Goal: Task Accomplishment & Management: Manage account settings

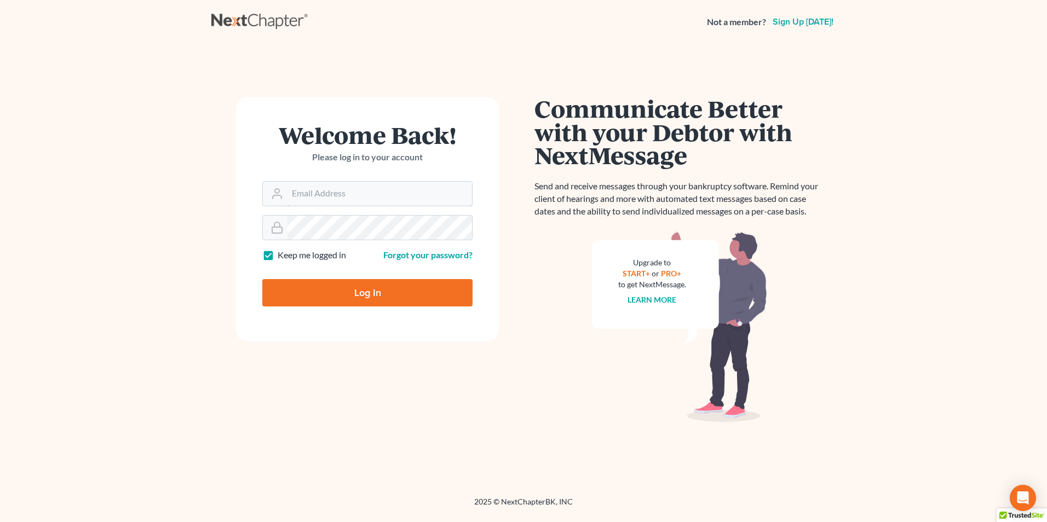
type input "[EMAIL_ADDRESS][DOMAIN_NAME]"
click at [367, 291] on input "Log In" at bounding box center [367, 292] width 210 height 27
type input "Thinking..."
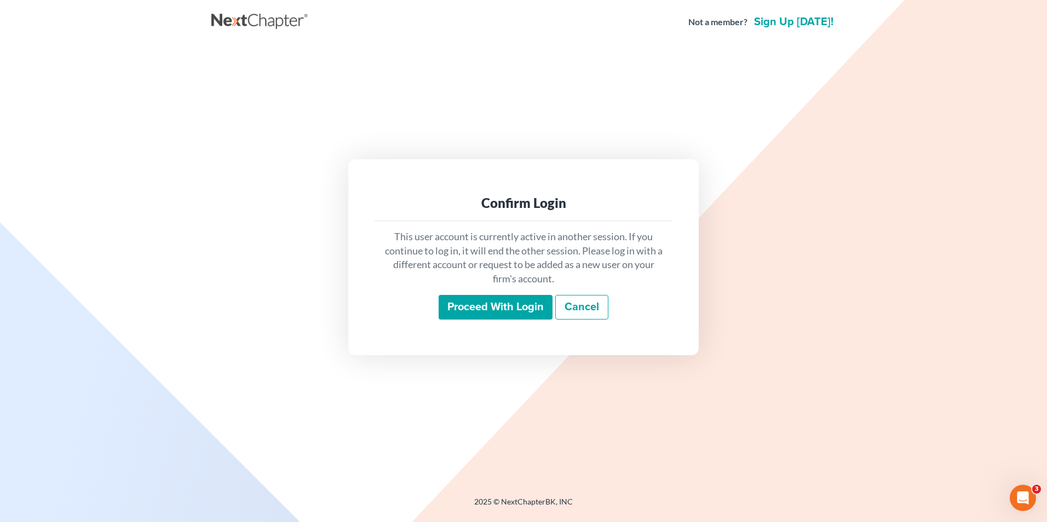
click at [523, 302] on input "Proceed with login" at bounding box center [495, 307] width 114 height 25
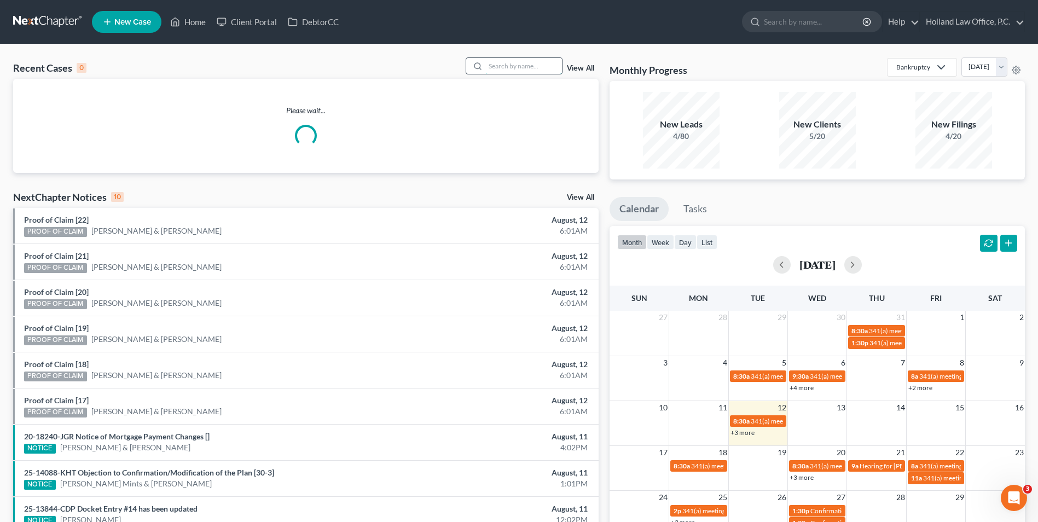
click at [513, 59] on input "search" at bounding box center [524, 66] width 77 height 16
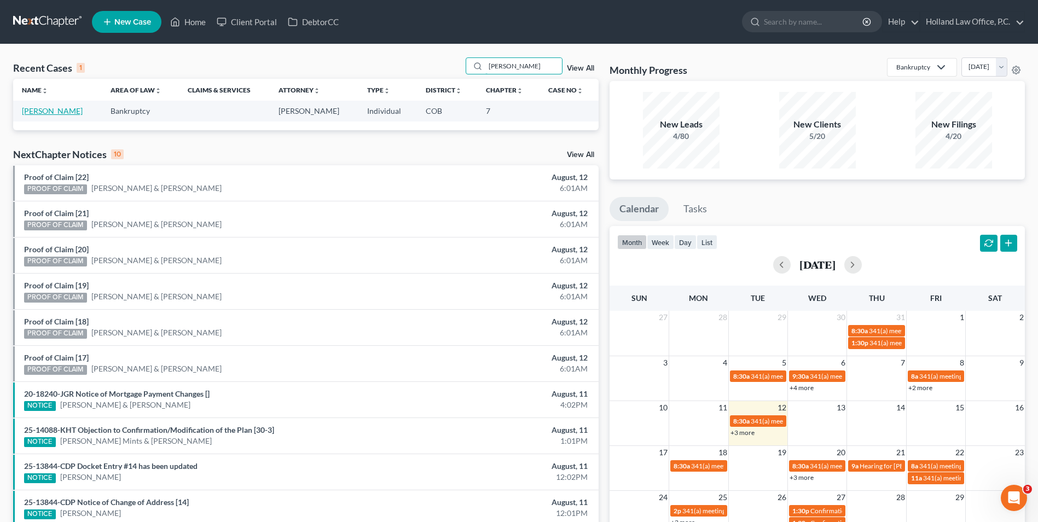
type input "cartwright"
click at [83, 106] on link "[PERSON_NAME]" at bounding box center [52, 110] width 61 height 9
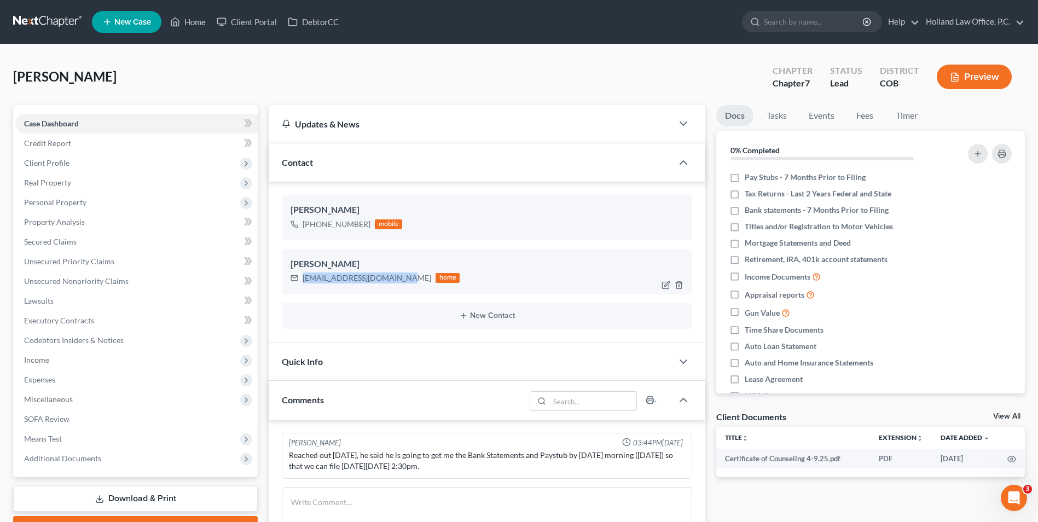
drag, startPoint x: 399, startPoint y: 279, endPoint x: 288, endPoint y: 275, distance: 110.6
click at [288, 275] on div "William Christopher Cartwright Weatherit.Storm@gmail.com home" at bounding box center [487, 271] width 411 height 45
drag, startPoint x: 290, startPoint y: 275, endPoint x: 366, endPoint y: 279, distance: 75.6
copy div "Weatherit.Storm@gmail.com"
click at [184, 25] on link "Home" at bounding box center [188, 22] width 47 height 20
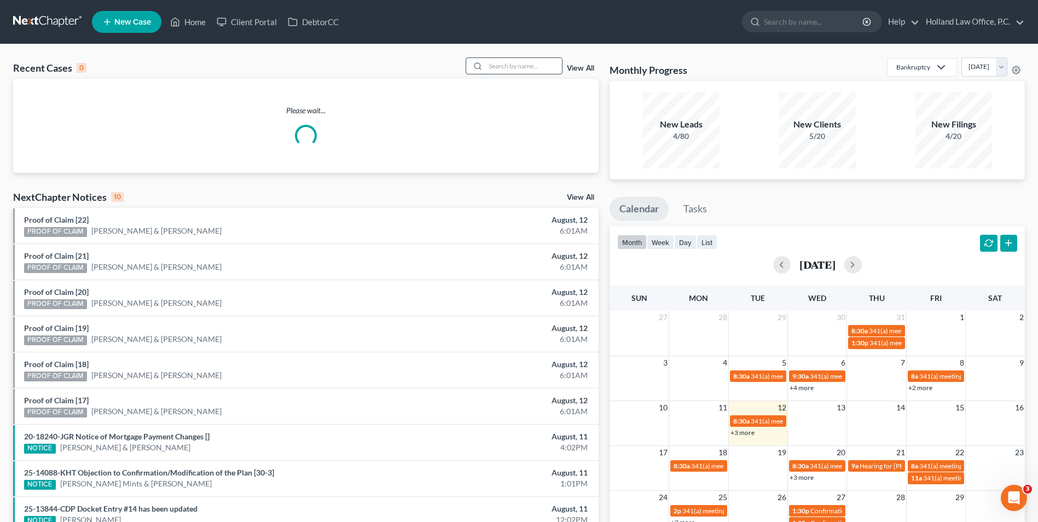
click at [510, 69] on input "search" at bounding box center [524, 66] width 77 height 16
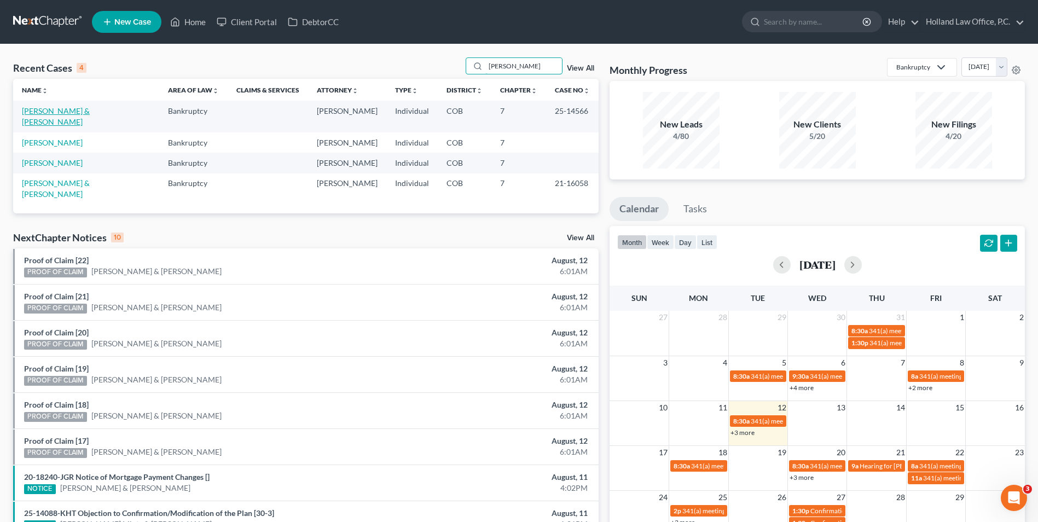
type input "trujillo"
click at [65, 112] on link "[PERSON_NAME] & [PERSON_NAME]" at bounding box center [56, 116] width 68 height 20
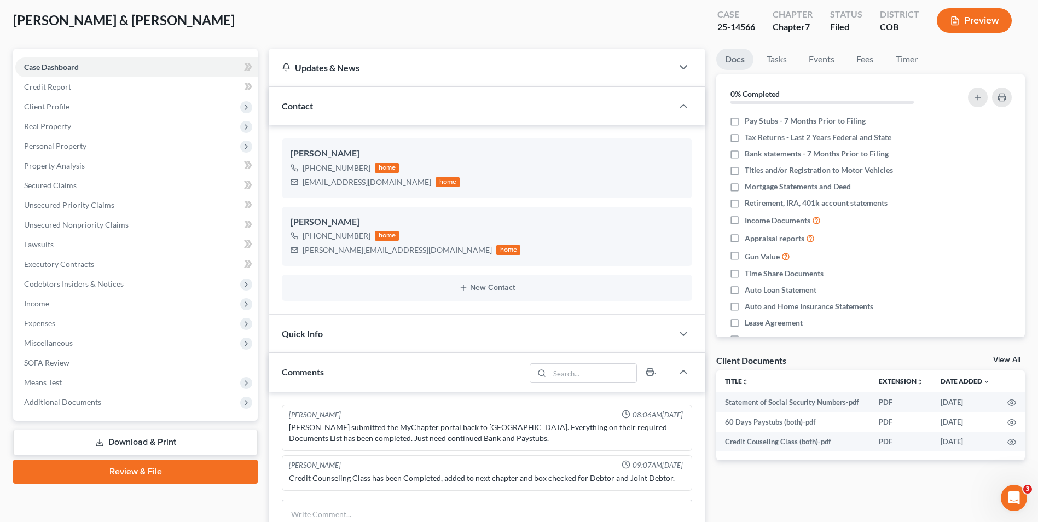
scroll to position [109, 0]
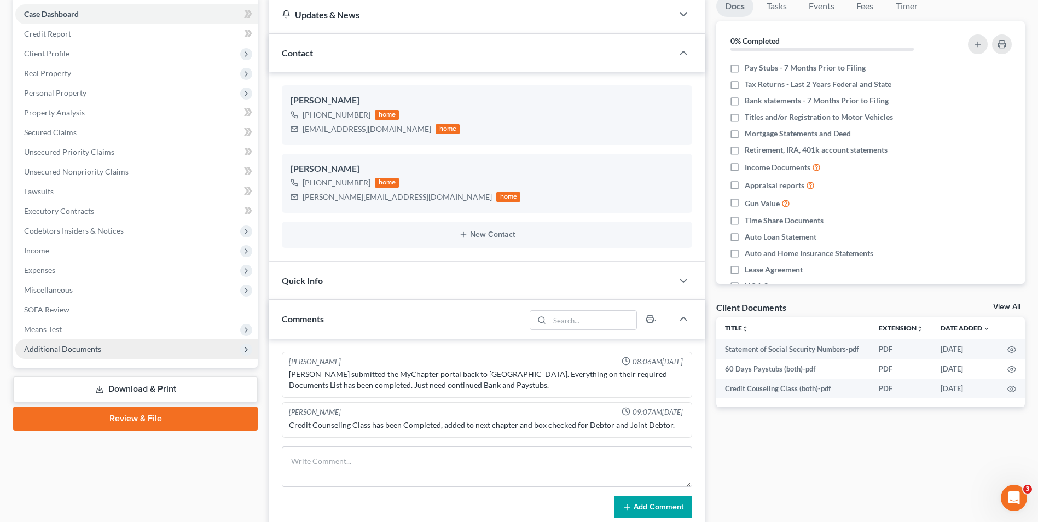
click at [45, 355] on span "Additional Documents" at bounding box center [136, 349] width 242 height 20
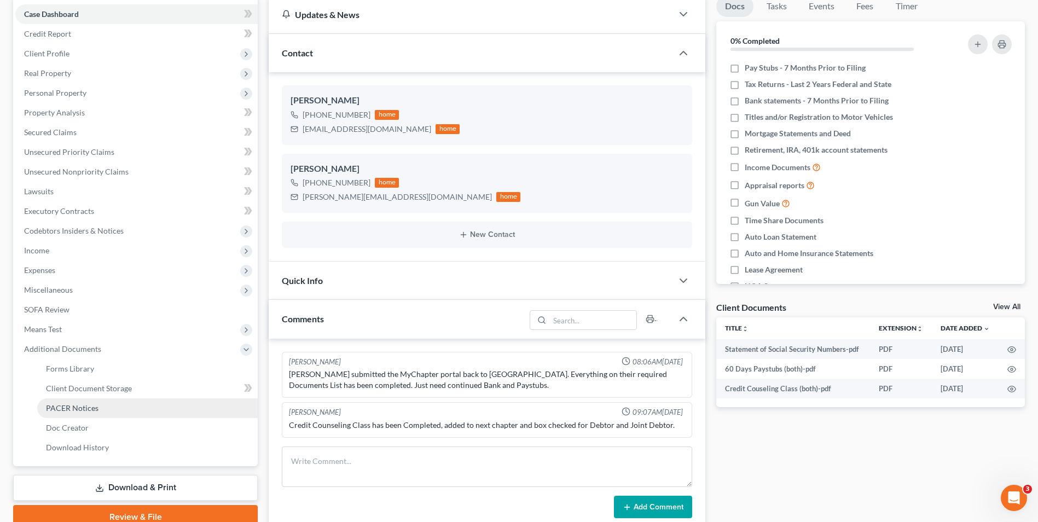
click at [80, 407] on span "PACER Notices" at bounding box center [72, 407] width 53 height 9
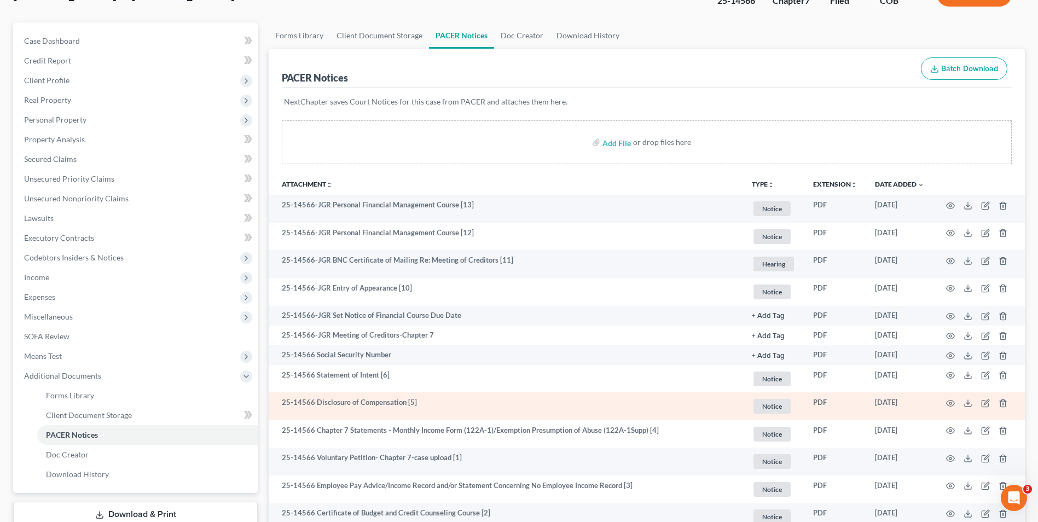
scroll to position [109, 0]
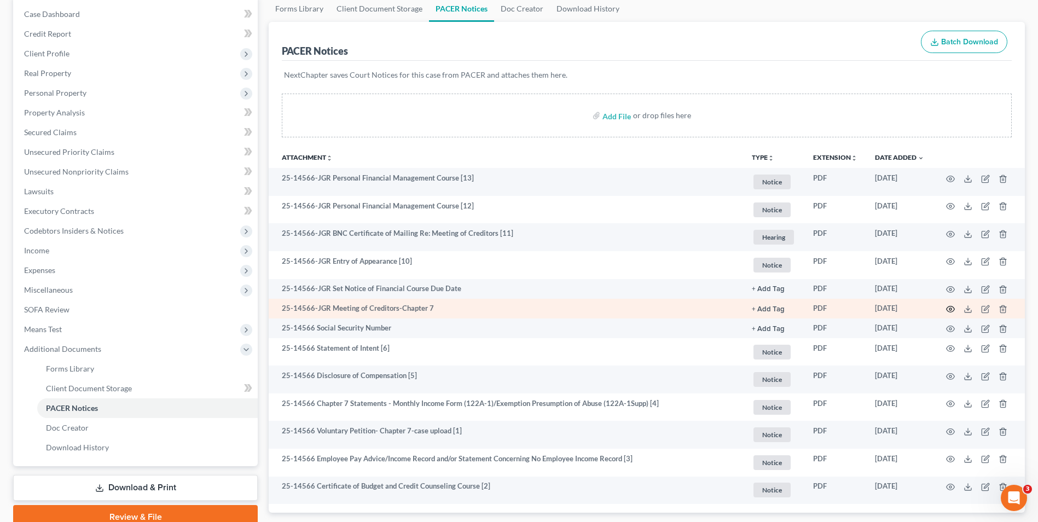
click at [949, 309] on icon "button" at bounding box center [950, 309] width 9 height 9
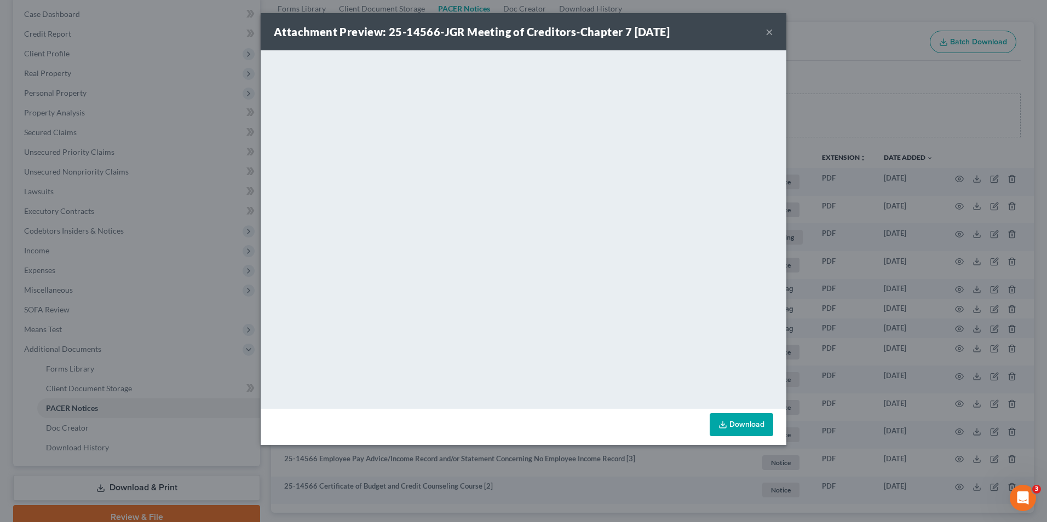
click at [772, 33] on button "×" at bounding box center [769, 31] width 8 height 13
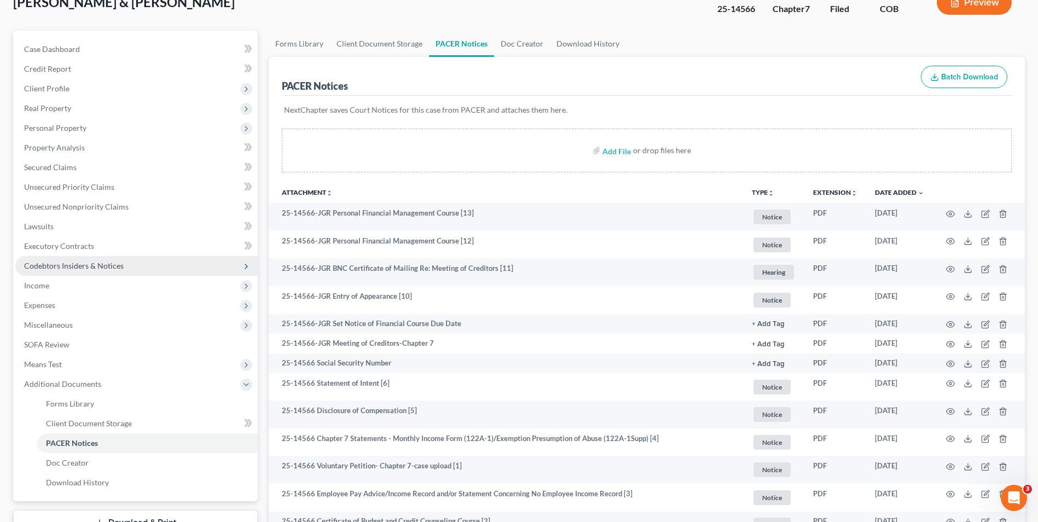
scroll to position [55, 0]
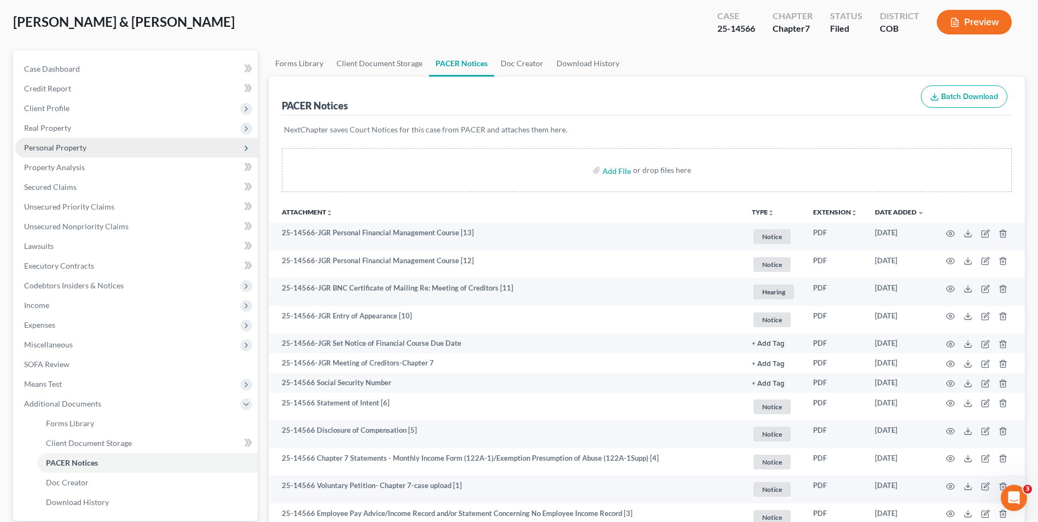
click at [90, 152] on span "Personal Property" at bounding box center [136, 148] width 242 height 20
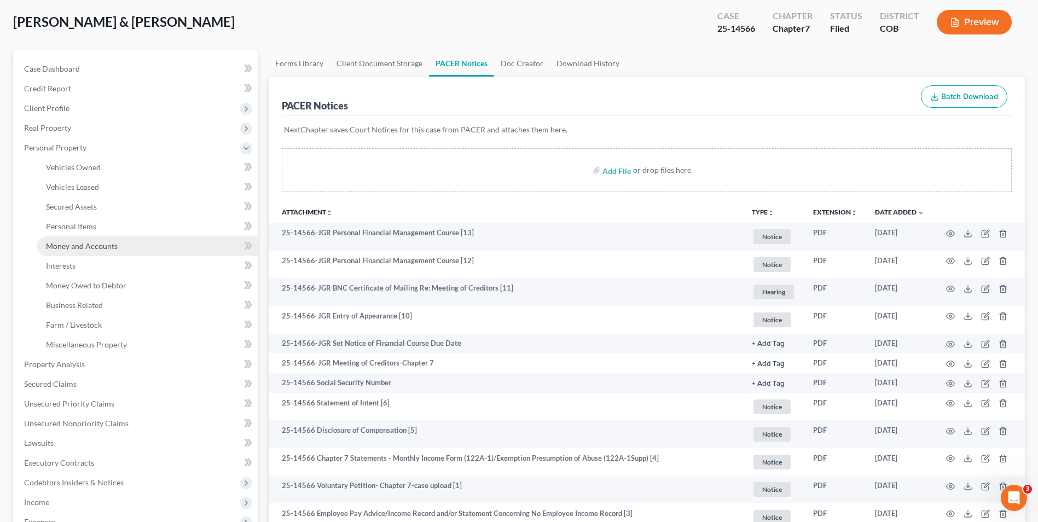
click at [83, 246] on span "Money and Accounts" at bounding box center [82, 245] width 72 height 9
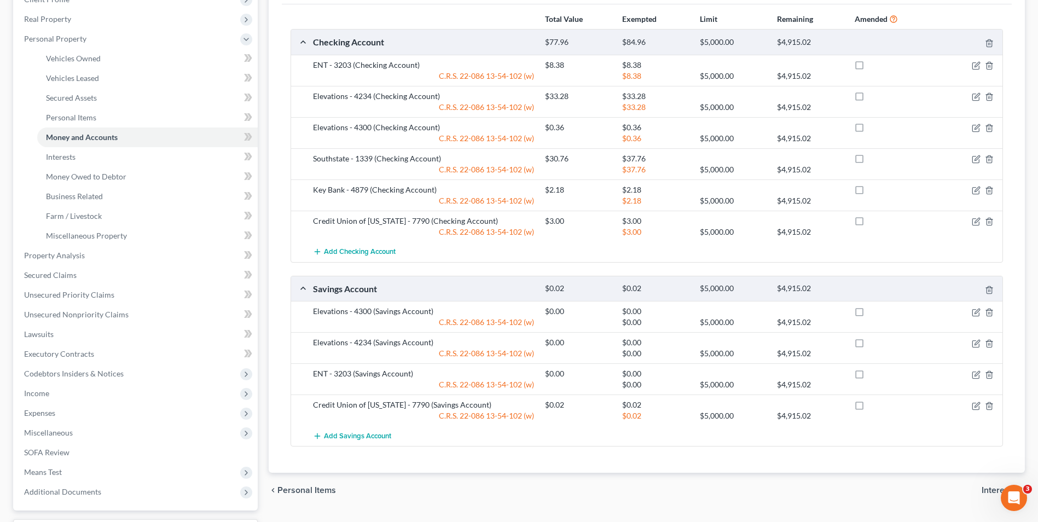
scroll to position [164, 0]
click at [53, 397] on span "Income" at bounding box center [136, 393] width 242 height 20
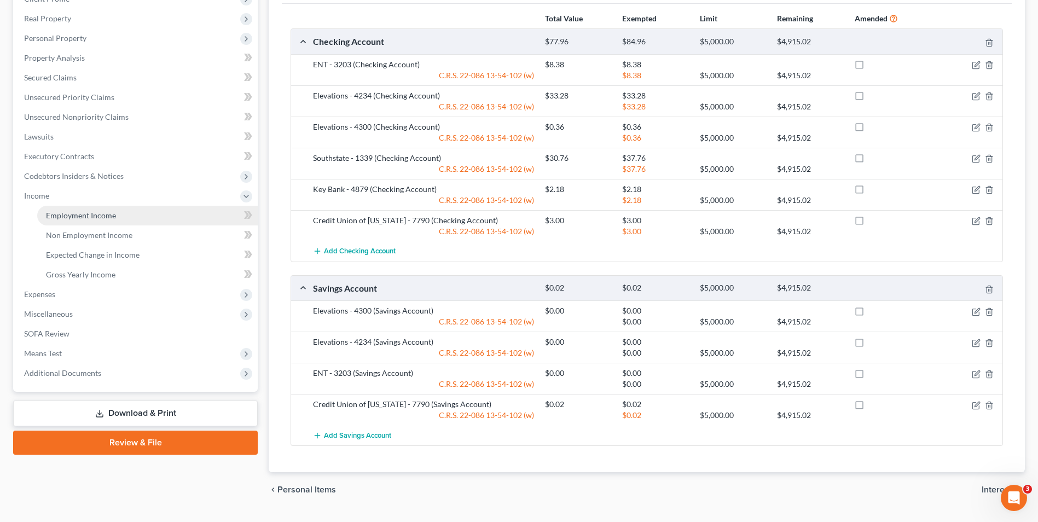
click at [78, 213] on span "Employment Income" at bounding box center [81, 215] width 70 height 9
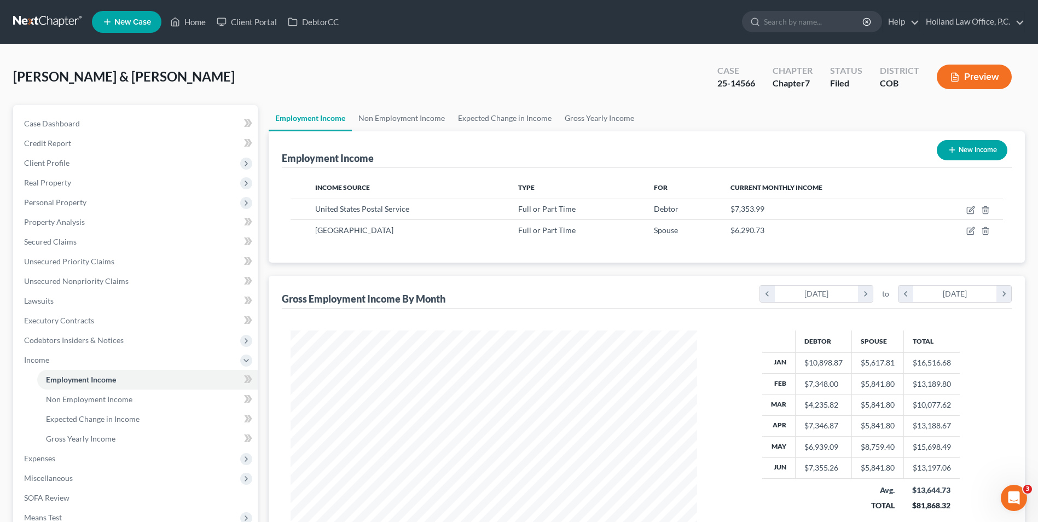
scroll to position [203, 428]
click at [194, 26] on link "Home" at bounding box center [188, 22] width 47 height 20
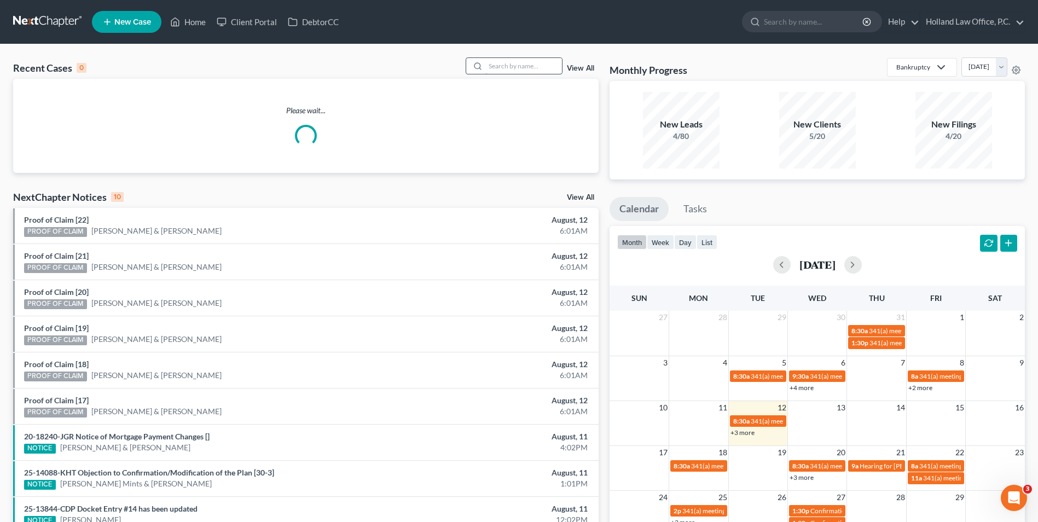
click at [536, 65] on input "search" at bounding box center [524, 66] width 77 height 16
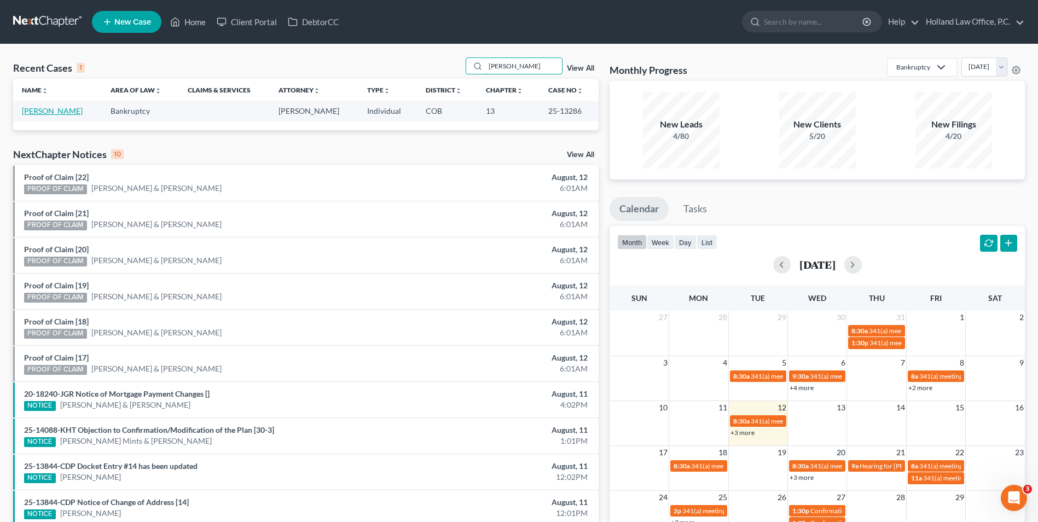
type input "stien"
click at [45, 111] on link "[PERSON_NAME]" at bounding box center [52, 110] width 61 height 9
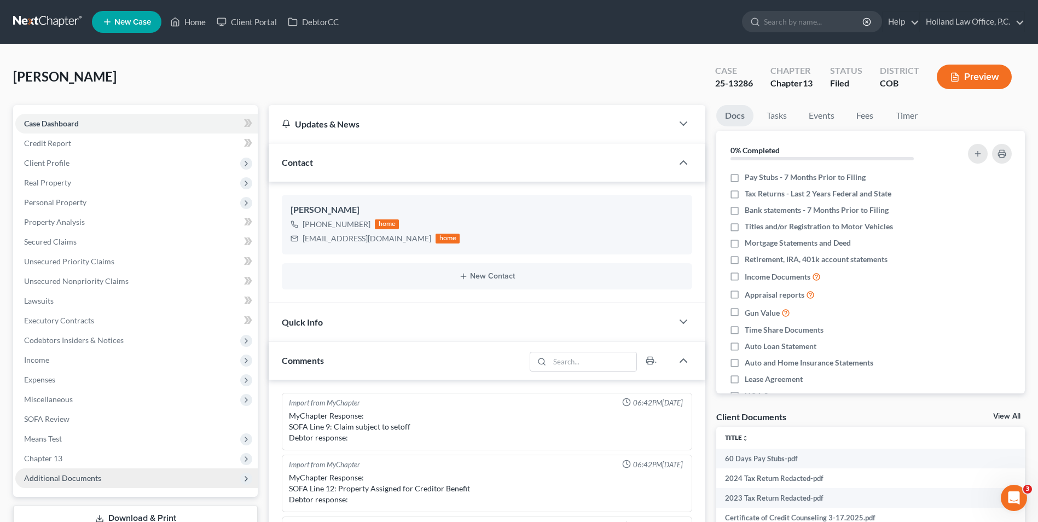
scroll to position [252, 0]
click at [56, 469] on span "Additional Documents" at bounding box center [136, 479] width 242 height 20
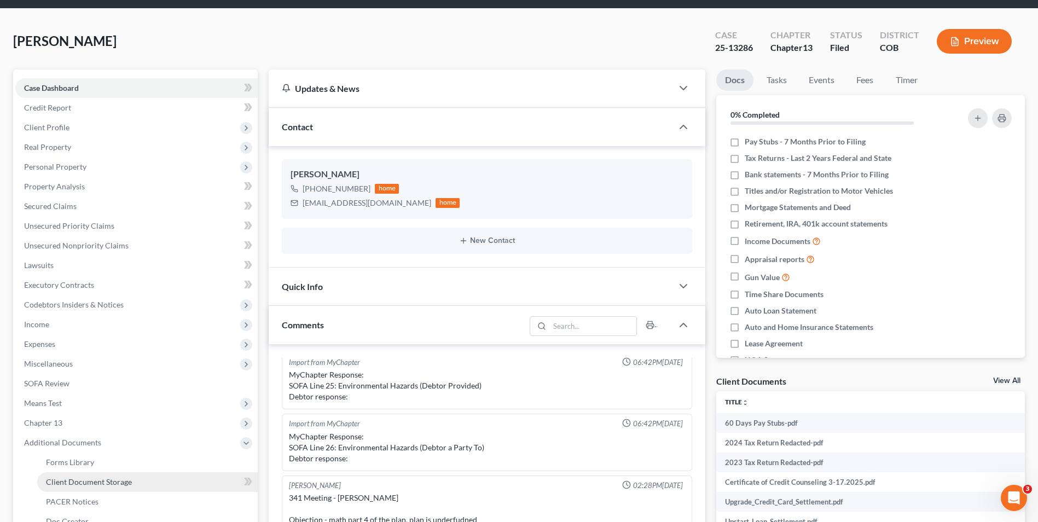
scroll to position [55, 0]
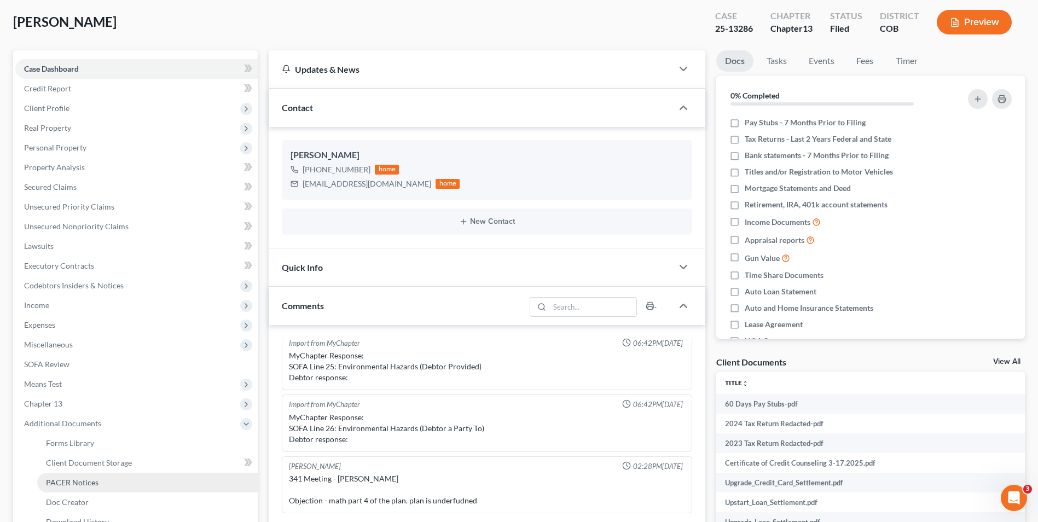
click at [89, 478] on span "PACER Notices" at bounding box center [72, 482] width 53 height 9
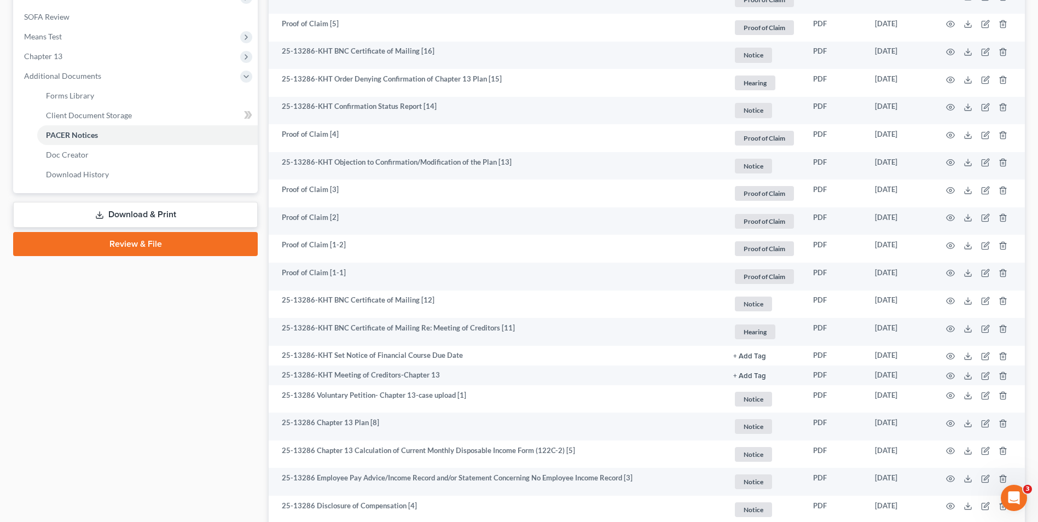
scroll to position [415, 0]
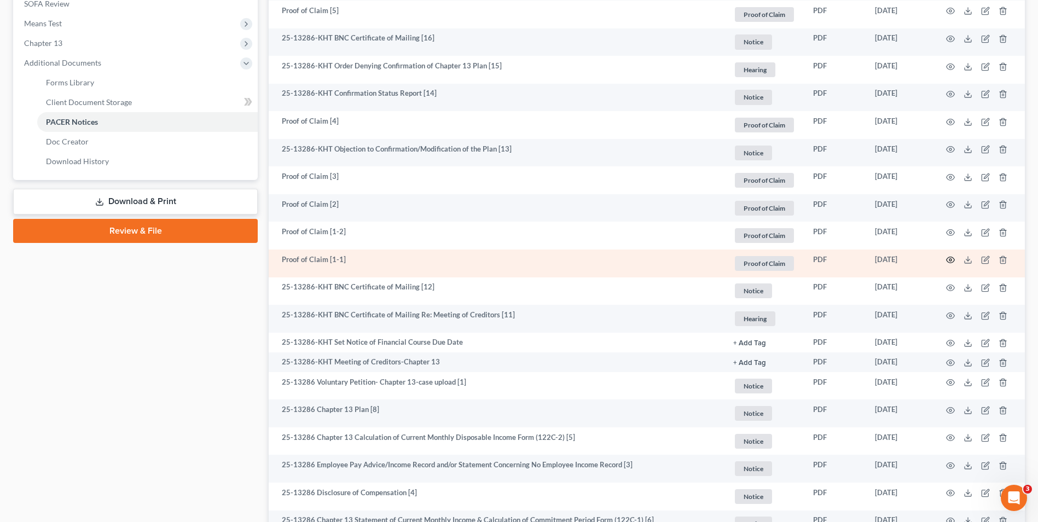
click at [950, 261] on circle "button" at bounding box center [951, 260] width 2 height 2
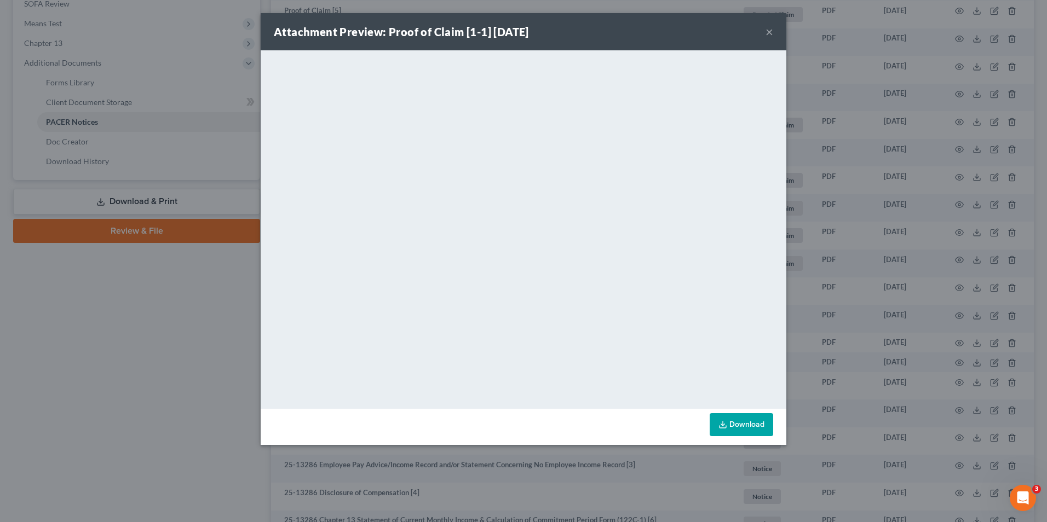
drag, startPoint x: 772, startPoint y: 32, endPoint x: 731, endPoint y: 46, distance: 42.8
click at [772, 32] on button "×" at bounding box center [769, 31] width 8 height 13
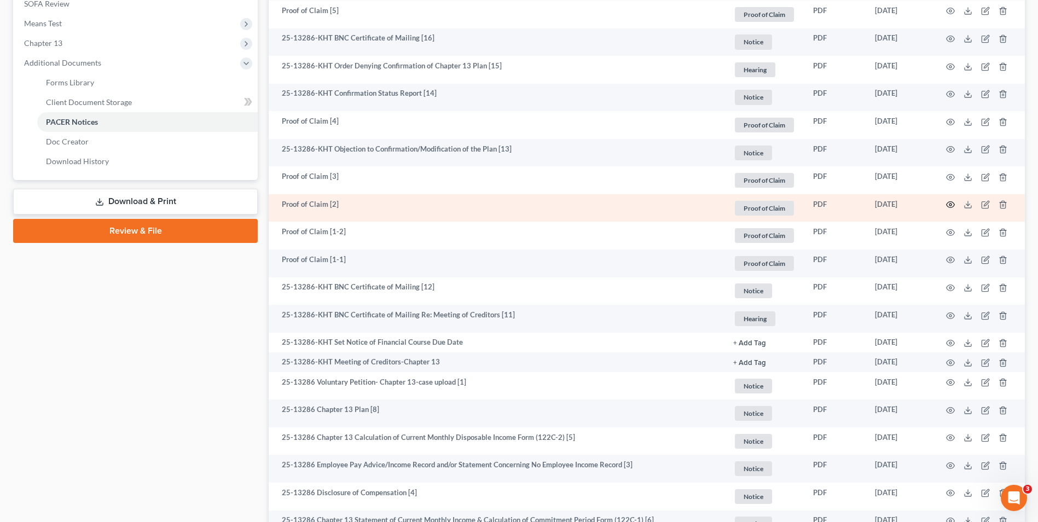
click at [949, 205] on icon "button" at bounding box center [950, 204] width 9 height 9
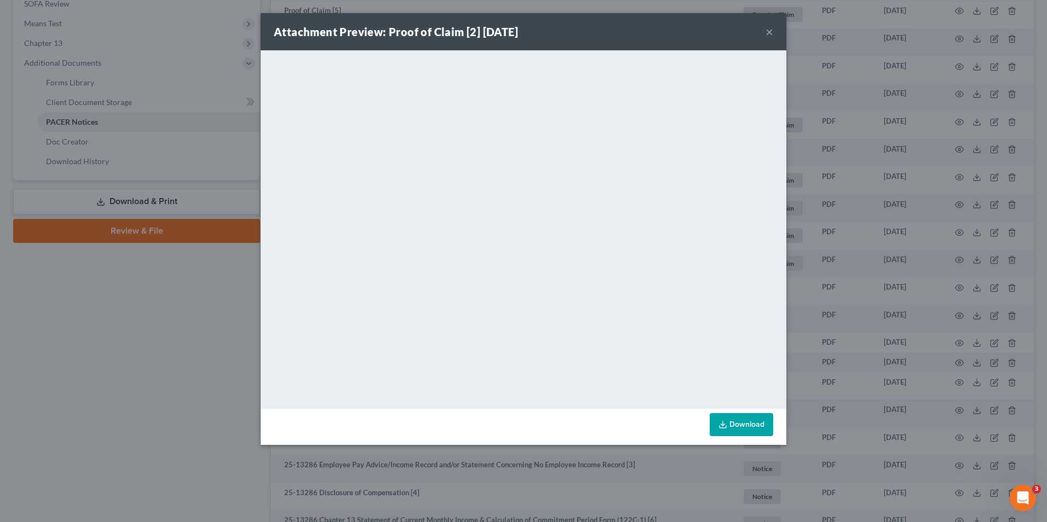
click at [770, 32] on button "×" at bounding box center [769, 31] width 8 height 13
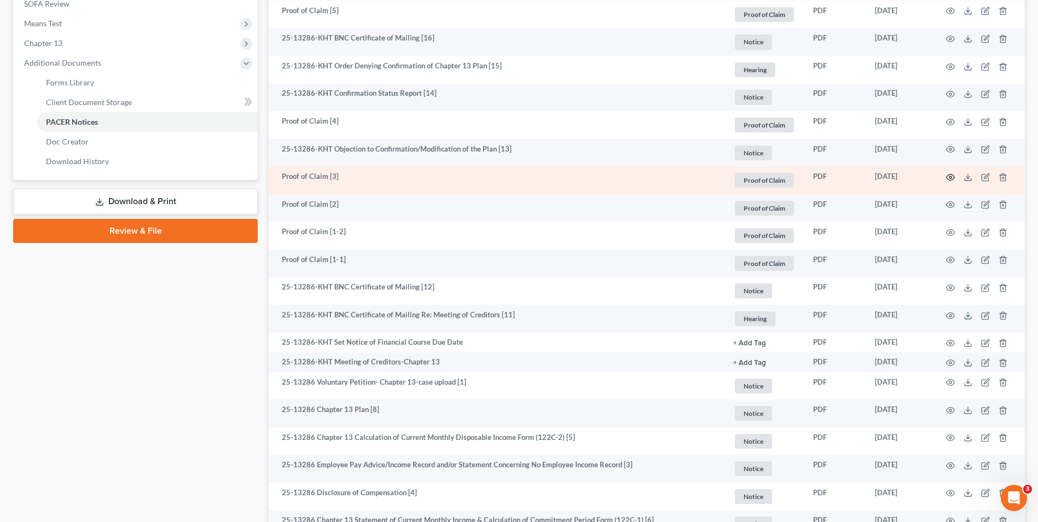
click at [954, 180] on icon "button" at bounding box center [950, 177] width 9 height 9
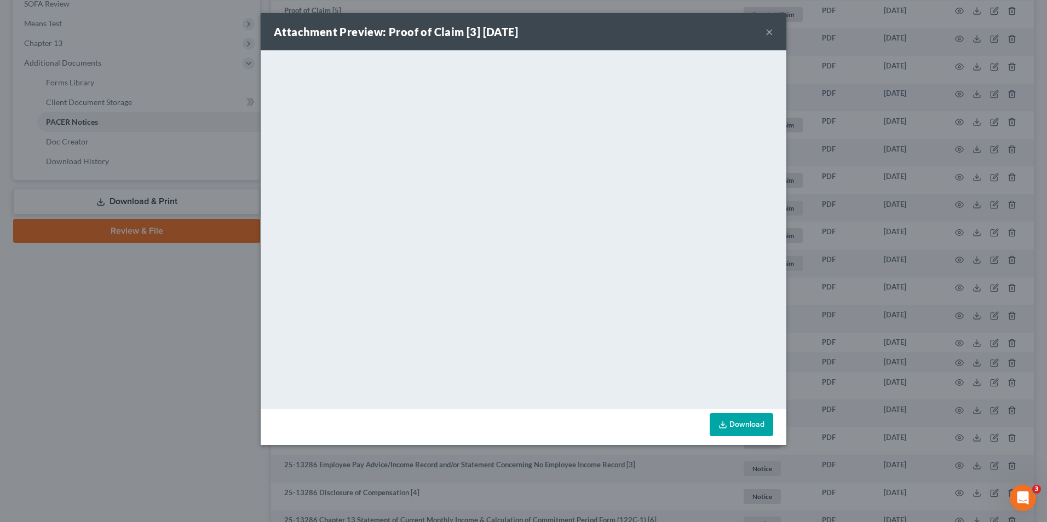
click at [773, 31] on div "Attachment Preview: Proof of Claim [3] 06/12/2025 ×" at bounding box center [523, 31] width 525 height 37
click at [770, 33] on button "×" at bounding box center [769, 31] width 8 height 13
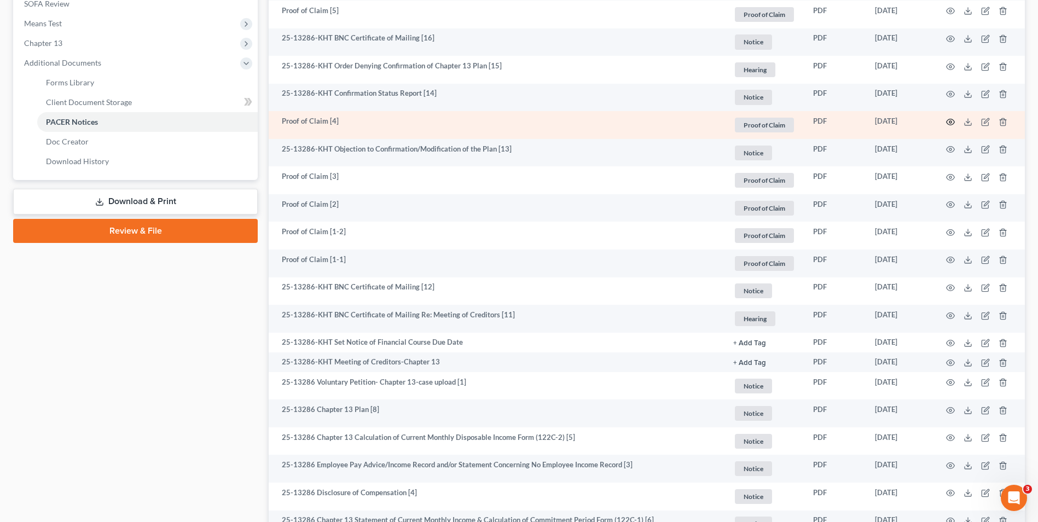
click at [950, 123] on circle "button" at bounding box center [951, 122] width 2 height 2
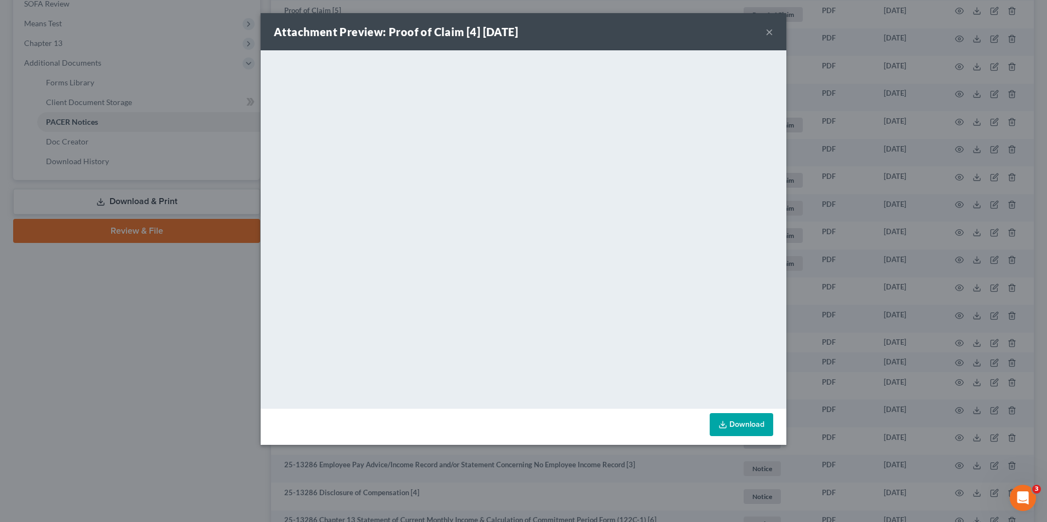
click at [773, 34] on div "Attachment Preview: Proof of Claim [4] 07/07/2025 ×" at bounding box center [523, 31] width 525 height 37
click at [767, 32] on button "×" at bounding box center [769, 31] width 8 height 13
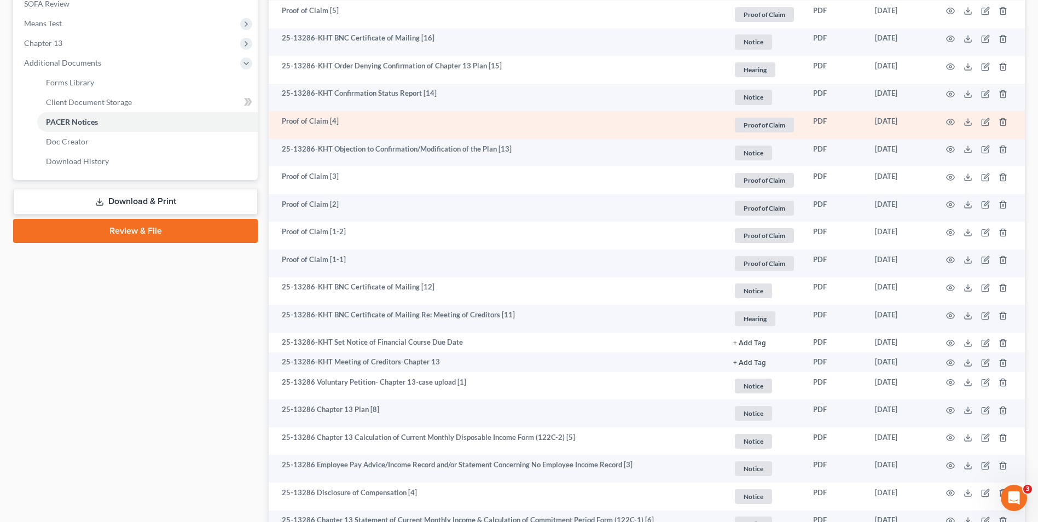
scroll to position [361, 0]
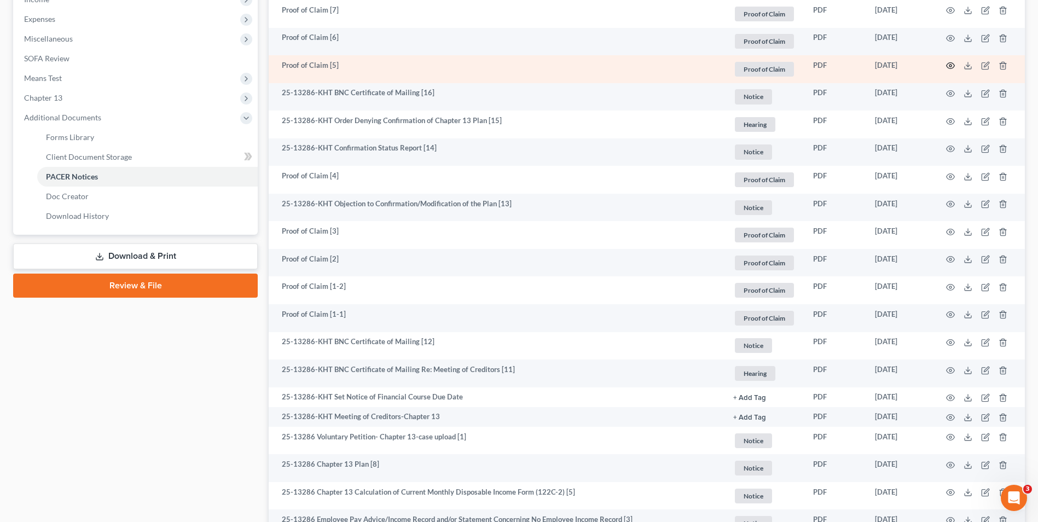
click at [949, 67] on icon "button" at bounding box center [950, 65] width 9 height 9
click at [954, 65] on icon "button" at bounding box center [951, 66] width 8 height 6
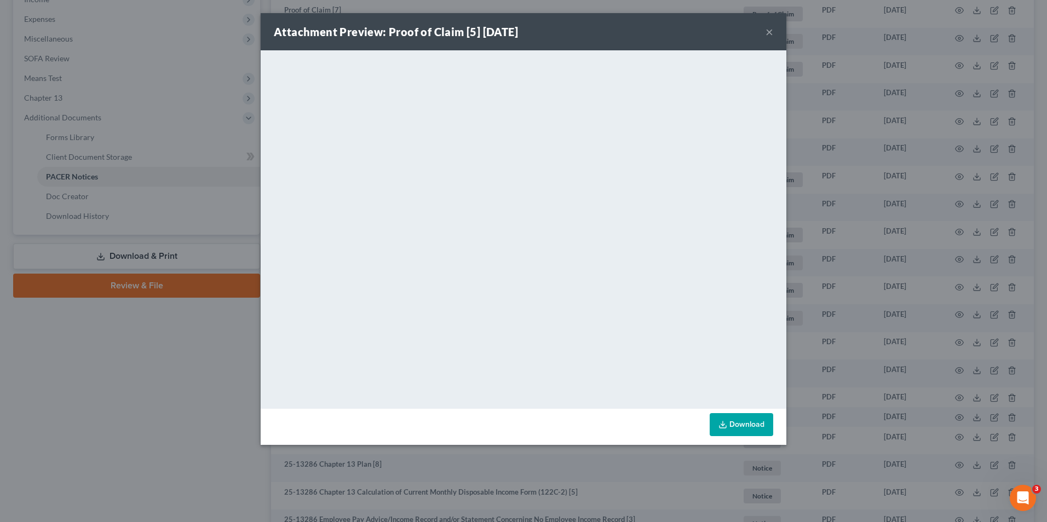
drag, startPoint x: 765, startPoint y: 33, endPoint x: 771, endPoint y: 32, distance: 6.1
click at [767, 32] on div "Attachment Preview: Proof of Claim [5] 07/21/2025 ×" at bounding box center [523, 31] width 525 height 37
click at [770, 31] on button "×" at bounding box center [769, 31] width 8 height 13
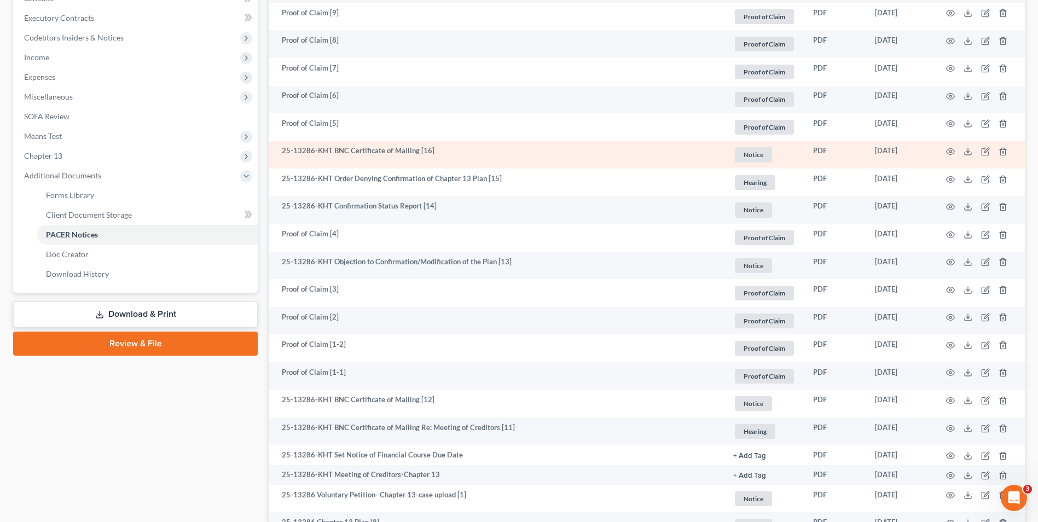
scroll to position [251, 0]
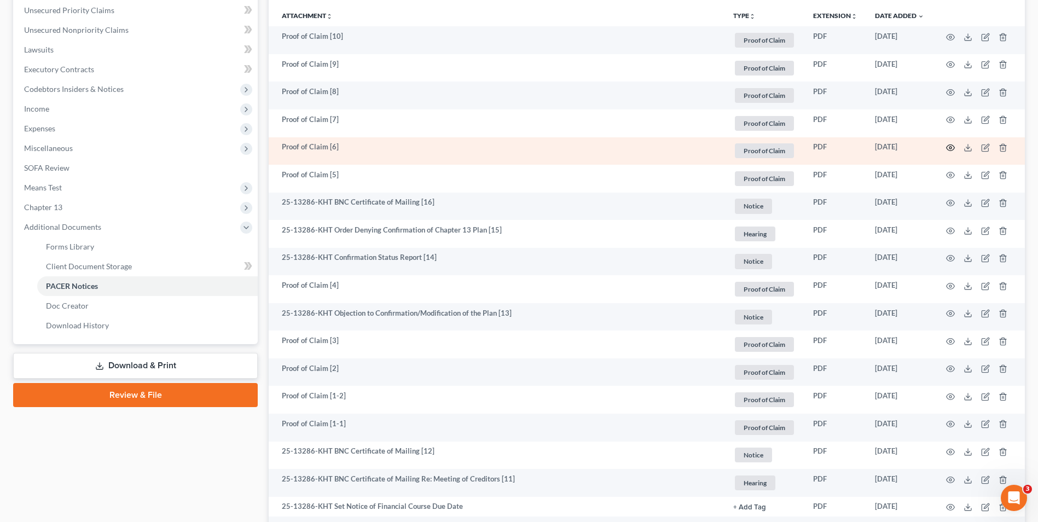
click at [952, 146] on icon "button" at bounding box center [950, 147] width 9 height 9
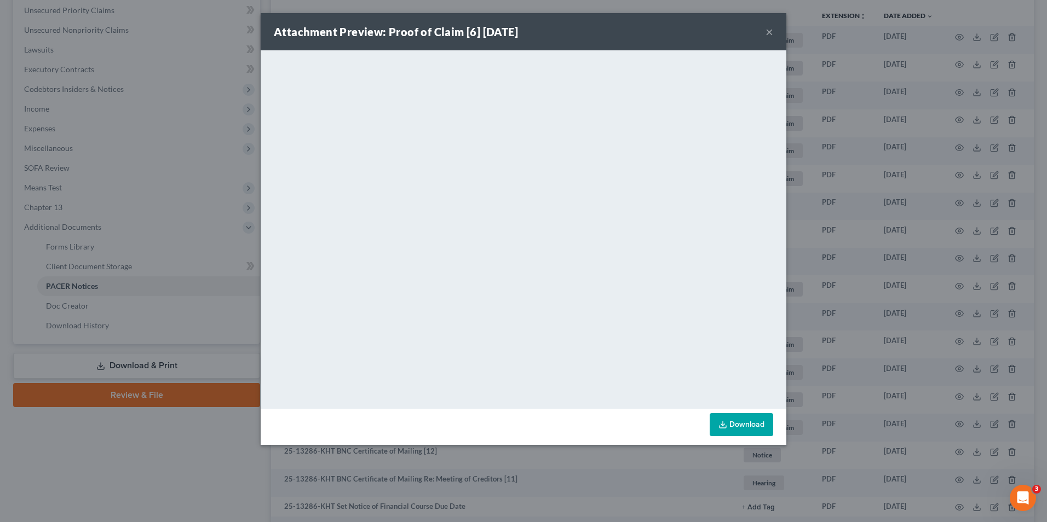
click at [774, 31] on div "Attachment Preview: Proof of Claim [6] 07/24/2025 ×" at bounding box center [523, 31] width 525 height 37
click at [766, 31] on button "×" at bounding box center [769, 31] width 8 height 13
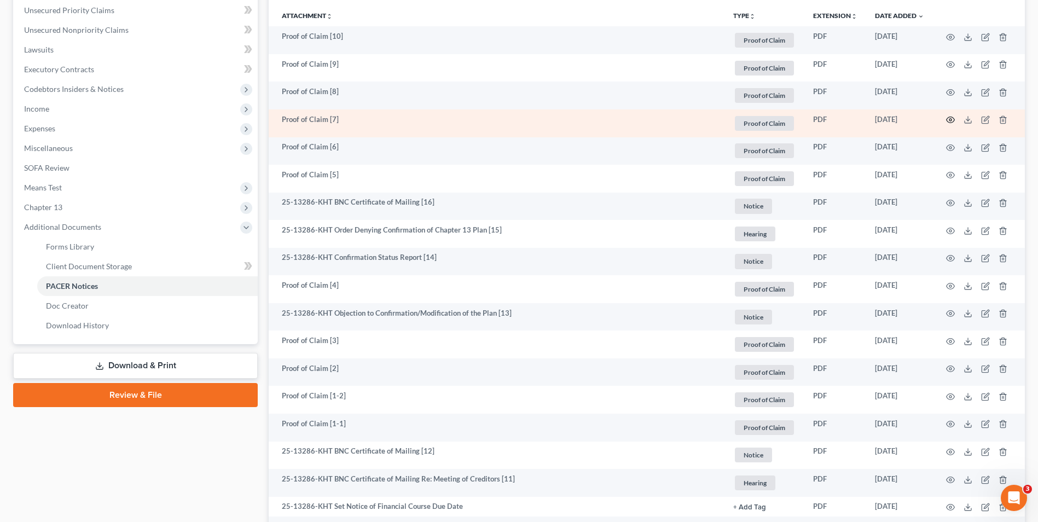
click at [953, 120] on icon "button" at bounding box center [950, 119] width 9 height 9
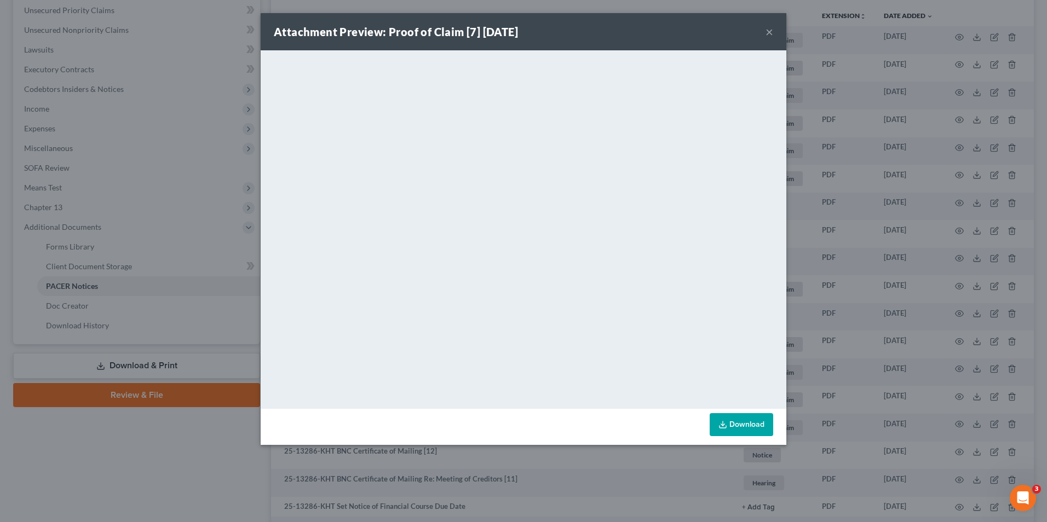
click at [772, 27] on button "×" at bounding box center [769, 31] width 8 height 13
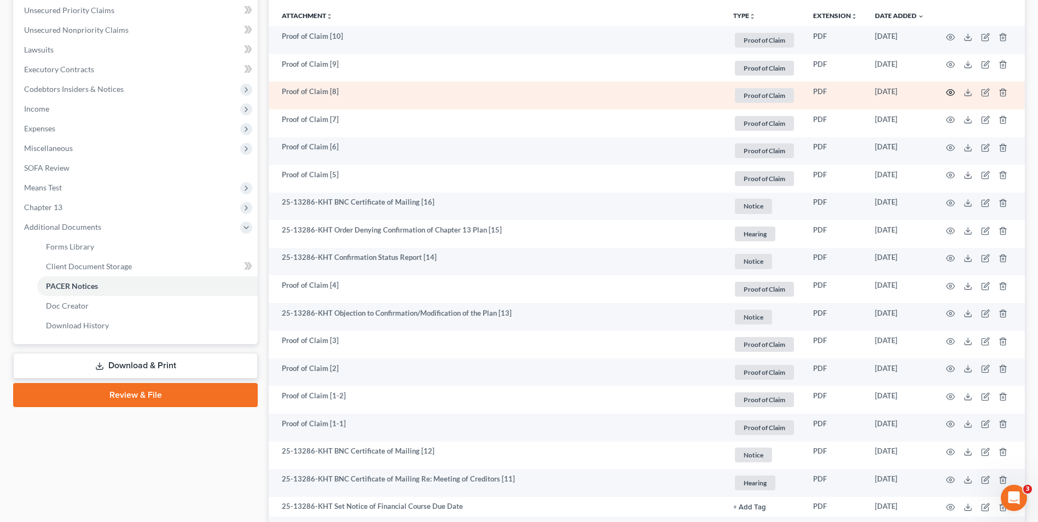
click at [947, 94] on icon "button" at bounding box center [950, 92] width 9 height 9
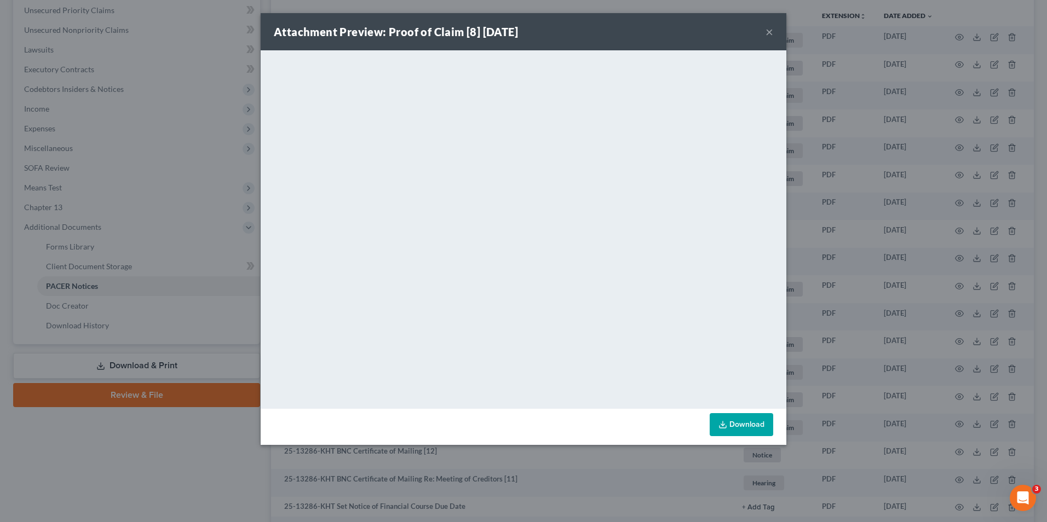
drag, startPoint x: 769, startPoint y: 28, endPoint x: 722, endPoint y: 45, distance: 49.7
click at [769, 28] on button "×" at bounding box center [769, 31] width 8 height 13
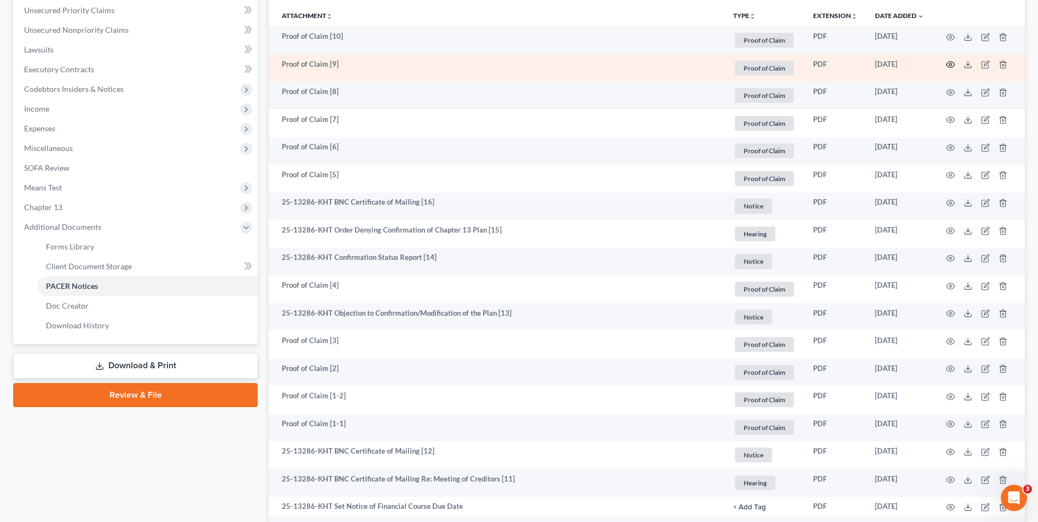
click at [951, 64] on icon "button" at bounding box center [950, 64] width 9 height 9
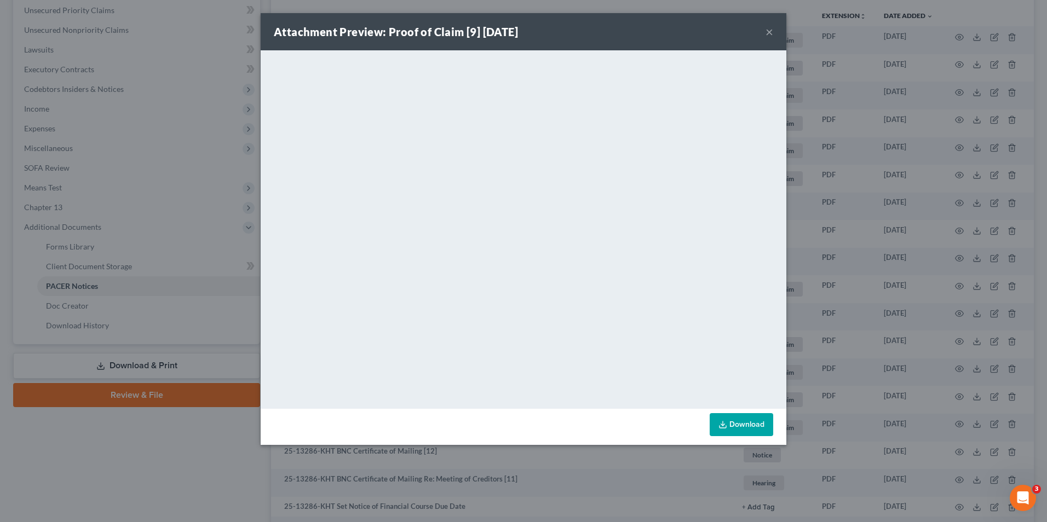
click at [769, 31] on button "×" at bounding box center [769, 31] width 8 height 13
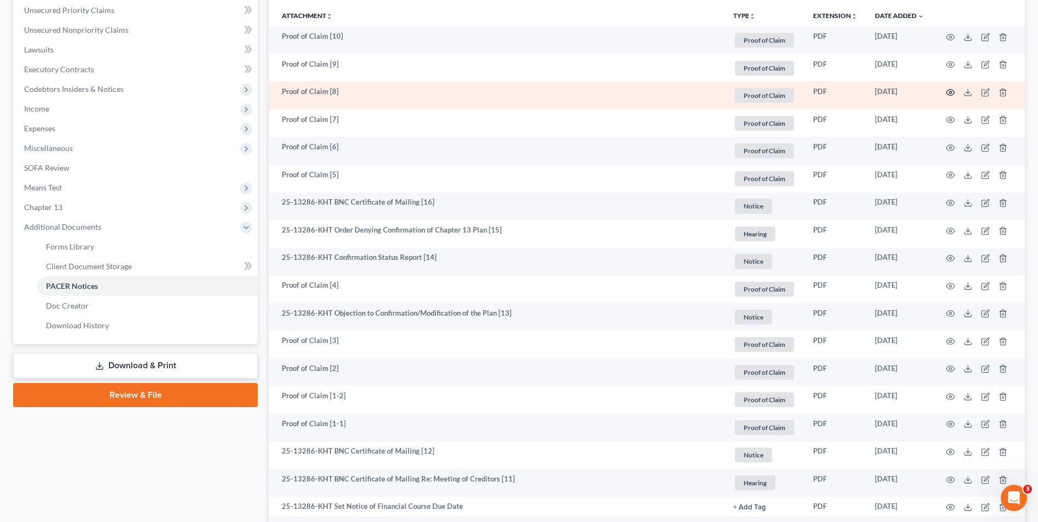
click at [951, 93] on icon "button" at bounding box center [950, 92] width 9 height 9
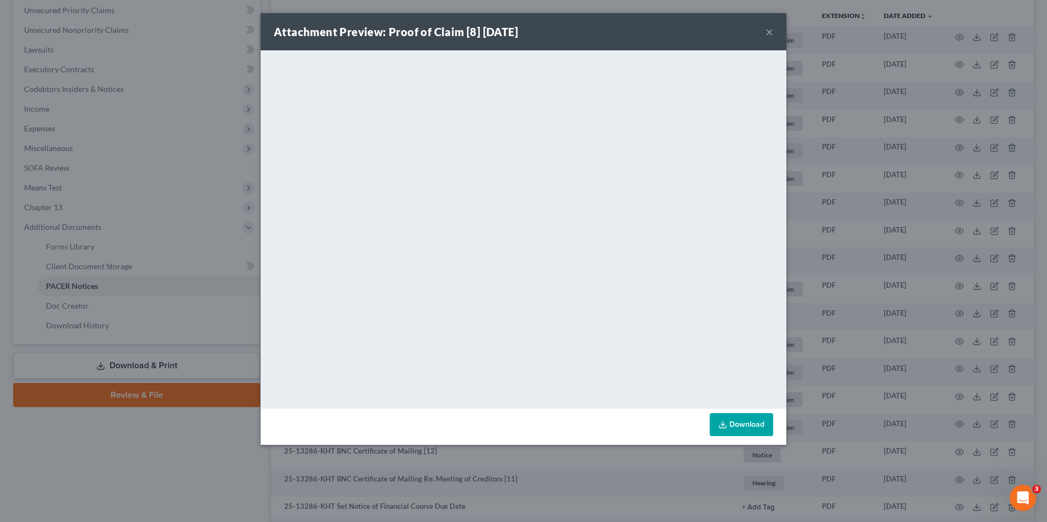
drag, startPoint x: 766, startPoint y: 31, endPoint x: 875, endPoint y: 49, distance: 109.9
click at [766, 31] on button "×" at bounding box center [769, 31] width 8 height 13
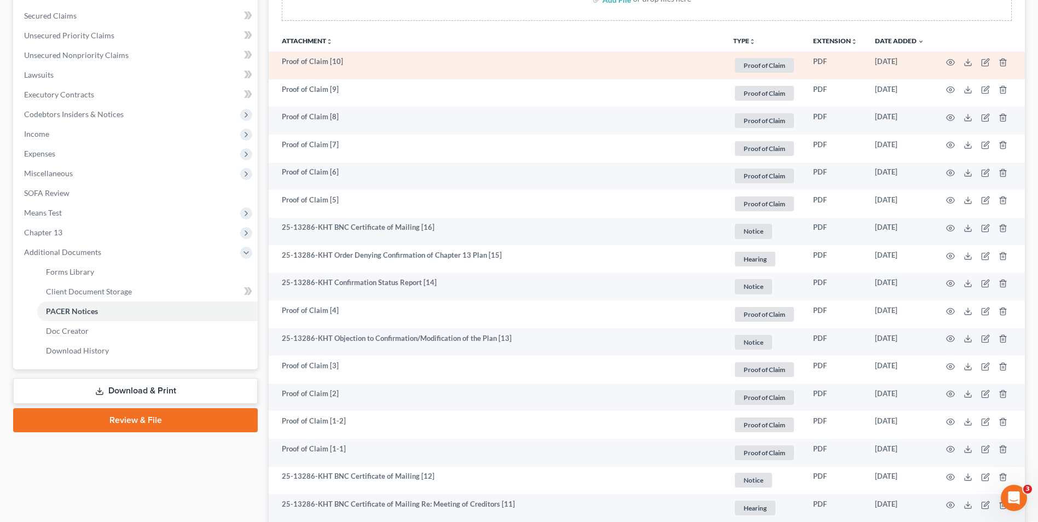
scroll to position [225, 0]
click at [950, 61] on icon "button" at bounding box center [950, 63] width 9 height 9
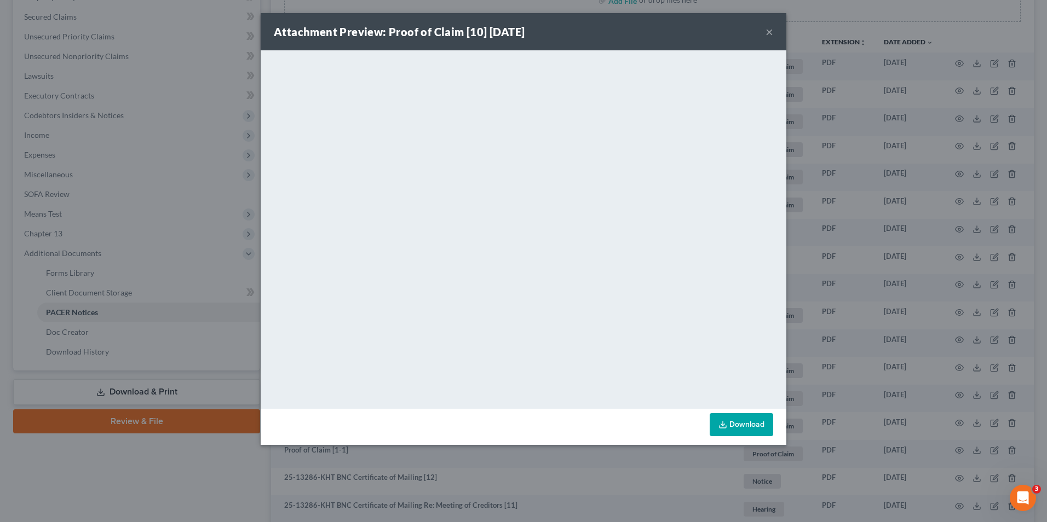
drag, startPoint x: 771, startPoint y: 30, endPoint x: 748, endPoint y: 31, distance: 23.0
click at [771, 30] on button "×" at bounding box center [769, 31] width 8 height 13
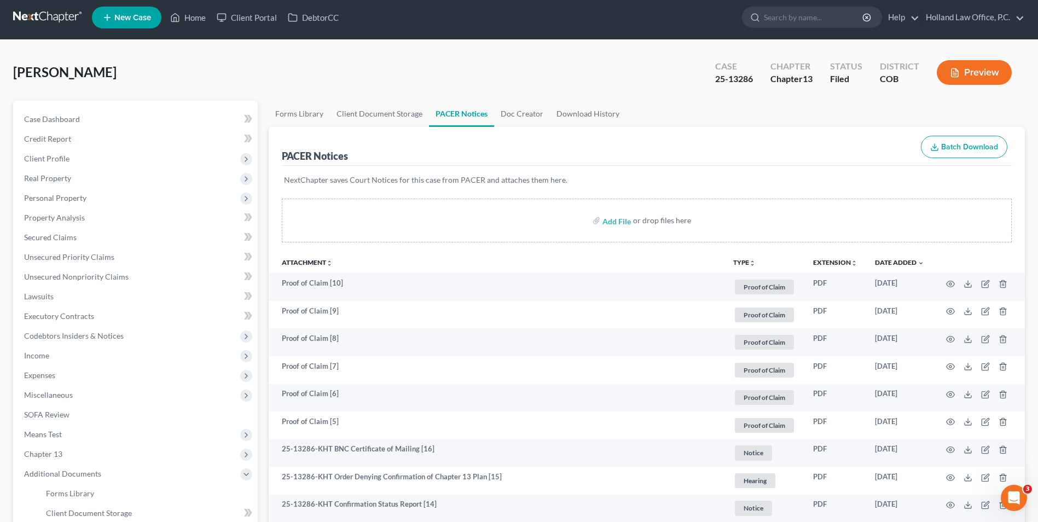
scroll to position [0, 0]
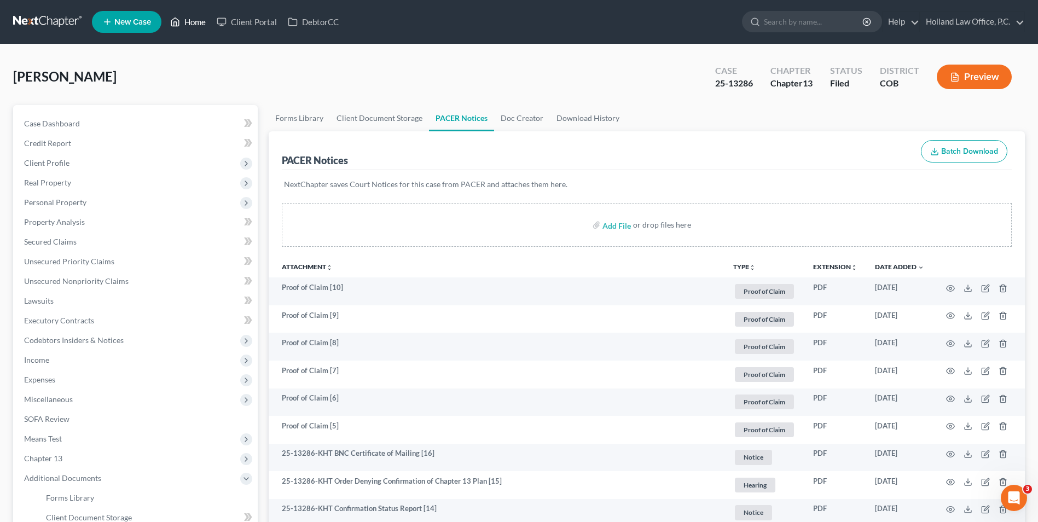
click at [181, 31] on link "Home" at bounding box center [188, 22] width 47 height 20
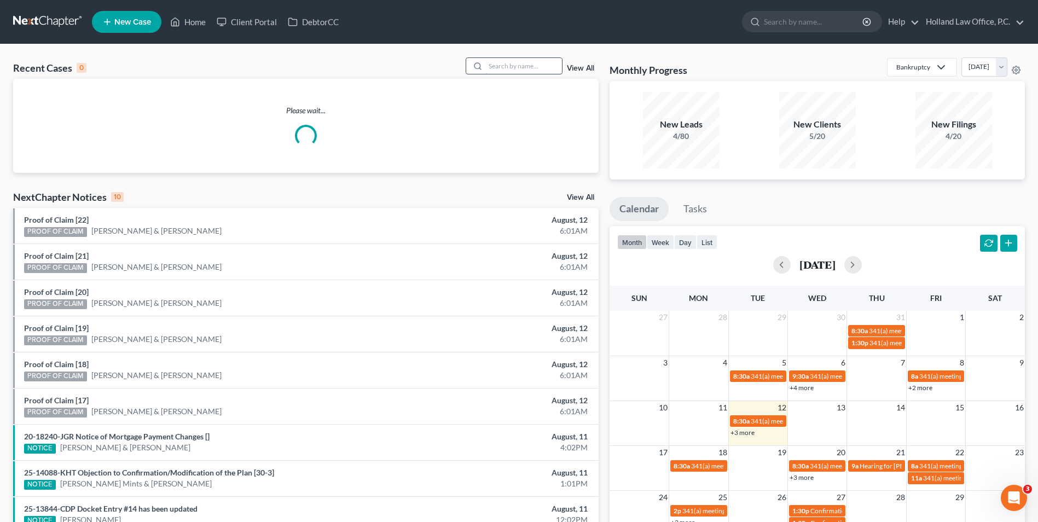
click at [494, 68] on input "search" at bounding box center [524, 66] width 77 height 16
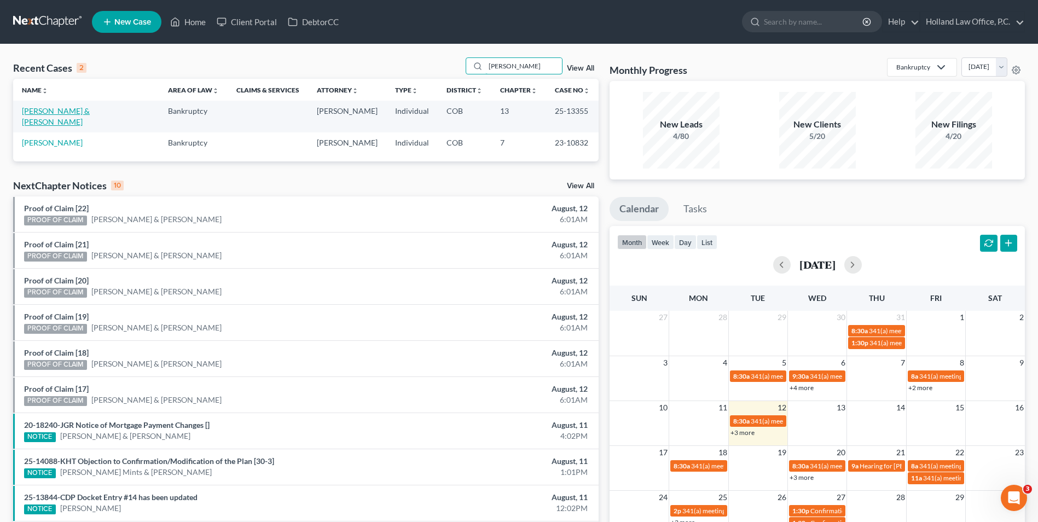
type input "leon"
click at [89, 110] on link "[PERSON_NAME] & [PERSON_NAME]" at bounding box center [56, 116] width 68 height 20
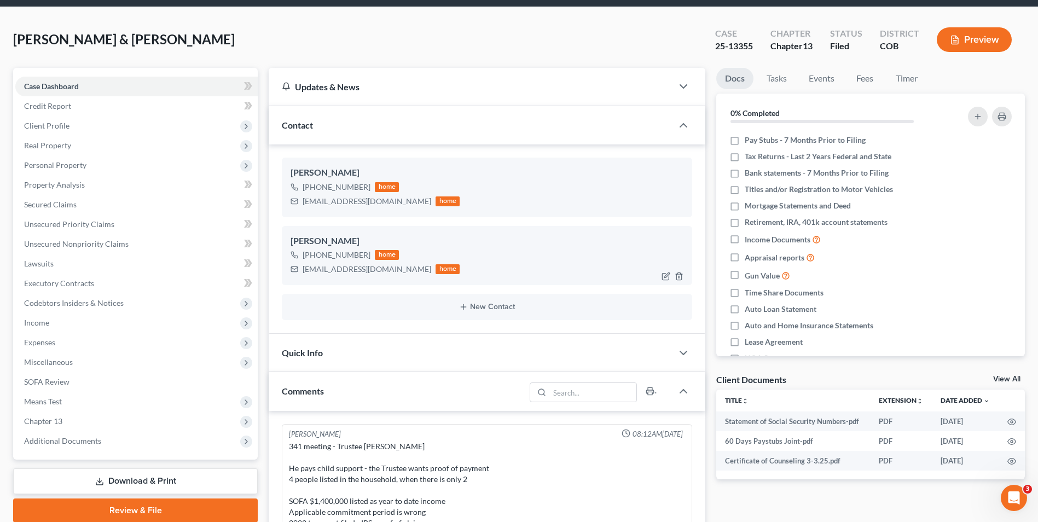
scroll to position [55, 0]
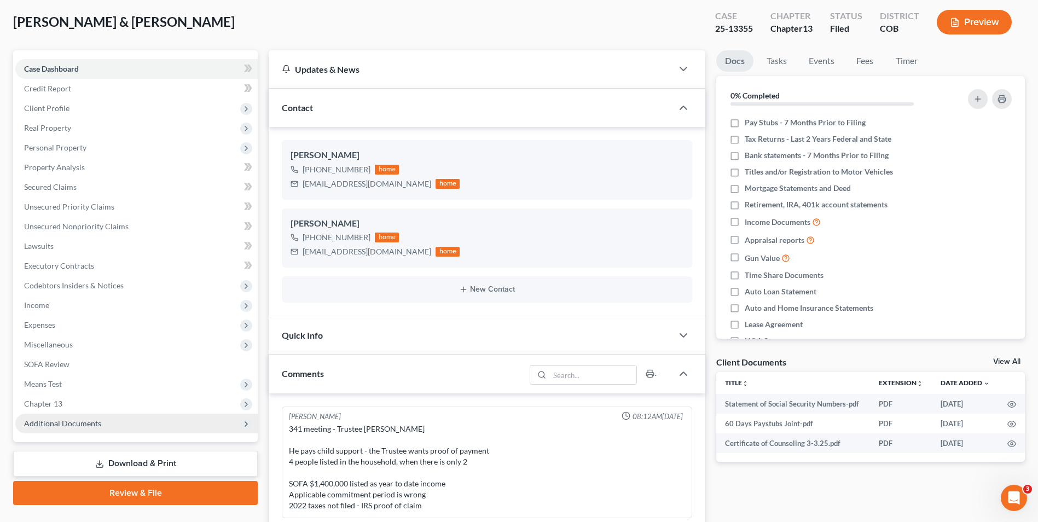
click at [69, 425] on span "Additional Documents" at bounding box center [62, 423] width 77 height 9
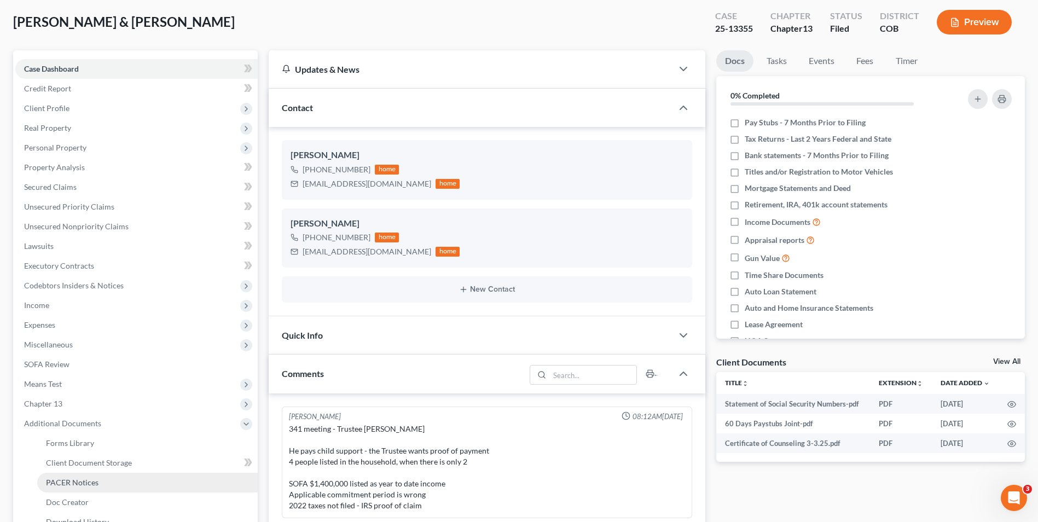
click at [86, 478] on span "PACER Notices" at bounding box center [72, 482] width 53 height 9
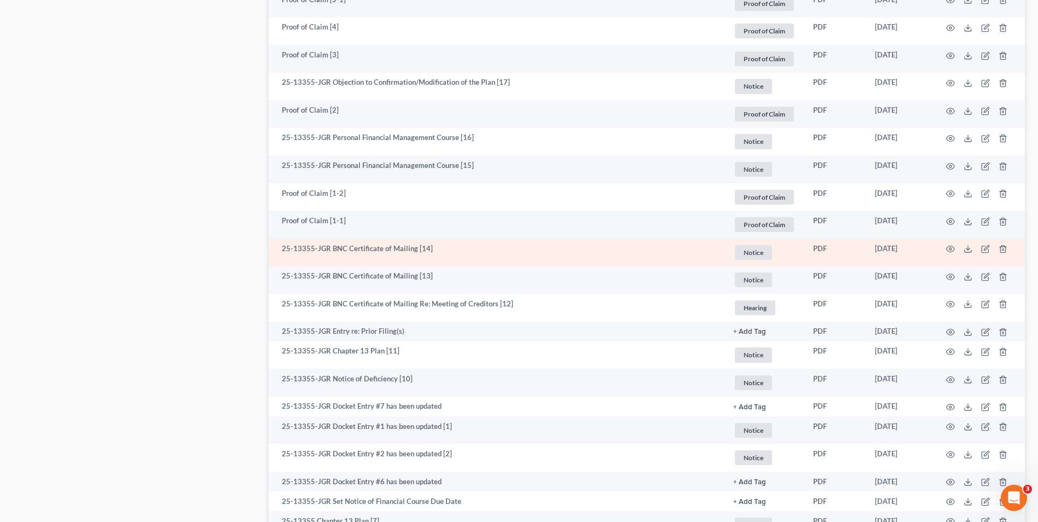
scroll to position [683, 0]
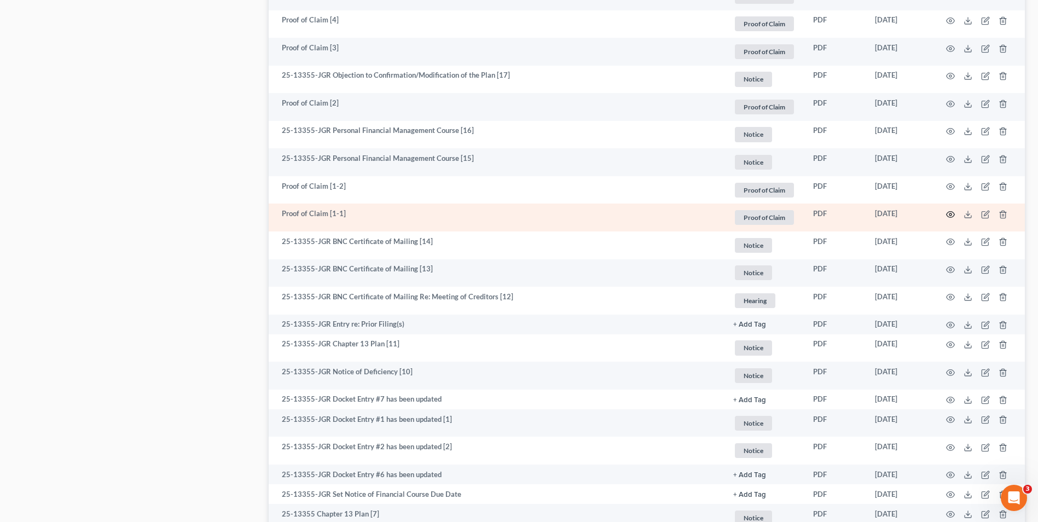
click at [950, 217] on icon "button" at bounding box center [950, 214] width 9 height 9
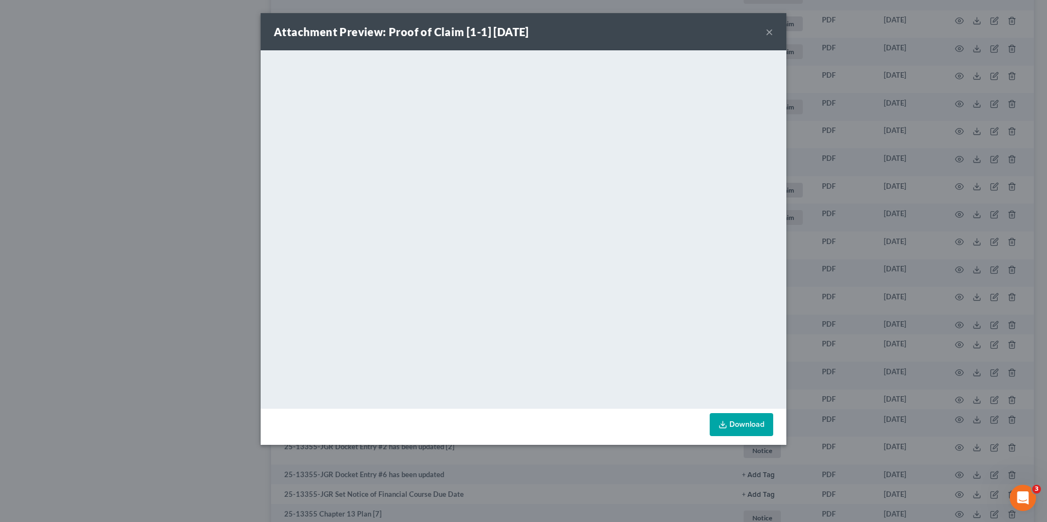
click at [763, 30] on div "Attachment Preview: Proof of Claim [1-1] 06/09/2025 ×" at bounding box center [523, 31] width 525 height 37
click at [771, 29] on button "×" at bounding box center [769, 31] width 8 height 13
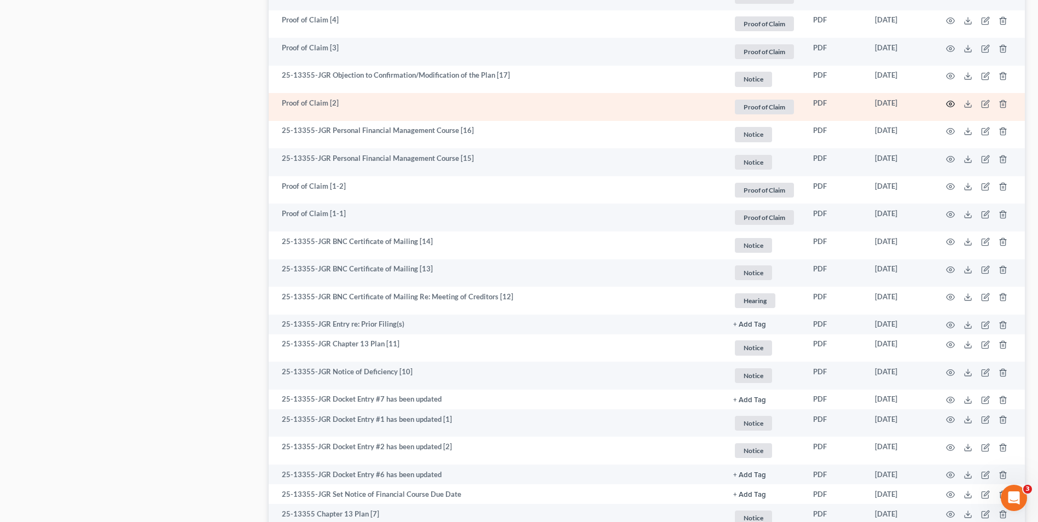
click at [948, 102] on icon "button" at bounding box center [951, 104] width 8 height 6
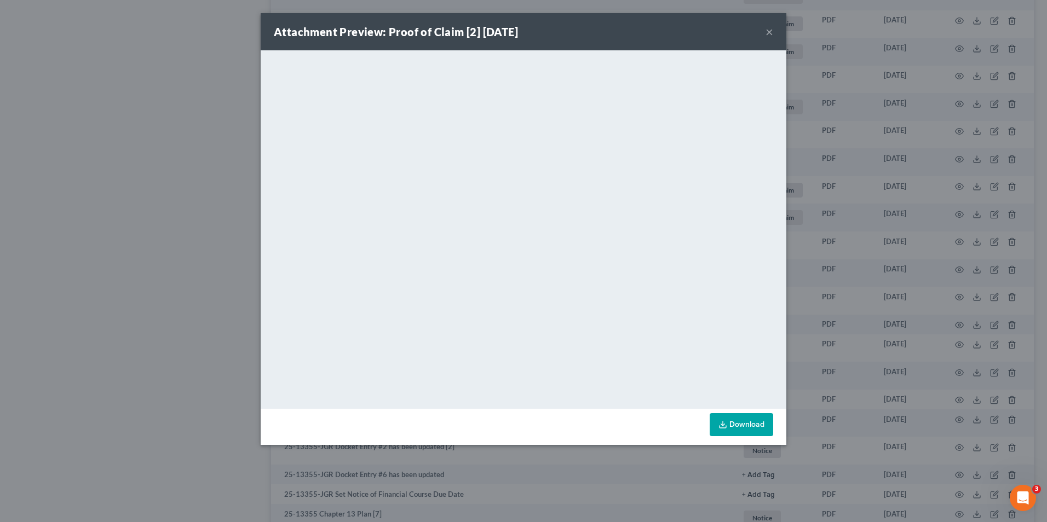
click at [771, 32] on button "×" at bounding box center [769, 31] width 8 height 13
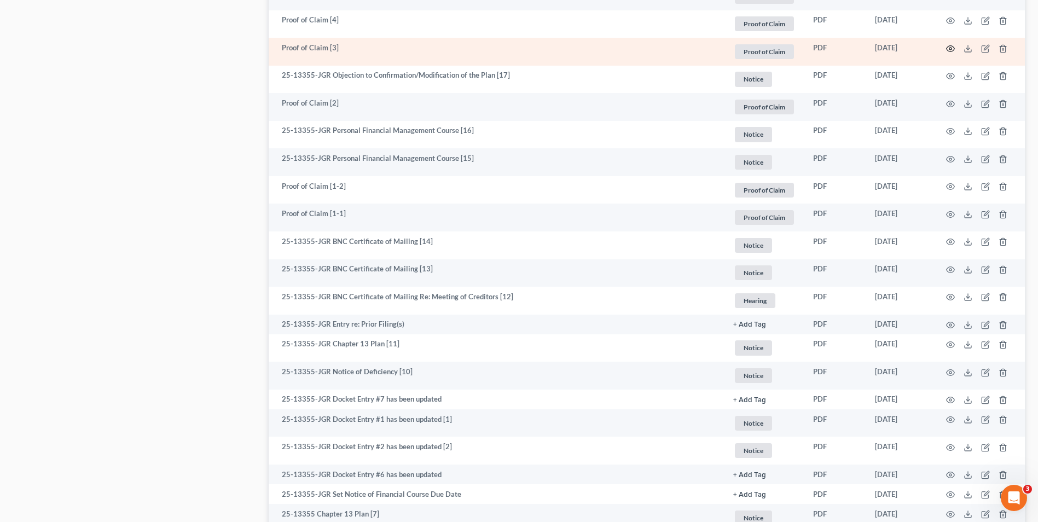
click at [949, 48] on icon "button" at bounding box center [950, 48] width 9 height 9
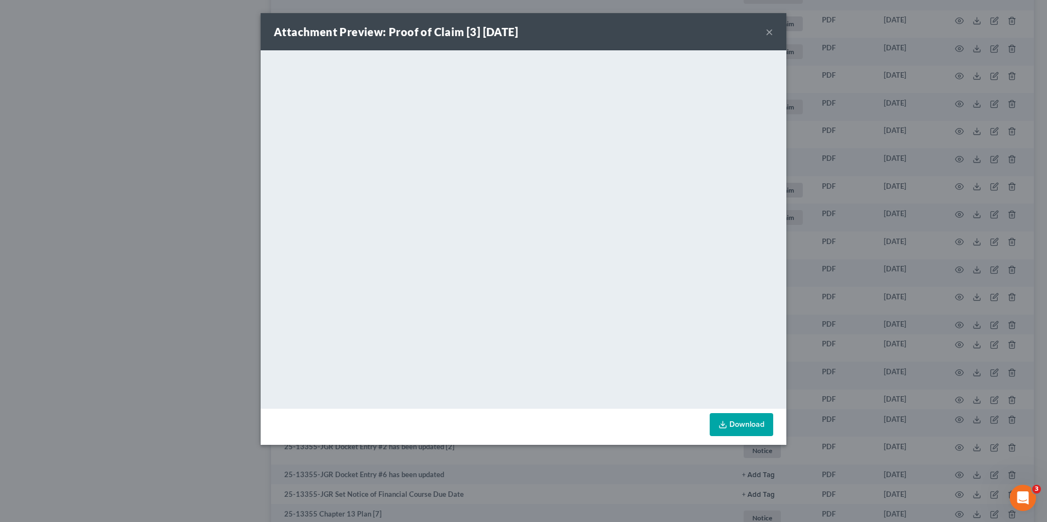
click at [770, 32] on button "×" at bounding box center [769, 31] width 8 height 13
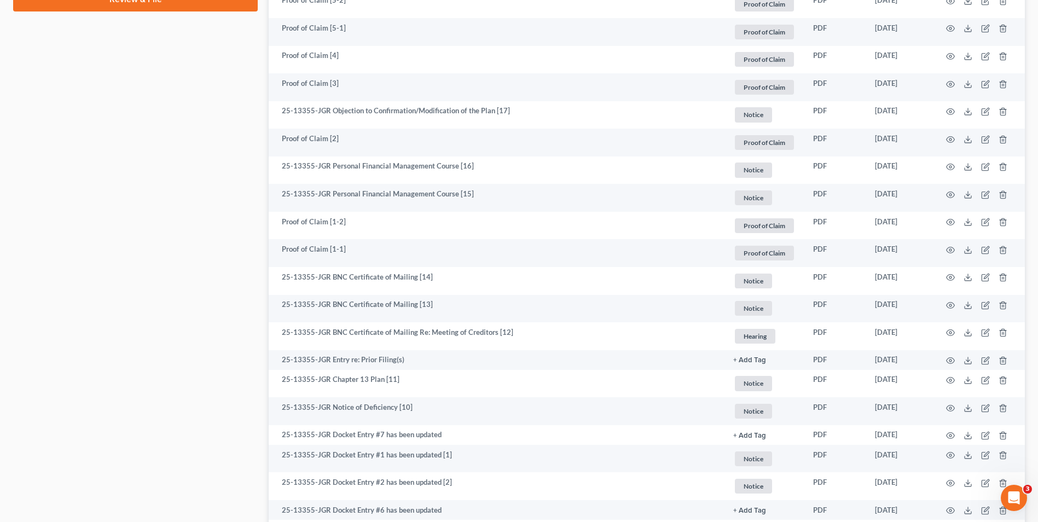
scroll to position [640, 0]
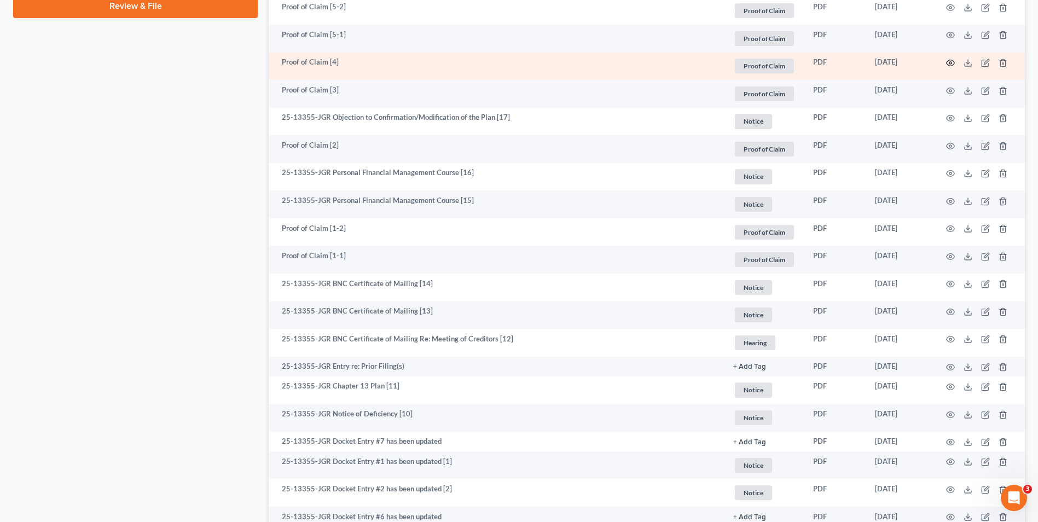
click at [954, 62] on icon "button" at bounding box center [950, 63] width 9 height 9
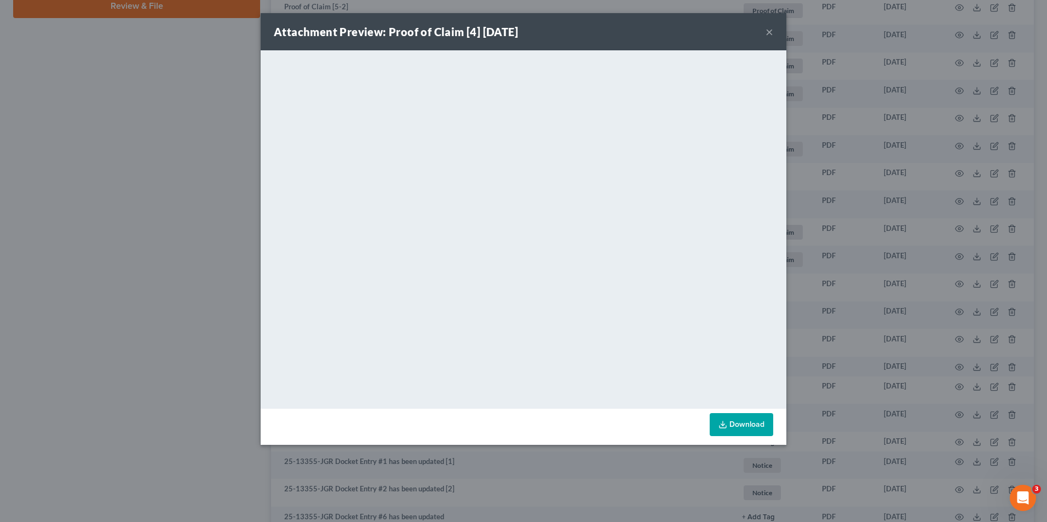
click at [771, 30] on button "×" at bounding box center [769, 31] width 8 height 13
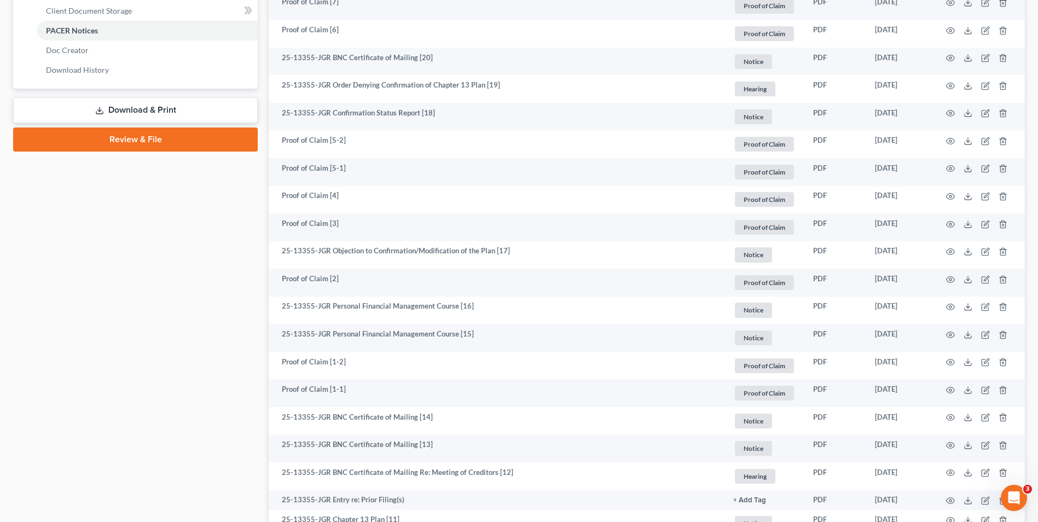
scroll to position [504, 0]
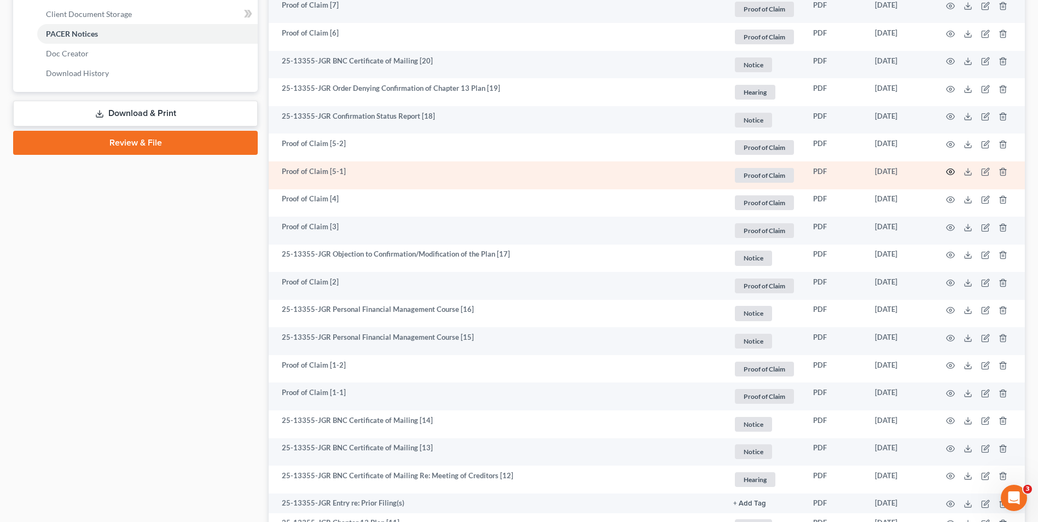
click at [954, 172] on icon "button" at bounding box center [950, 171] width 9 height 9
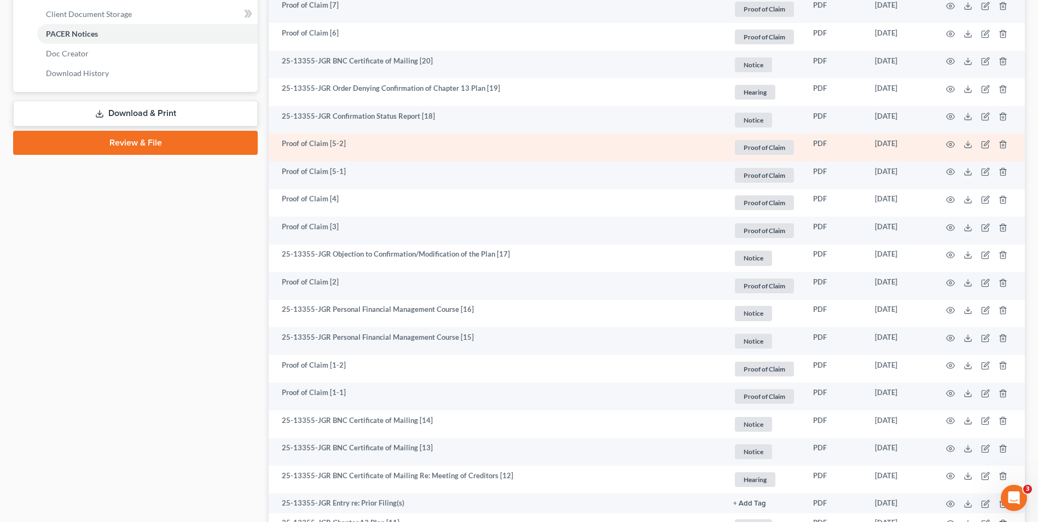
drag, startPoint x: 789, startPoint y: 148, endPoint x: 789, endPoint y: 155, distance: 6.6
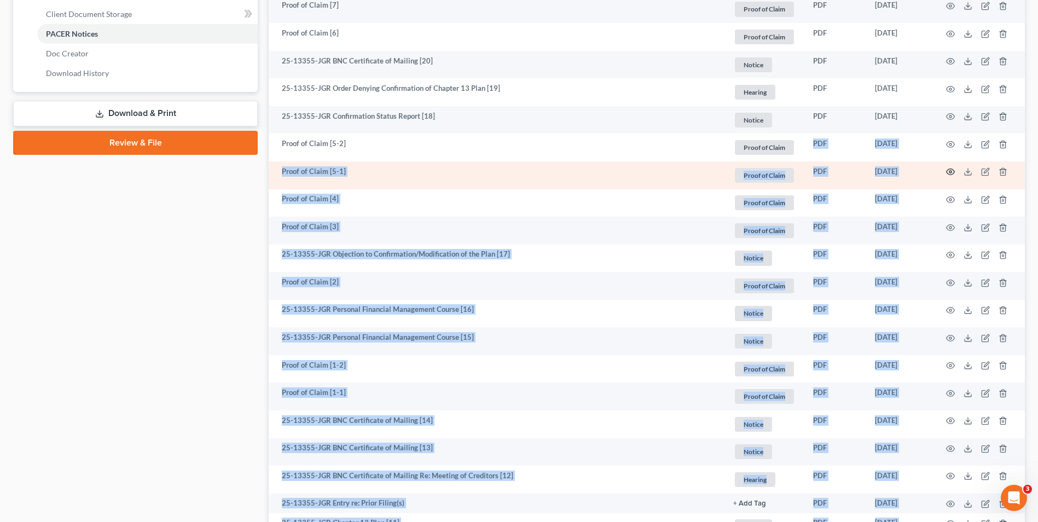
click at [949, 170] on icon "button" at bounding box center [950, 171] width 9 height 9
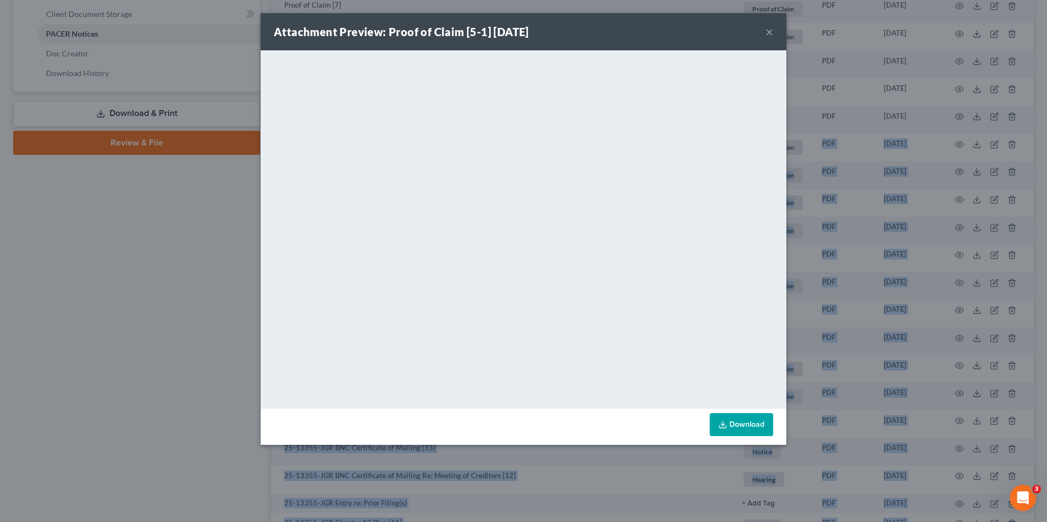
click at [772, 33] on button "×" at bounding box center [769, 31] width 8 height 13
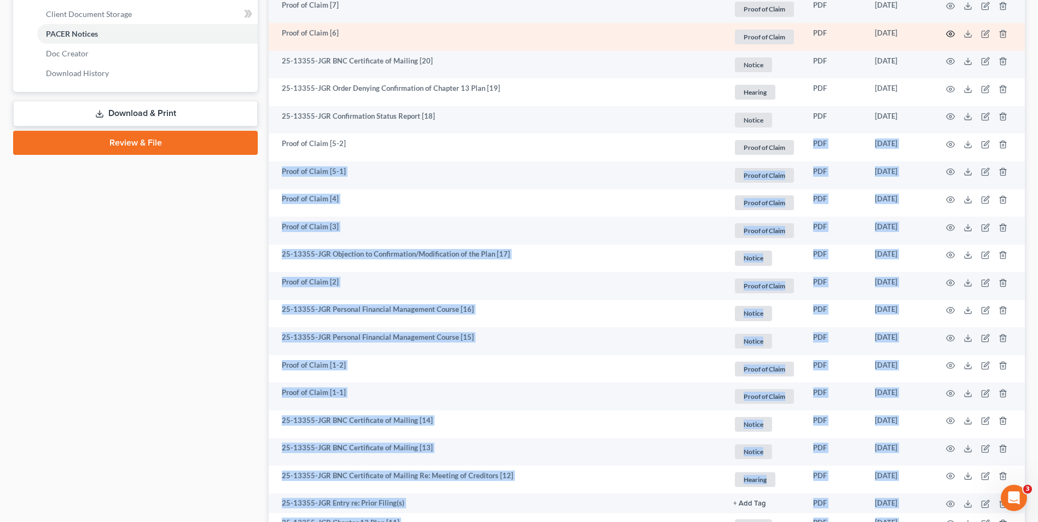
click at [955, 32] on icon "button" at bounding box center [950, 34] width 9 height 9
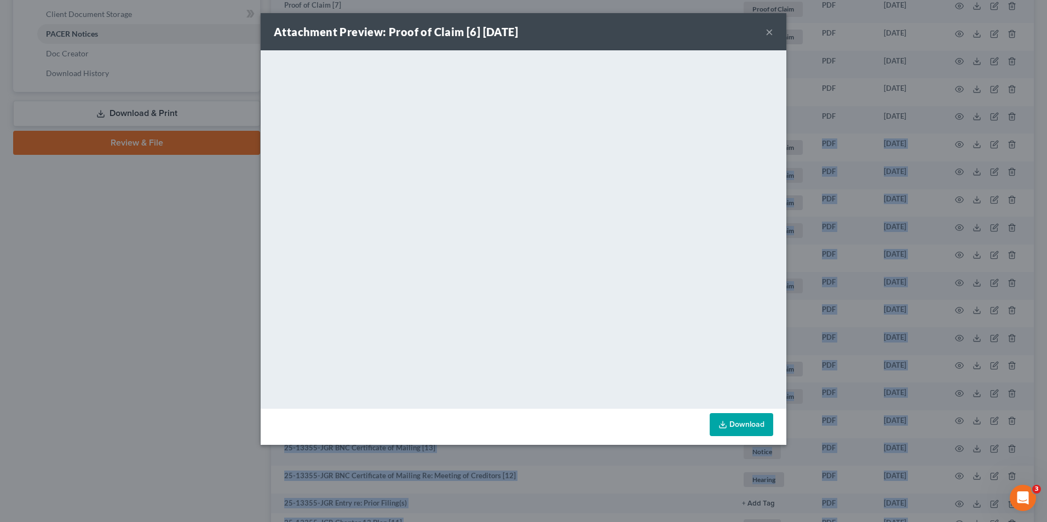
drag, startPoint x: 770, startPoint y: 32, endPoint x: 724, endPoint y: 55, distance: 50.9
click at [770, 32] on button "×" at bounding box center [769, 31] width 8 height 13
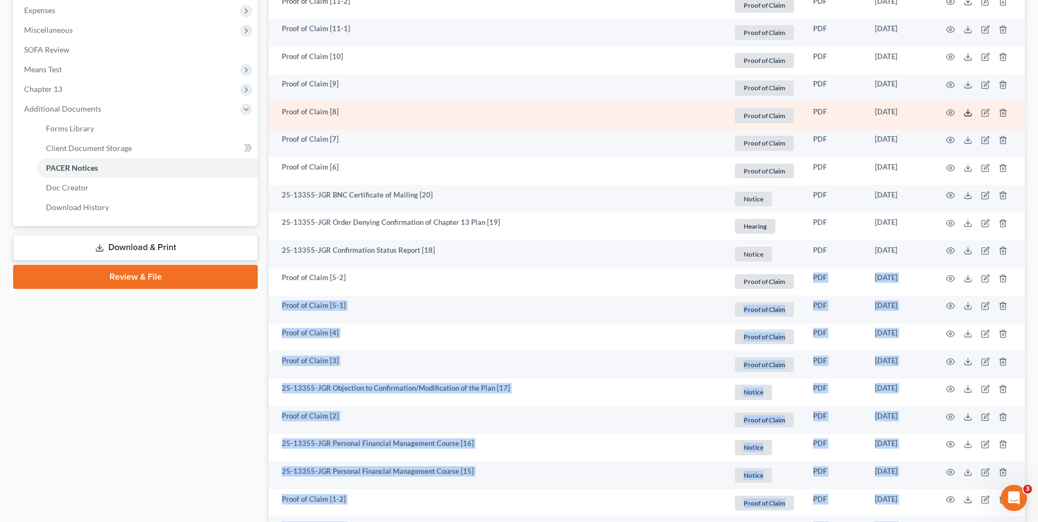
scroll to position [339, 0]
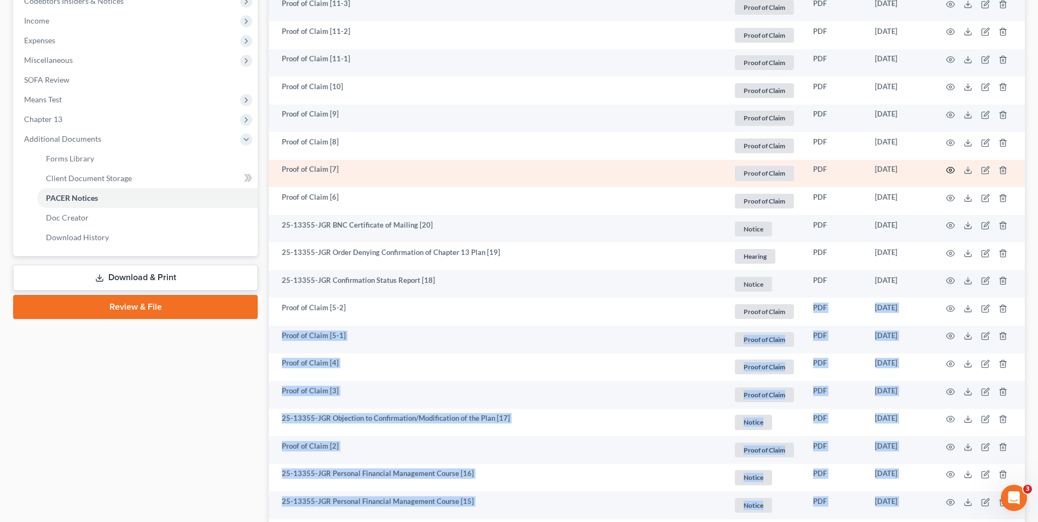
click at [949, 167] on icon "button" at bounding box center [950, 170] width 9 height 9
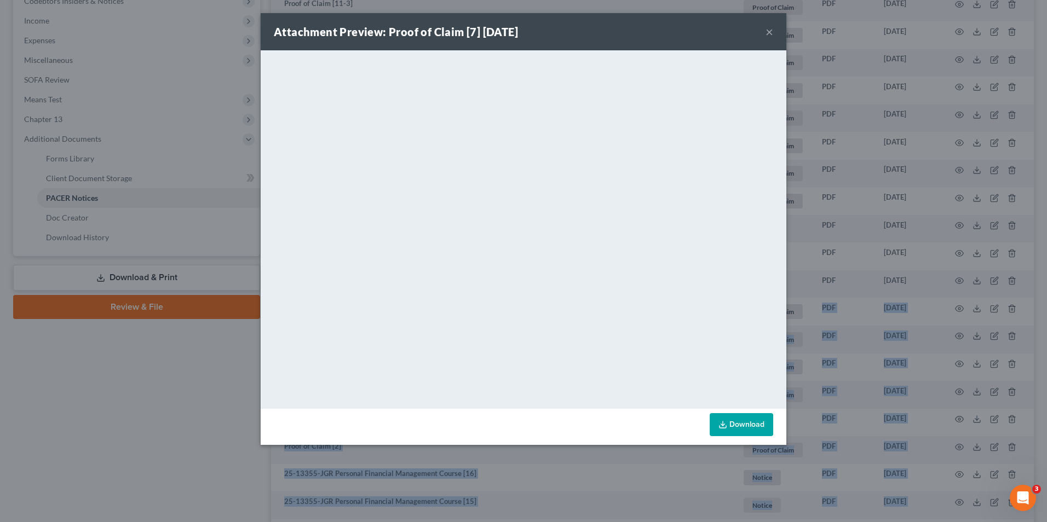
click at [771, 33] on button "×" at bounding box center [769, 31] width 8 height 13
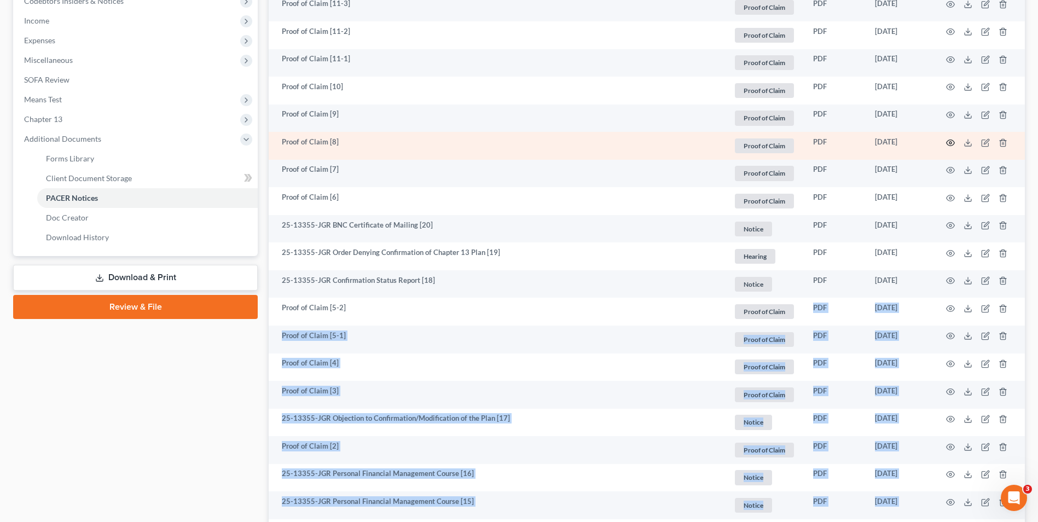
click at [950, 142] on circle "button" at bounding box center [951, 143] width 2 height 2
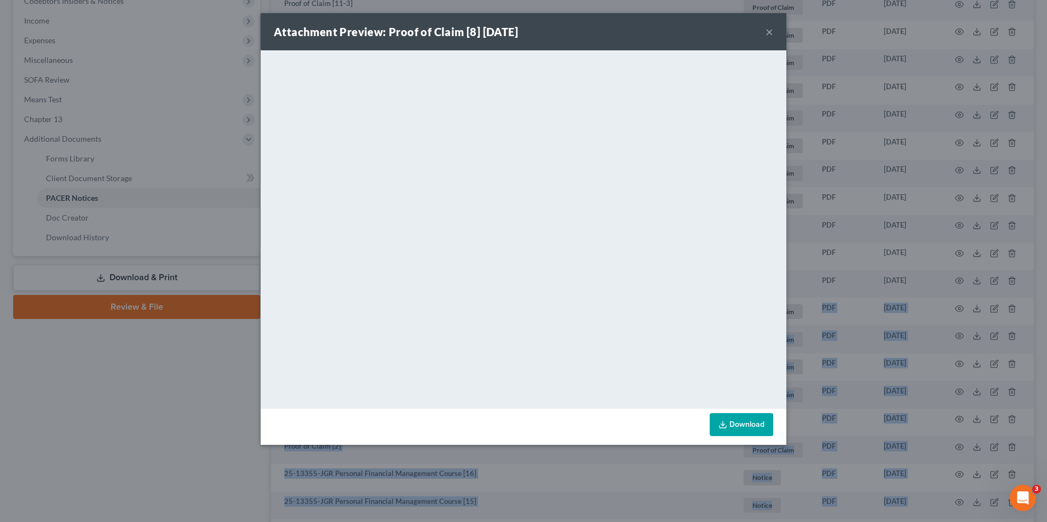
click at [766, 31] on button "×" at bounding box center [769, 31] width 8 height 13
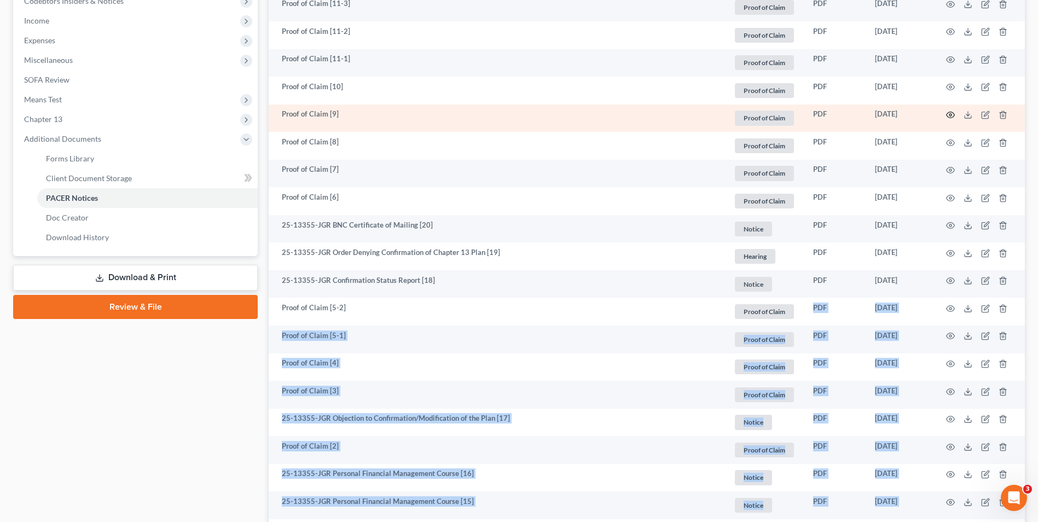
click at [952, 114] on icon "button" at bounding box center [950, 115] width 9 height 9
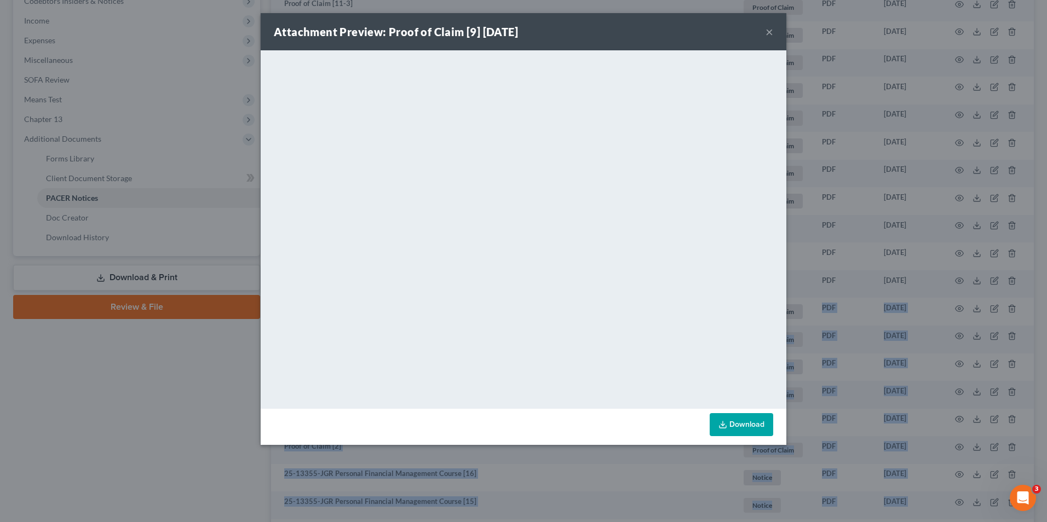
click at [770, 30] on button "×" at bounding box center [769, 31] width 8 height 13
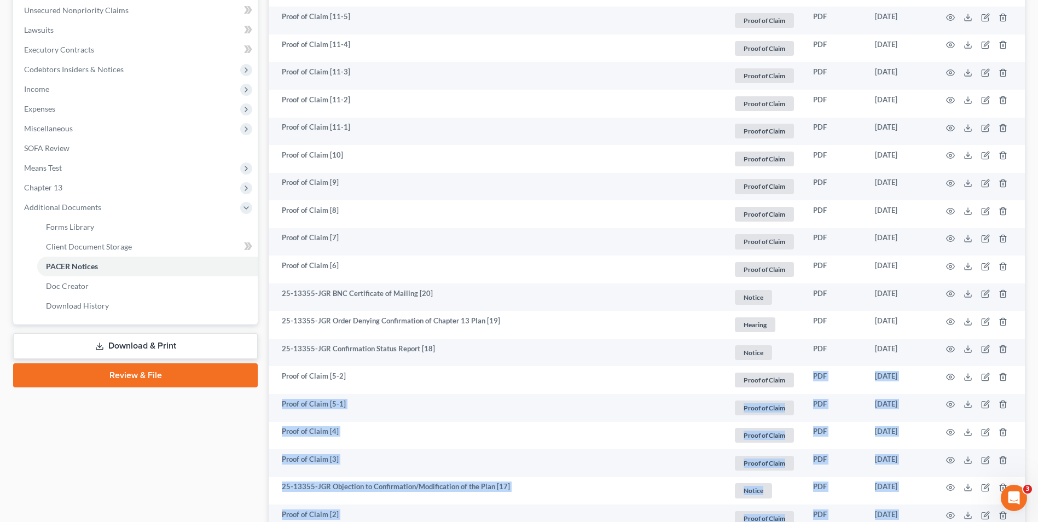
scroll to position [259, 0]
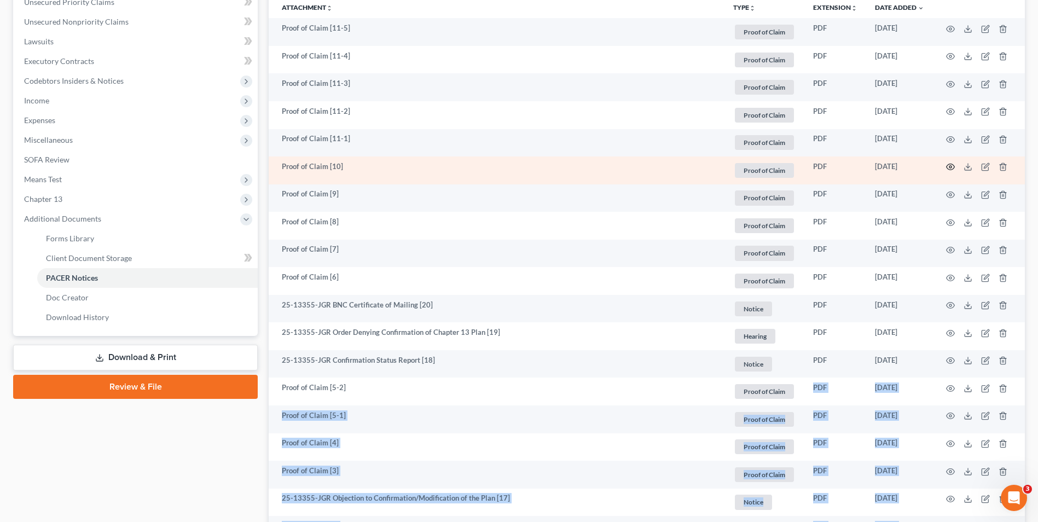
click at [950, 168] on circle "button" at bounding box center [951, 167] width 2 height 2
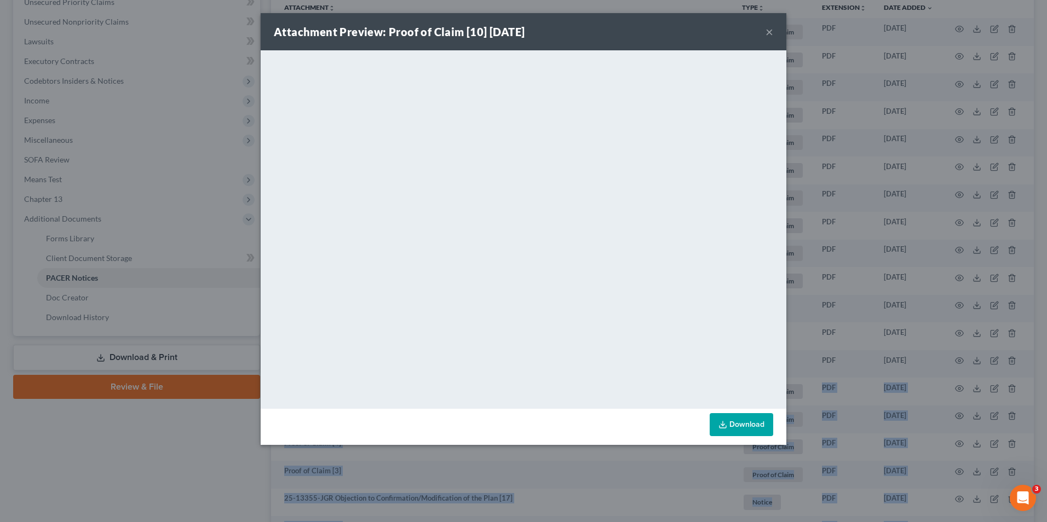
click at [769, 28] on button "×" at bounding box center [769, 31] width 8 height 13
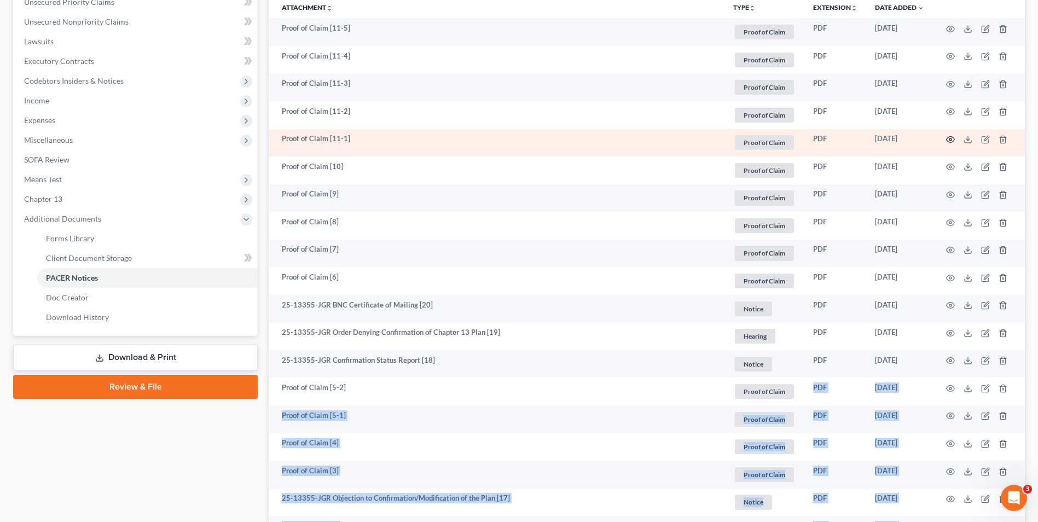
click at [954, 141] on icon "button" at bounding box center [950, 139] width 9 height 9
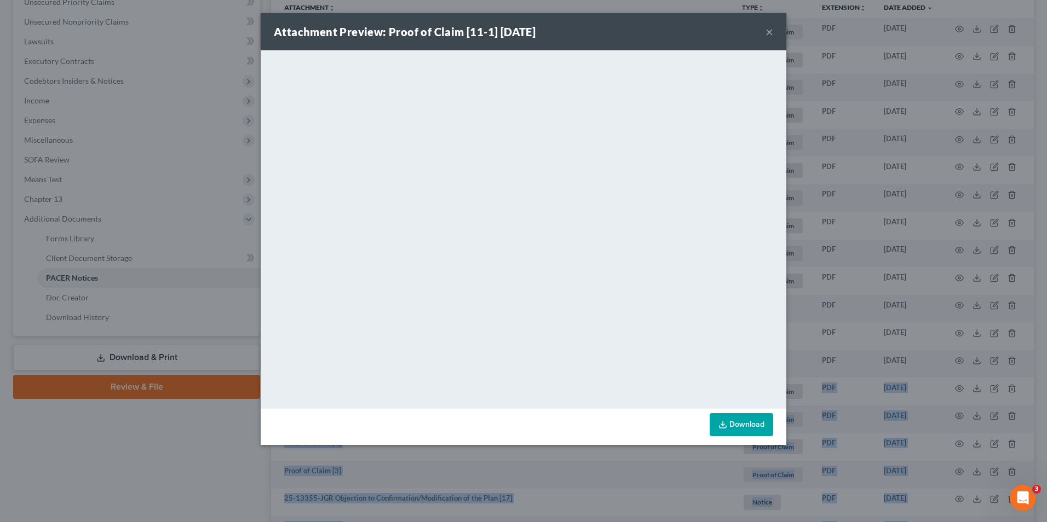
click at [769, 34] on button "×" at bounding box center [769, 31] width 8 height 13
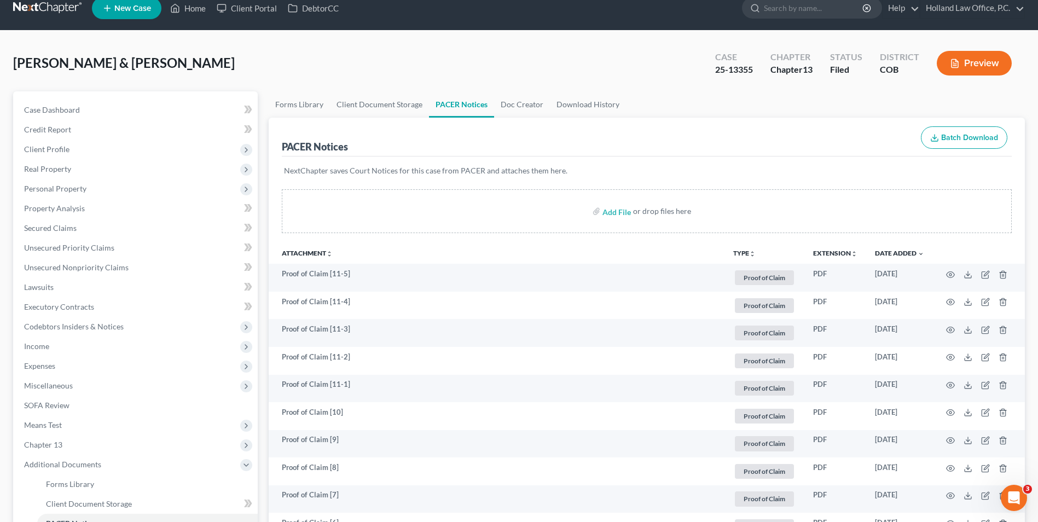
scroll to position [0, 0]
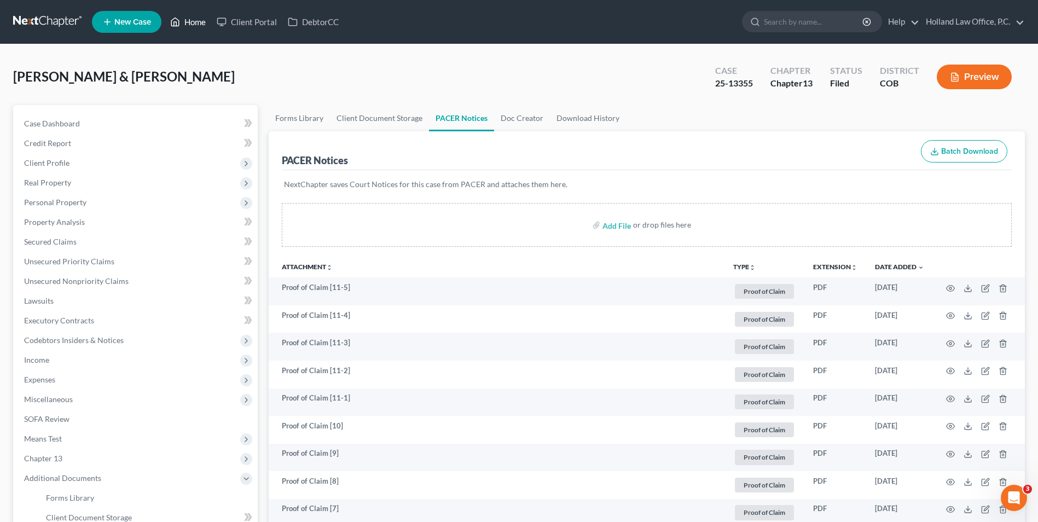
click at [190, 20] on link "Home" at bounding box center [188, 22] width 47 height 20
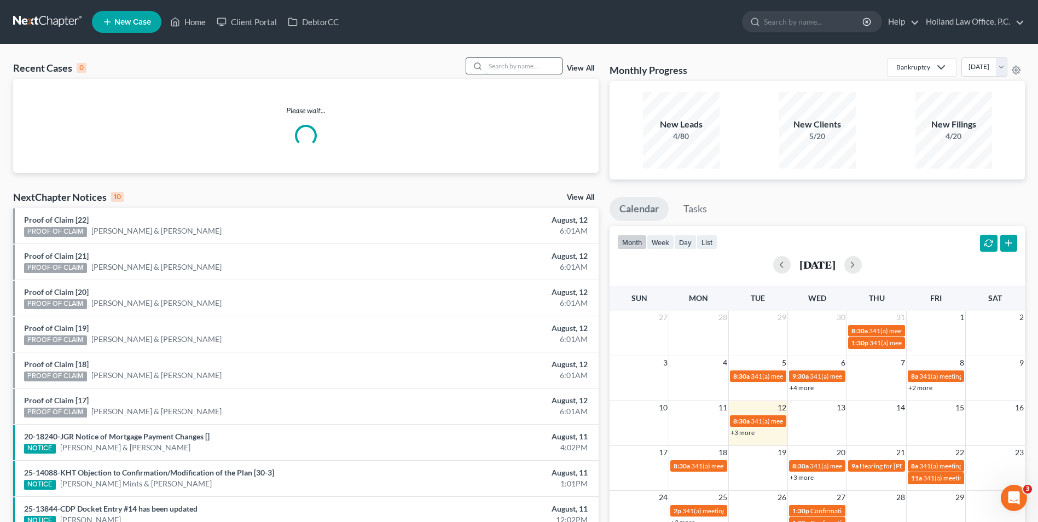
click at [496, 70] on input "search" at bounding box center [524, 66] width 77 height 16
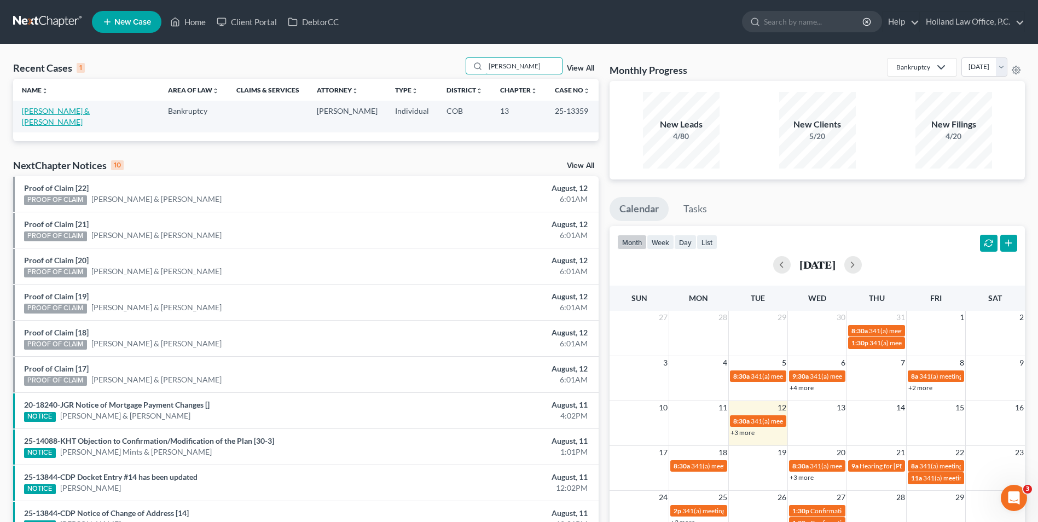
type input "vaden"
click at [48, 113] on link "[PERSON_NAME] & [PERSON_NAME]" at bounding box center [56, 116] width 68 height 20
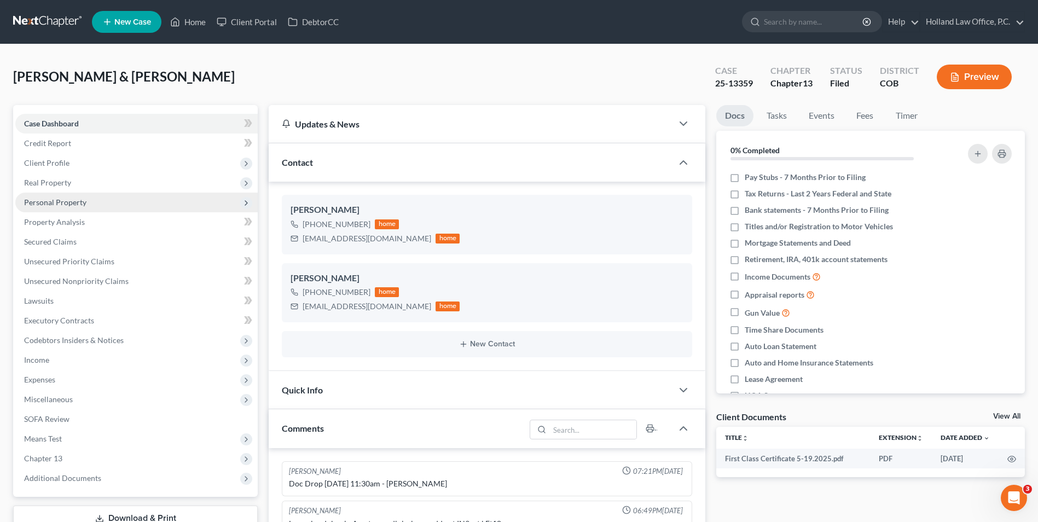
scroll to position [210, 0]
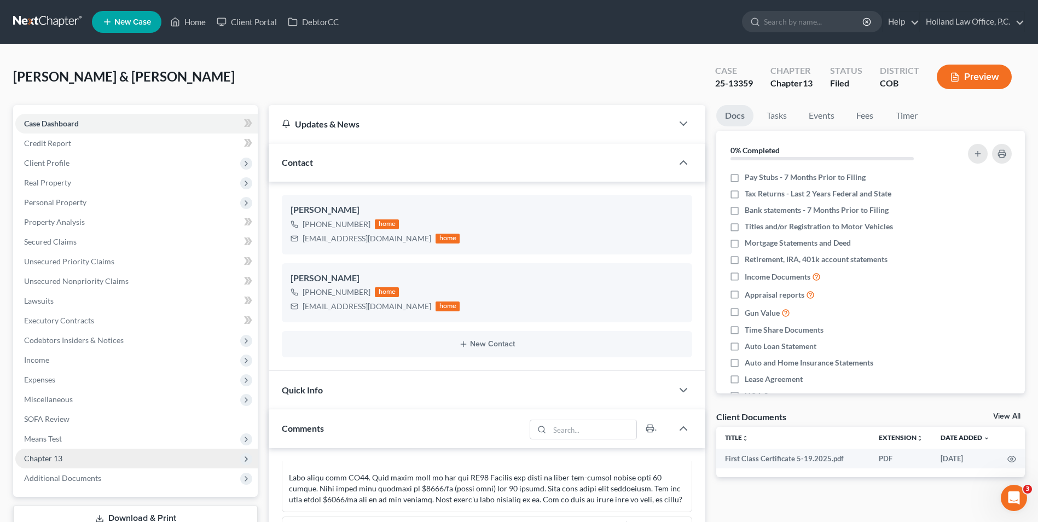
click at [55, 464] on span "Chapter 13" at bounding box center [136, 459] width 242 height 20
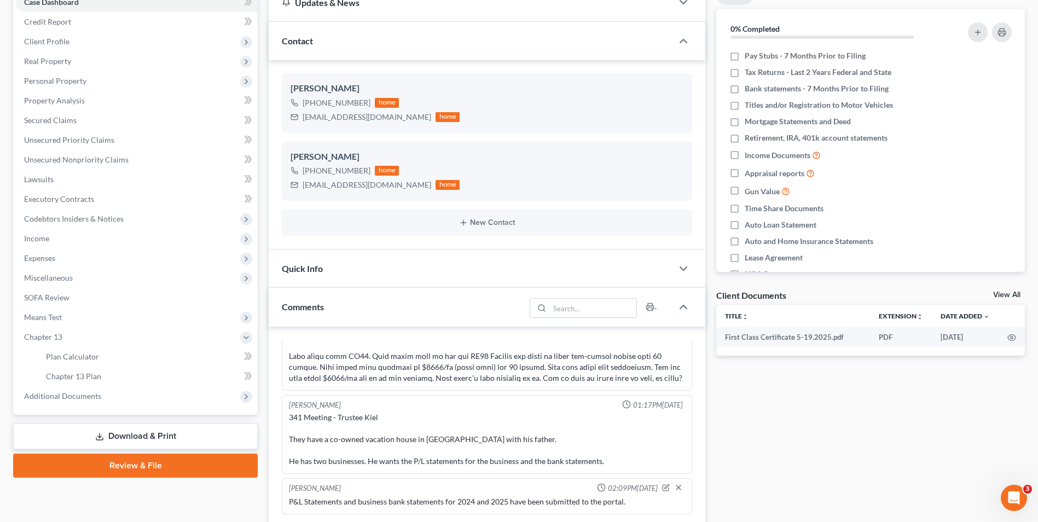
scroll to position [142, 0]
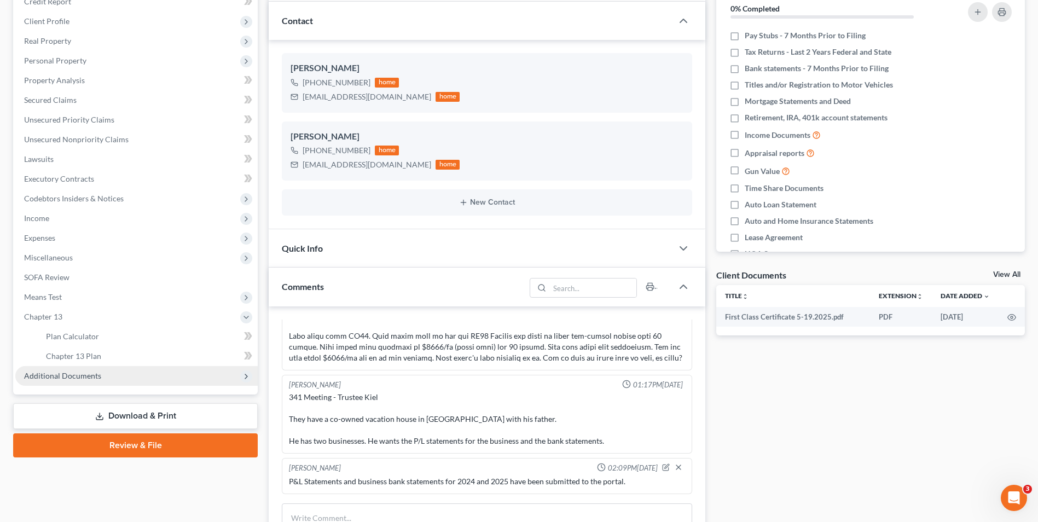
click at [81, 375] on span "Additional Documents" at bounding box center [62, 375] width 77 height 9
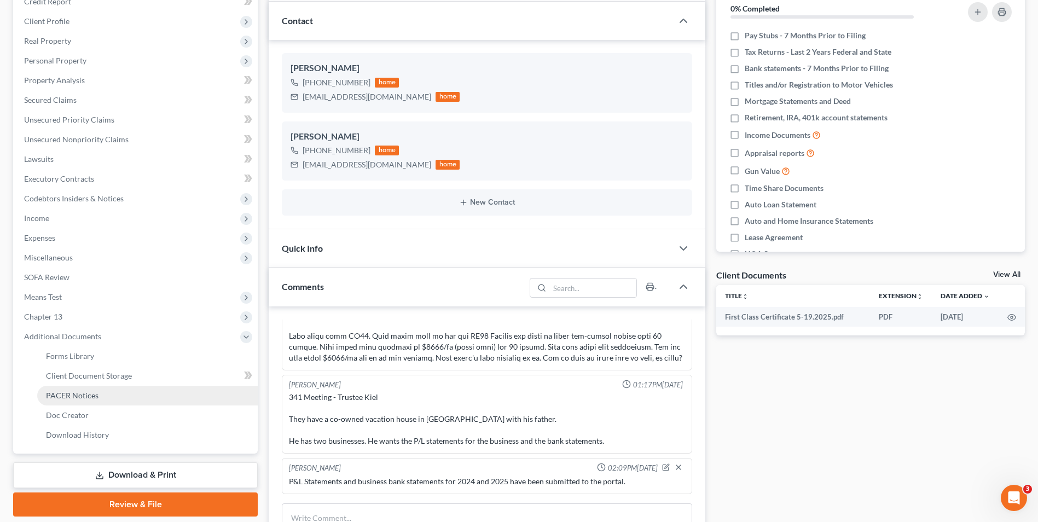
click at [101, 400] on link "PACER Notices" at bounding box center [147, 396] width 221 height 20
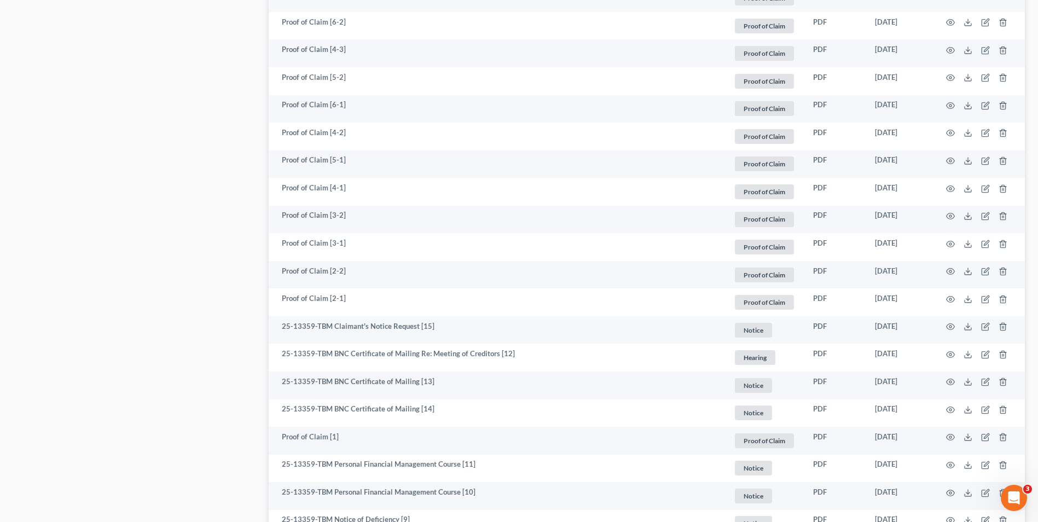
scroll to position [1521, 0]
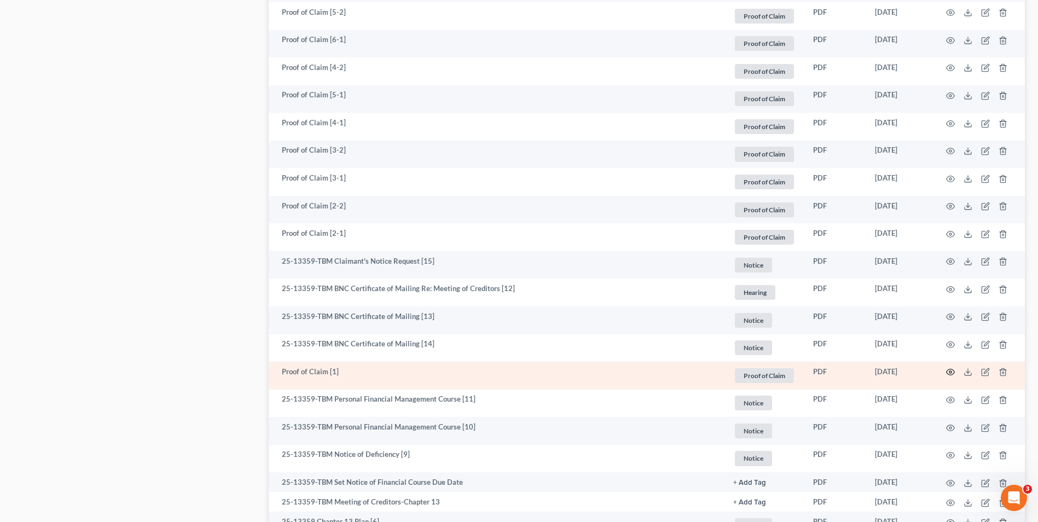
click at [953, 371] on icon "button" at bounding box center [950, 372] width 9 height 9
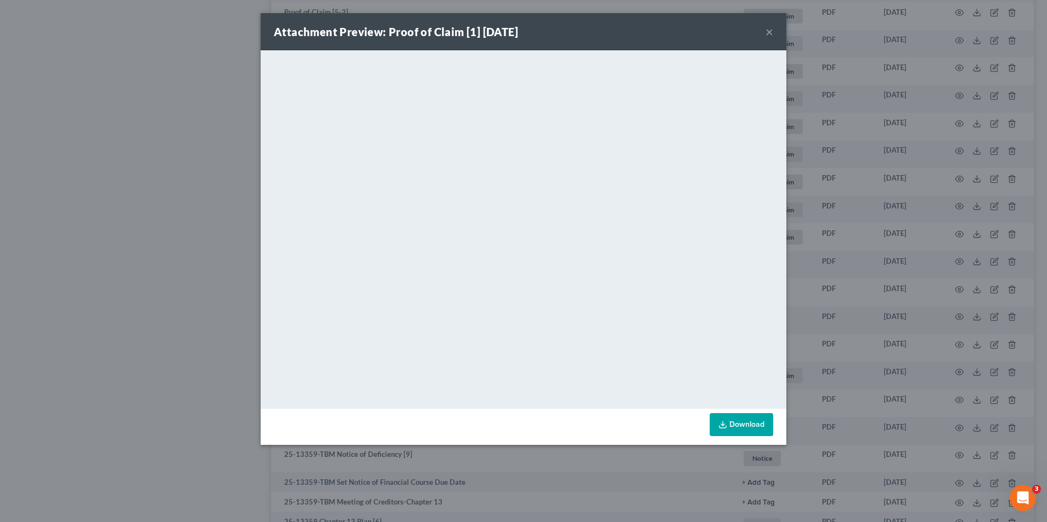
click at [772, 27] on button "×" at bounding box center [769, 31] width 8 height 13
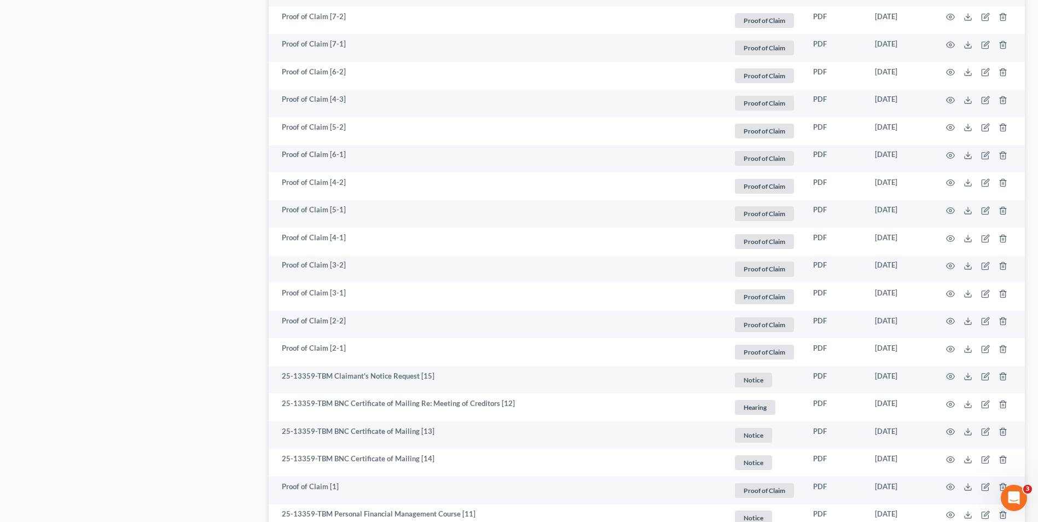
scroll to position [1411, 0]
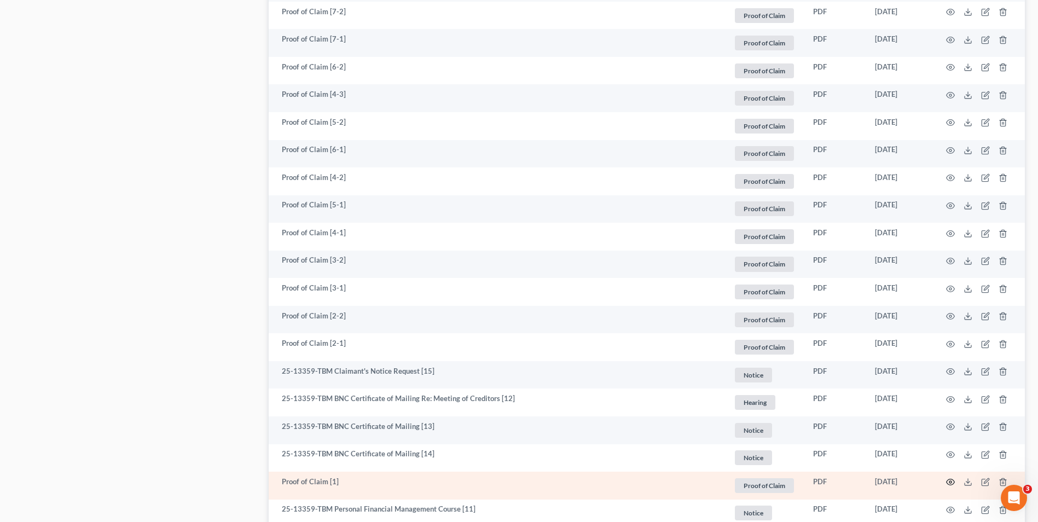
click at [949, 485] on icon "button" at bounding box center [951, 482] width 8 height 6
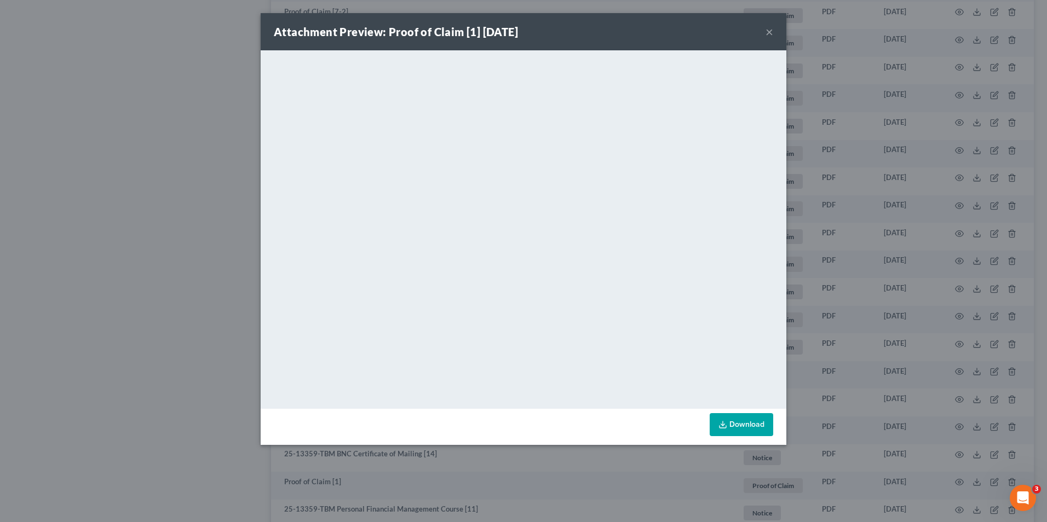
click at [772, 34] on button "×" at bounding box center [769, 31] width 8 height 13
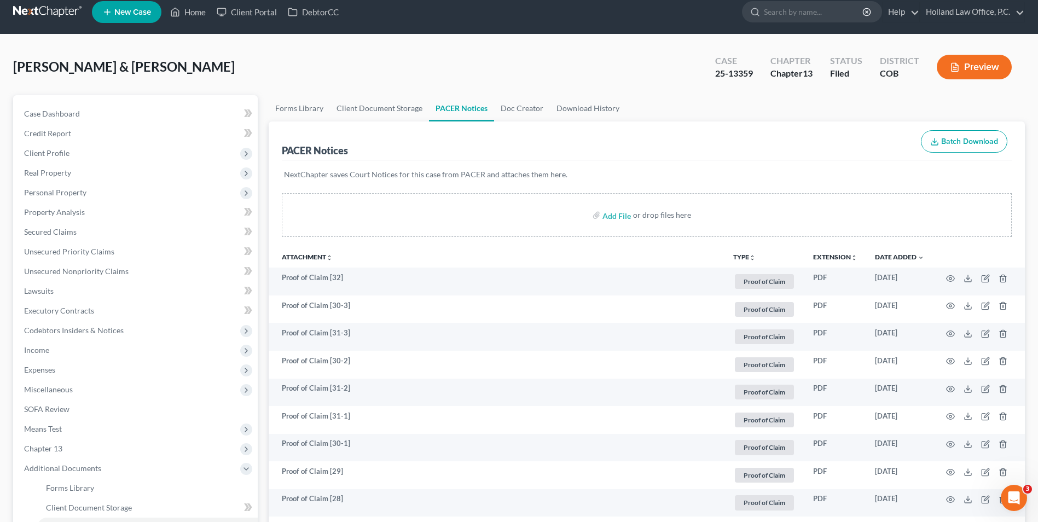
scroll to position [0, 0]
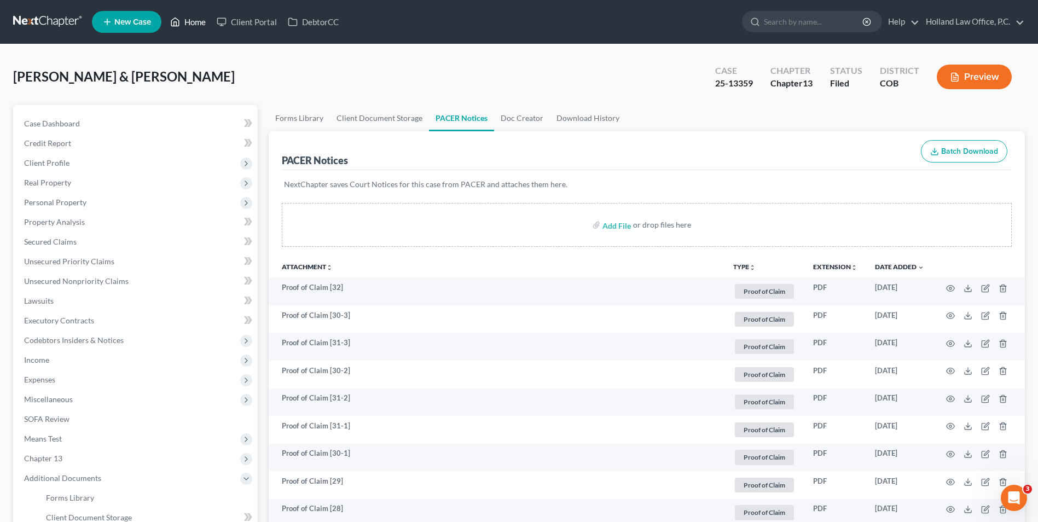
click at [187, 15] on link "Home" at bounding box center [188, 22] width 47 height 20
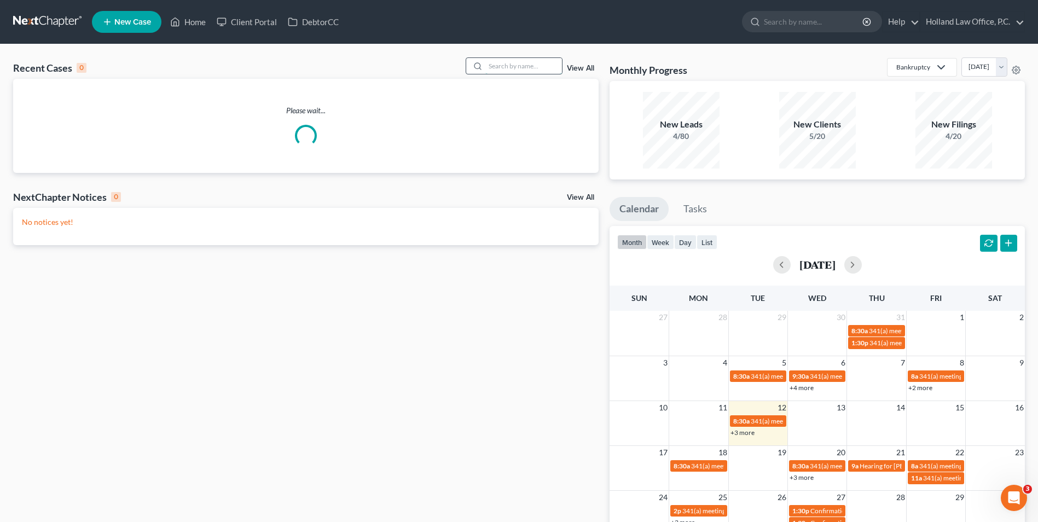
click at [507, 67] on input "search" at bounding box center [524, 66] width 77 height 16
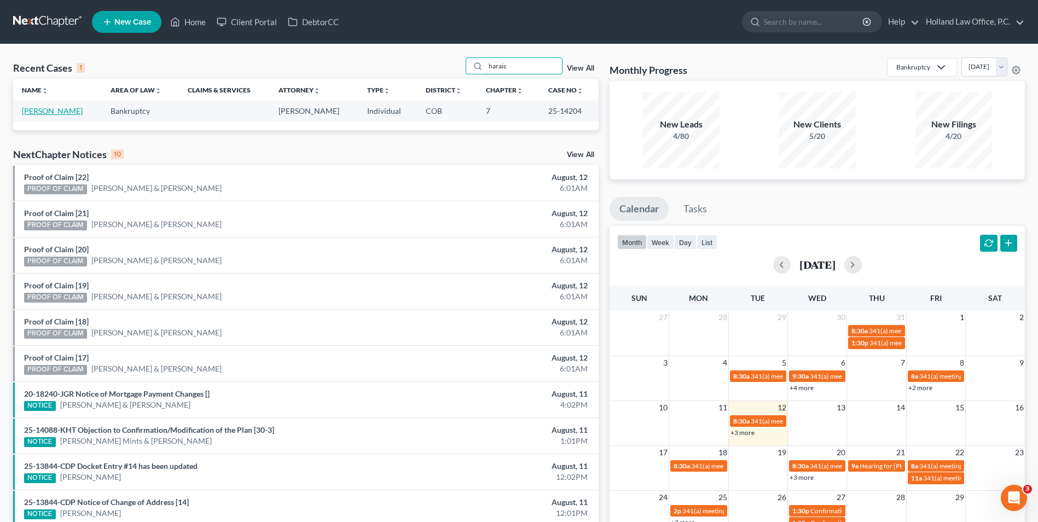
type input "harais"
click at [53, 113] on link "[PERSON_NAME]" at bounding box center [52, 110] width 61 height 9
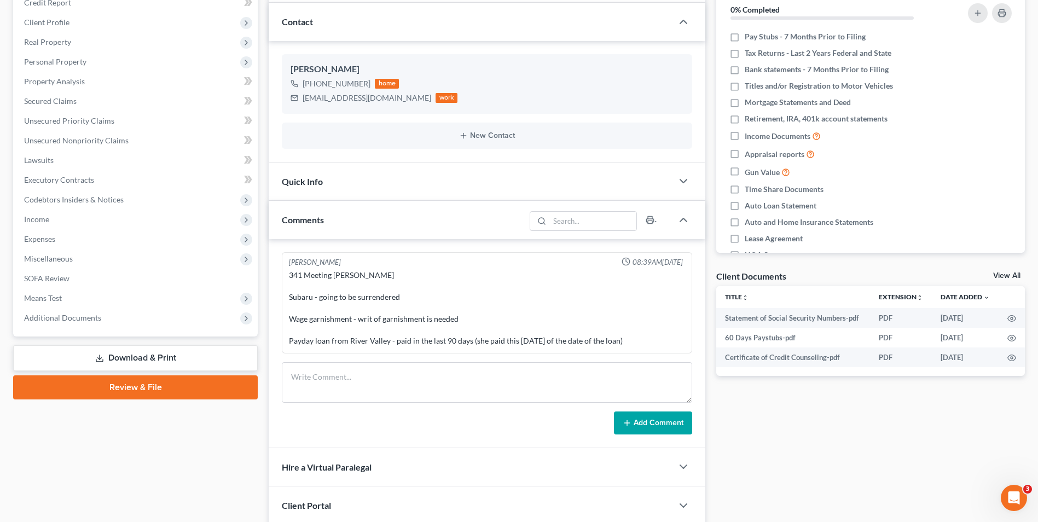
scroll to position [146, 0]
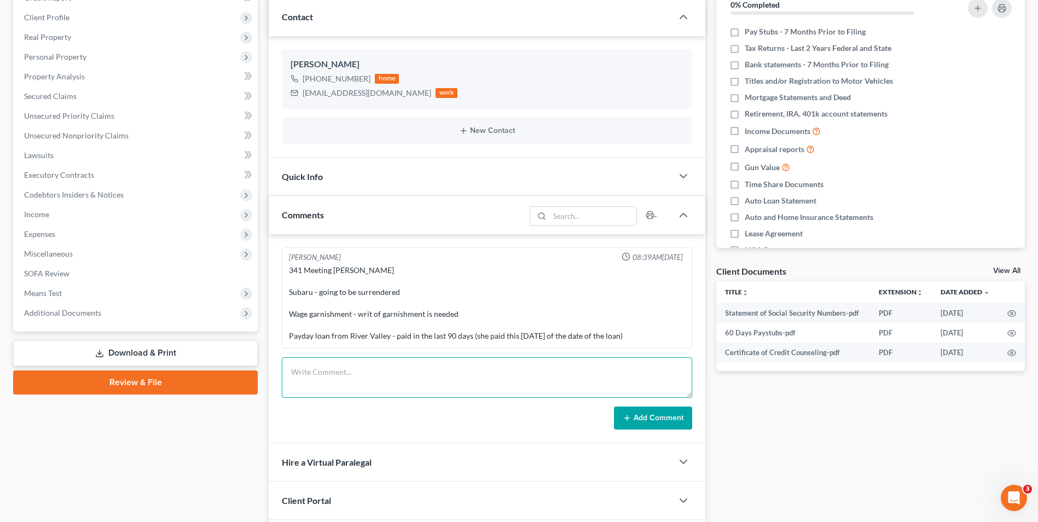
drag, startPoint x: 350, startPoint y: 386, endPoint x: 360, endPoint y: 386, distance: 9.3
click at [350, 386] on textarea at bounding box center [487, 377] width 411 height 41
type textarea "The Writ of Garnishment has been submitted to the Trustee Portal."
click at [652, 415] on button "Add Comment" at bounding box center [653, 418] width 78 height 23
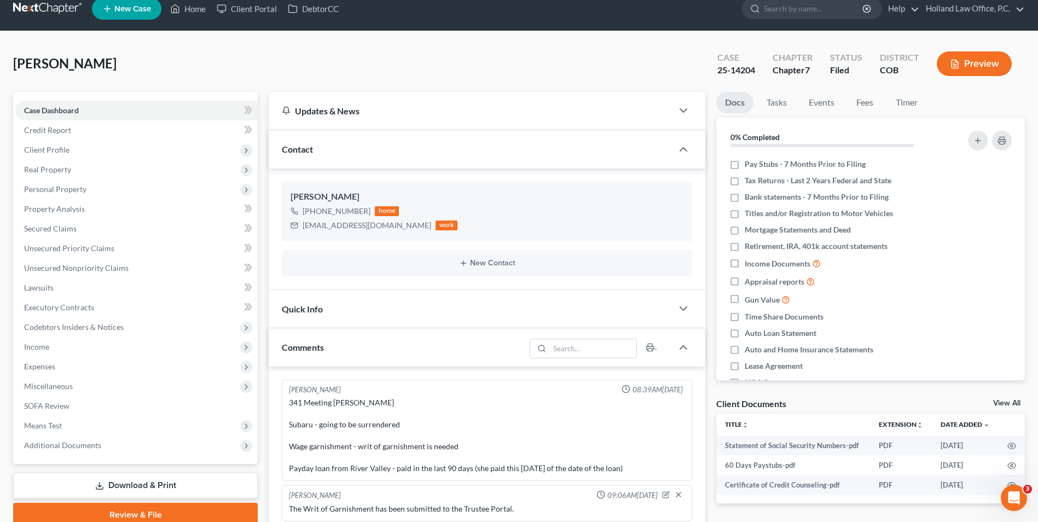
scroll to position [0, 0]
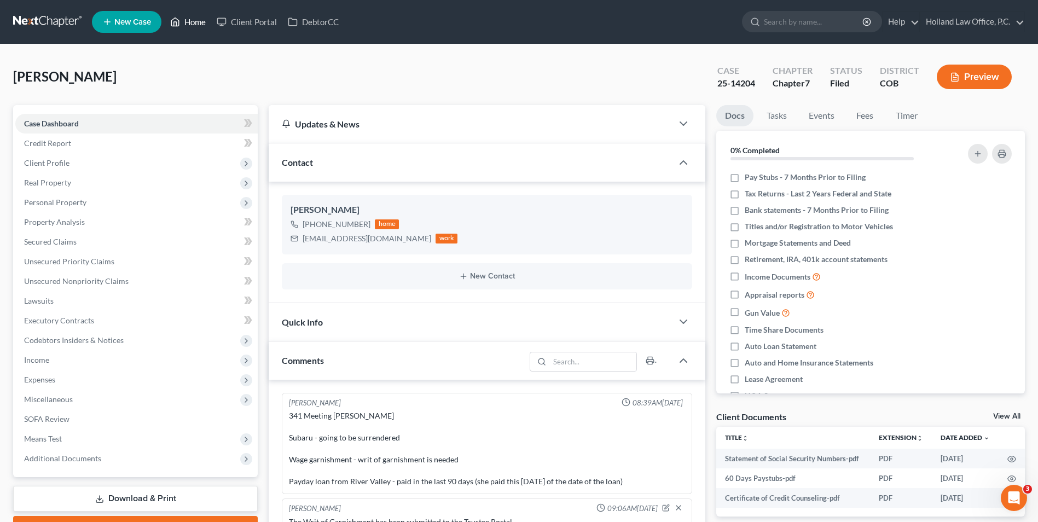
click at [187, 20] on link "Home" at bounding box center [188, 22] width 47 height 20
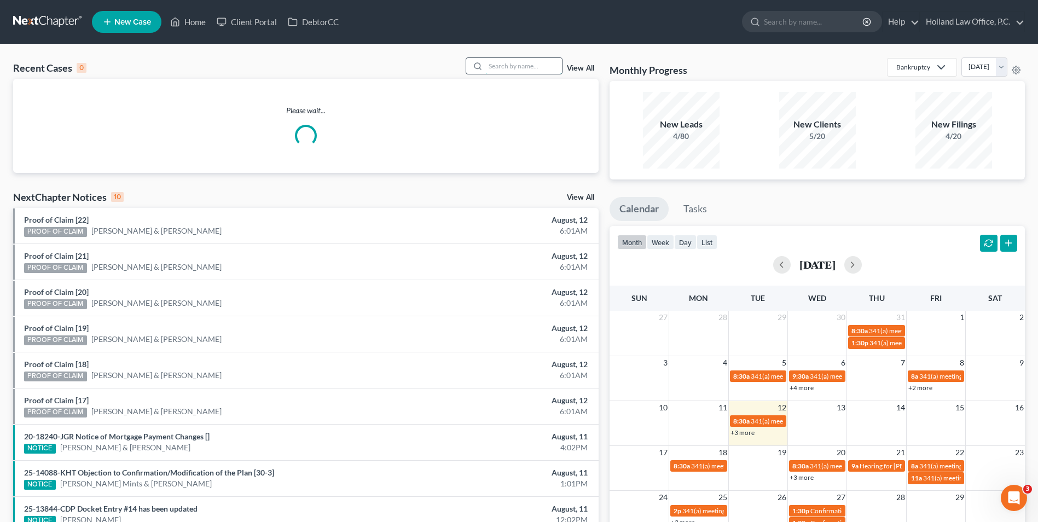
click at [500, 62] on input "search" at bounding box center [524, 66] width 77 height 16
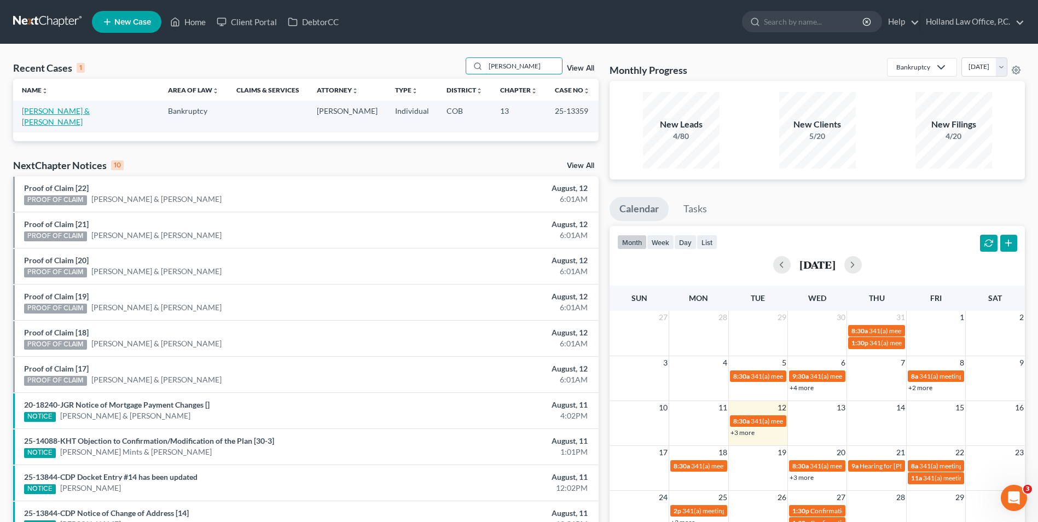
type input "vaden"
click at [53, 112] on link "[PERSON_NAME] & [PERSON_NAME]" at bounding box center [56, 116] width 68 height 20
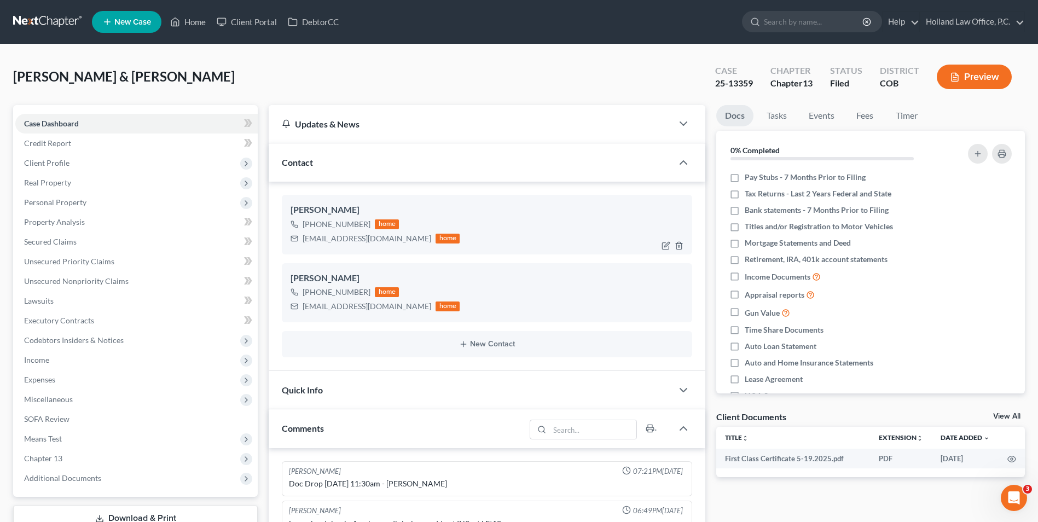
scroll to position [210, 0]
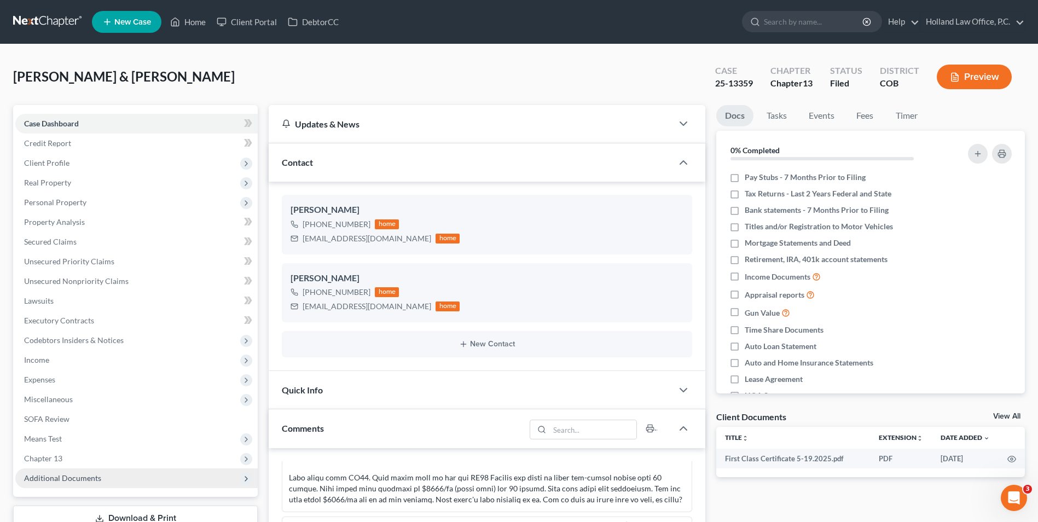
click at [43, 479] on span "Additional Documents" at bounding box center [62, 477] width 77 height 9
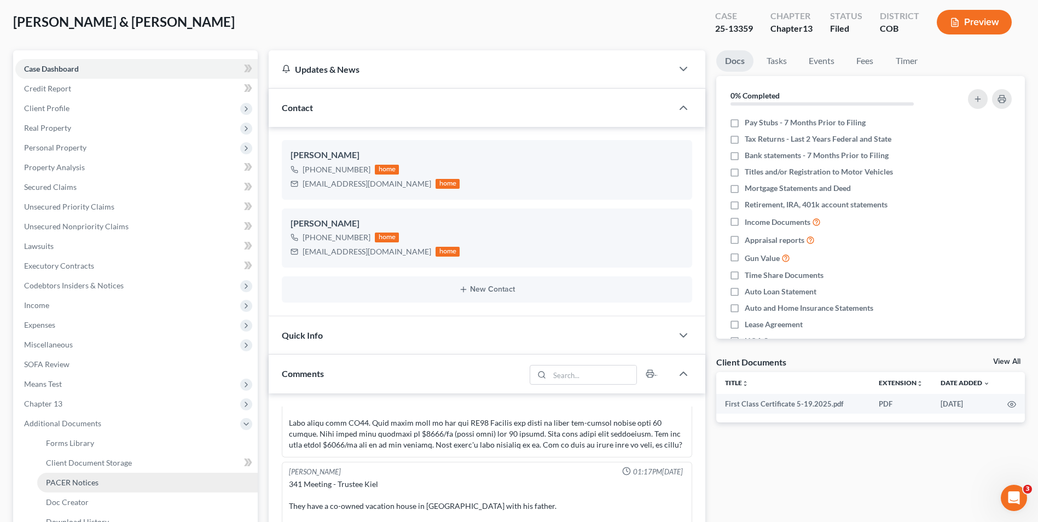
click at [83, 481] on span "PACER Notices" at bounding box center [72, 482] width 53 height 9
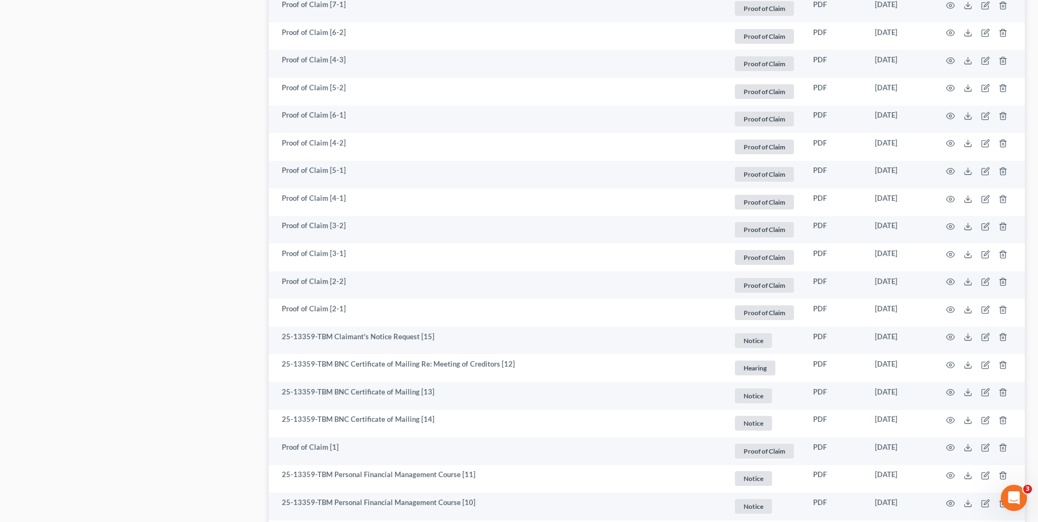
scroll to position [1523, 0]
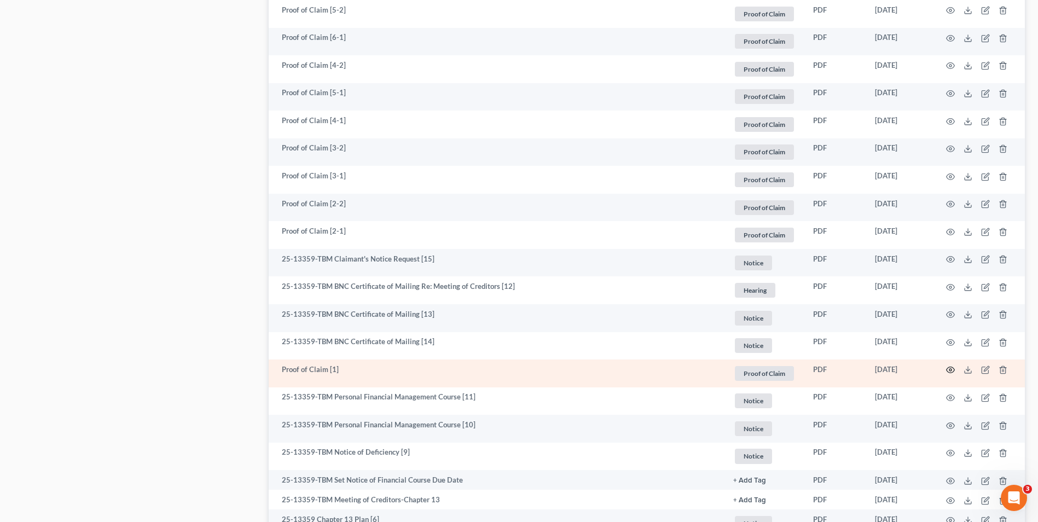
click at [951, 368] on icon "button" at bounding box center [950, 370] width 9 height 9
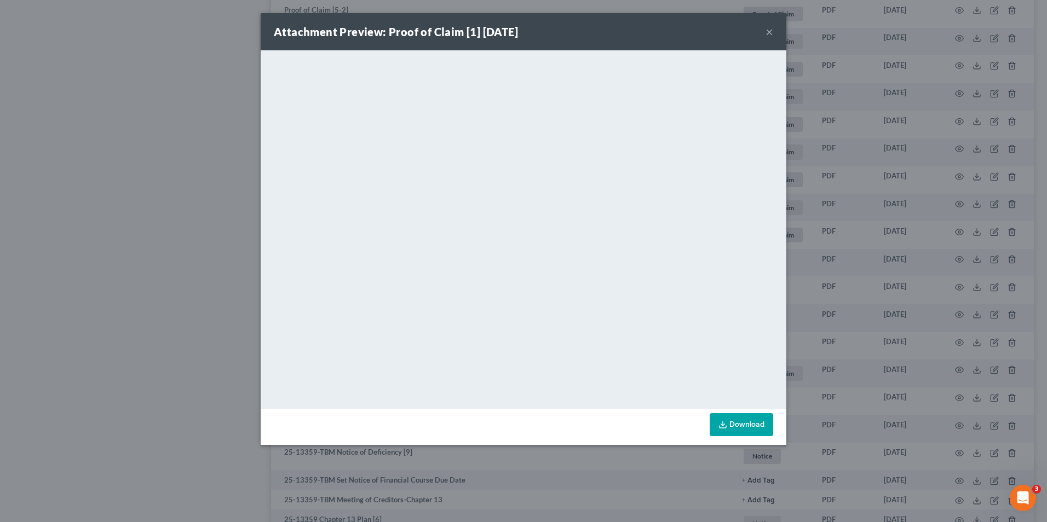
click at [770, 33] on button "×" at bounding box center [769, 31] width 8 height 13
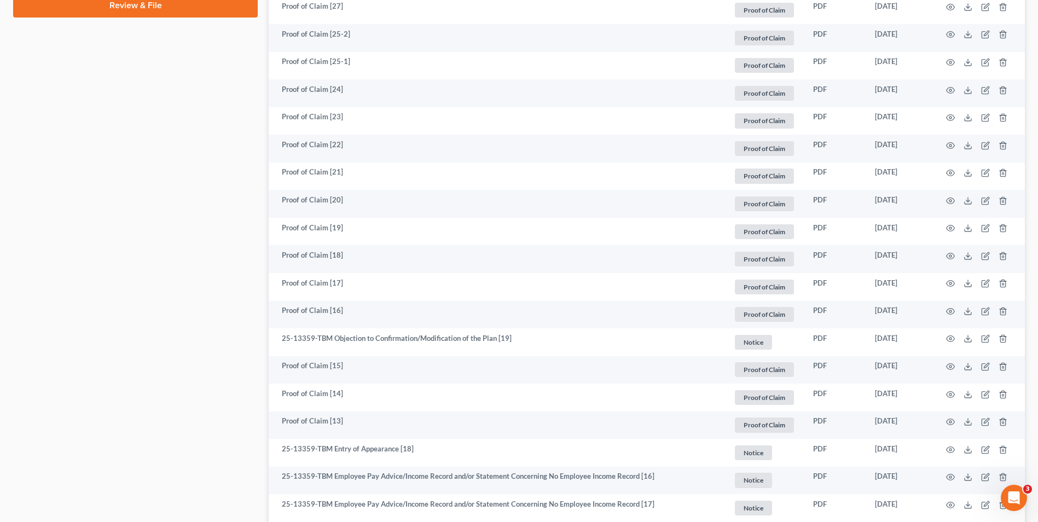
scroll to position [0, 0]
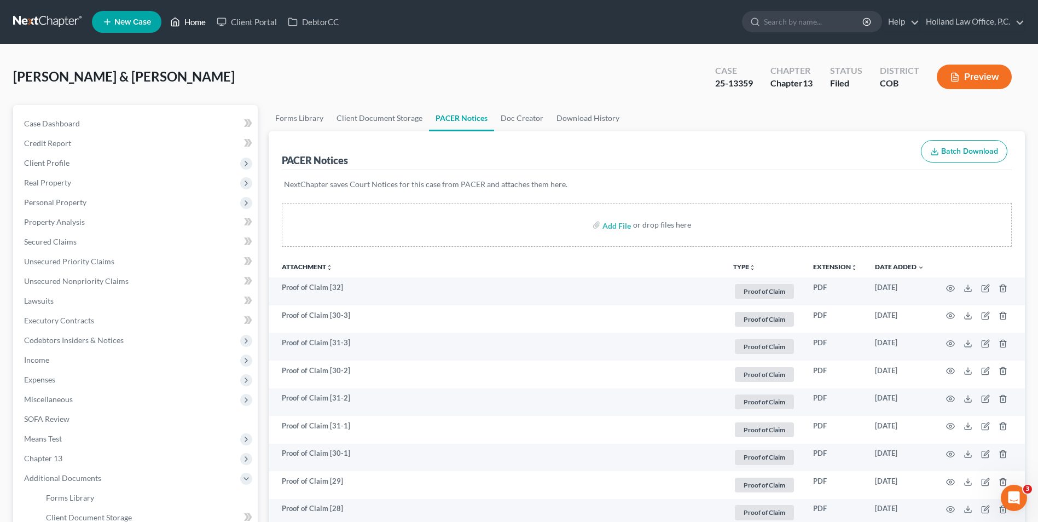
click at [183, 24] on link "Home" at bounding box center [188, 22] width 47 height 20
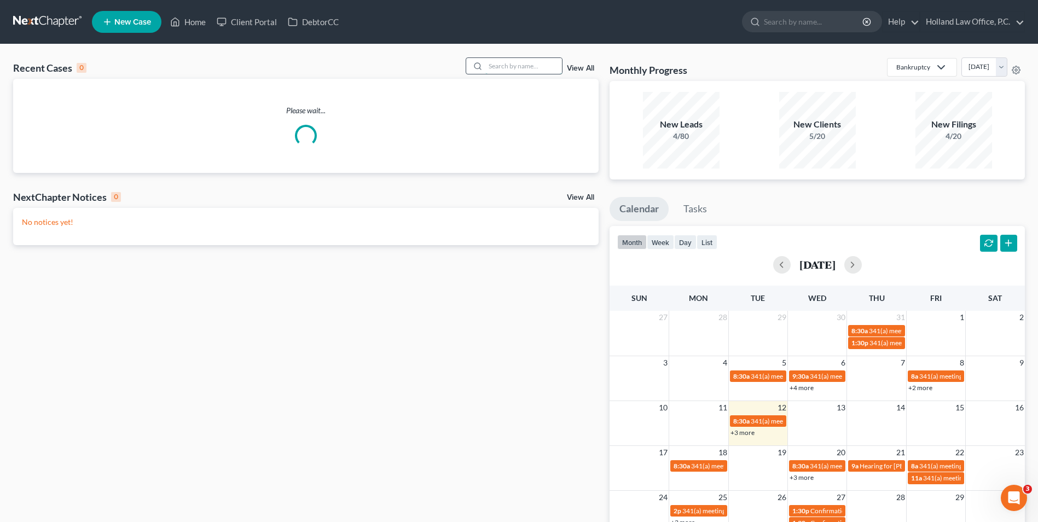
click at [536, 67] on input "search" at bounding box center [524, 66] width 77 height 16
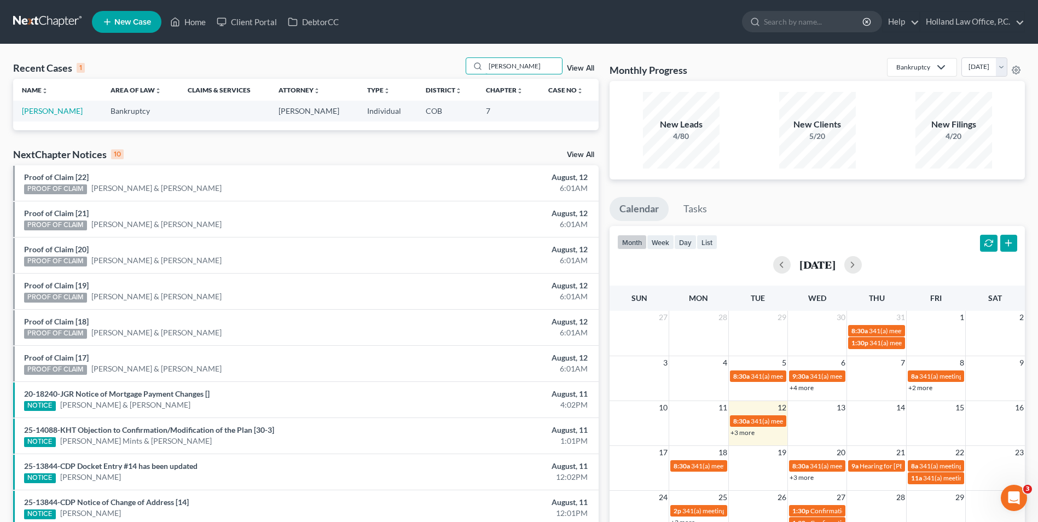
type input "amans"
click at [380, 55] on div "Recent Cases 1 amans View All Name unfold_more expand_more expand_less Area of …" at bounding box center [519, 328] width 1038 height 568
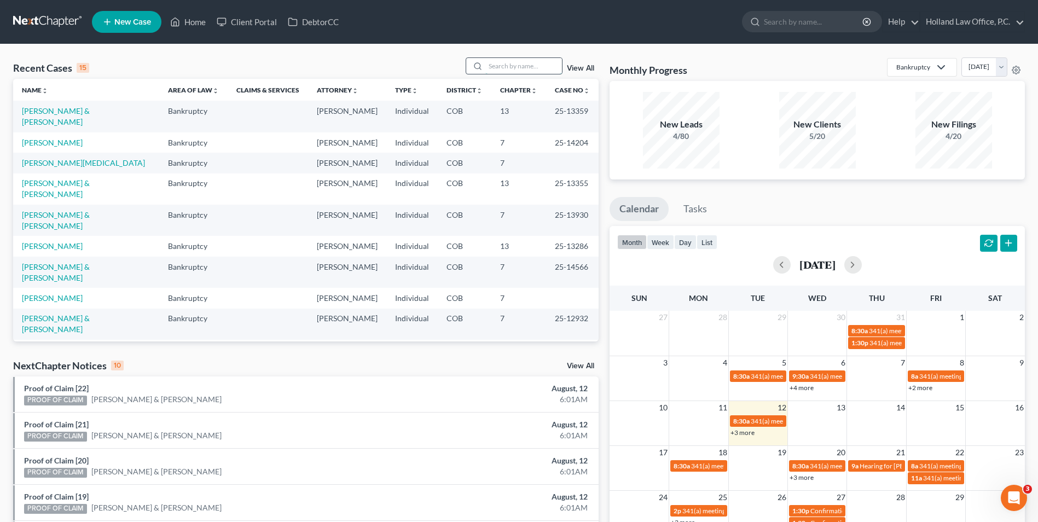
click at [501, 68] on input "search" at bounding box center [524, 66] width 77 height 16
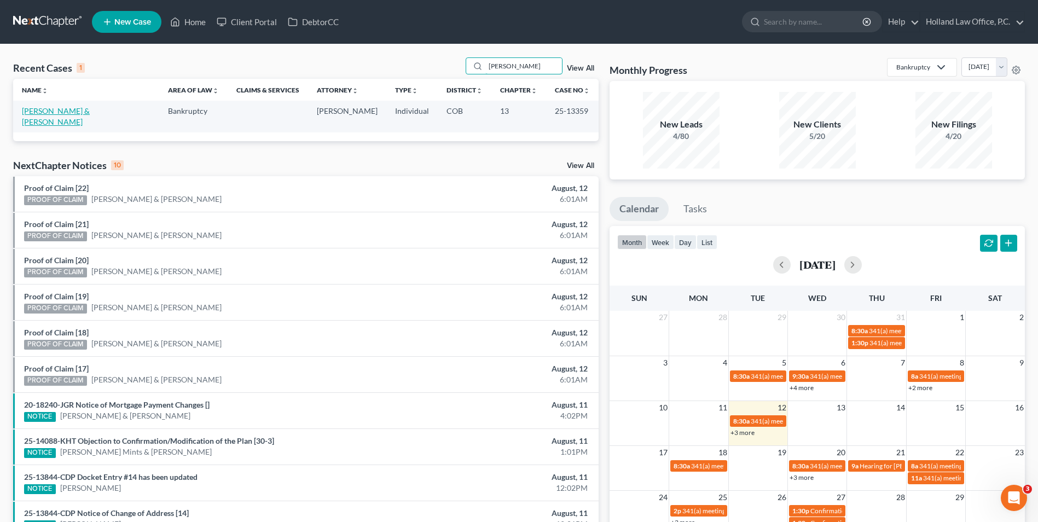
type input "vaden"
click at [57, 109] on link "[PERSON_NAME] & [PERSON_NAME]" at bounding box center [56, 116] width 68 height 20
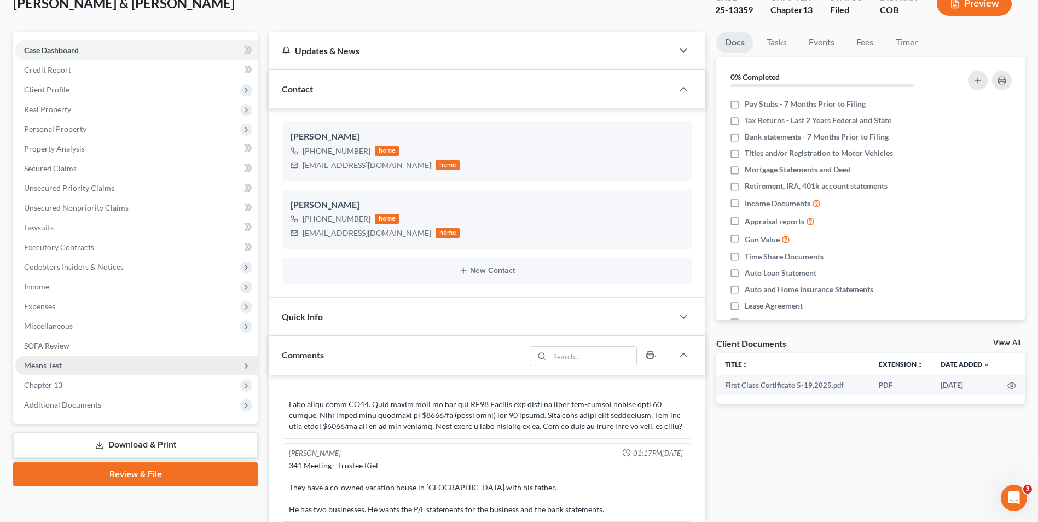
scroll to position [55, 0]
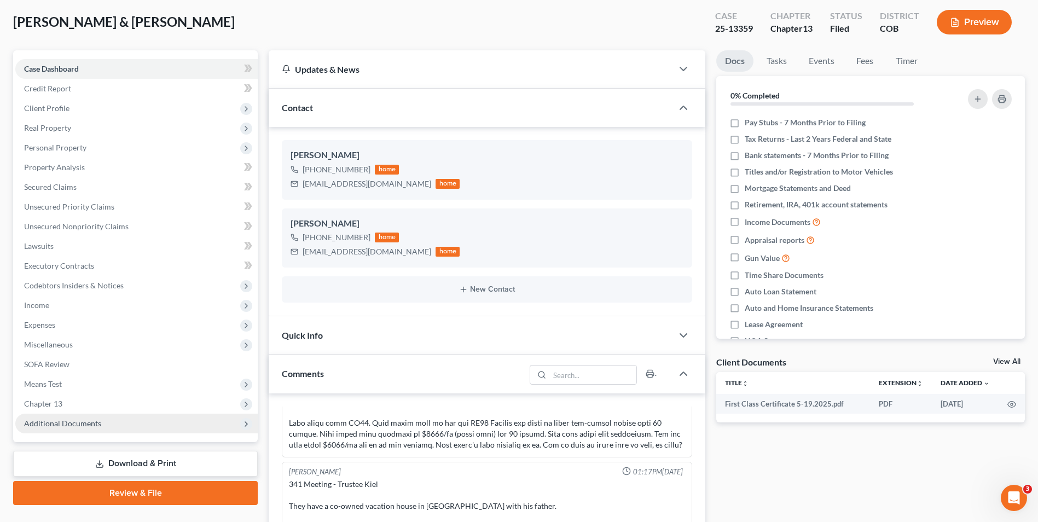
click at [90, 428] on span "Additional Documents" at bounding box center [136, 424] width 242 height 20
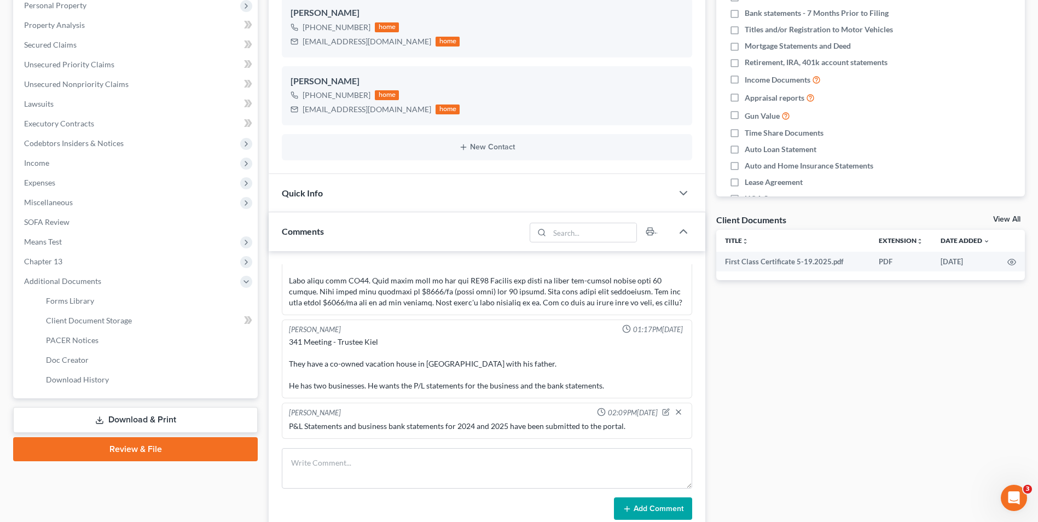
scroll to position [210, 0]
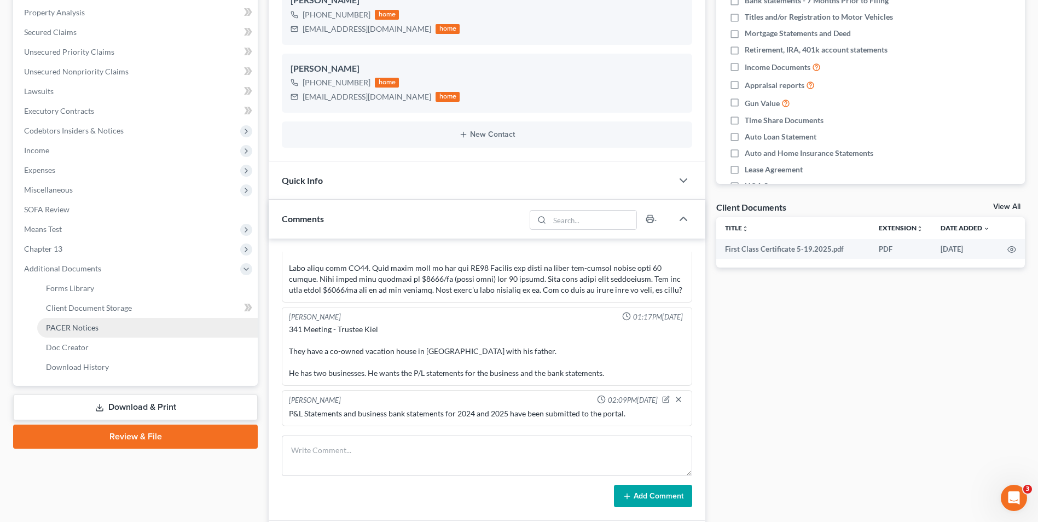
click at [122, 328] on link "PACER Notices" at bounding box center [147, 328] width 221 height 20
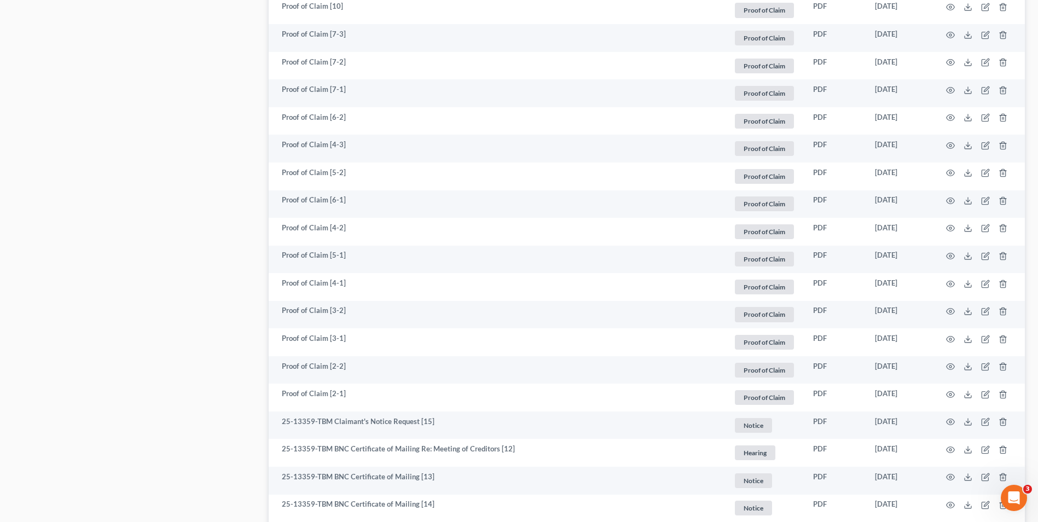
scroll to position [1363, 0]
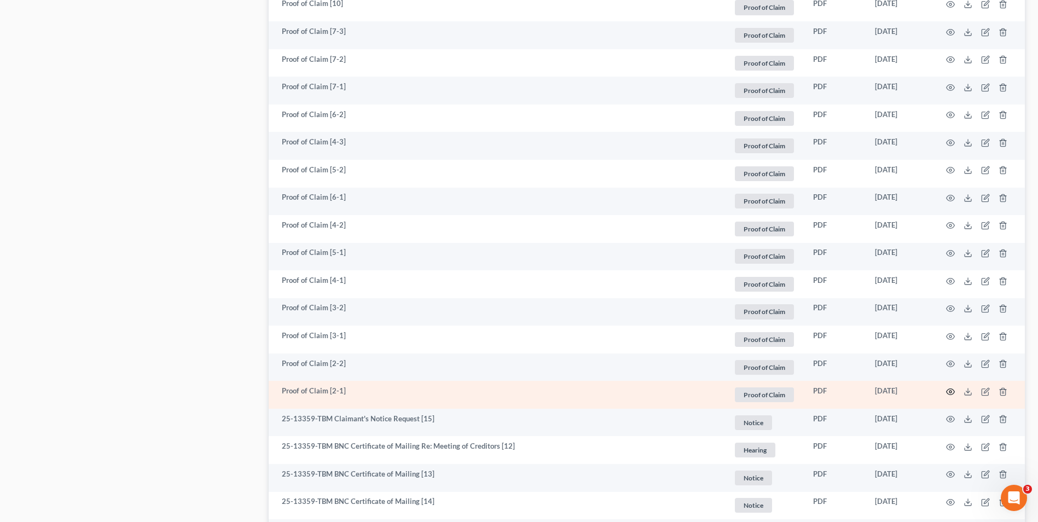
click at [949, 394] on icon "button" at bounding box center [950, 392] width 9 height 9
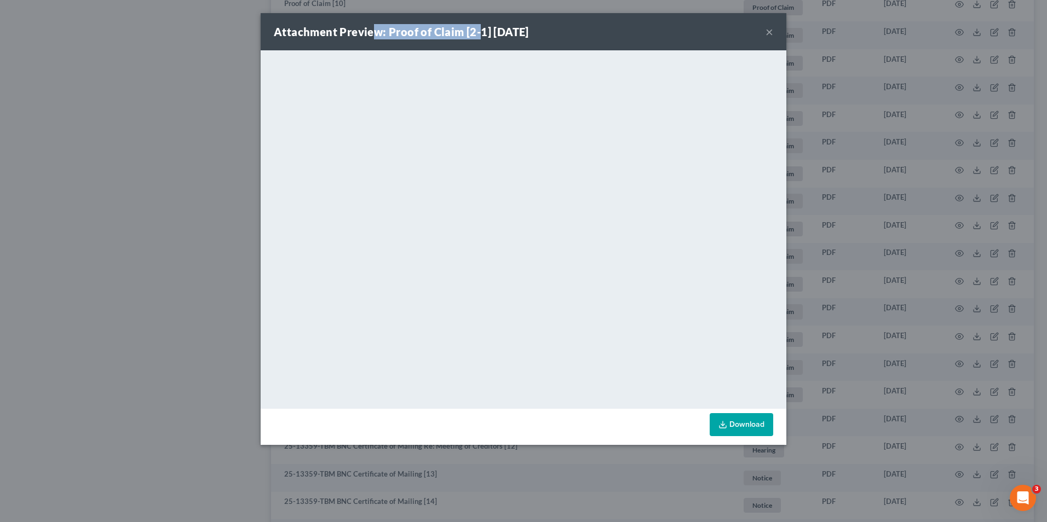
drag, startPoint x: 380, startPoint y: 27, endPoint x: 476, endPoint y: 27, distance: 96.3
click at [476, 27] on strong "Attachment Preview: Proof of Claim [2-1] 06/05/2025" at bounding box center [401, 31] width 255 height 13
click at [477, 27] on strong "Attachment Preview: Proof of Claim [2-1] 06/05/2025" at bounding box center [401, 31] width 255 height 13
drag, startPoint x: 396, startPoint y: 33, endPoint x: 366, endPoint y: 16, distance: 34.6
click at [366, 16] on div "Attachment Preview: Proof of Claim [2-1] 06/05/2025 ×" at bounding box center [523, 31] width 525 height 37
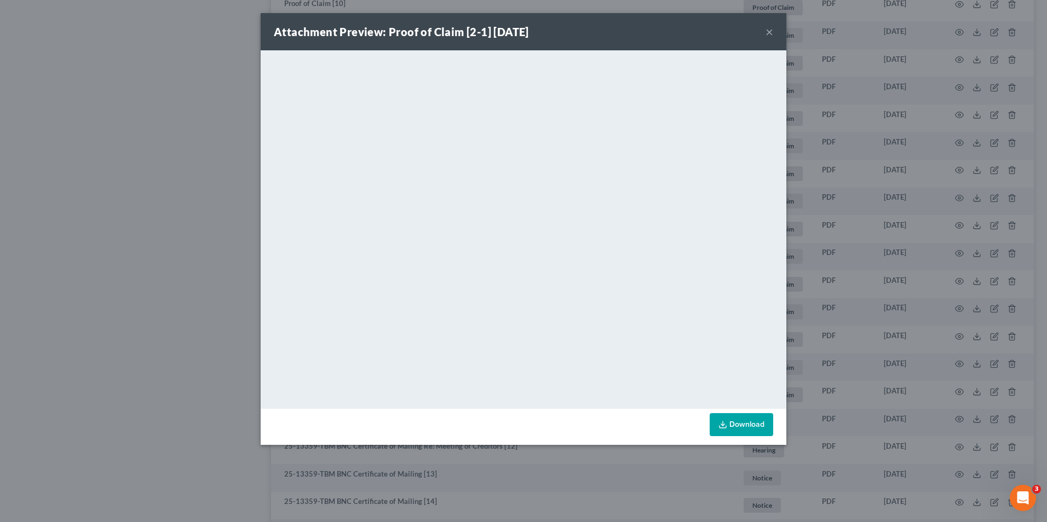
click at [769, 31] on button "×" at bounding box center [769, 31] width 8 height 13
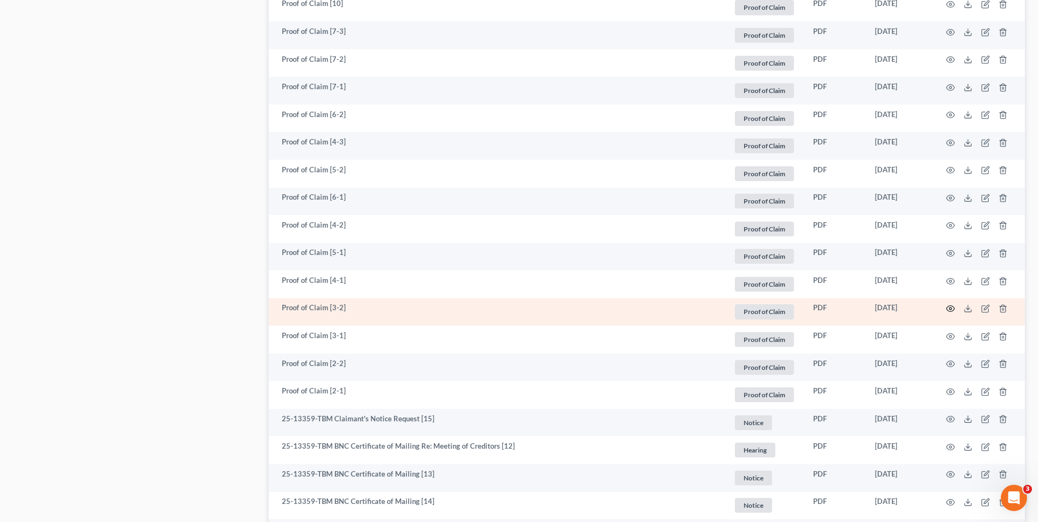
click at [955, 309] on icon "button" at bounding box center [950, 308] width 9 height 9
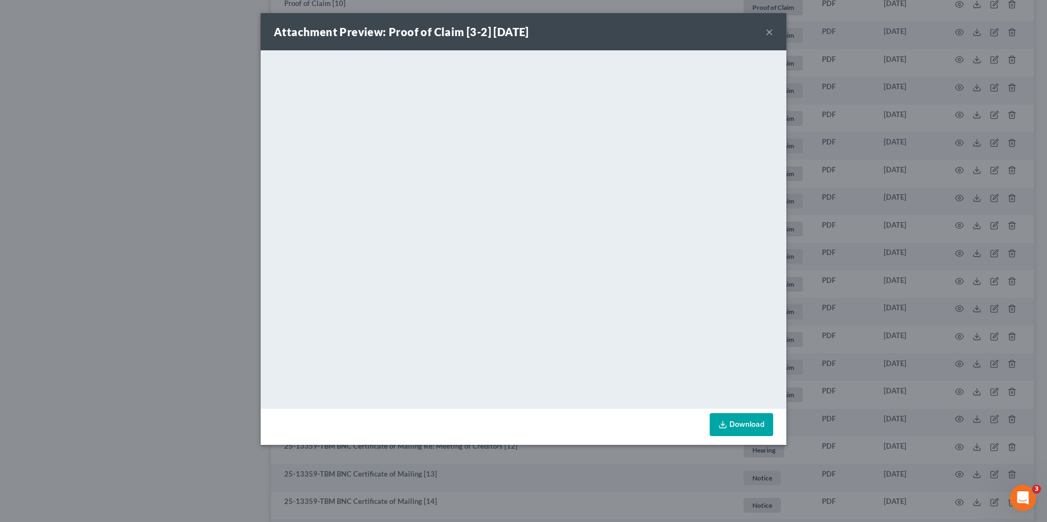
drag, startPoint x: 770, startPoint y: 31, endPoint x: 775, endPoint y: 51, distance: 20.5
click at [774, 32] on div "Attachment Preview: Proof of Claim [3-2] 06/05/2025 ×" at bounding box center [523, 31] width 525 height 37
click at [768, 33] on button "×" at bounding box center [769, 31] width 8 height 13
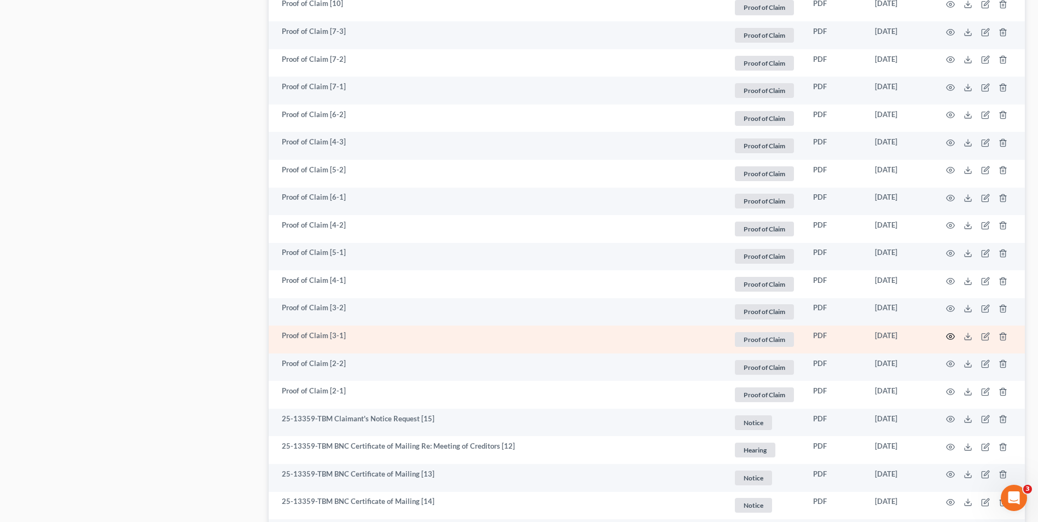
click at [947, 337] on icon "button" at bounding box center [951, 336] width 8 height 6
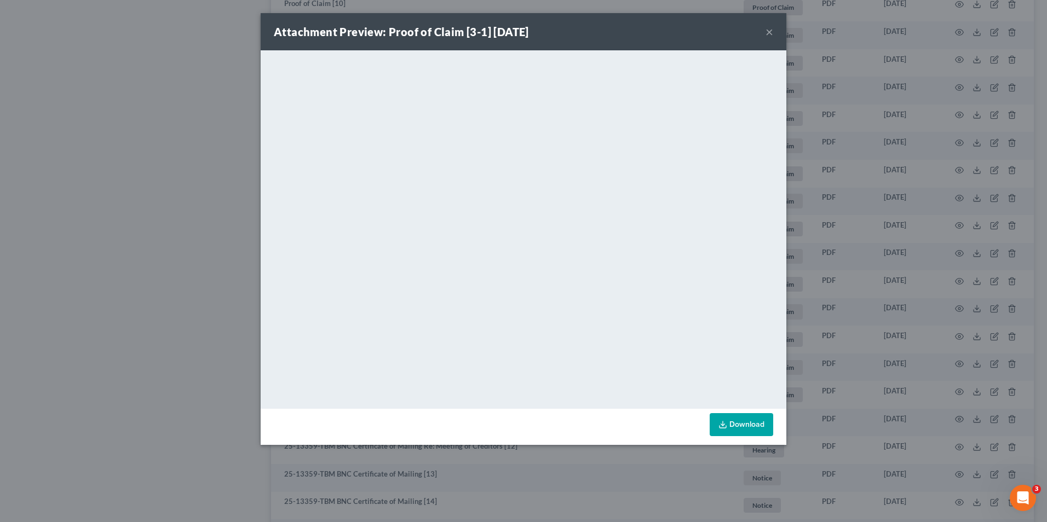
drag, startPoint x: 769, startPoint y: 34, endPoint x: 722, endPoint y: 57, distance: 52.4
click at [769, 34] on button "×" at bounding box center [769, 31] width 8 height 13
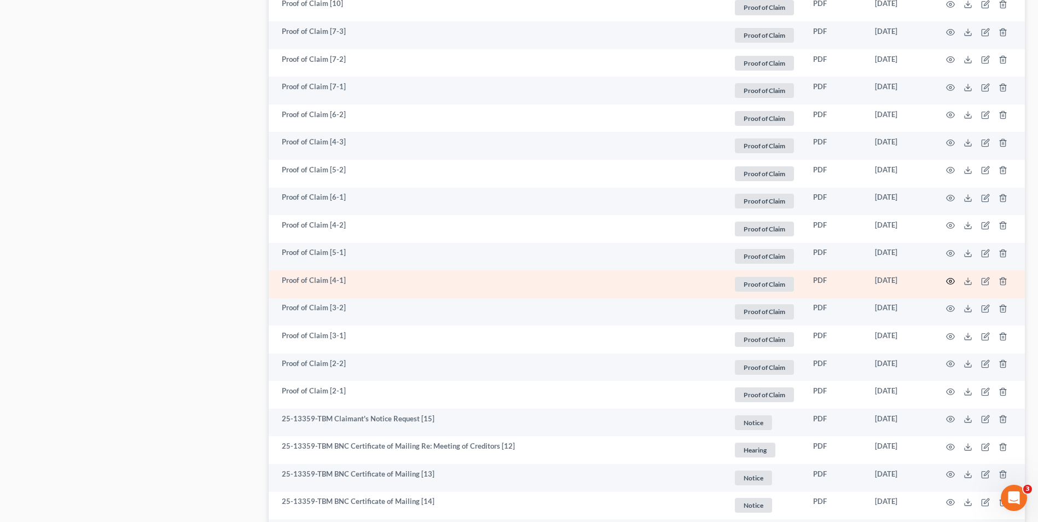
click at [952, 280] on icon "button" at bounding box center [950, 281] width 9 height 9
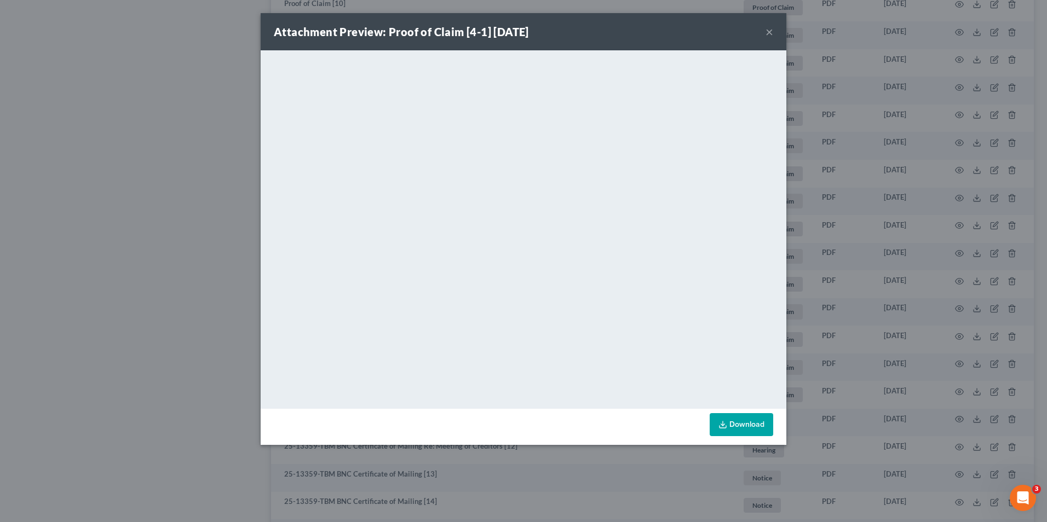
drag, startPoint x: 769, startPoint y: 34, endPoint x: 761, endPoint y: 39, distance: 9.0
click at [769, 34] on button "×" at bounding box center [769, 31] width 8 height 13
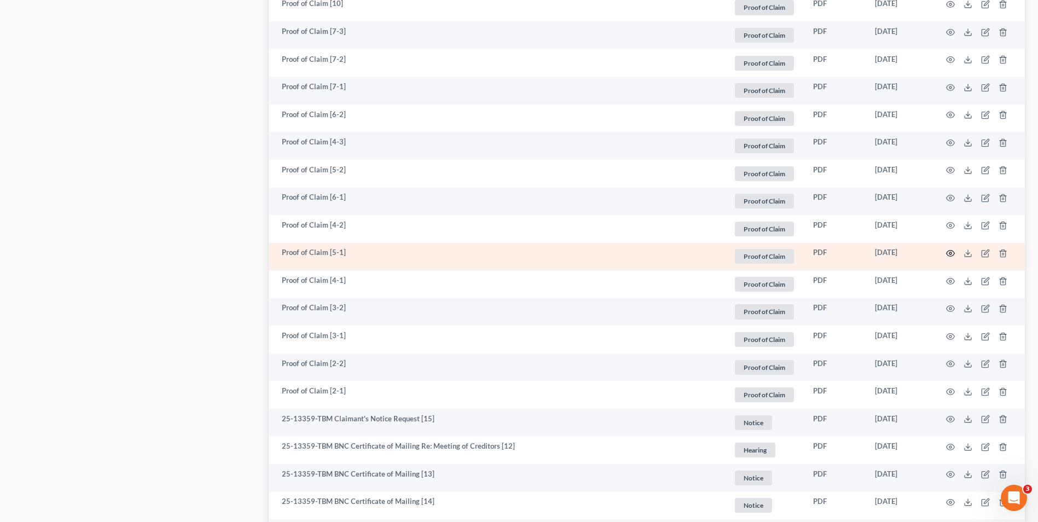
click at [950, 255] on icon "button" at bounding box center [950, 253] width 9 height 9
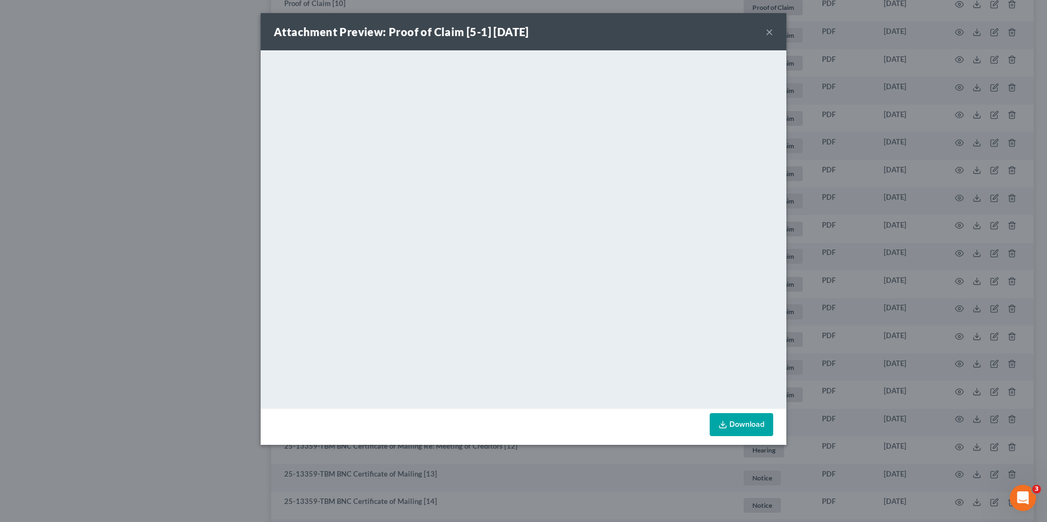
drag, startPoint x: 772, startPoint y: 32, endPoint x: 765, endPoint y: 48, distance: 17.7
click at [772, 32] on button "×" at bounding box center [769, 31] width 8 height 13
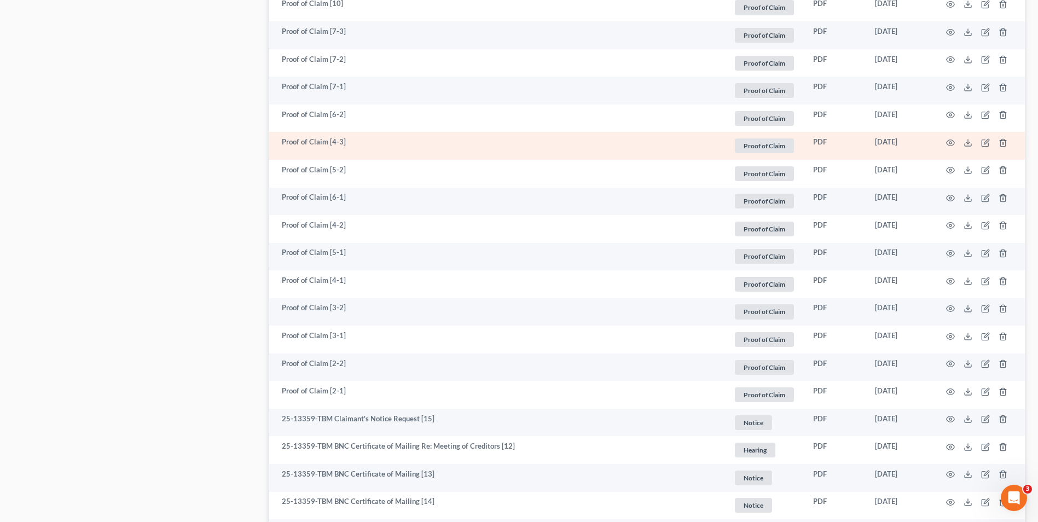
click at [957, 143] on td at bounding box center [979, 146] width 92 height 28
click at [949, 143] on icon "button" at bounding box center [950, 142] width 9 height 9
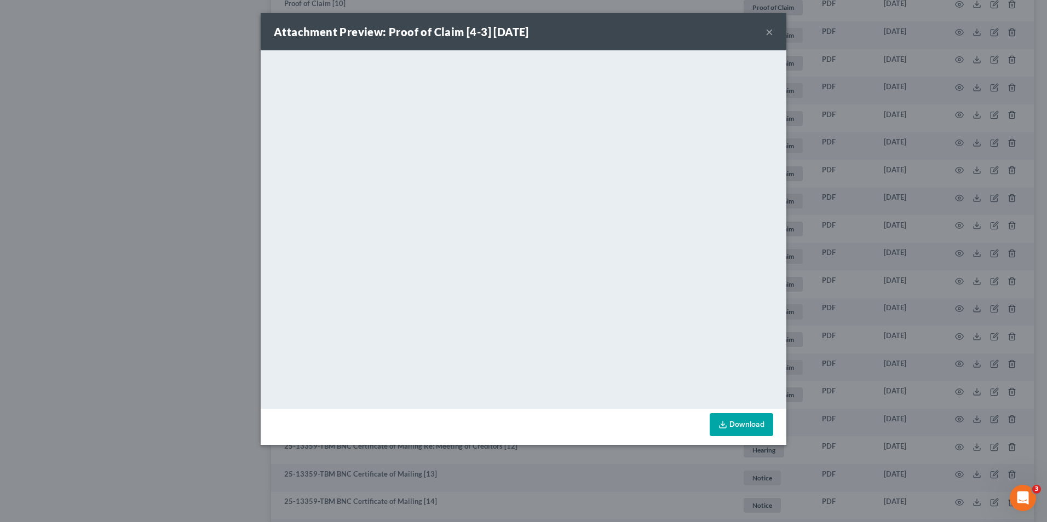
click at [772, 33] on button "×" at bounding box center [769, 31] width 8 height 13
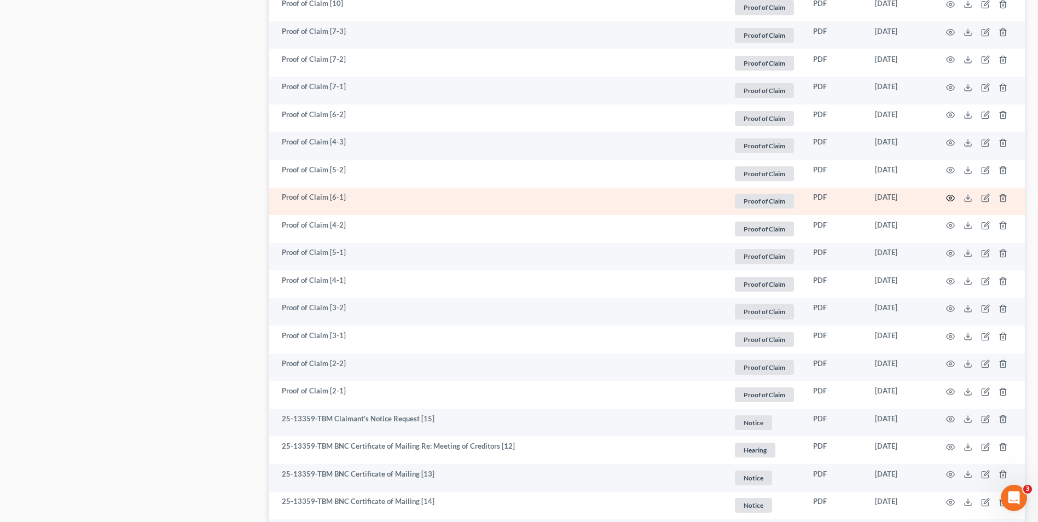
click at [950, 198] on circle "button" at bounding box center [951, 198] width 2 height 2
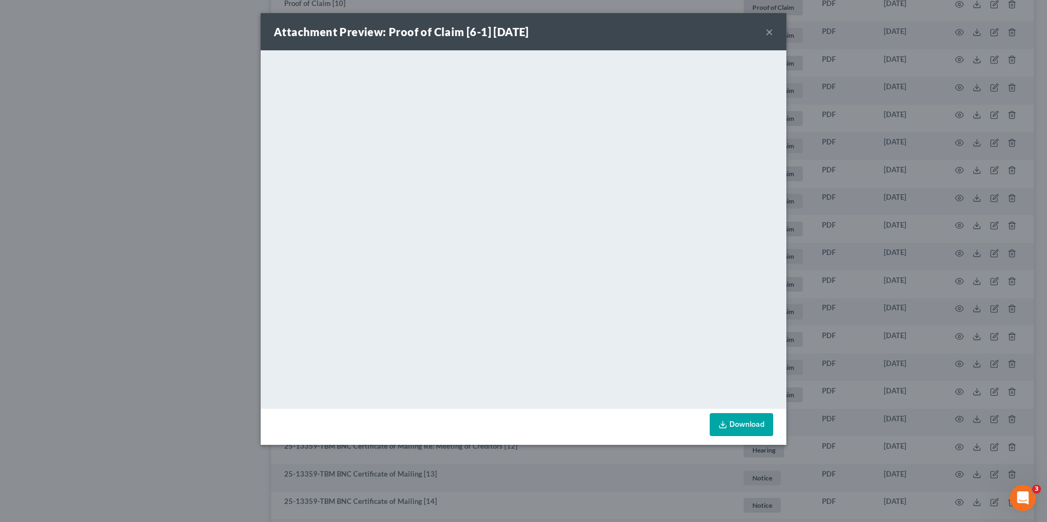
click at [770, 26] on button "×" at bounding box center [769, 31] width 8 height 13
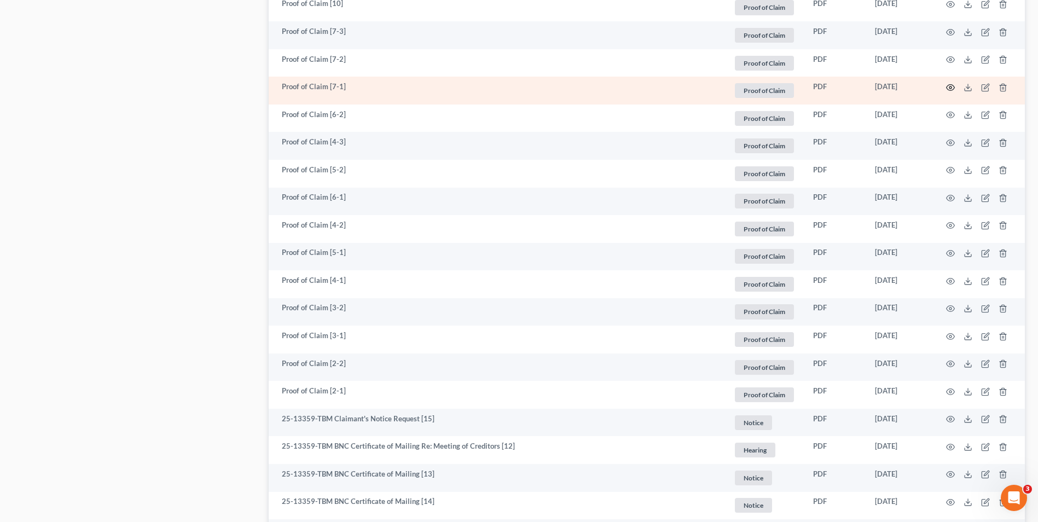
click at [949, 86] on icon "button" at bounding box center [950, 87] width 9 height 9
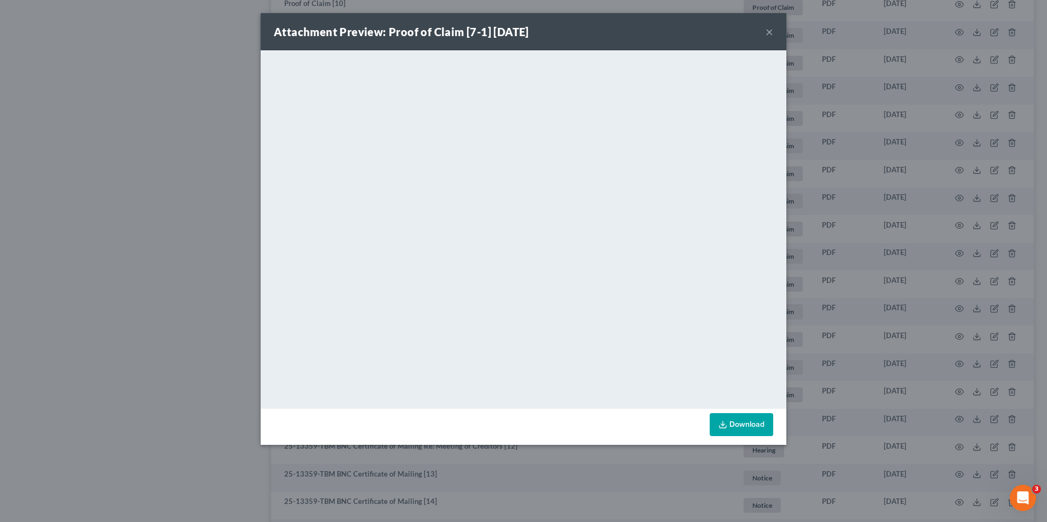
drag, startPoint x: 766, startPoint y: 31, endPoint x: 760, endPoint y: 36, distance: 7.0
click at [766, 31] on button "×" at bounding box center [769, 31] width 8 height 13
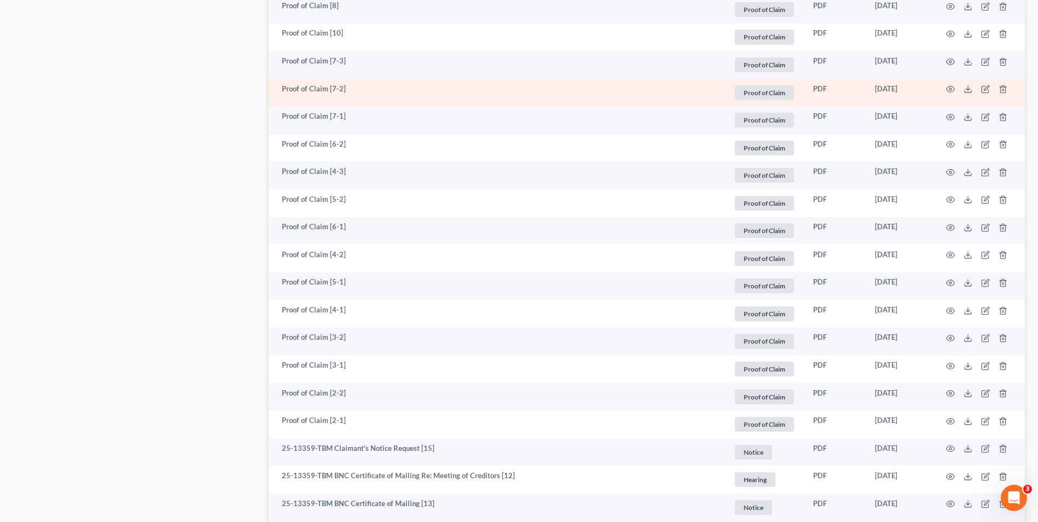
scroll to position [1308, 0]
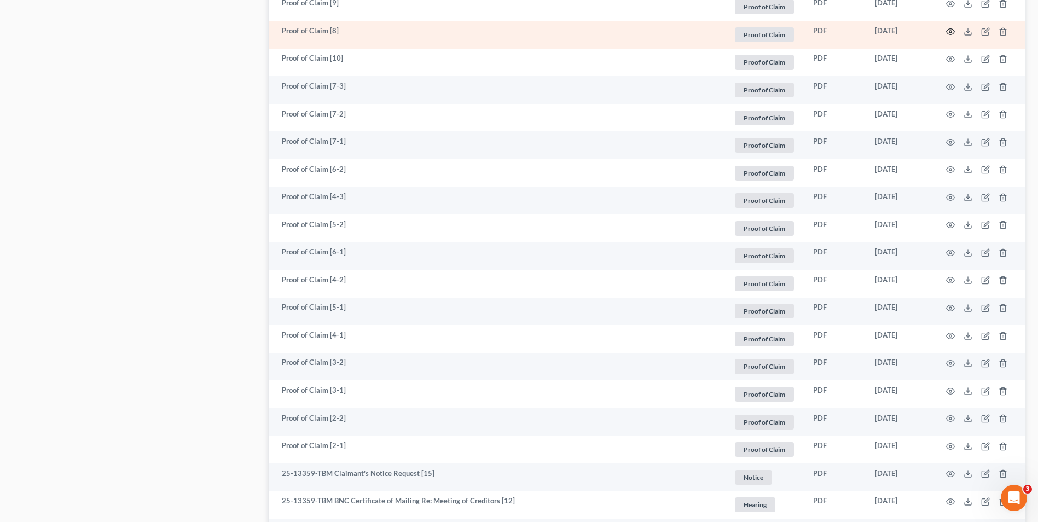
click at [951, 29] on icon "button" at bounding box center [950, 31] width 9 height 9
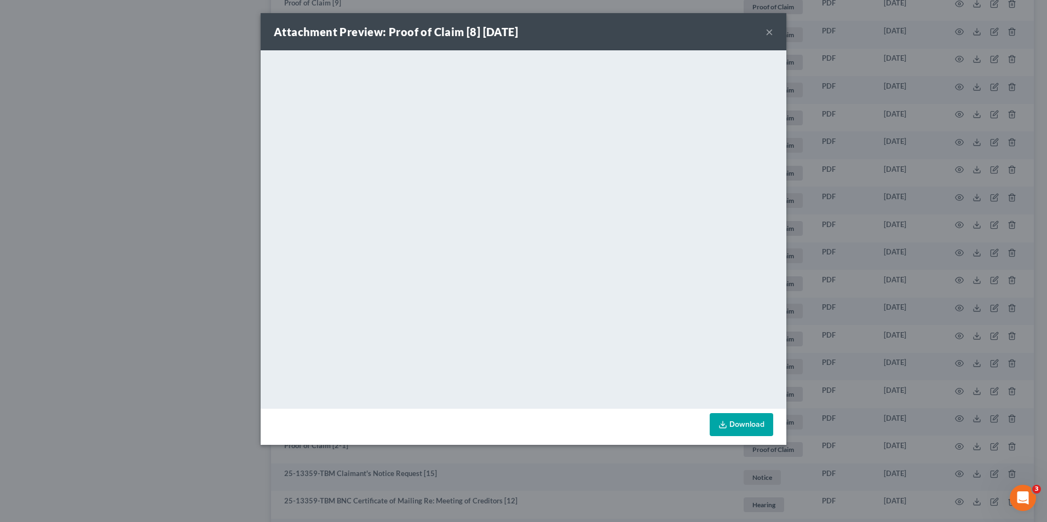
click at [772, 27] on button "×" at bounding box center [769, 31] width 8 height 13
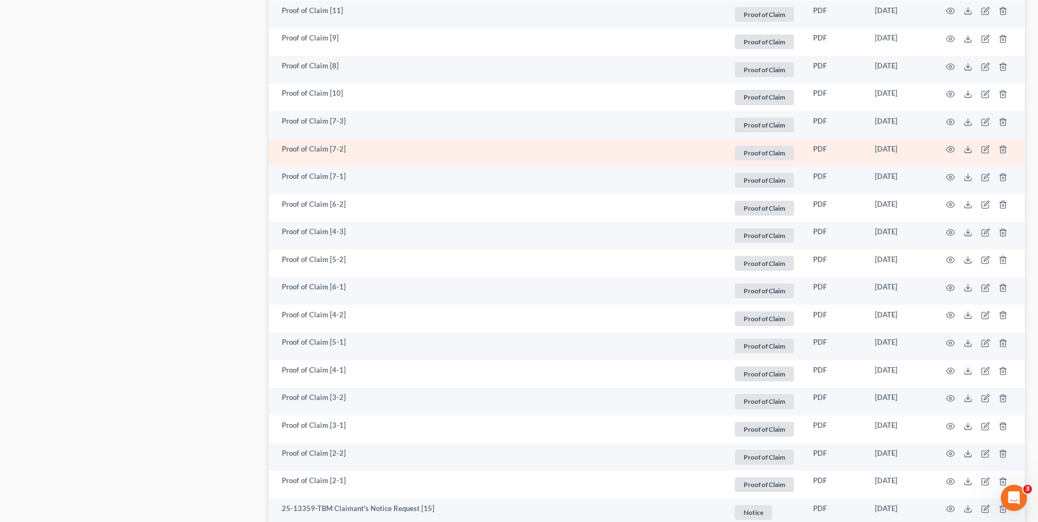
scroll to position [1253, 0]
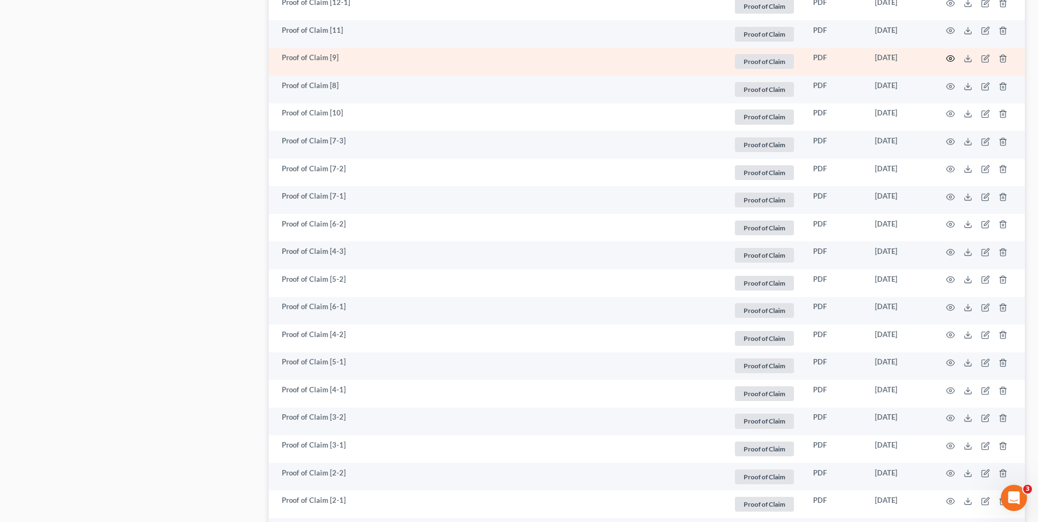
click at [955, 58] on icon "button" at bounding box center [951, 59] width 8 height 6
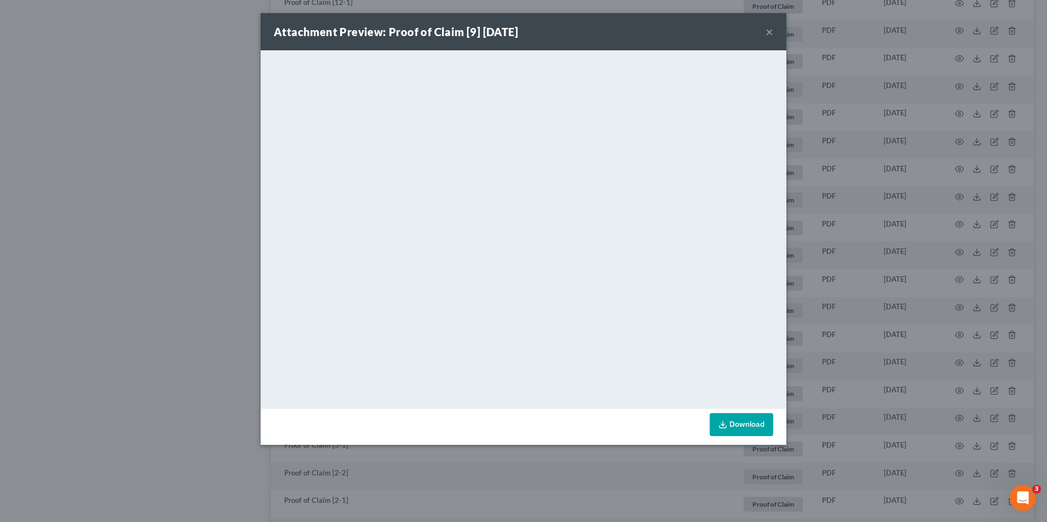
click at [769, 29] on button "×" at bounding box center [769, 31] width 8 height 13
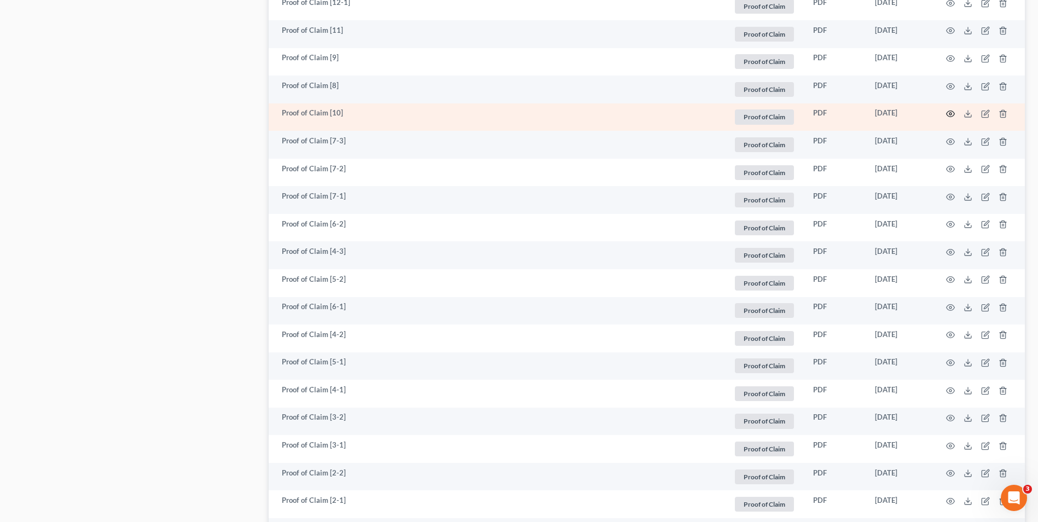
click at [952, 113] on icon "button" at bounding box center [950, 113] width 9 height 9
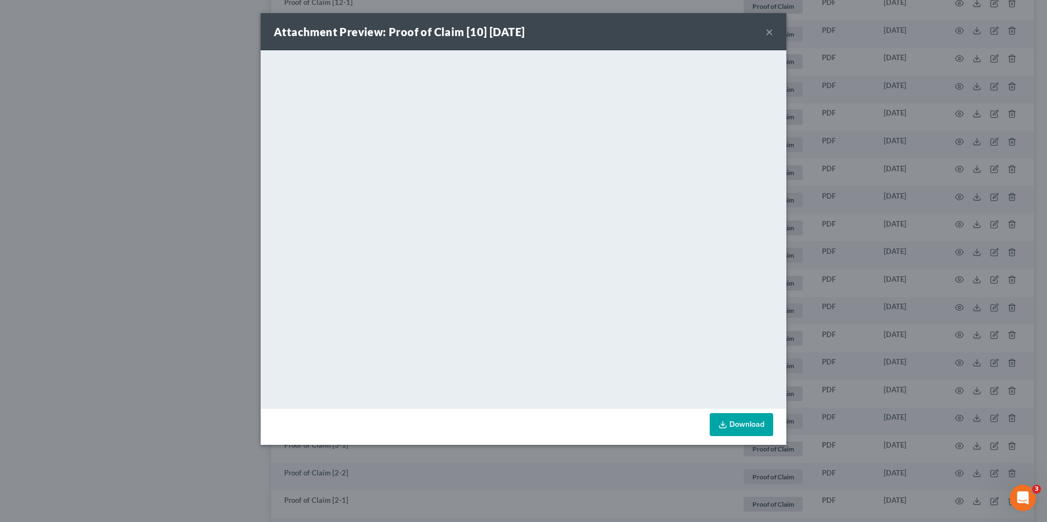
drag, startPoint x: 769, startPoint y: 32, endPoint x: 796, endPoint y: 49, distance: 32.5
click at [769, 32] on button "×" at bounding box center [769, 31] width 8 height 13
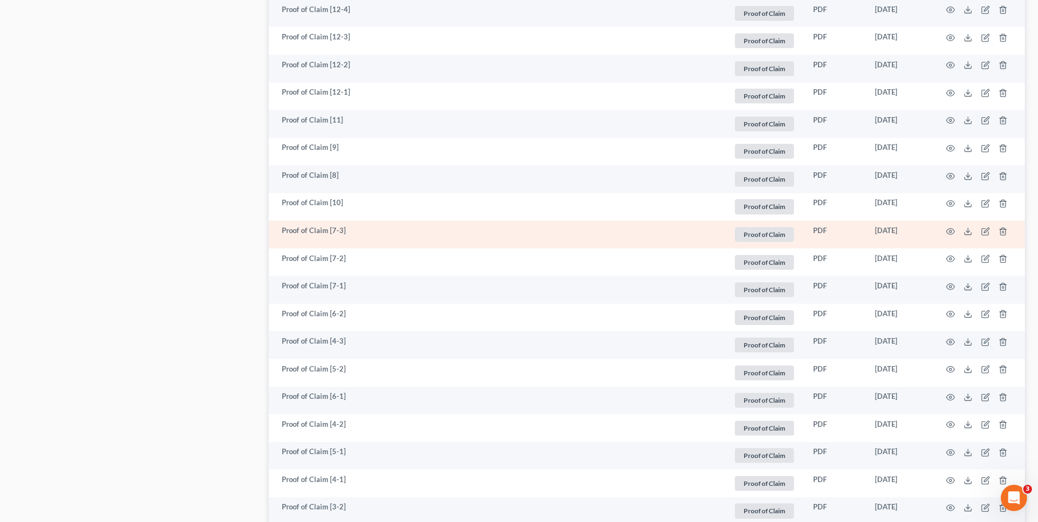
scroll to position [1144, 0]
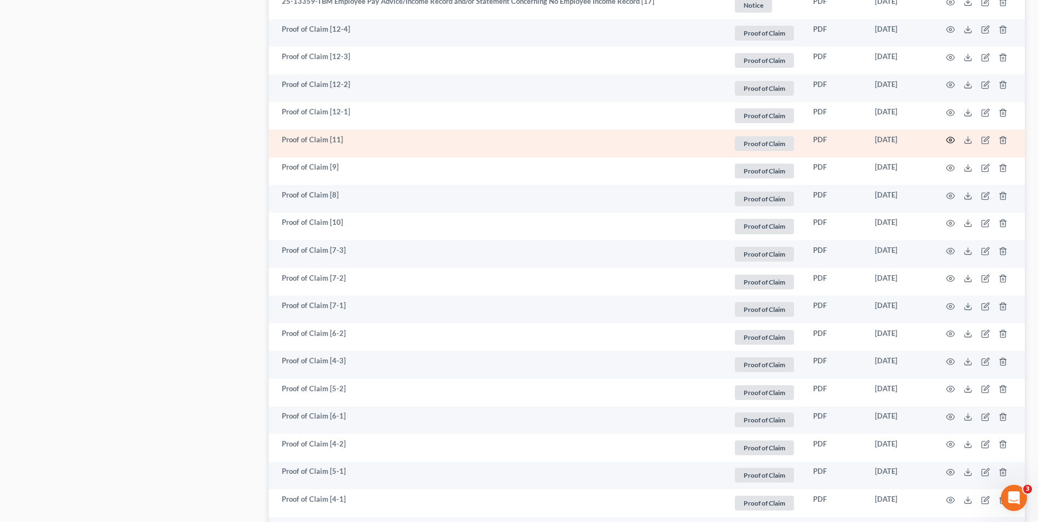
click at [950, 140] on circle "button" at bounding box center [951, 140] width 2 height 2
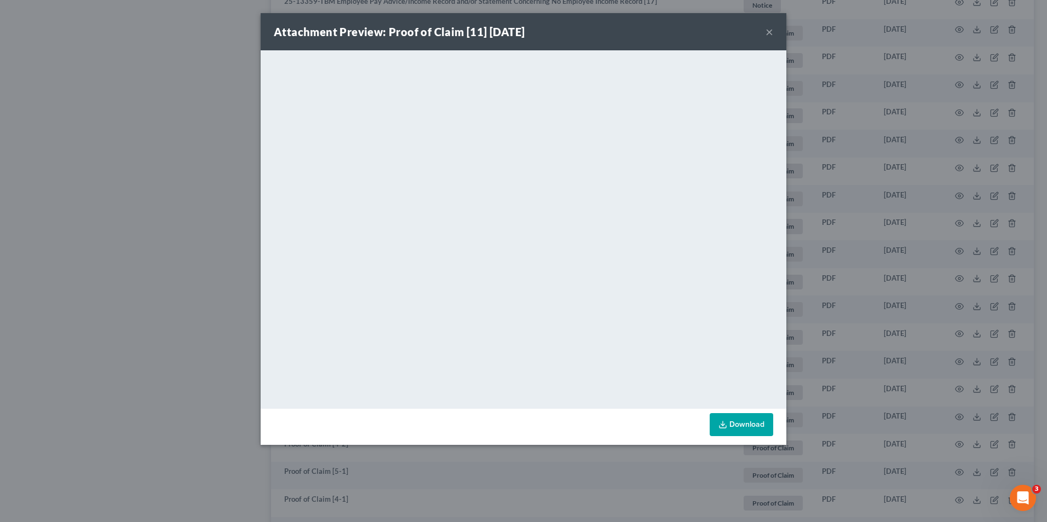
click at [769, 32] on button "×" at bounding box center [769, 31] width 8 height 13
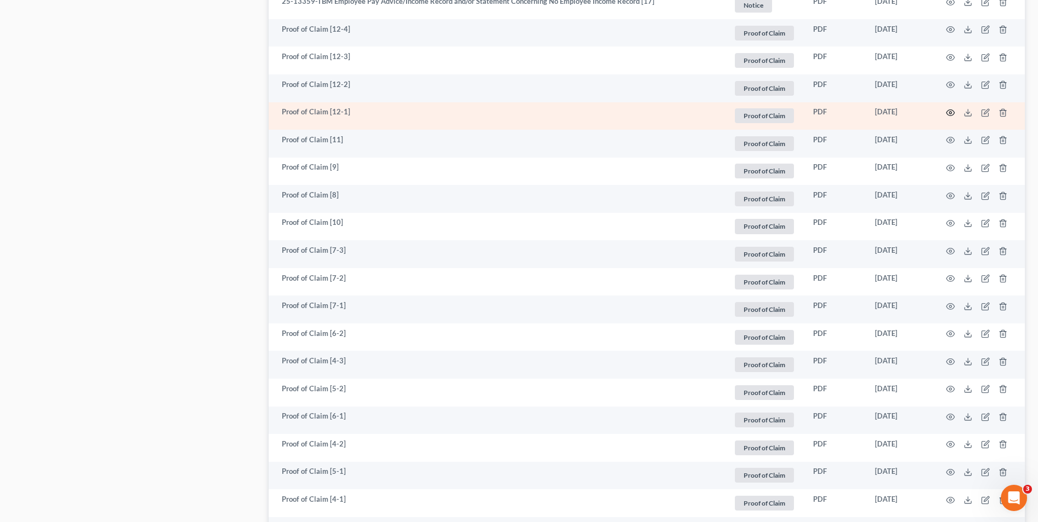
click at [949, 113] on icon "button" at bounding box center [950, 112] width 9 height 9
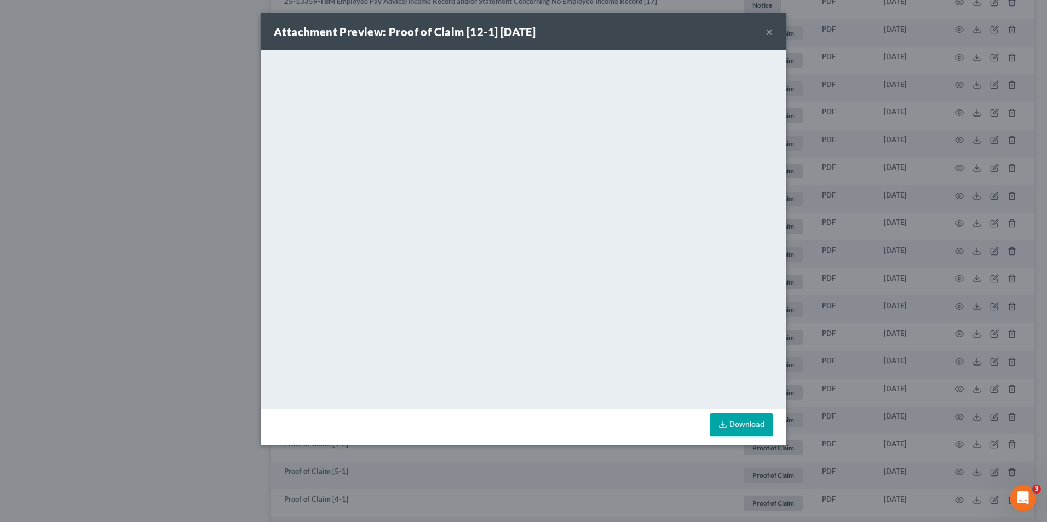
drag, startPoint x: 767, startPoint y: 33, endPoint x: 852, endPoint y: 77, distance: 96.2
click at [767, 33] on button "×" at bounding box center [769, 31] width 8 height 13
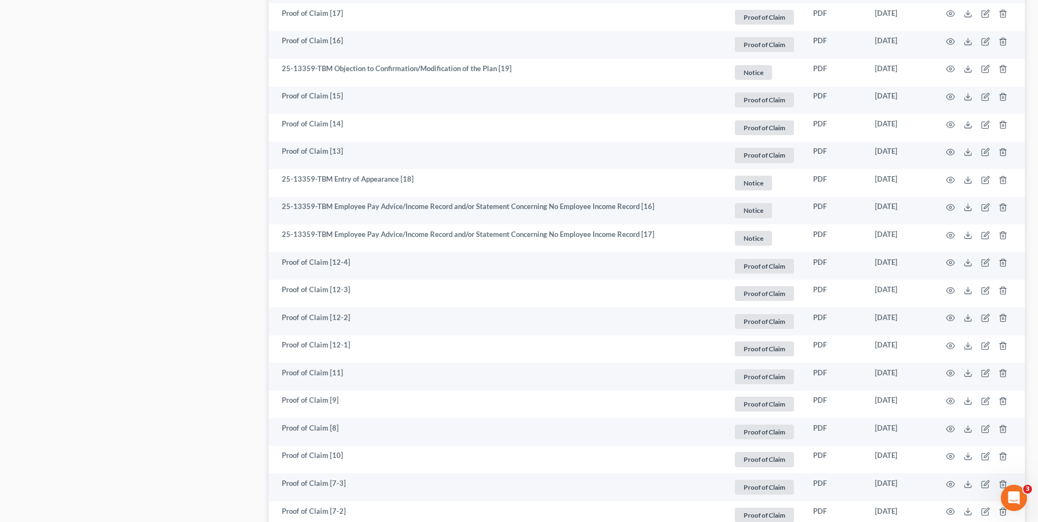
scroll to position [901, 0]
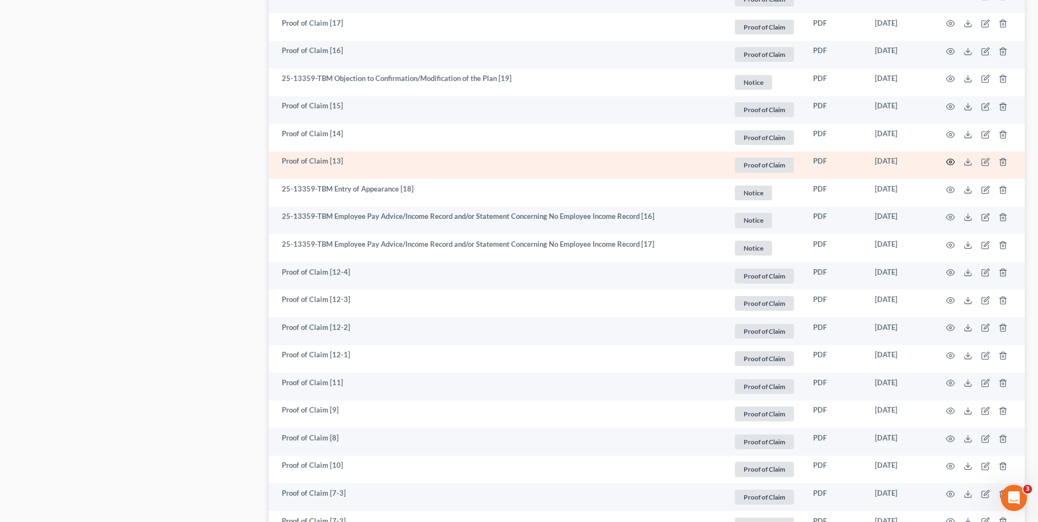
click at [947, 163] on icon "button" at bounding box center [950, 162] width 9 height 9
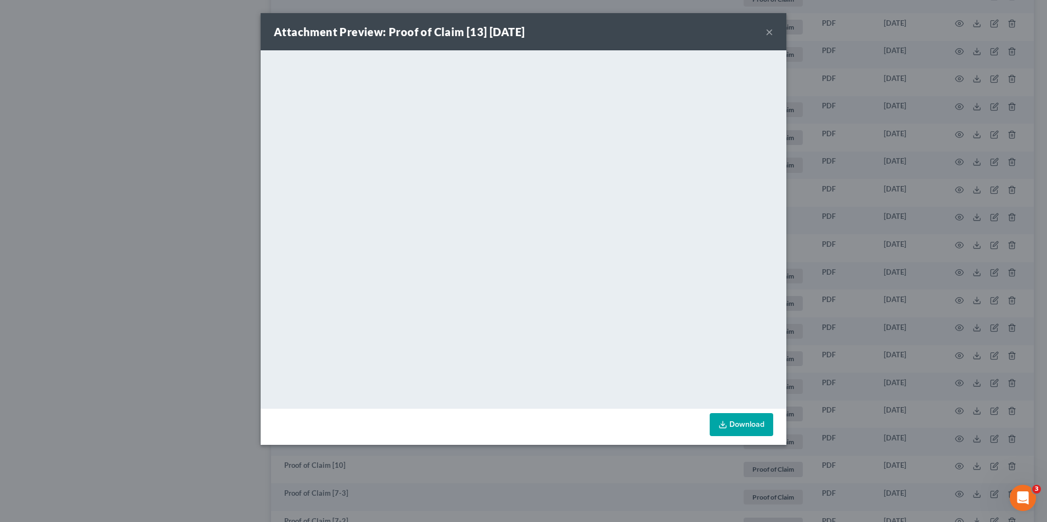
click at [769, 33] on button "×" at bounding box center [769, 31] width 8 height 13
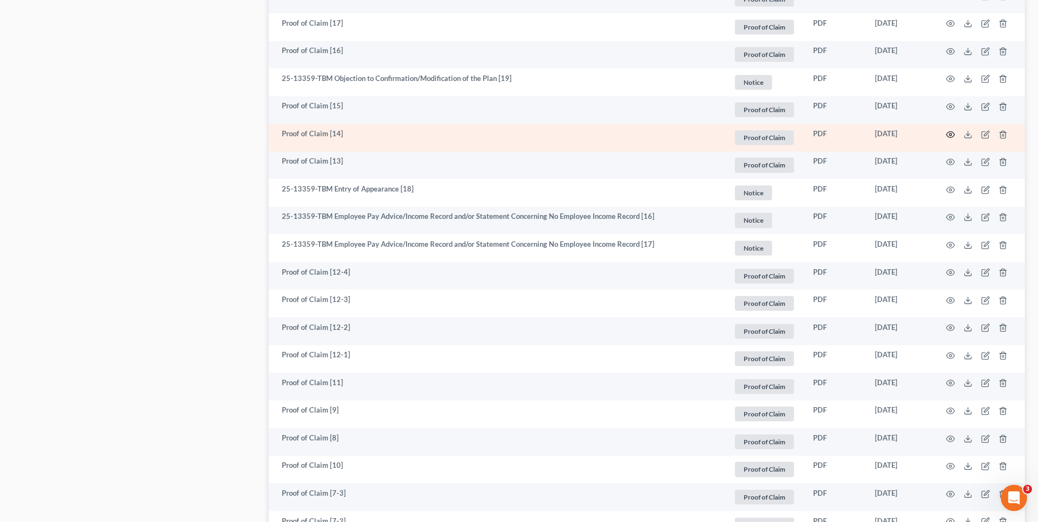
click at [952, 135] on circle "button" at bounding box center [951, 135] width 2 height 2
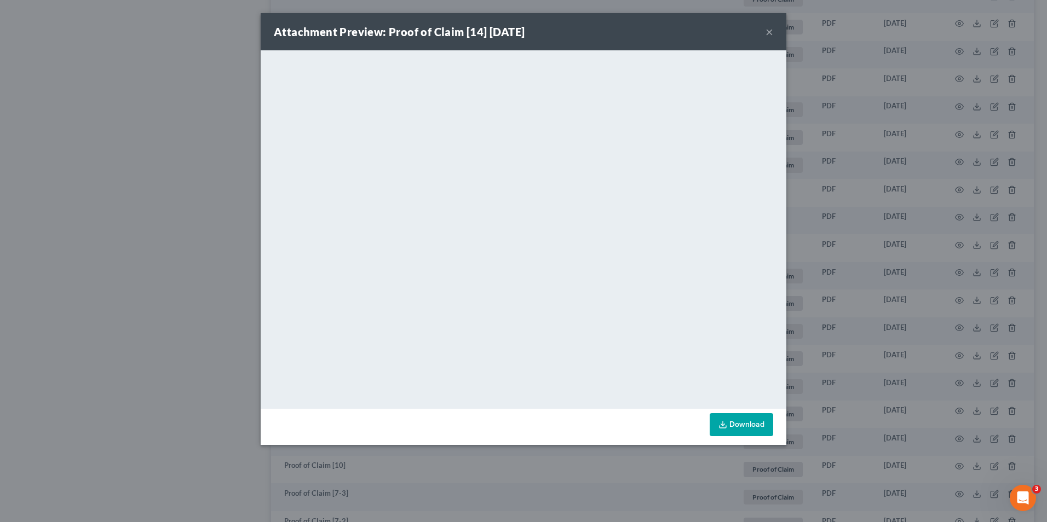
click at [772, 28] on button "×" at bounding box center [769, 31] width 8 height 13
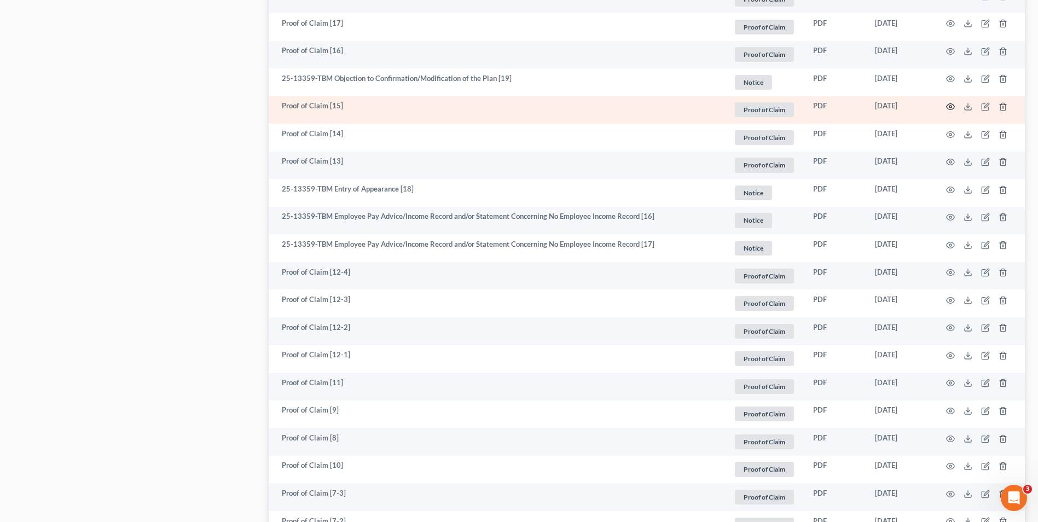
click at [951, 105] on icon "button" at bounding box center [950, 106] width 9 height 9
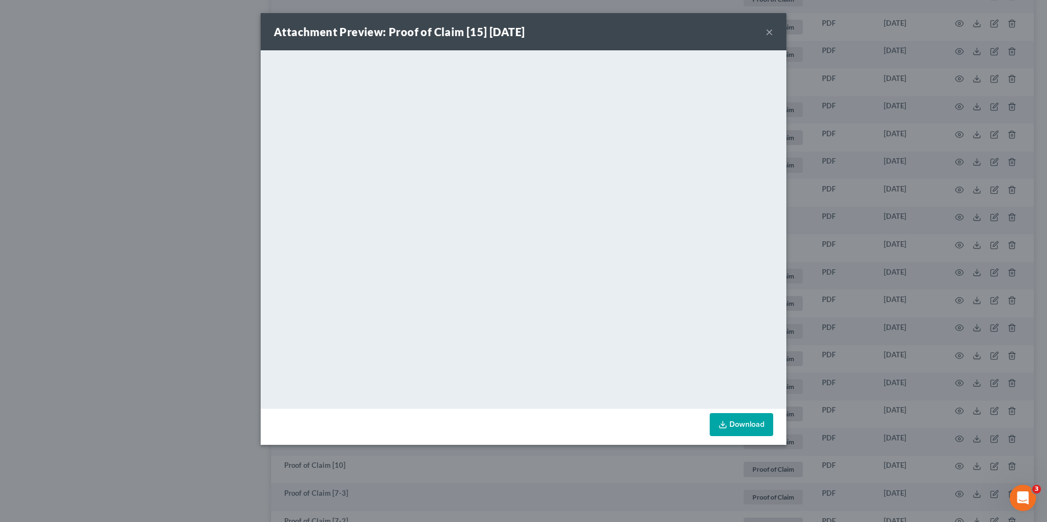
click at [766, 36] on button "×" at bounding box center [769, 31] width 8 height 13
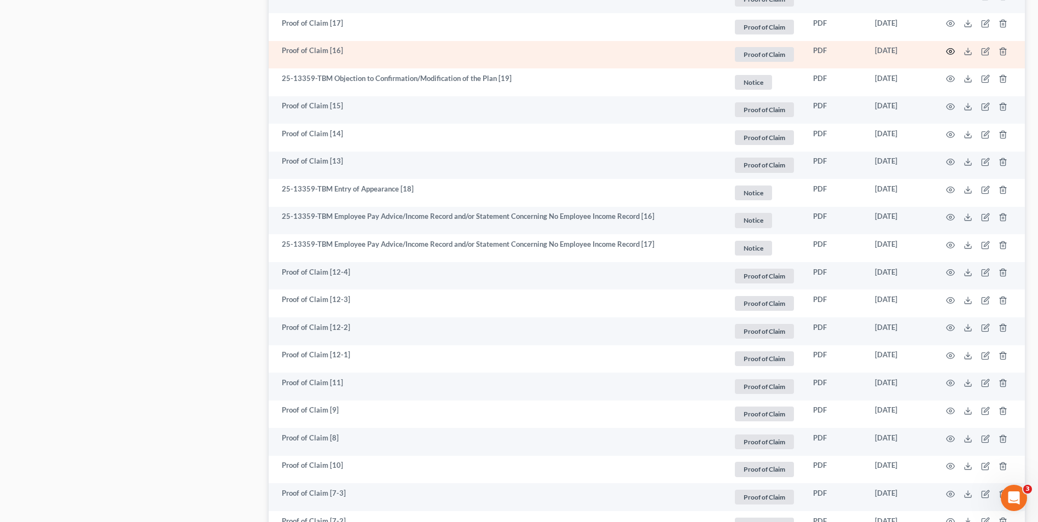
click at [949, 49] on icon "button" at bounding box center [951, 52] width 8 height 6
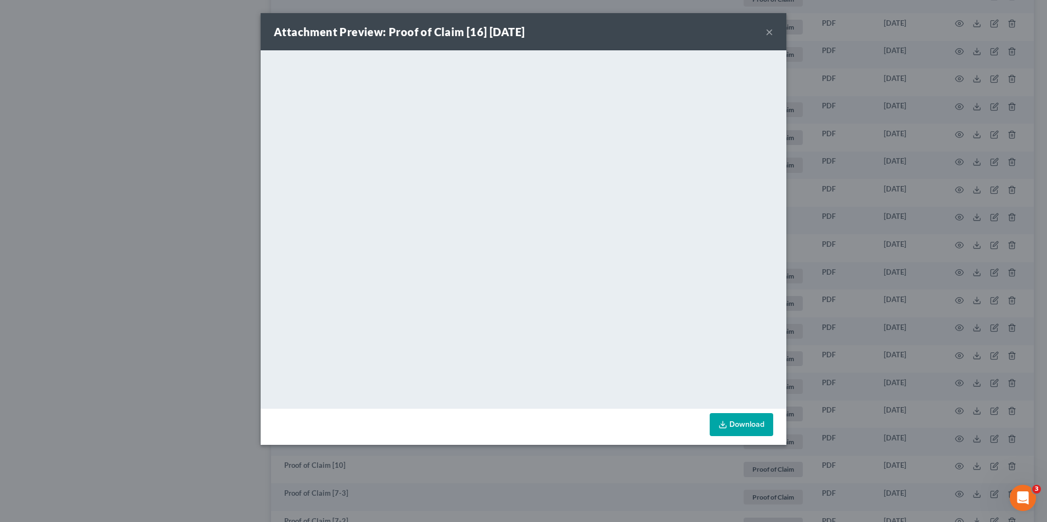
click at [769, 31] on button "×" at bounding box center [769, 31] width 8 height 13
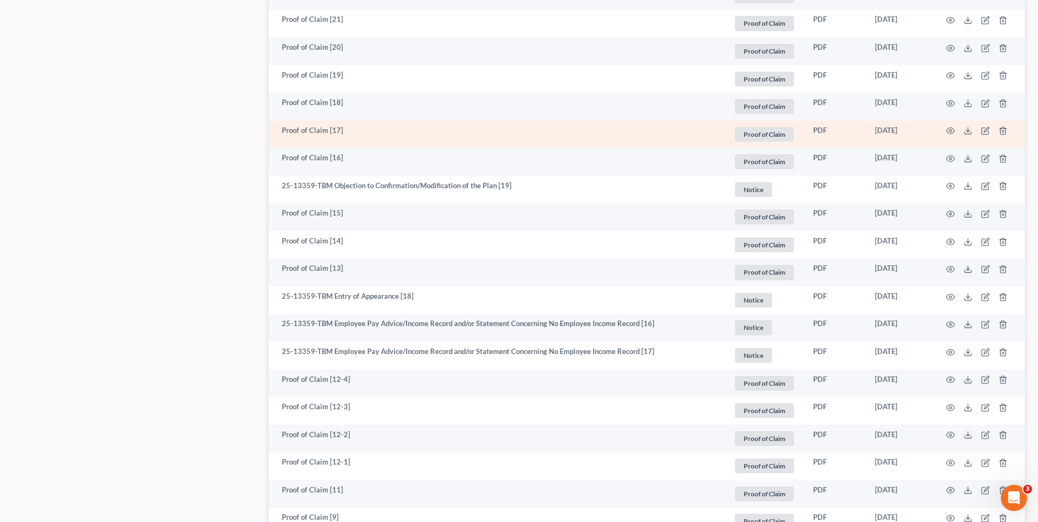
scroll to position [791, 0]
click at [951, 132] on circle "button" at bounding box center [951, 133] width 2 height 2
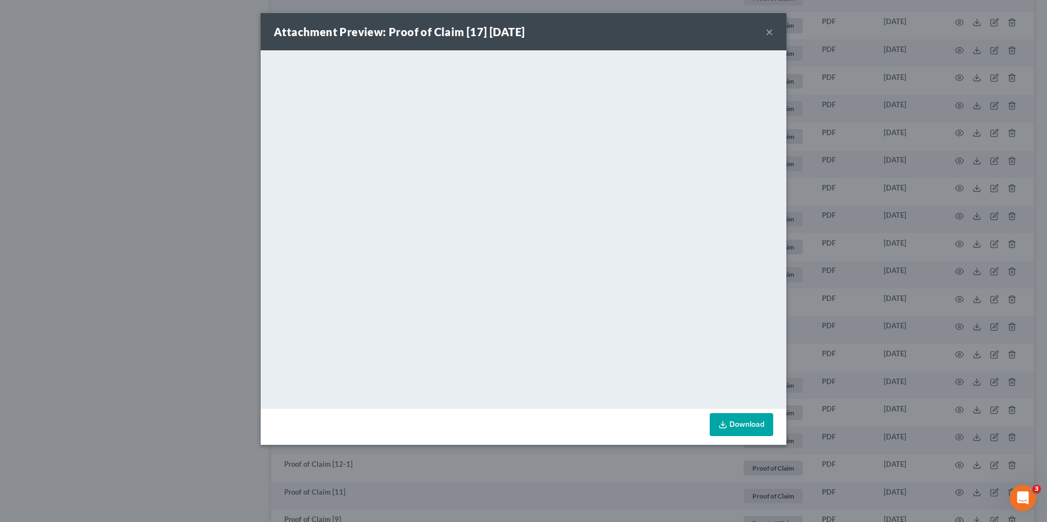
drag, startPoint x: 772, startPoint y: 28, endPoint x: 815, endPoint y: 65, distance: 56.3
click at [772, 28] on button "×" at bounding box center [769, 31] width 8 height 13
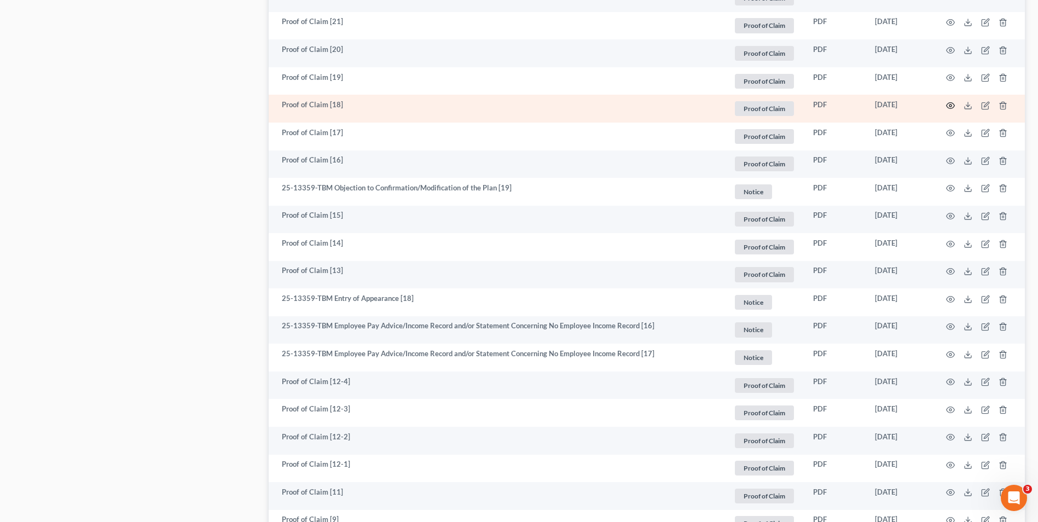
click at [950, 105] on circle "button" at bounding box center [951, 106] width 2 height 2
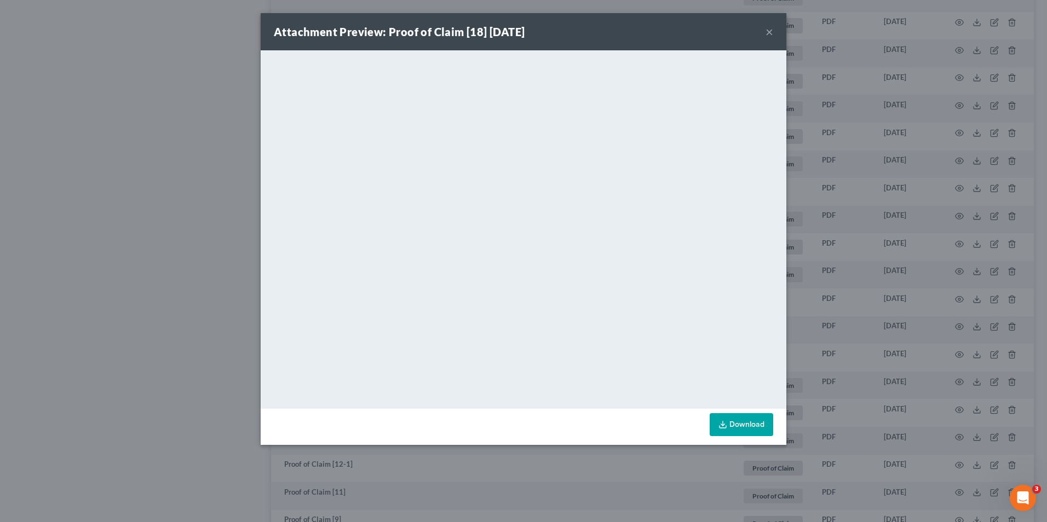
click at [764, 34] on div "Attachment Preview: Proof of Claim [18] 07/25/2025 ×" at bounding box center [523, 31] width 525 height 37
click at [767, 32] on button "×" at bounding box center [769, 31] width 8 height 13
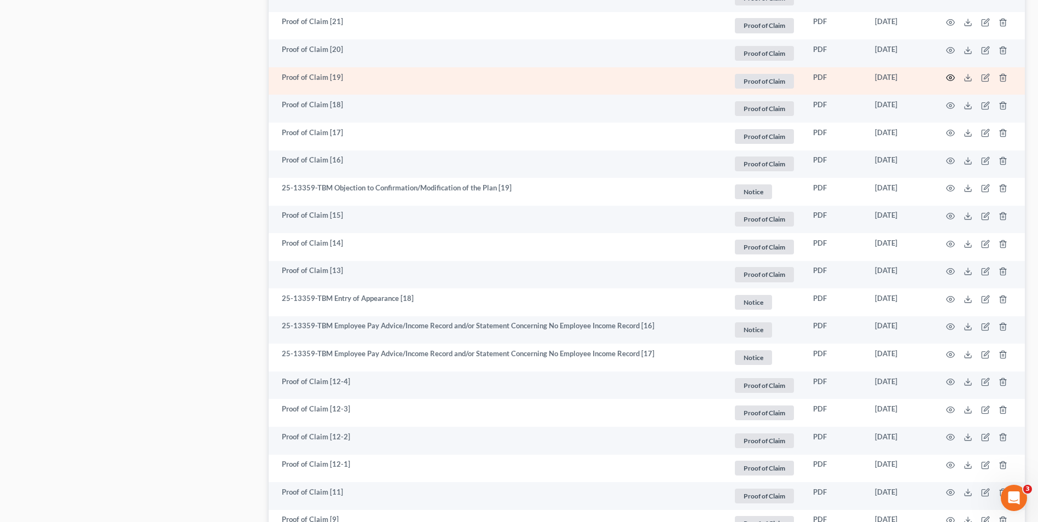
click at [951, 78] on icon "button" at bounding box center [950, 77] width 9 height 9
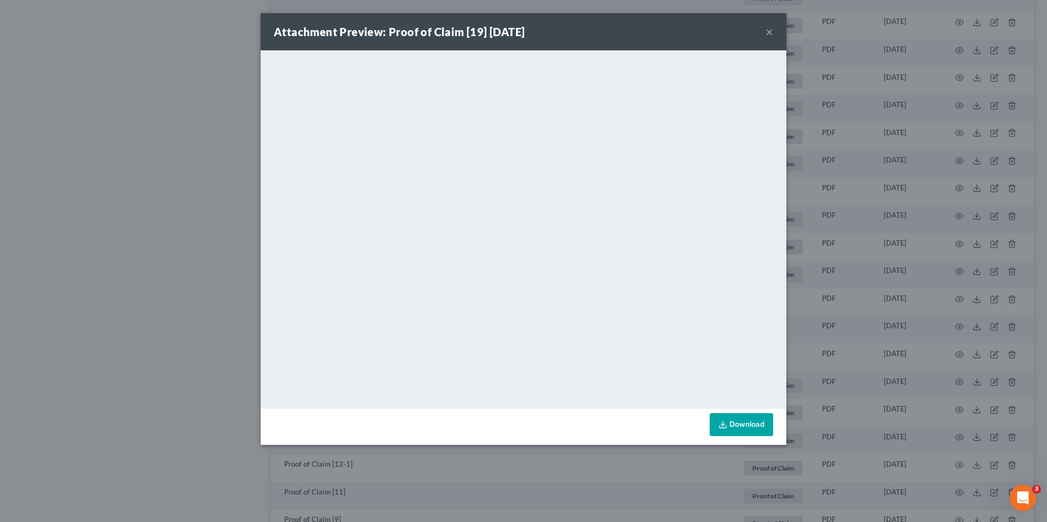
click at [765, 26] on button "×" at bounding box center [769, 31] width 8 height 13
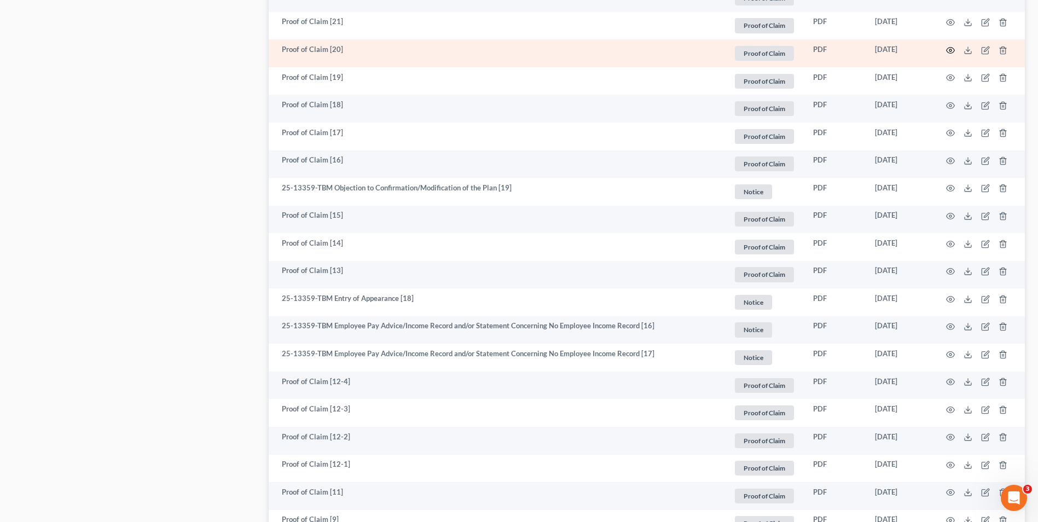
click at [951, 49] on circle "button" at bounding box center [951, 50] width 2 height 2
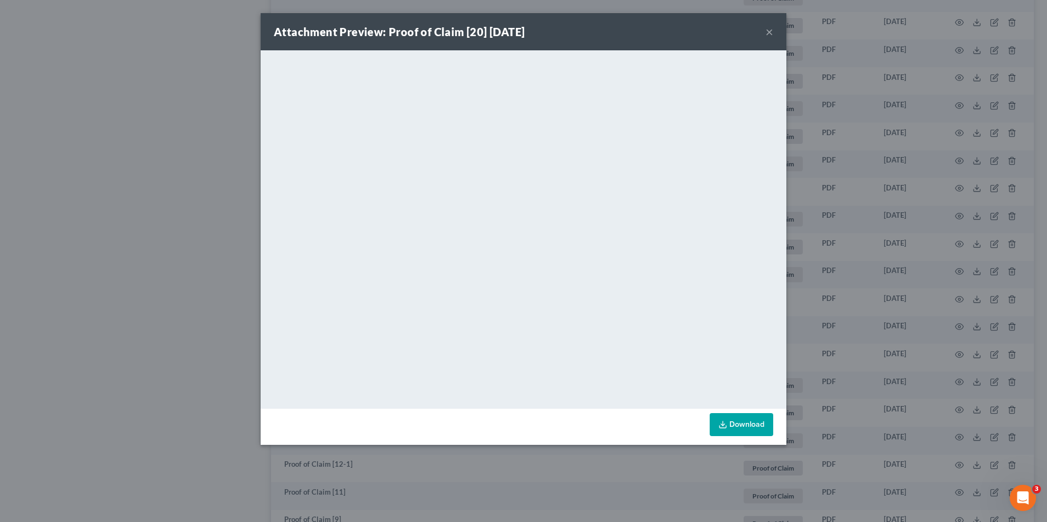
click at [771, 33] on button "×" at bounding box center [769, 31] width 8 height 13
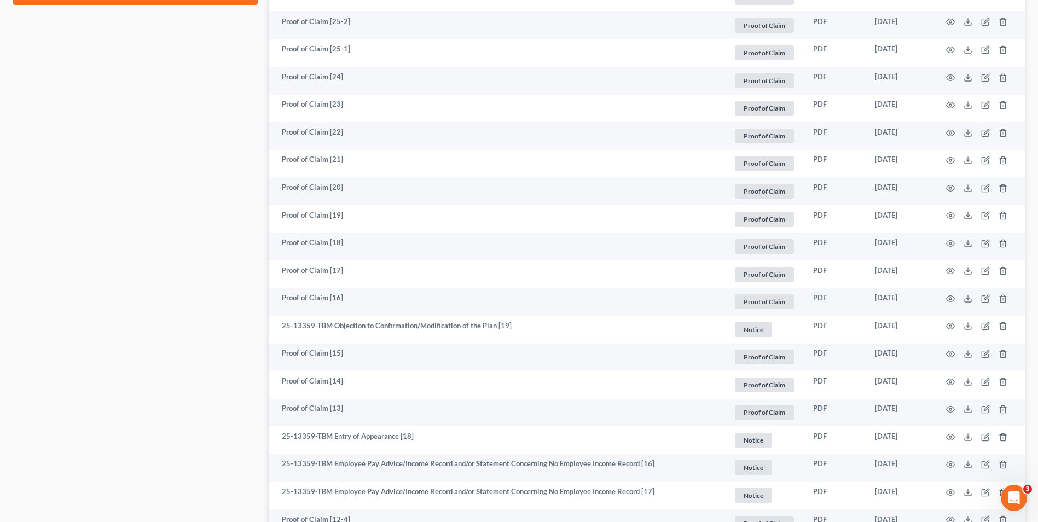
scroll to position [626, 0]
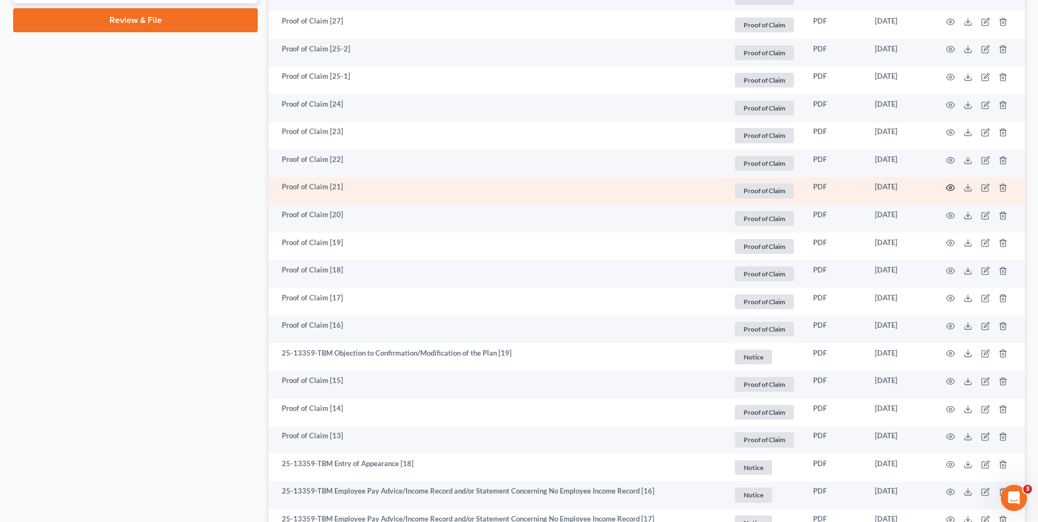
click at [954, 188] on icon "button" at bounding box center [950, 187] width 9 height 9
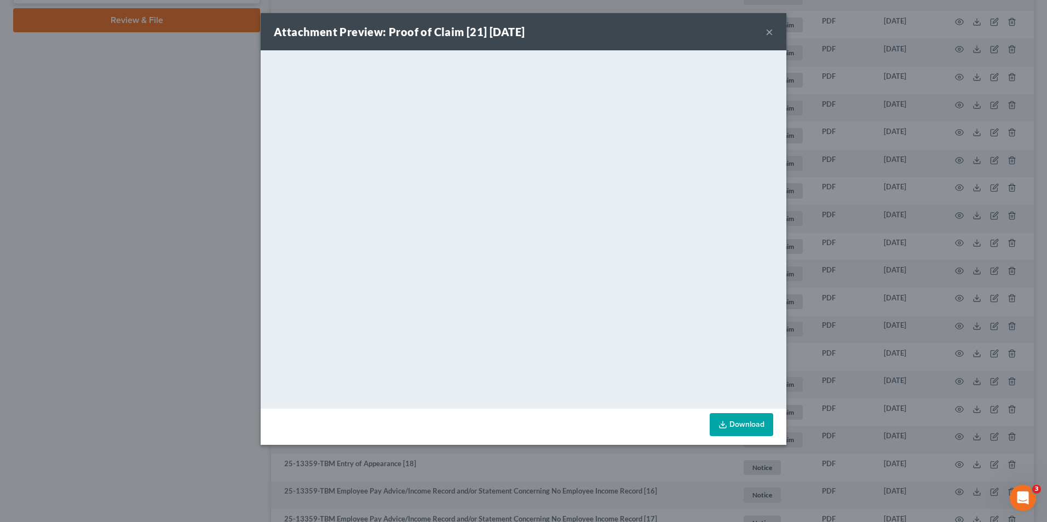
drag, startPoint x: 767, startPoint y: 33, endPoint x: 771, endPoint y: 39, distance: 7.1
click at [767, 33] on button "×" at bounding box center [769, 31] width 8 height 13
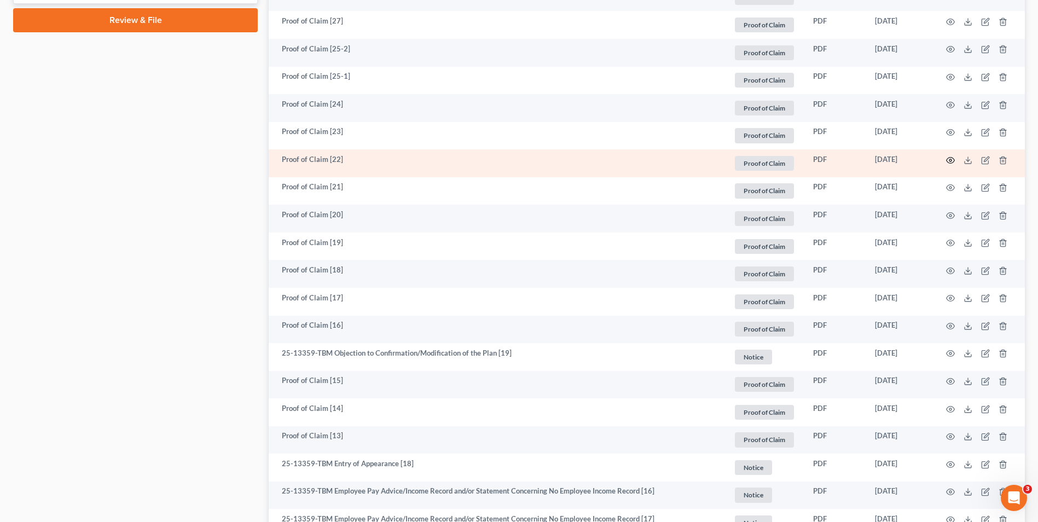
click at [952, 164] on icon "button" at bounding box center [950, 160] width 9 height 9
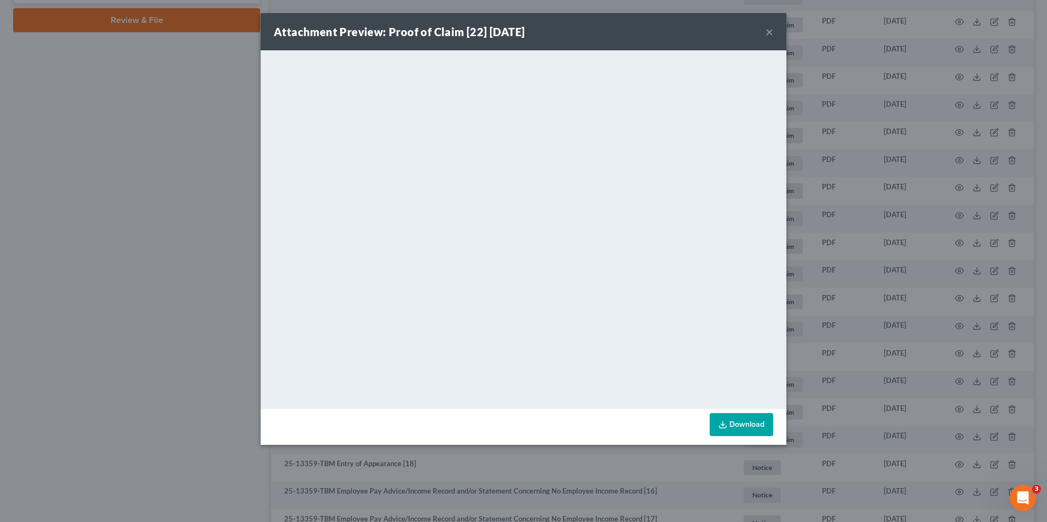
click at [762, 31] on div "Attachment Preview: Proof of Claim [22] 07/31/2025 ×" at bounding box center [523, 31] width 525 height 37
click at [770, 28] on button "×" at bounding box center [769, 31] width 8 height 13
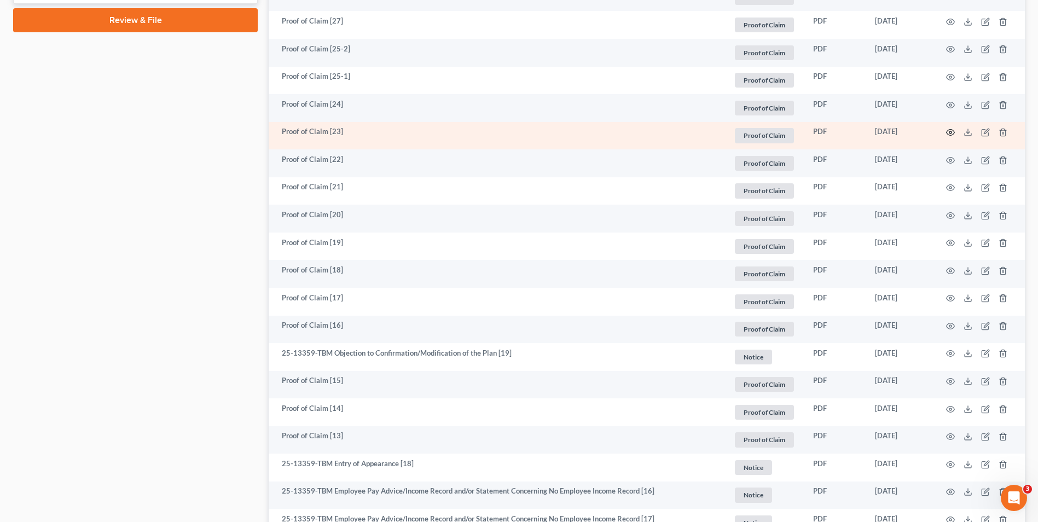
click at [951, 130] on icon "button" at bounding box center [951, 133] width 8 height 6
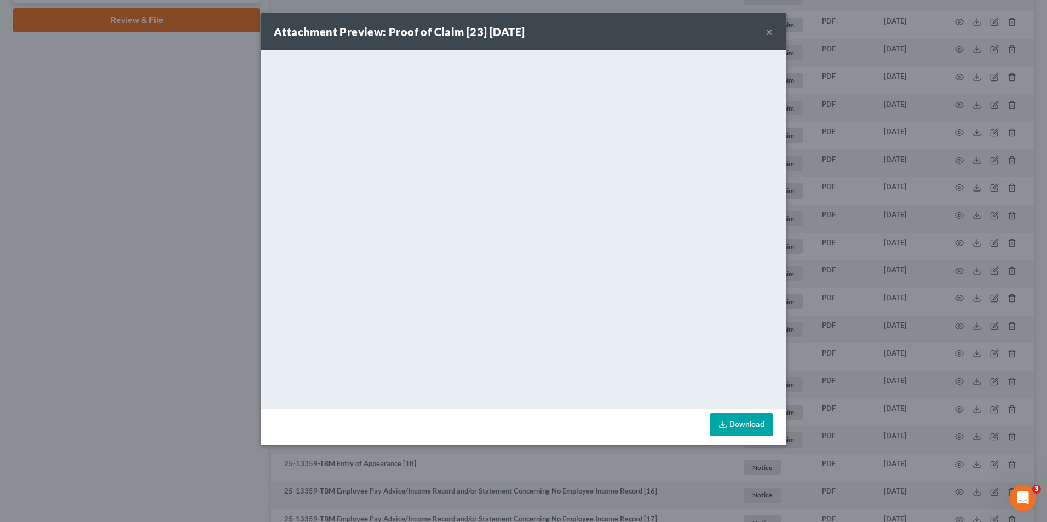
click at [767, 30] on button "×" at bounding box center [769, 31] width 8 height 13
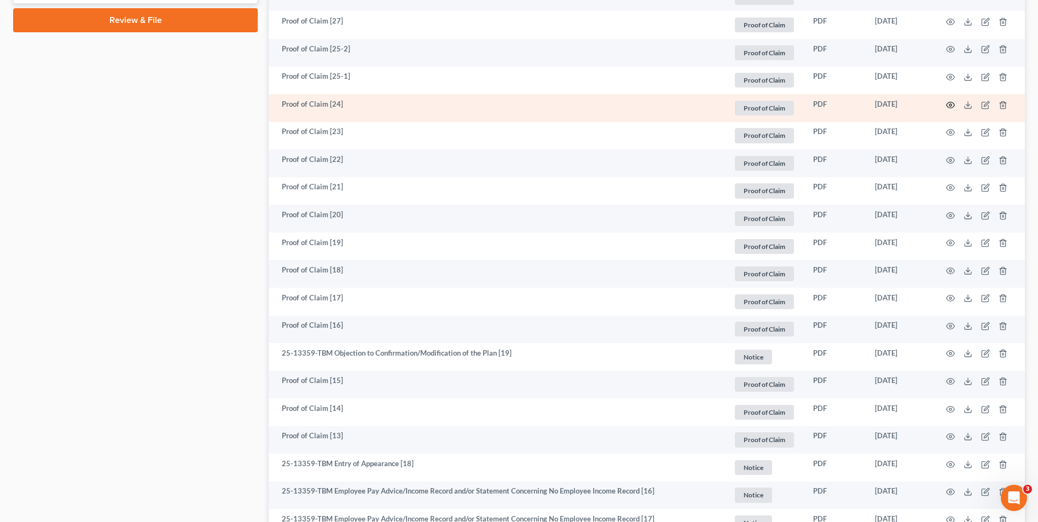
click at [952, 103] on icon "button" at bounding box center [950, 105] width 9 height 9
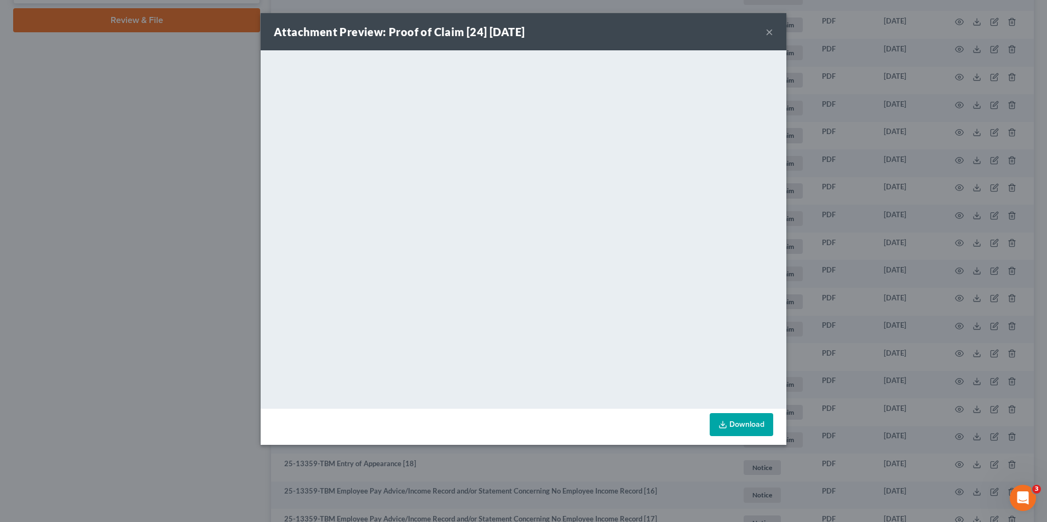
click at [768, 34] on button "×" at bounding box center [769, 31] width 8 height 13
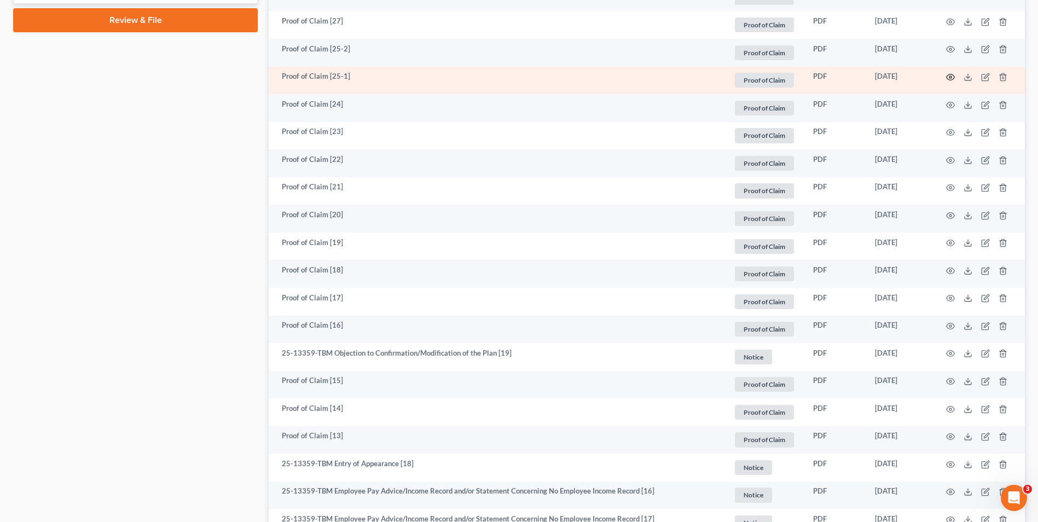
click at [950, 80] on icon "button" at bounding box center [951, 77] width 8 height 6
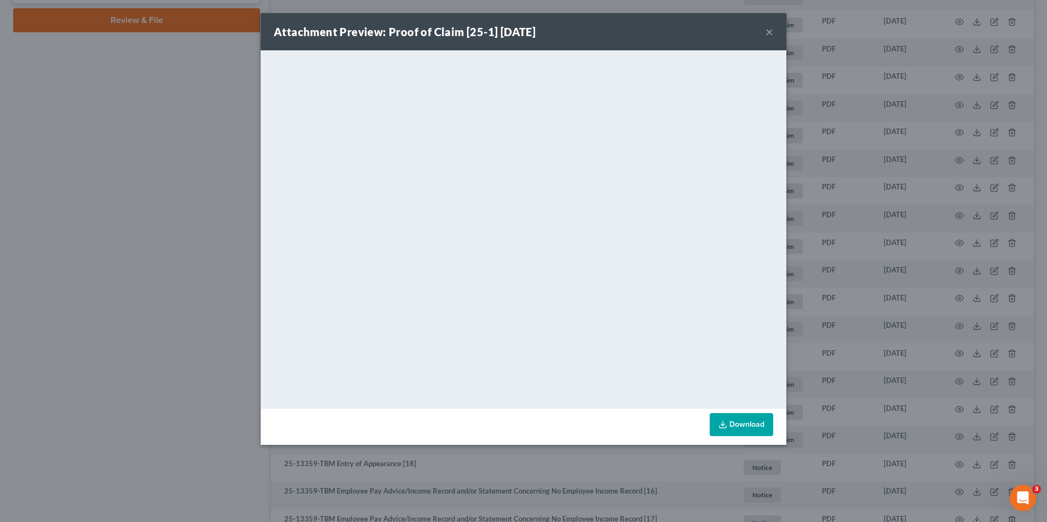
click at [775, 30] on div "Attachment Preview: Proof of Claim [25-1] 07/31/2025 ×" at bounding box center [523, 31] width 525 height 37
click at [766, 32] on button "×" at bounding box center [769, 31] width 8 height 13
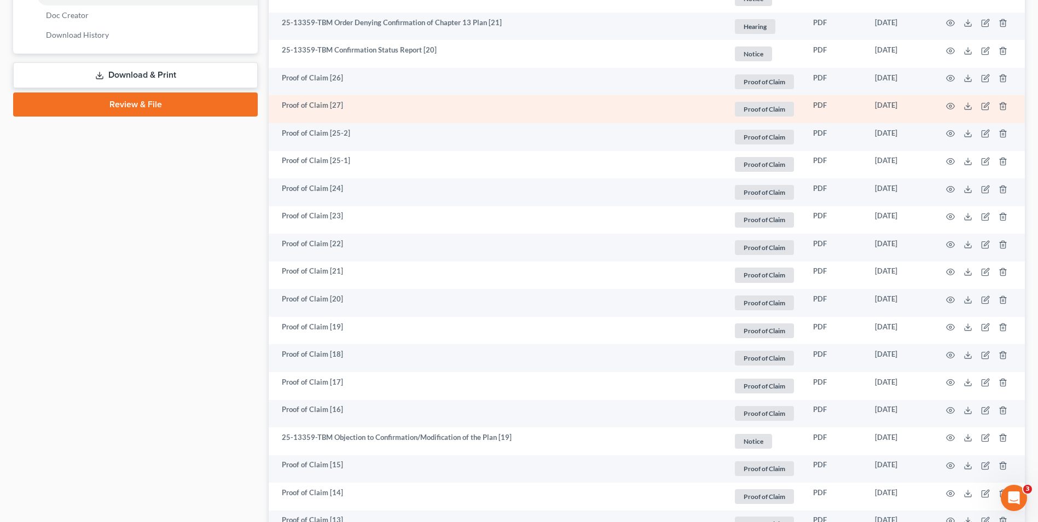
scroll to position [517, 0]
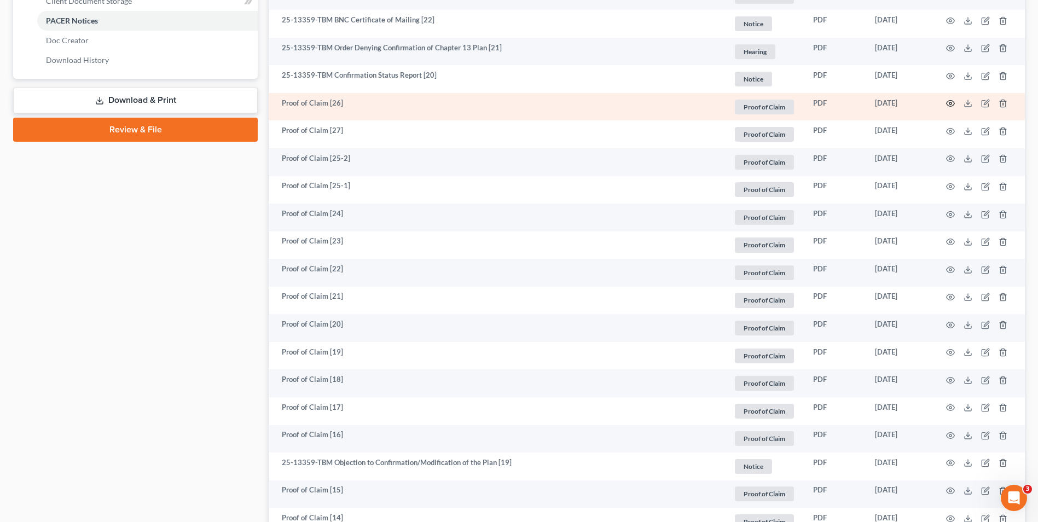
click at [950, 105] on circle "button" at bounding box center [951, 103] width 2 height 2
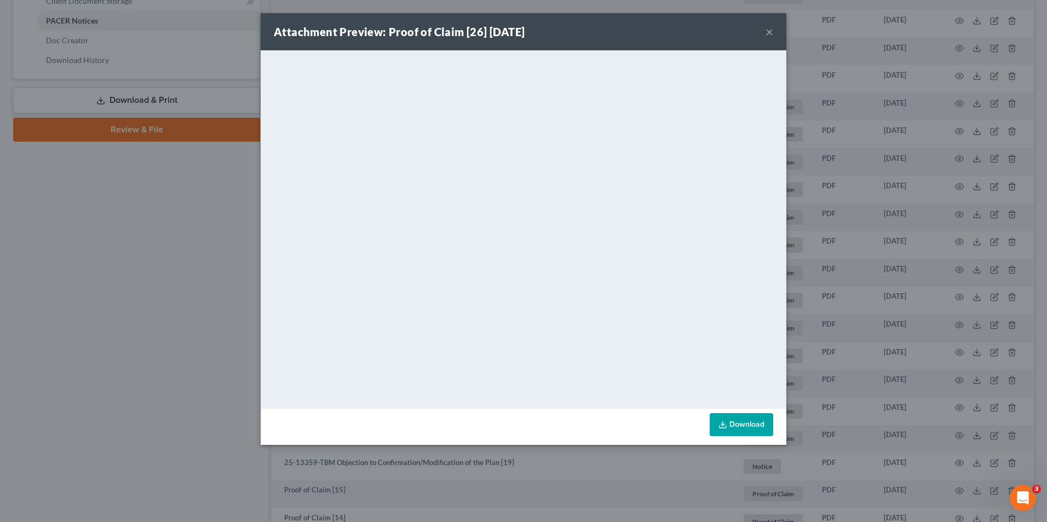
drag, startPoint x: 768, startPoint y: 28, endPoint x: 761, endPoint y: 30, distance: 6.7
click at [768, 28] on button "×" at bounding box center [769, 31] width 8 height 13
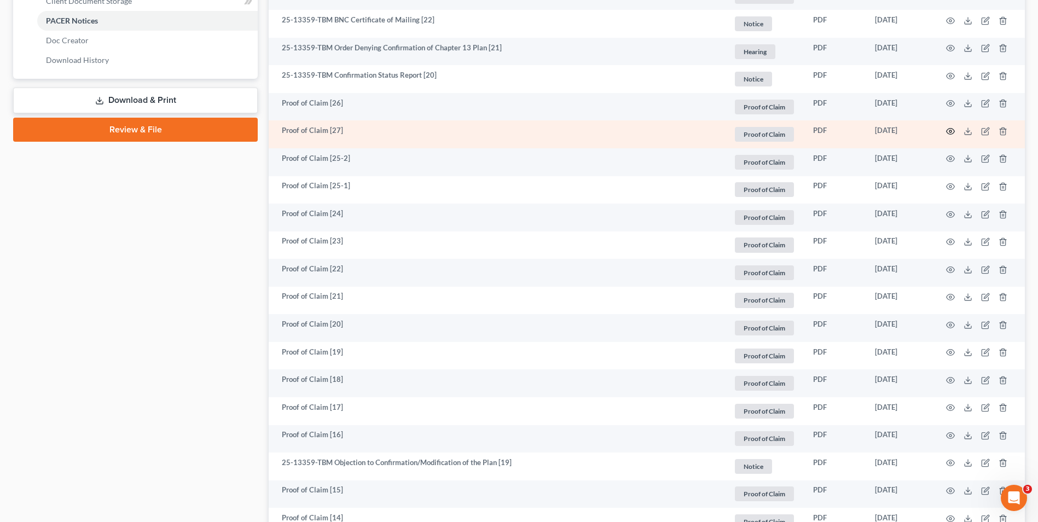
click at [951, 131] on icon "button" at bounding box center [950, 131] width 9 height 9
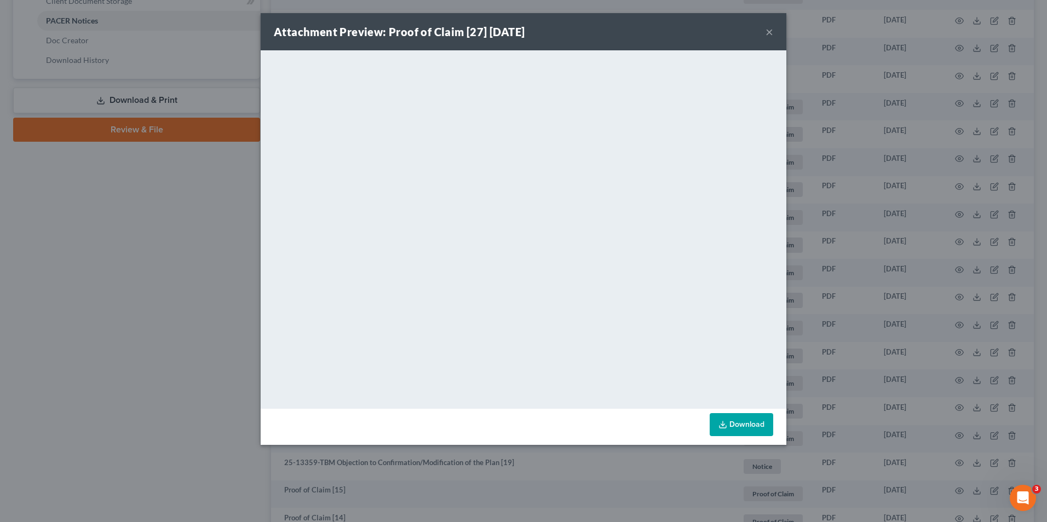
drag, startPoint x: 770, startPoint y: 32, endPoint x: 710, endPoint y: 52, distance: 62.5
click at [770, 32] on button "×" at bounding box center [769, 31] width 8 height 13
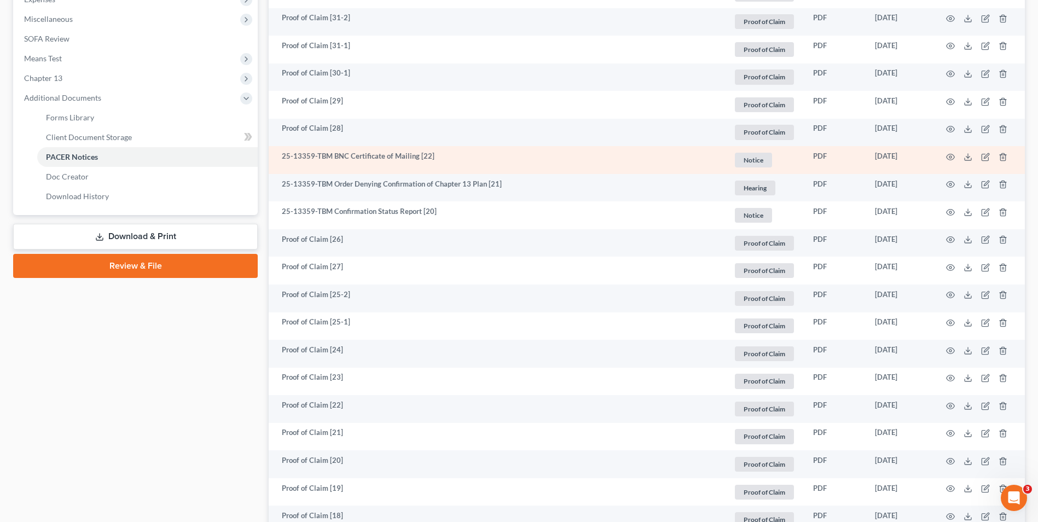
scroll to position [353, 0]
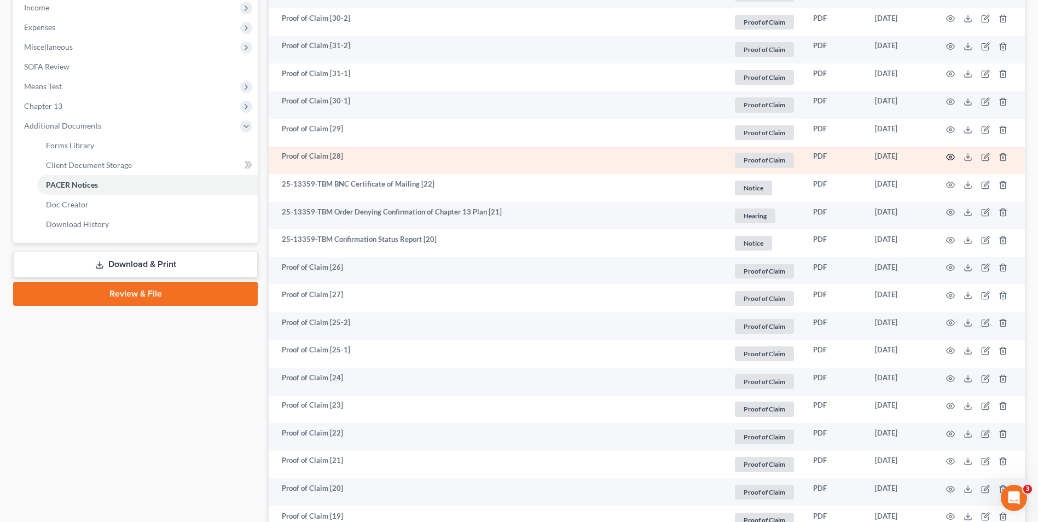
click at [947, 157] on icon "button" at bounding box center [950, 157] width 9 height 9
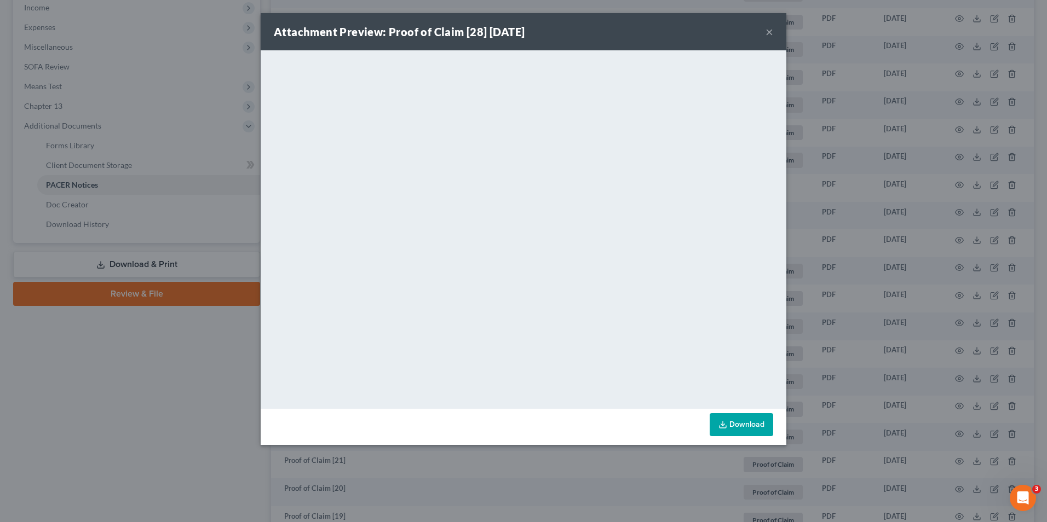
drag, startPoint x: 771, startPoint y: 27, endPoint x: 761, endPoint y: 45, distance: 20.6
click at [771, 27] on button "×" at bounding box center [769, 31] width 8 height 13
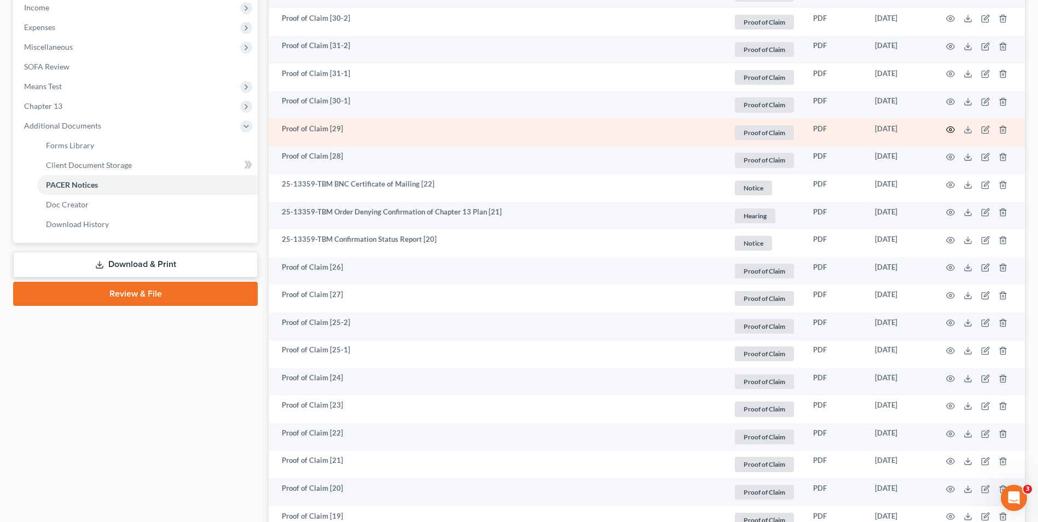
click at [951, 129] on icon "button" at bounding box center [950, 129] width 9 height 9
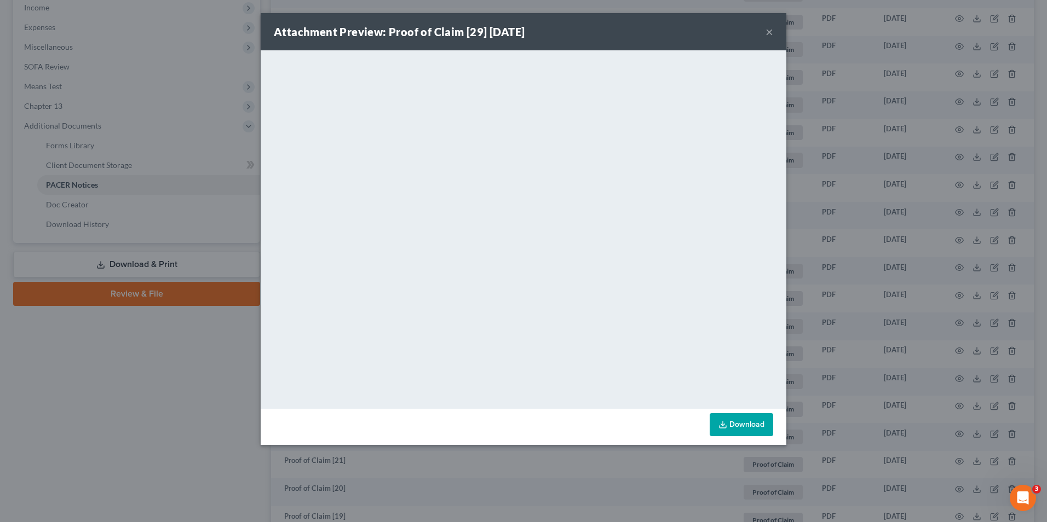
click at [766, 31] on button "×" at bounding box center [769, 31] width 8 height 13
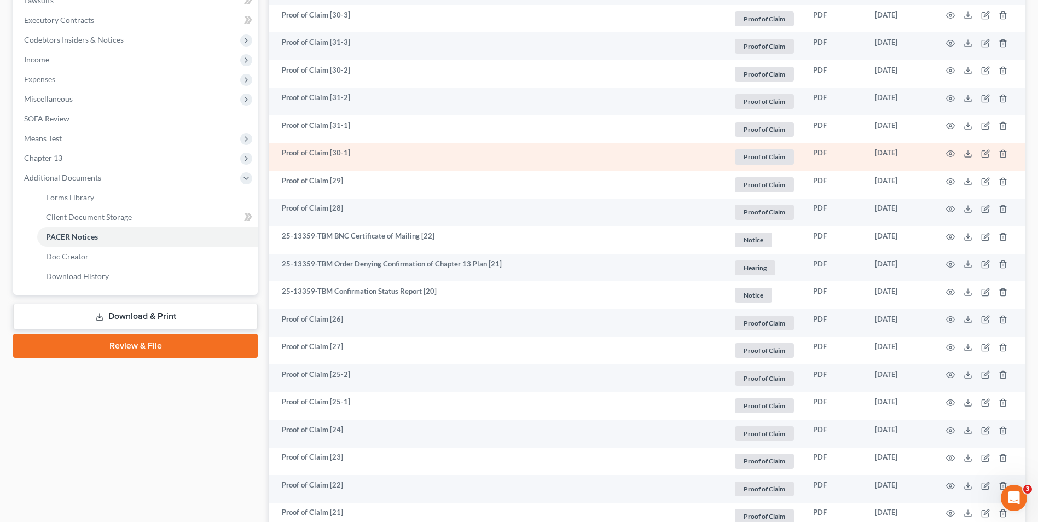
scroll to position [298, 0]
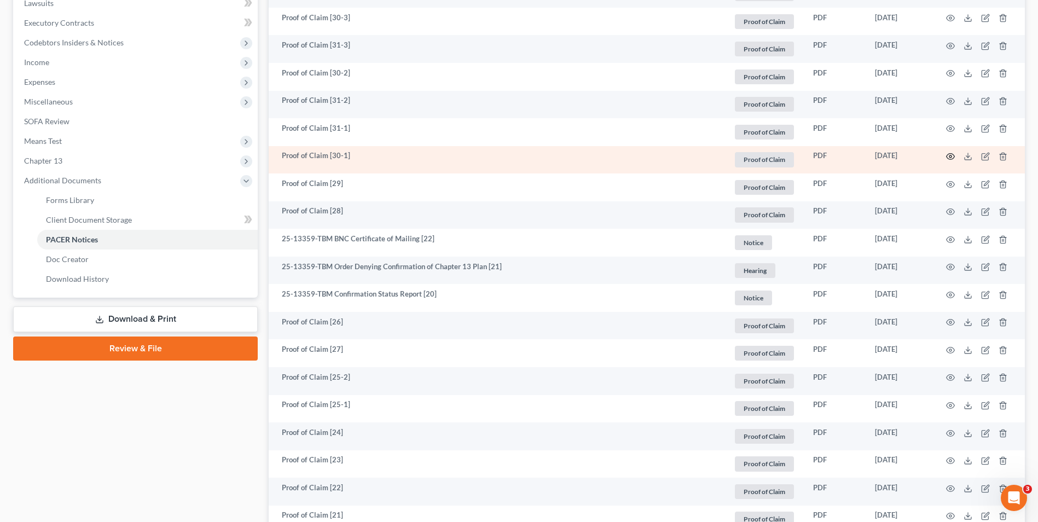
click at [951, 155] on icon "button" at bounding box center [950, 156] width 9 height 9
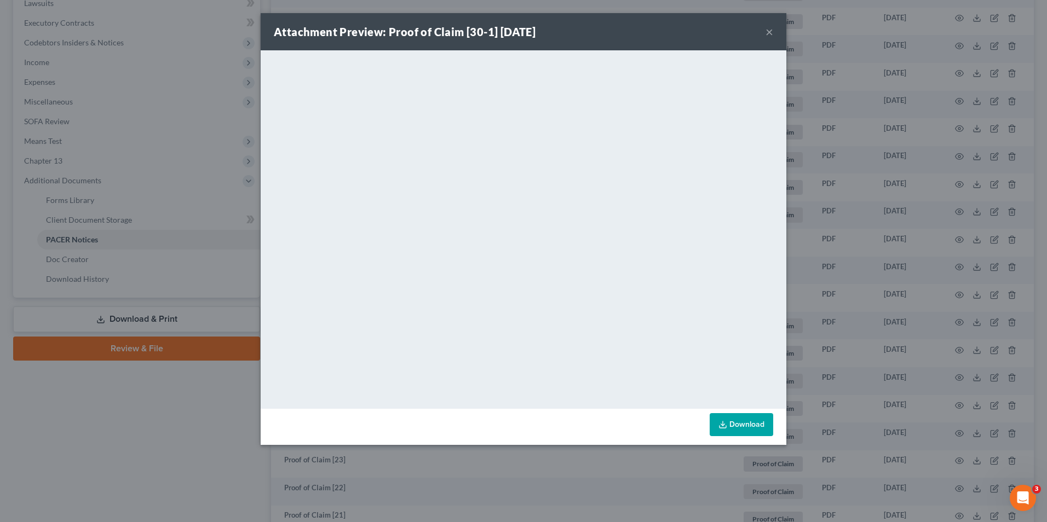
drag, startPoint x: 770, startPoint y: 33, endPoint x: 721, endPoint y: 51, distance: 52.0
click at [770, 33] on button "×" at bounding box center [769, 31] width 8 height 13
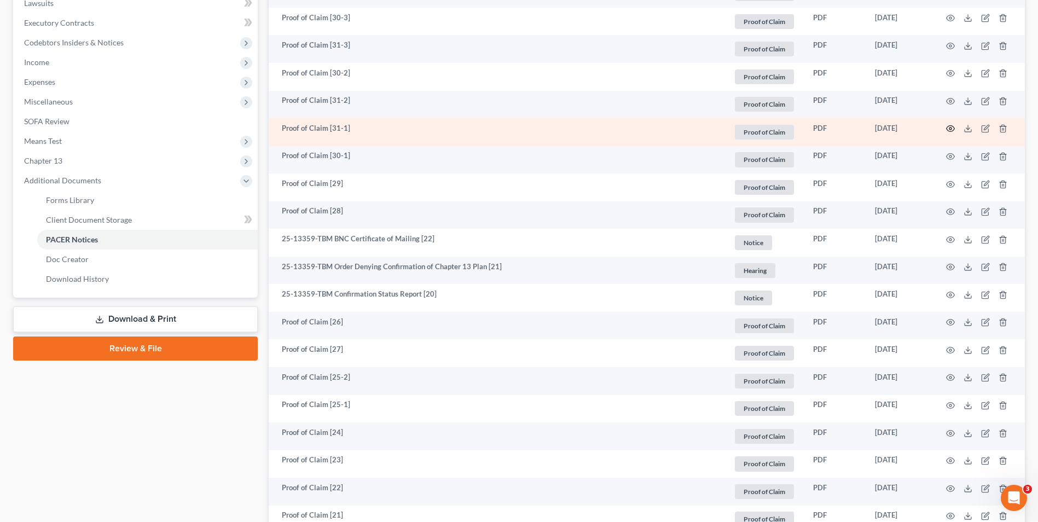
click at [950, 128] on circle "button" at bounding box center [951, 129] width 2 height 2
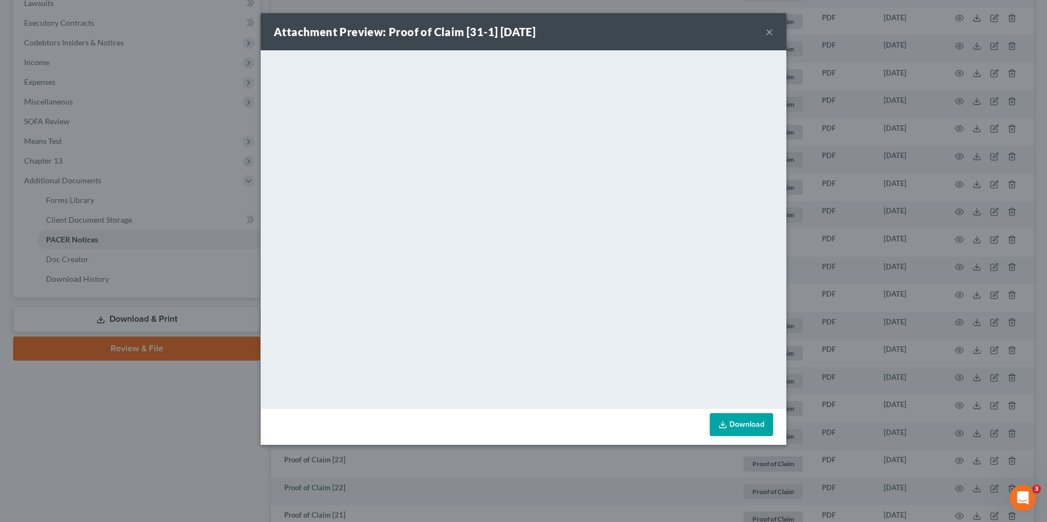
drag, startPoint x: 769, startPoint y: 31, endPoint x: 802, endPoint y: 51, distance: 38.8
click at [769, 31] on button "×" at bounding box center [769, 31] width 8 height 13
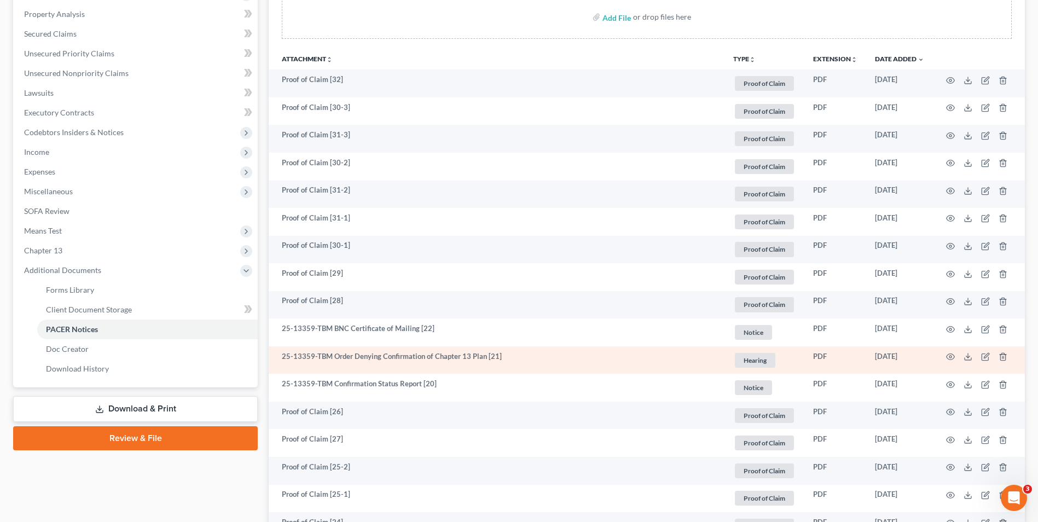
scroll to position [188, 0]
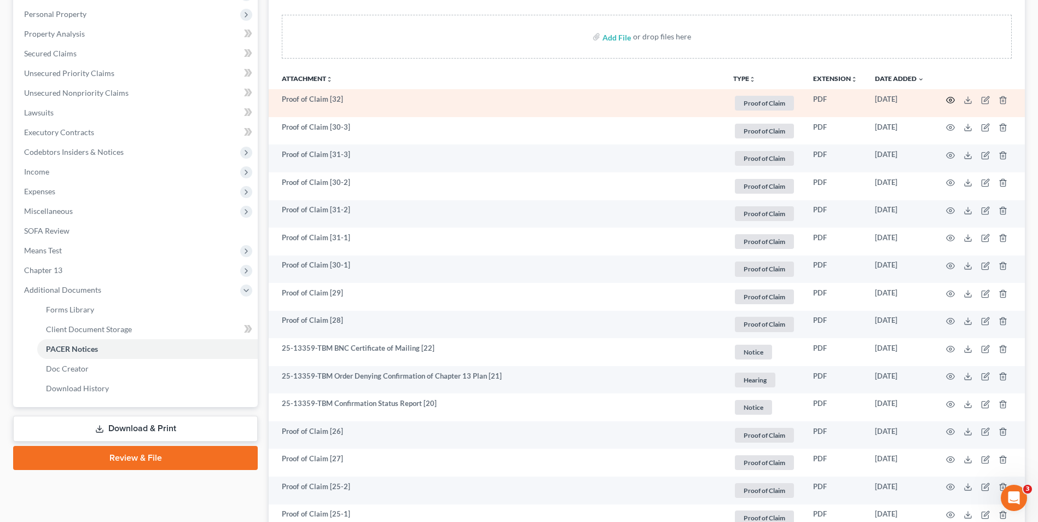
click at [946, 100] on icon "button" at bounding box center [950, 100] width 9 height 9
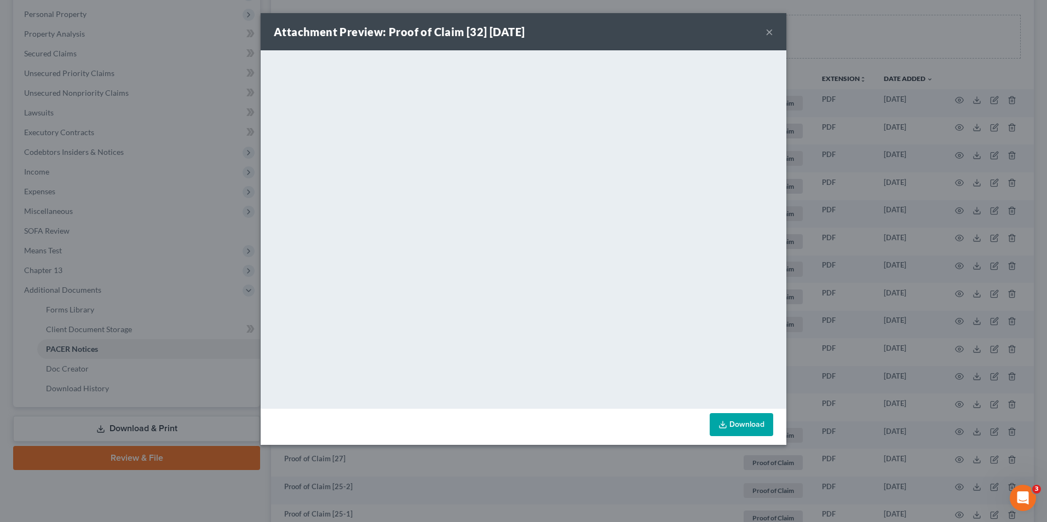
click at [771, 28] on button "×" at bounding box center [769, 31] width 8 height 13
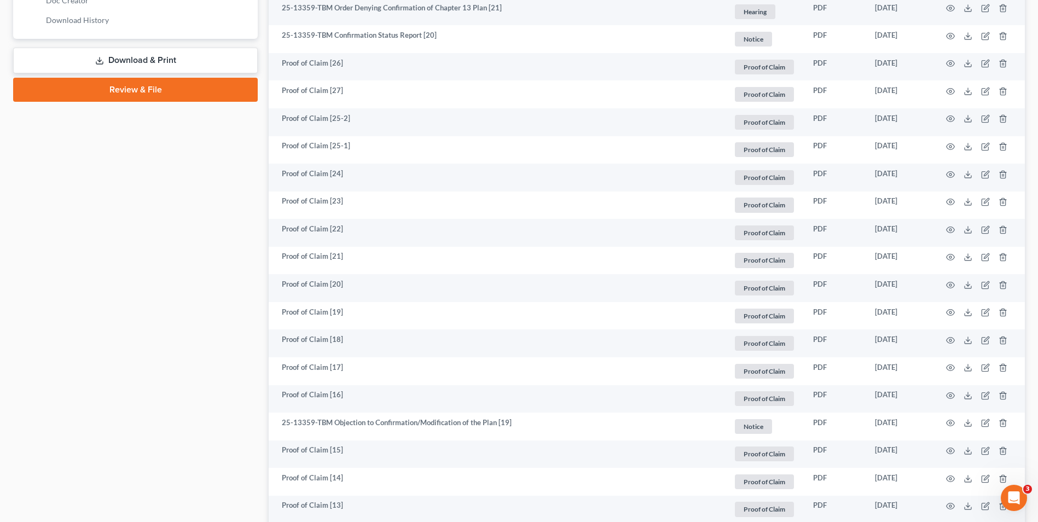
scroll to position [559, 0]
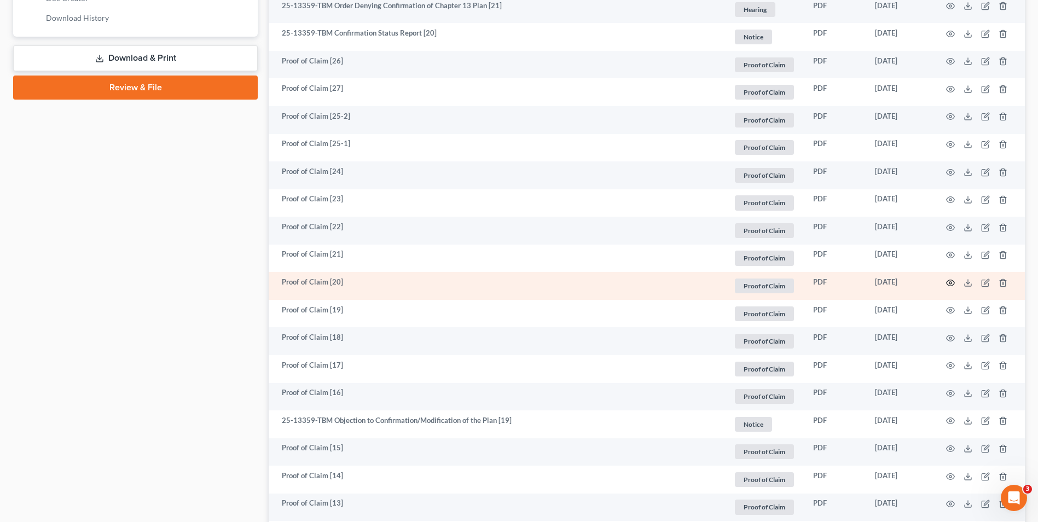
click at [949, 282] on icon "button" at bounding box center [950, 283] width 9 height 9
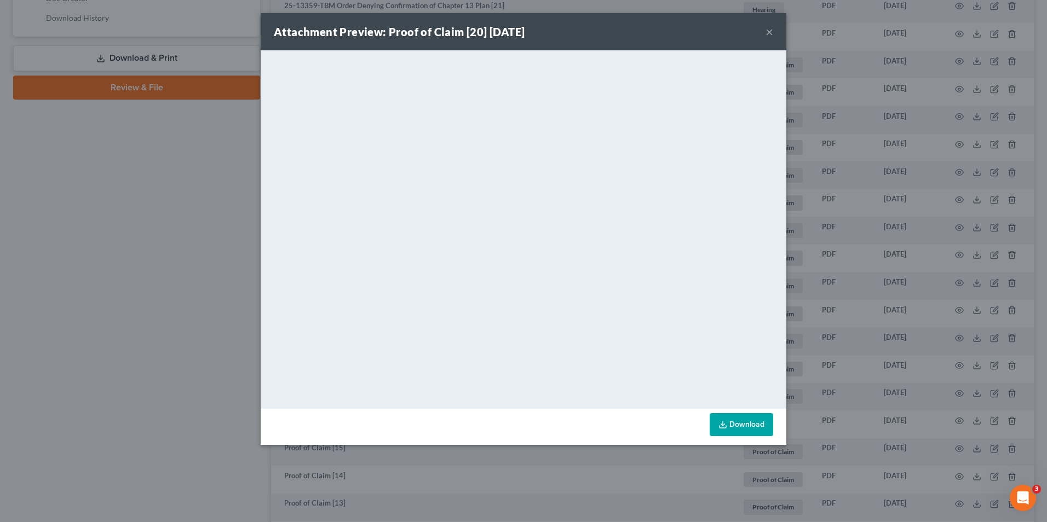
click at [767, 36] on button "×" at bounding box center [769, 31] width 8 height 13
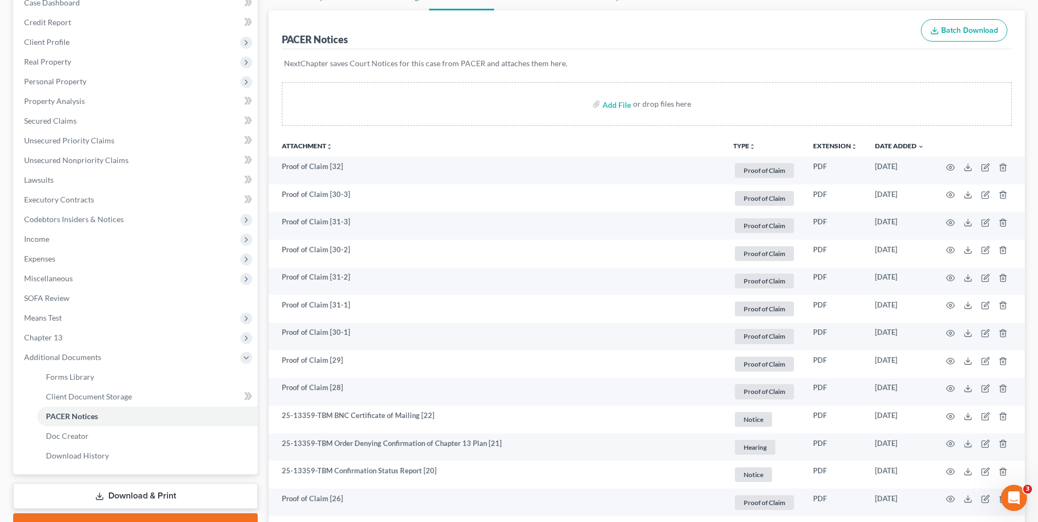
scroll to position [0, 0]
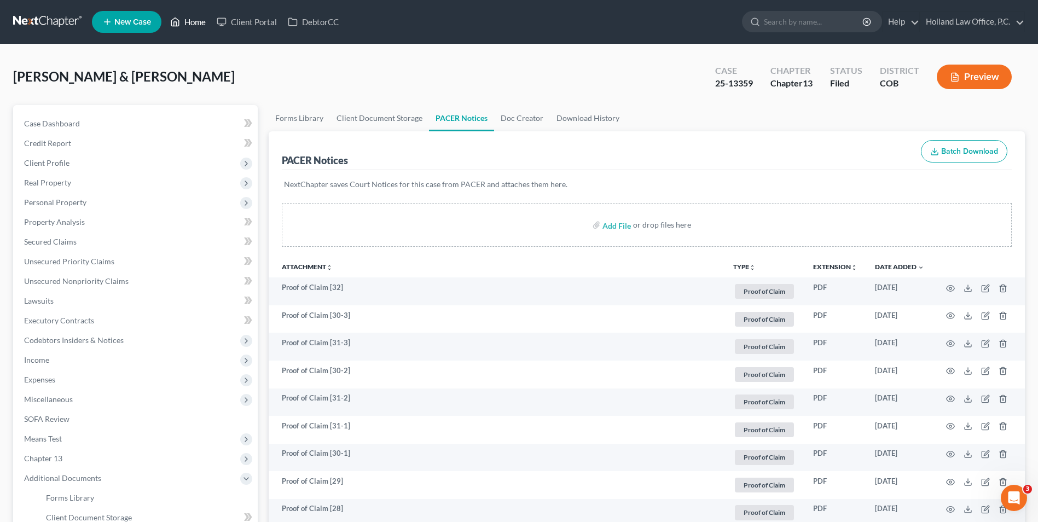
click at [199, 19] on link "Home" at bounding box center [188, 22] width 47 height 20
click at [193, 23] on link "Home" at bounding box center [188, 22] width 47 height 20
click at [198, 21] on link "Home" at bounding box center [188, 22] width 47 height 20
click at [166, 24] on link "Home" at bounding box center [188, 22] width 47 height 20
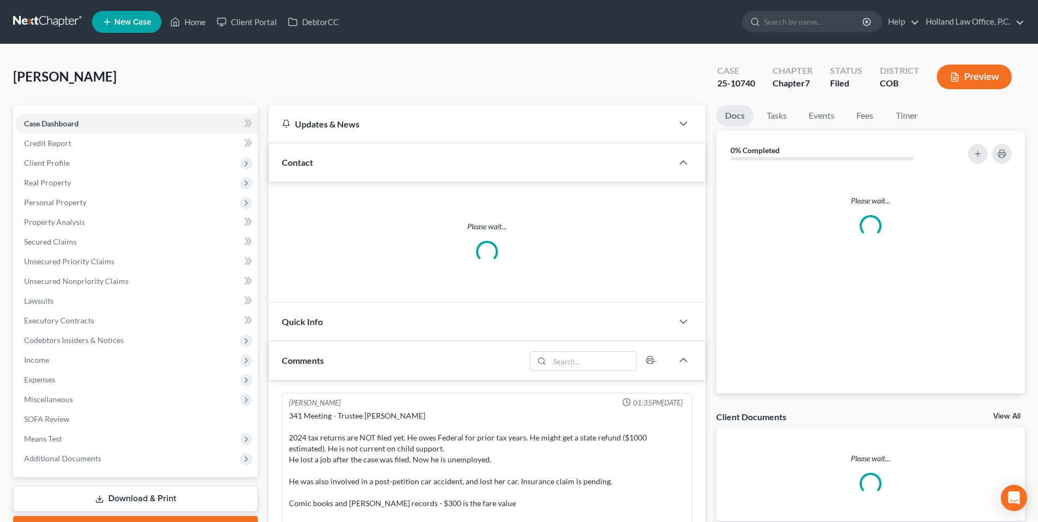
scroll to position [14, 0]
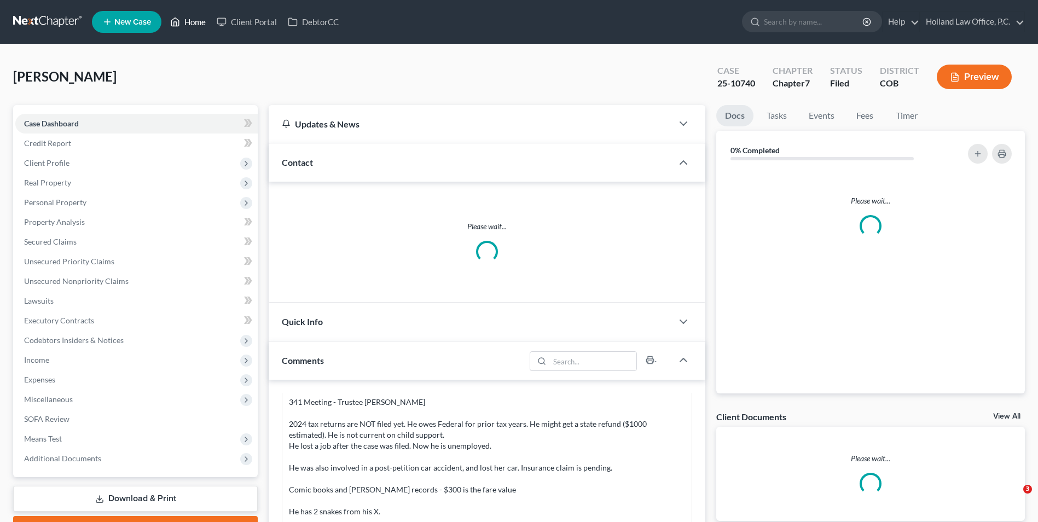
click at [203, 22] on link "Home" at bounding box center [188, 22] width 47 height 20
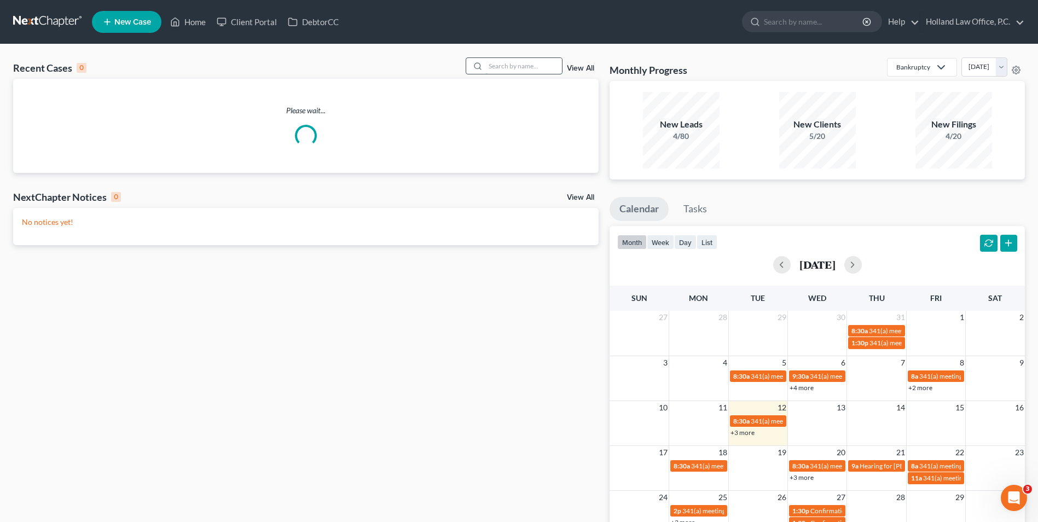
click at [513, 69] on input "search" at bounding box center [524, 66] width 77 height 16
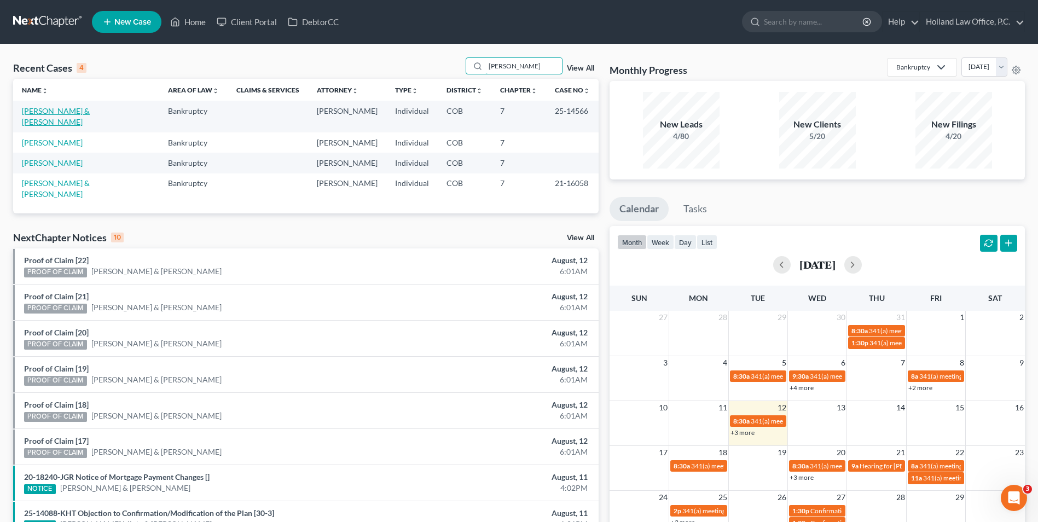
type input "trujillo"
click at [45, 112] on link "[PERSON_NAME] & [PERSON_NAME]" at bounding box center [56, 116] width 68 height 20
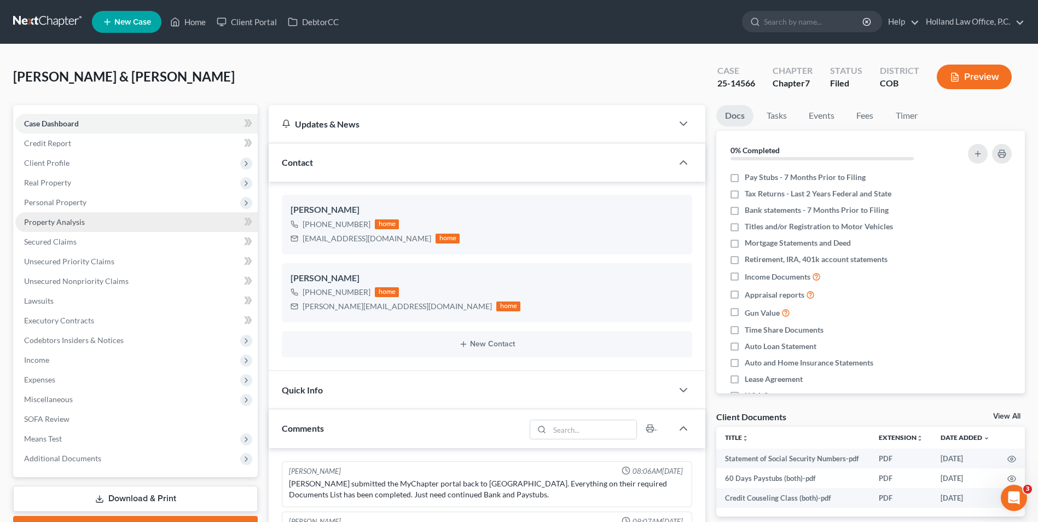
click at [74, 221] on span "Property Analysis" at bounding box center [54, 221] width 61 height 9
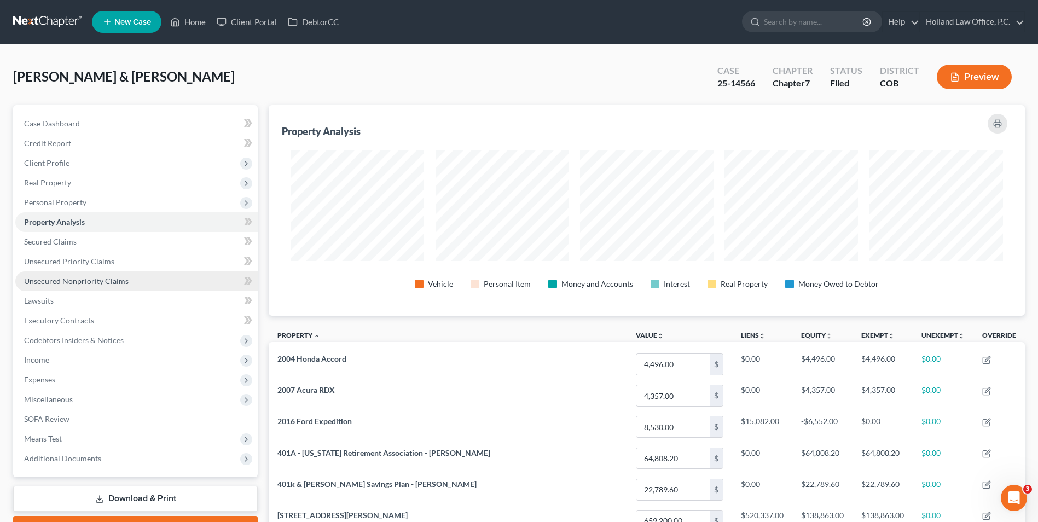
click at [106, 281] on span "Unsecured Nonpriority Claims" at bounding box center [76, 280] width 105 height 9
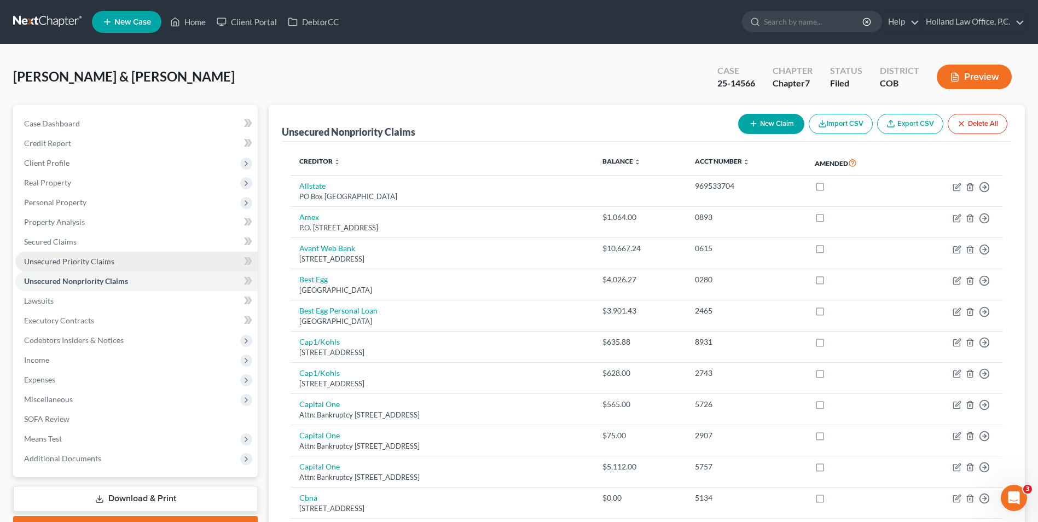
click at [72, 259] on span "Unsecured Priority Claims" at bounding box center [69, 261] width 90 height 9
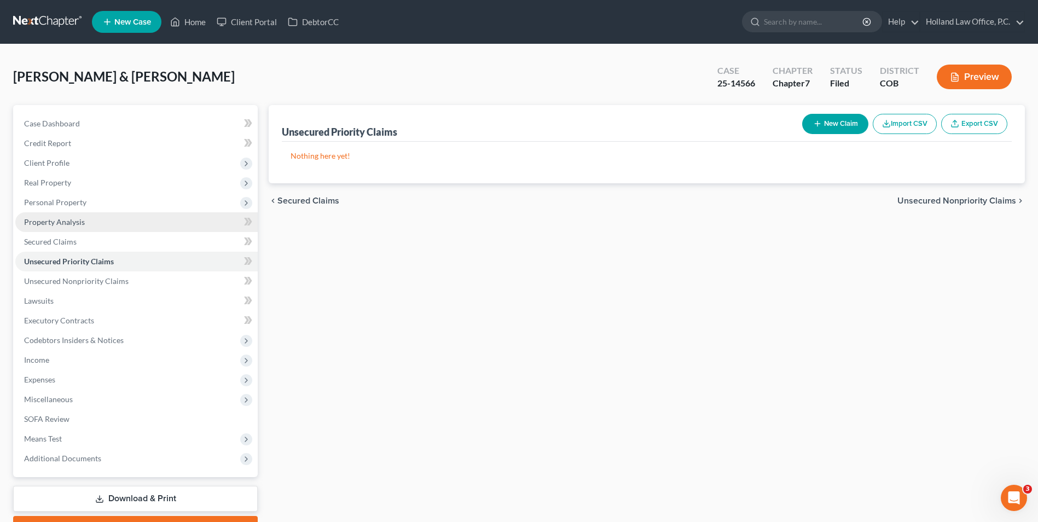
click at [94, 219] on link "Property Analysis" at bounding box center [136, 222] width 242 height 20
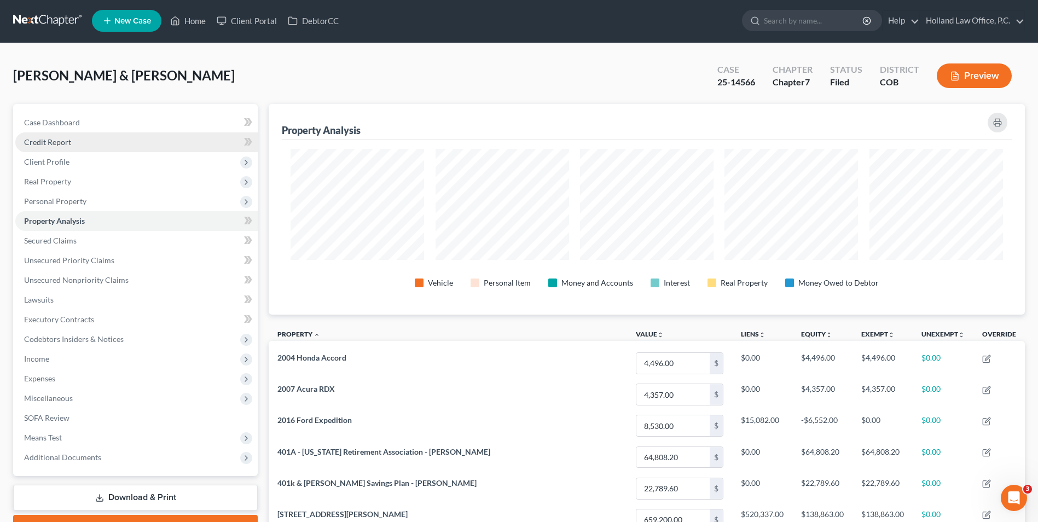
scroll to position [4, 0]
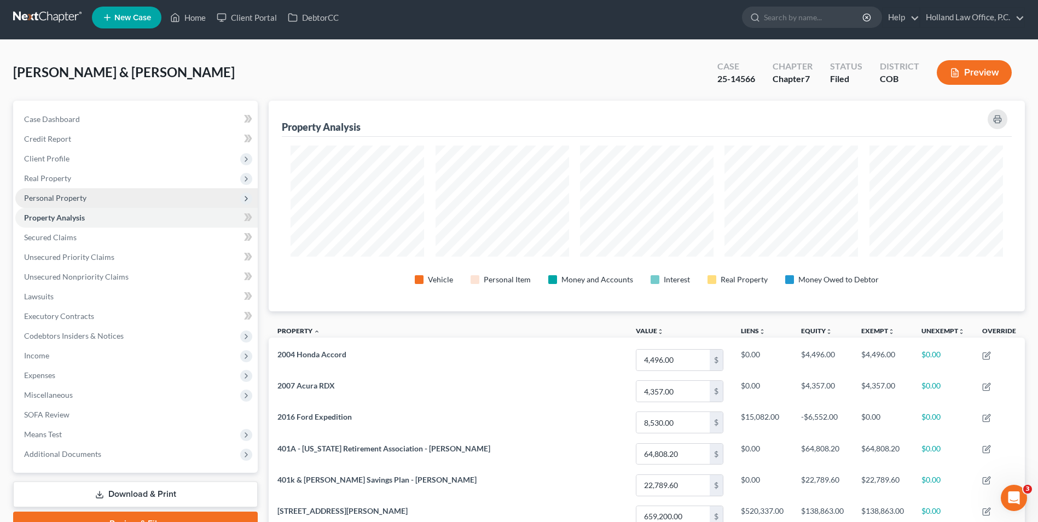
click at [74, 188] on span "Personal Property" at bounding box center [136, 198] width 242 height 20
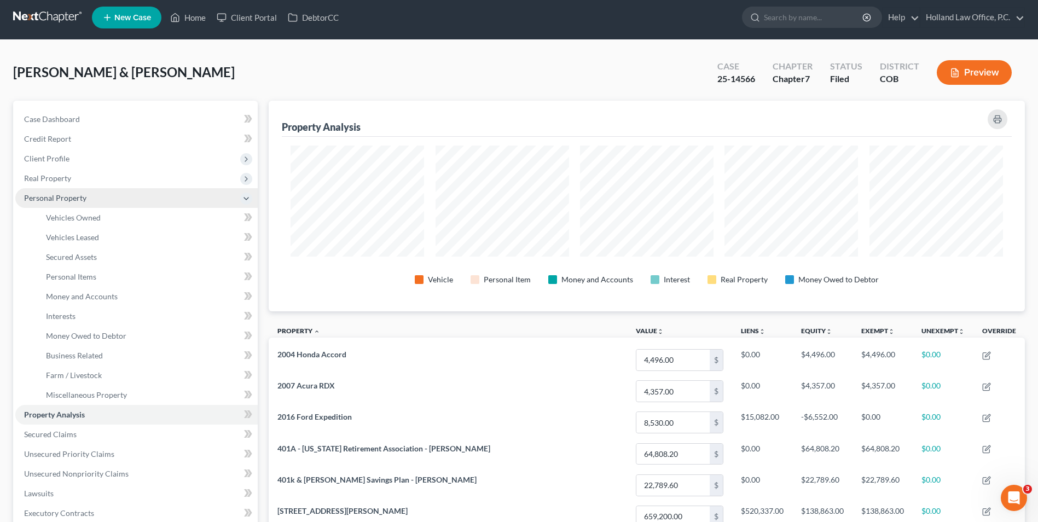
click at [79, 189] on span "Personal Property" at bounding box center [136, 198] width 242 height 20
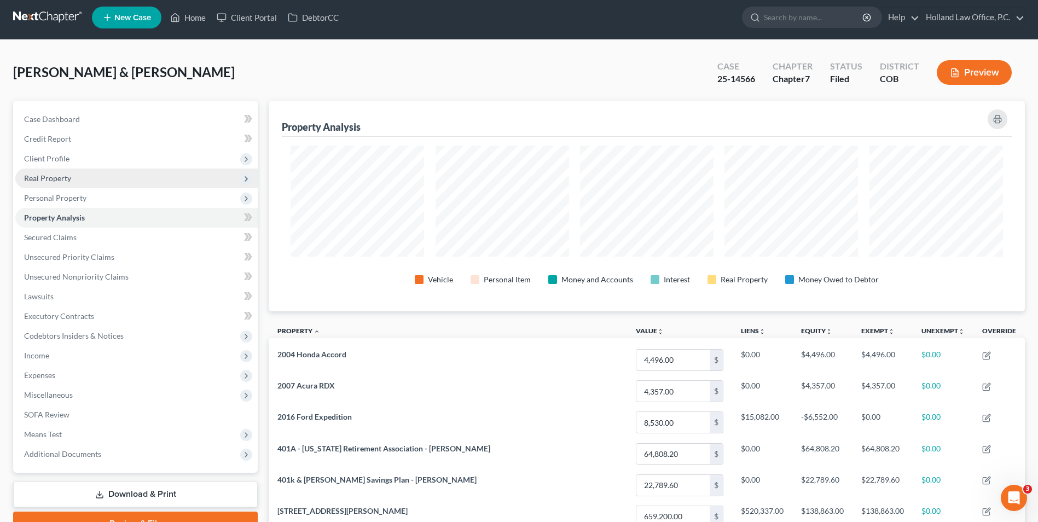
click at [82, 181] on span "Real Property" at bounding box center [136, 179] width 242 height 20
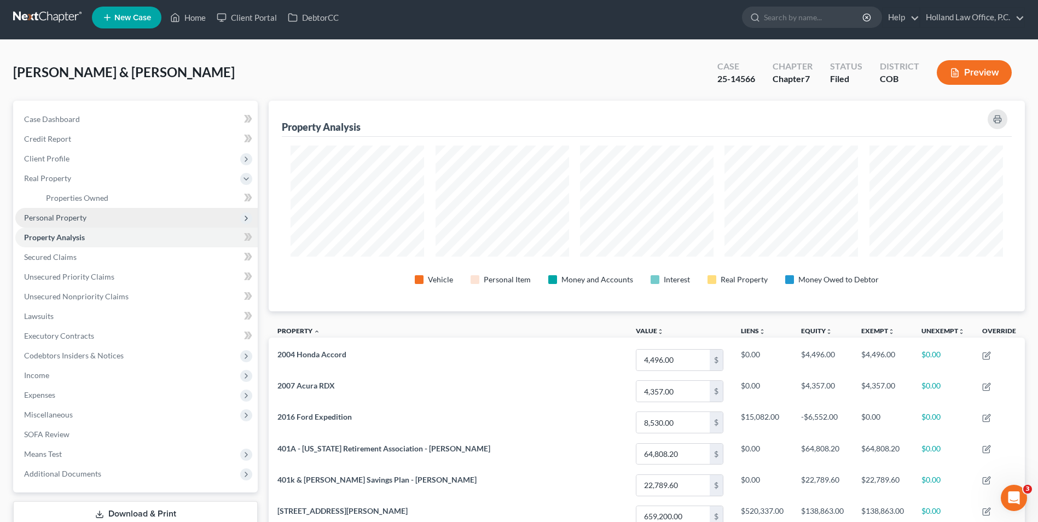
click at [61, 221] on span "Personal Property" at bounding box center [55, 217] width 62 height 9
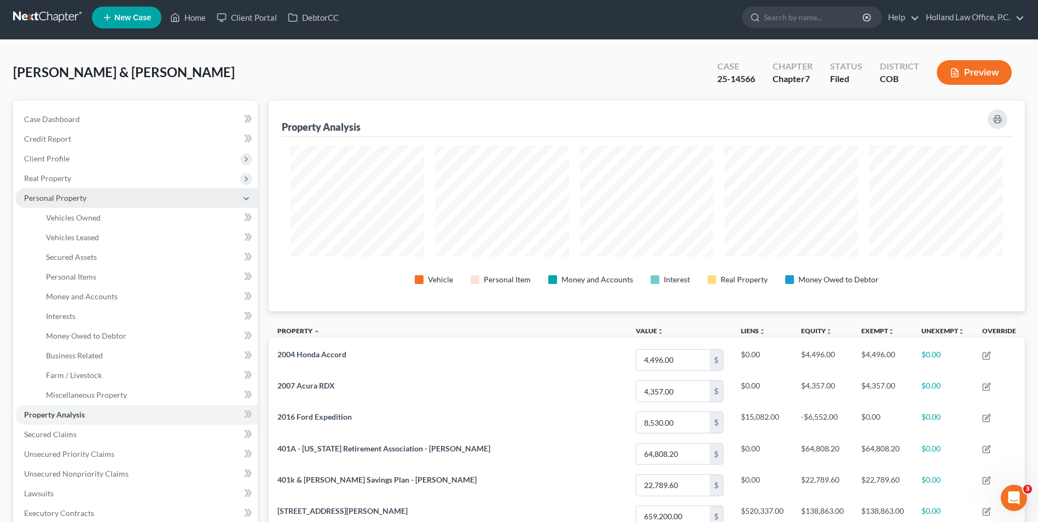
click at [65, 194] on span "Personal Property" at bounding box center [55, 197] width 62 height 9
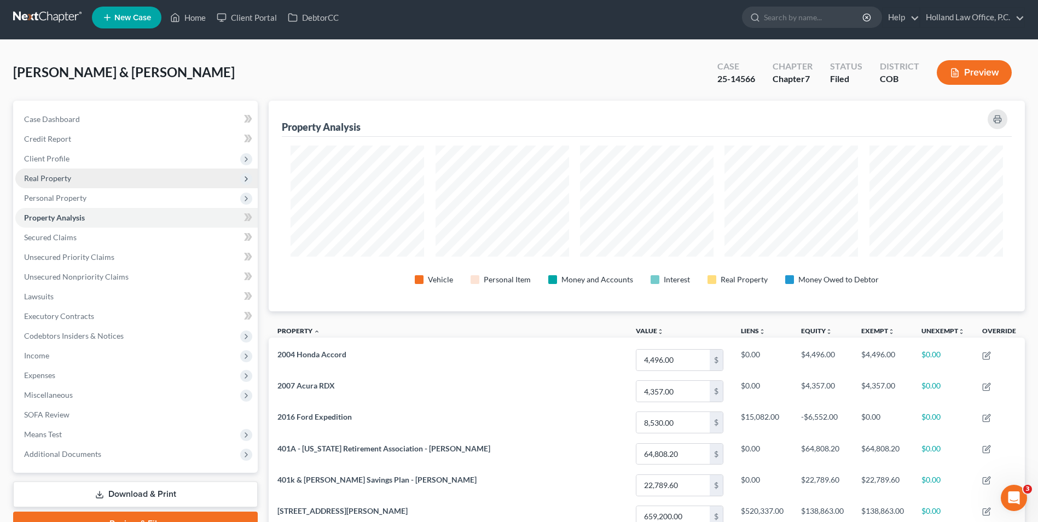
click at [66, 178] on span "Real Property" at bounding box center [47, 178] width 47 height 9
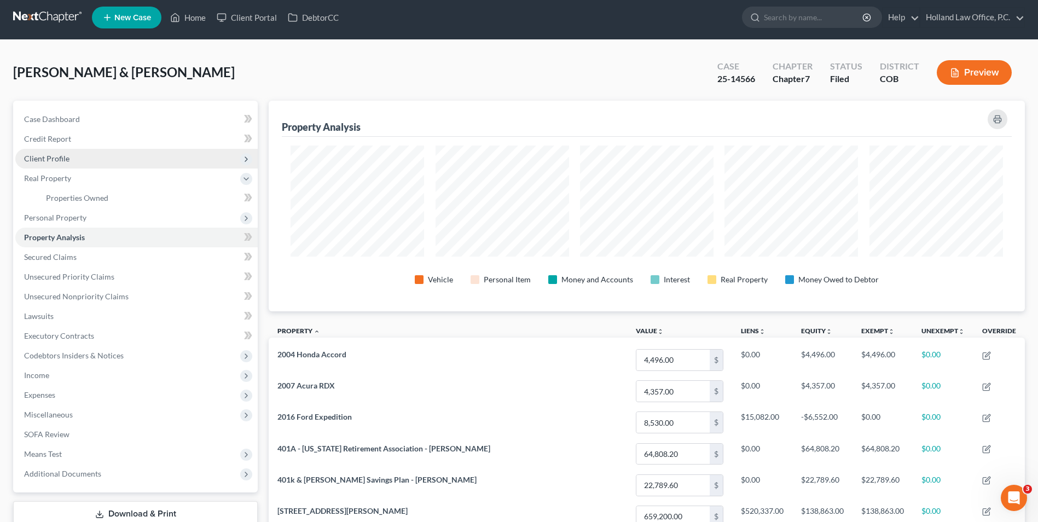
click at [53, 149] on span "Client Profile" at bounding box center [136, 159] width 242 height 20
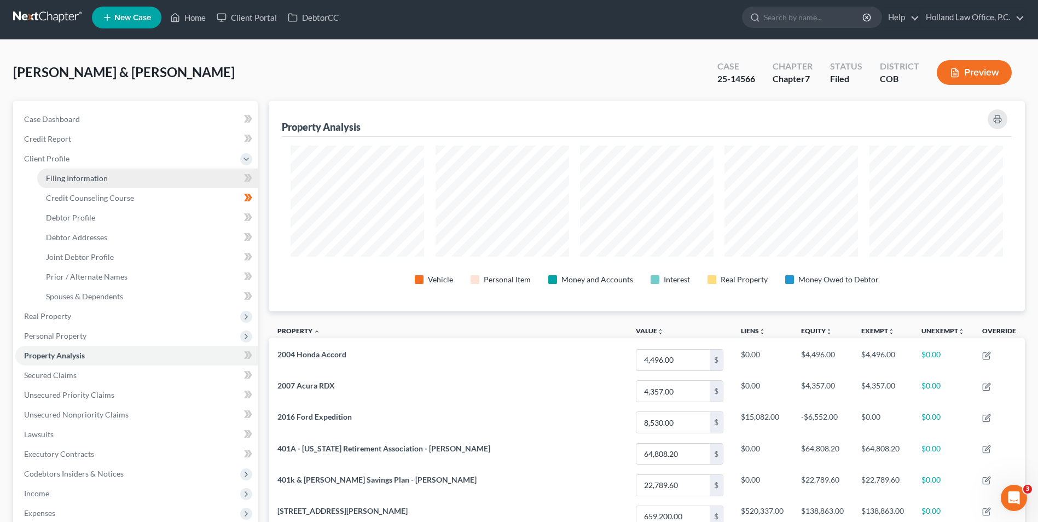
click at [80, 181] on span "Filing Information" at bounding box center [77, 178] width 62 height 9
select select "1"
select select "0"
select select "5"
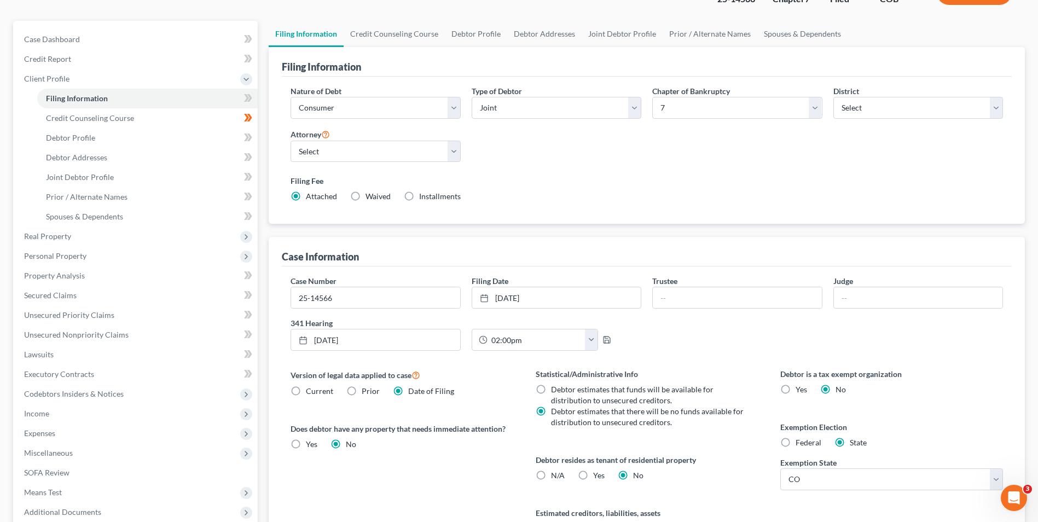
scroll to position [51, 0]
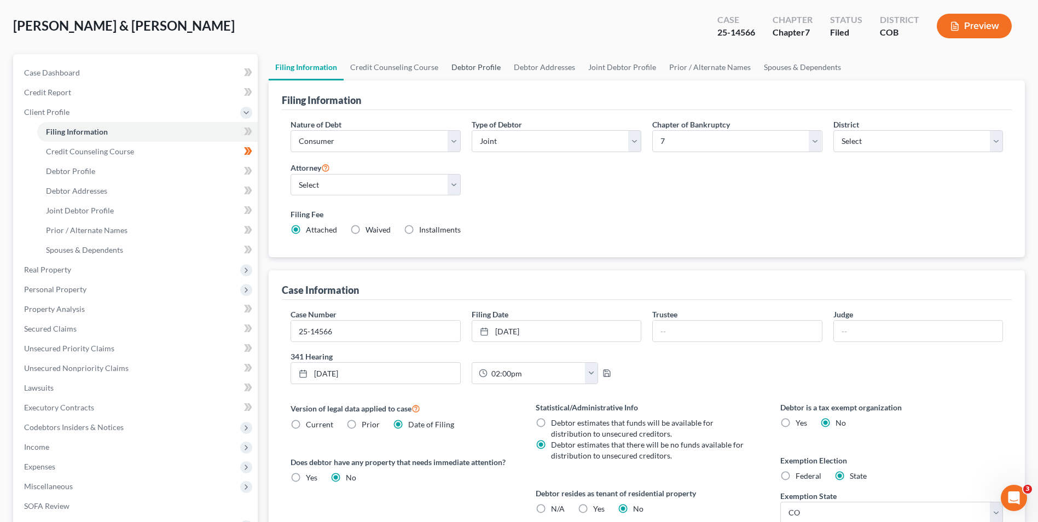
click at [477, 64] on link "Debtor Profile" at bounding box center [476, 67] width 62 height 26
select select "1"
select select "6"
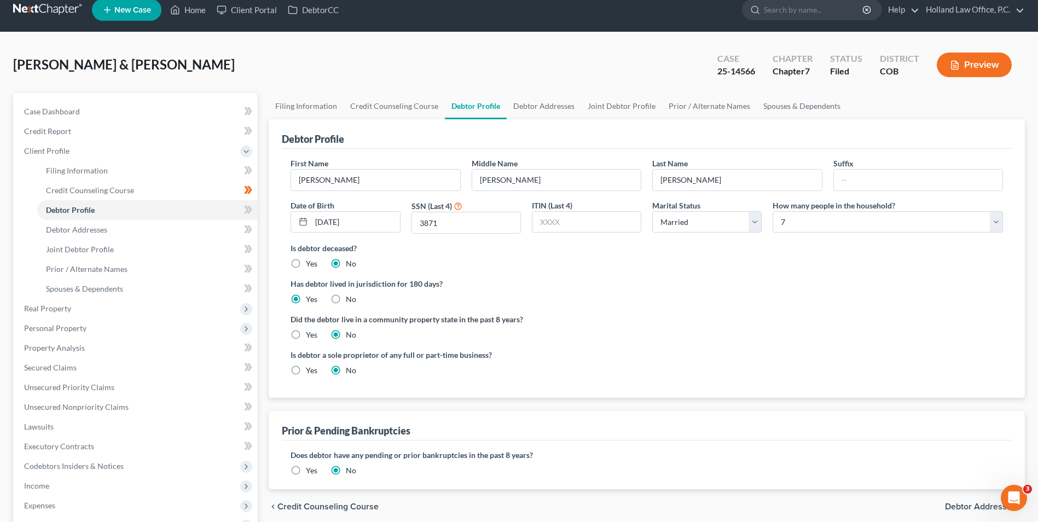
scroll to position [13, 0]
click at [73, 310] on span "Real Property" at bounding box center [136, 308] width 242 height 20
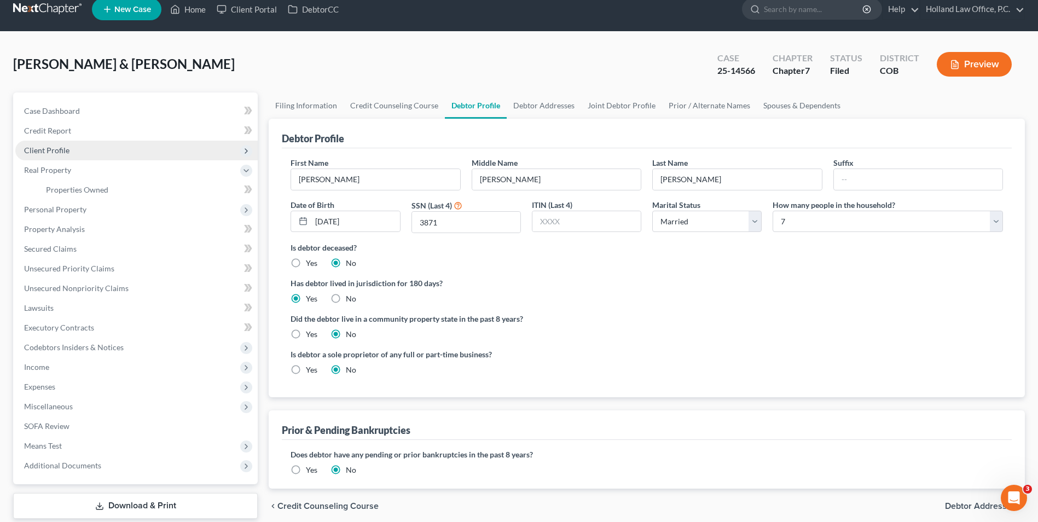
click at [63, 154] on span "Client Profile" at bounding box center [46, 150] width 45 height 9
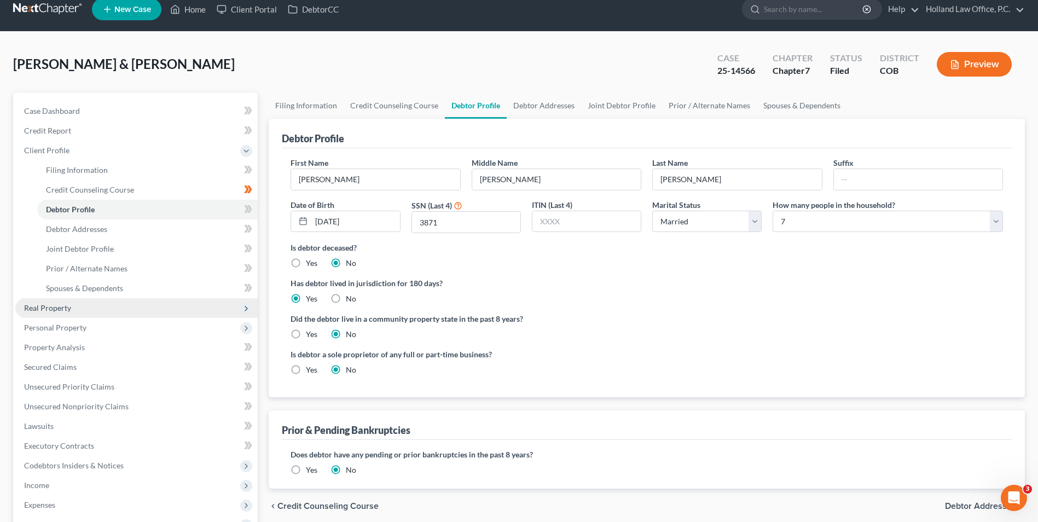
click at [67, 312] on span "Real Property" at bounding box center [47, 307] width 47 height 9
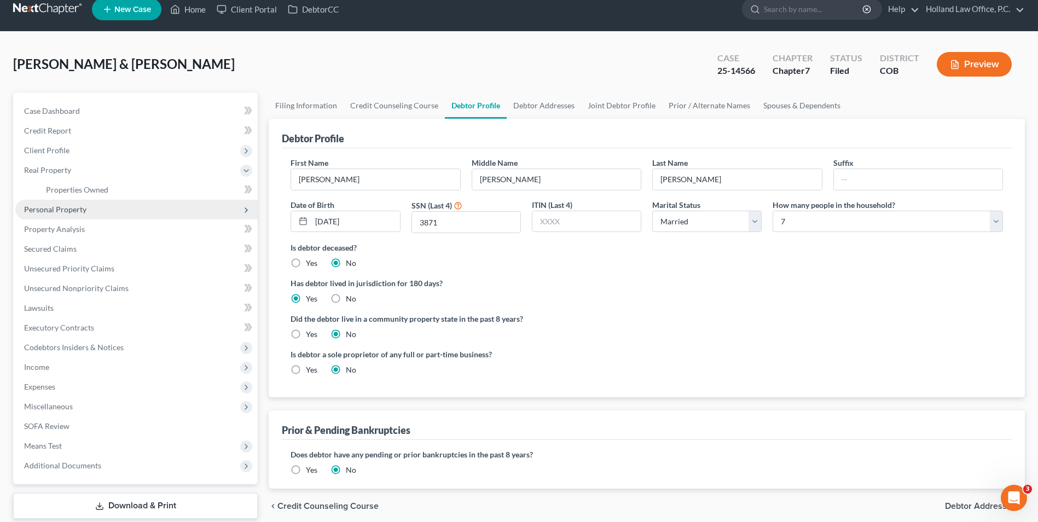
click at [85, 212] on span "Personal Property" at bounding box center [136, 210] width 242 height 20
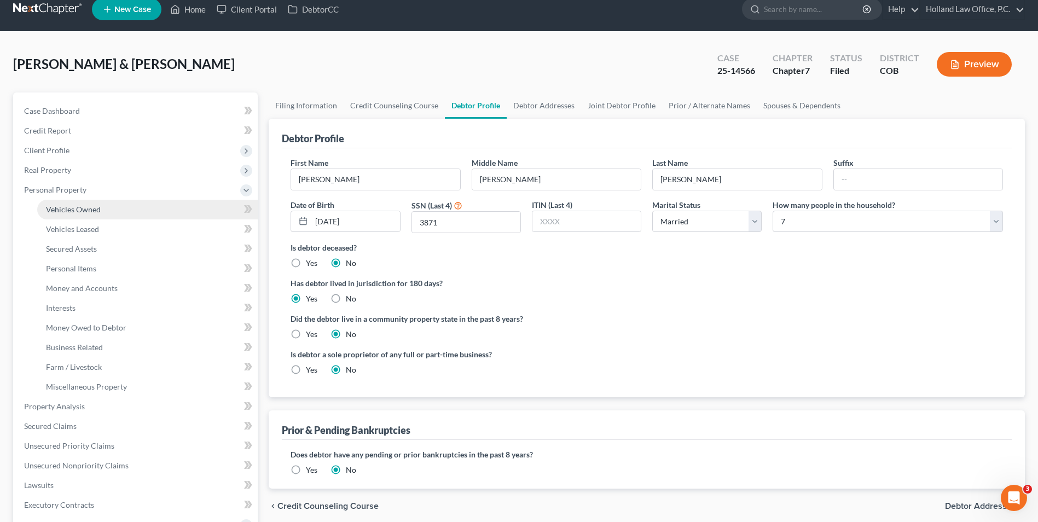
click at [90, 211] on span "Vehicles Owned" at bounding box center [73, 209] width 55 height 9
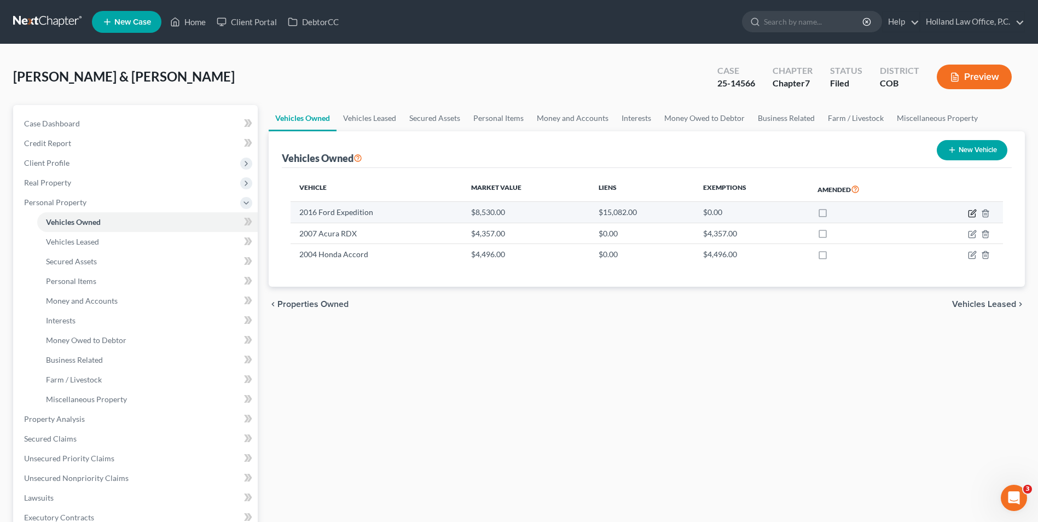
click at [969, 211] on icon "button" at bounding box center [972, 213] width 7 height 7
select select "0"
select select "10"
select select "2"
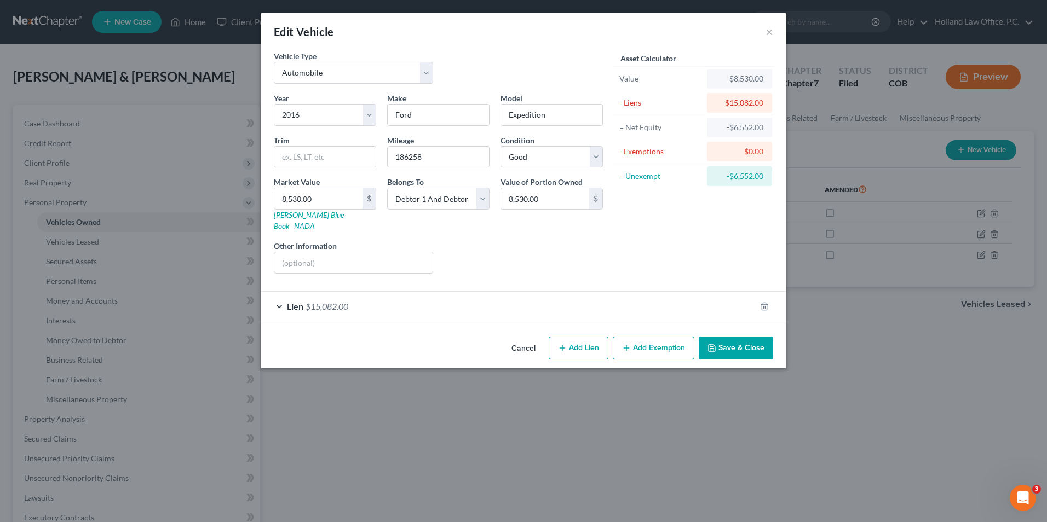
drag, startPoint x: 726, startPoint y: 335, endPoint x: 551, endPoint y: 348, distance: 175.1
click at [727, 337] on button "Save & Close" at bounding box center [735, 348] width 74 height 23
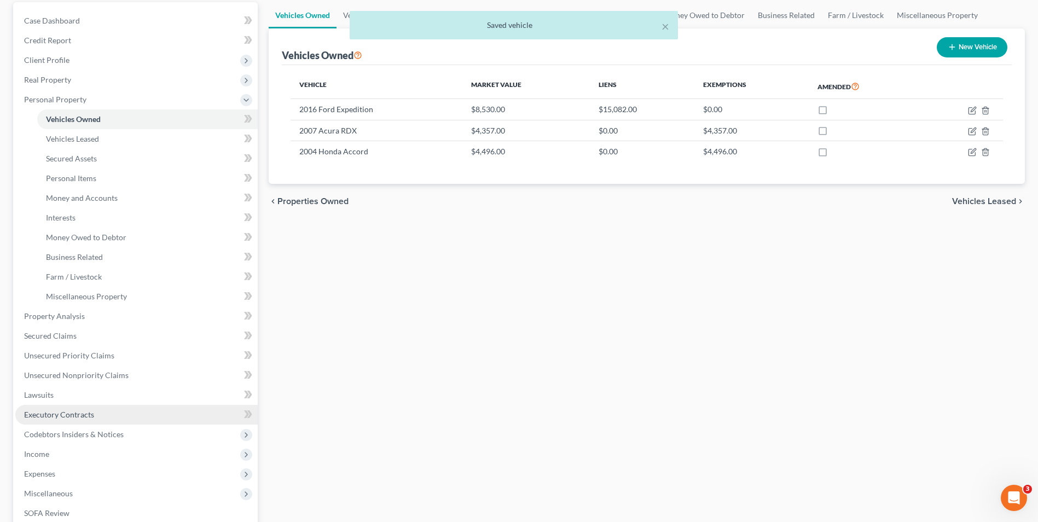
scroll to position [109, 0]
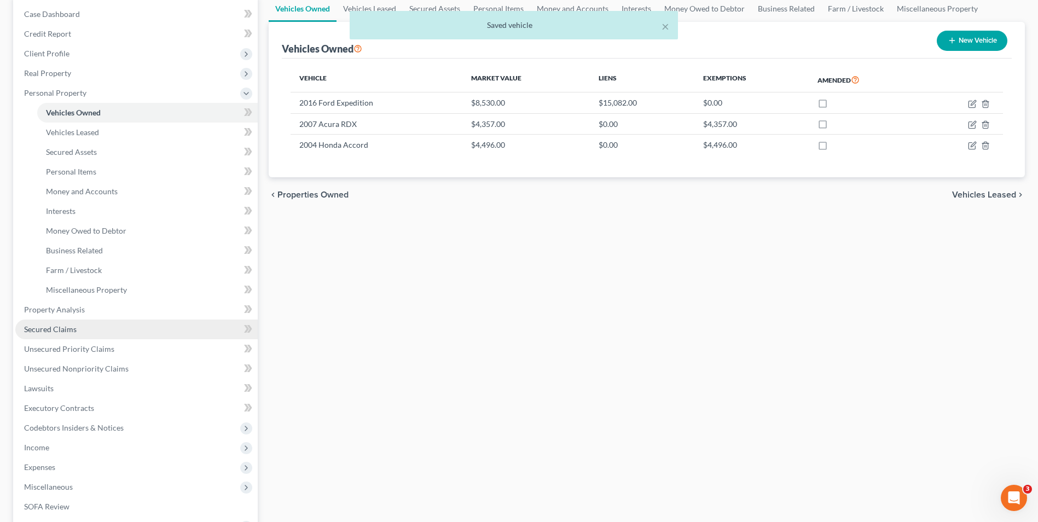
click at [93, 330] on link "Secured Claims" at bounding box center [136, 330] width 242 height 20
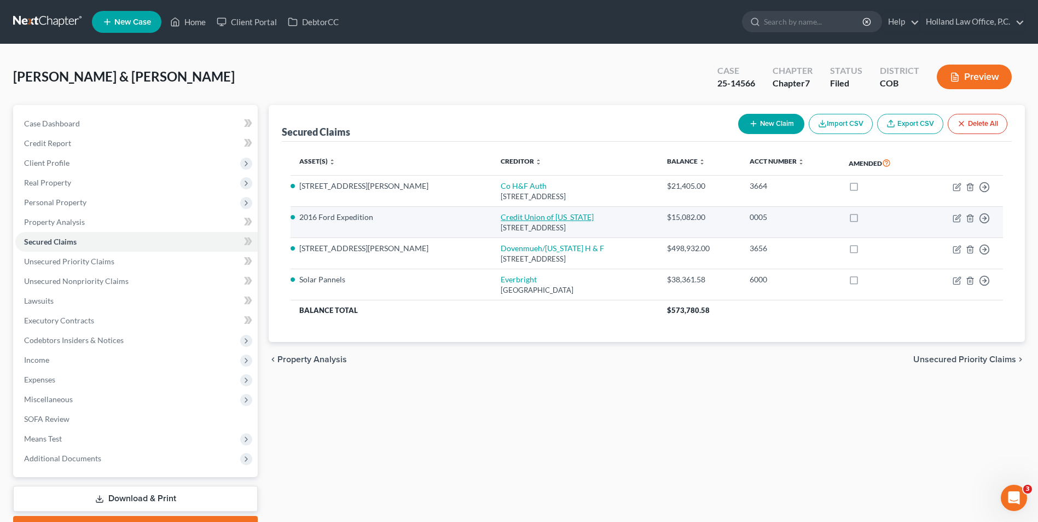
click at [506, 219] on link "Credit Union of Colorado" at bounding box center [547, 216] width 93 height 9
select select "5"
select select "0"
select select "2"
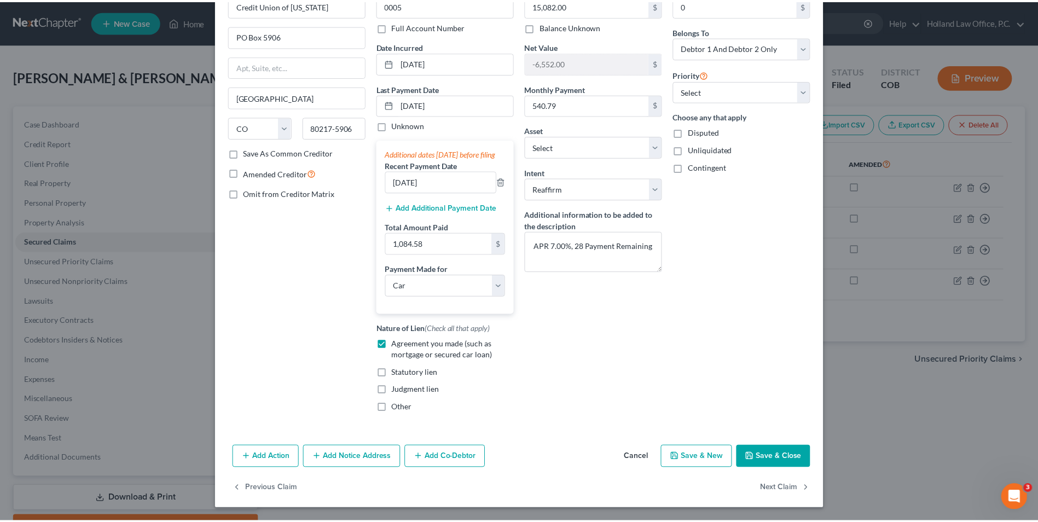
scroll to position [78, 0]
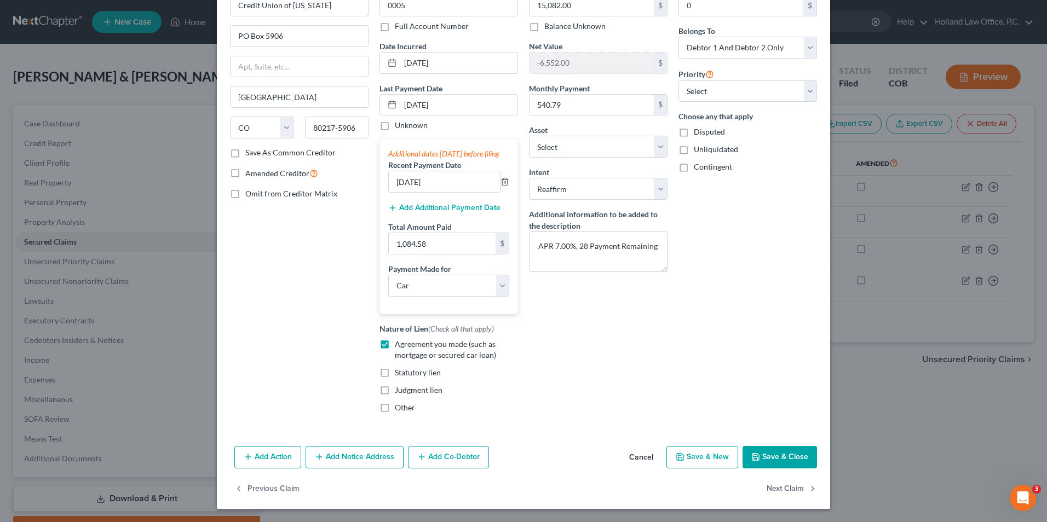
click at [767, 454] on button "Save & Close" at bounding box center [779, 457] width 74 height 23
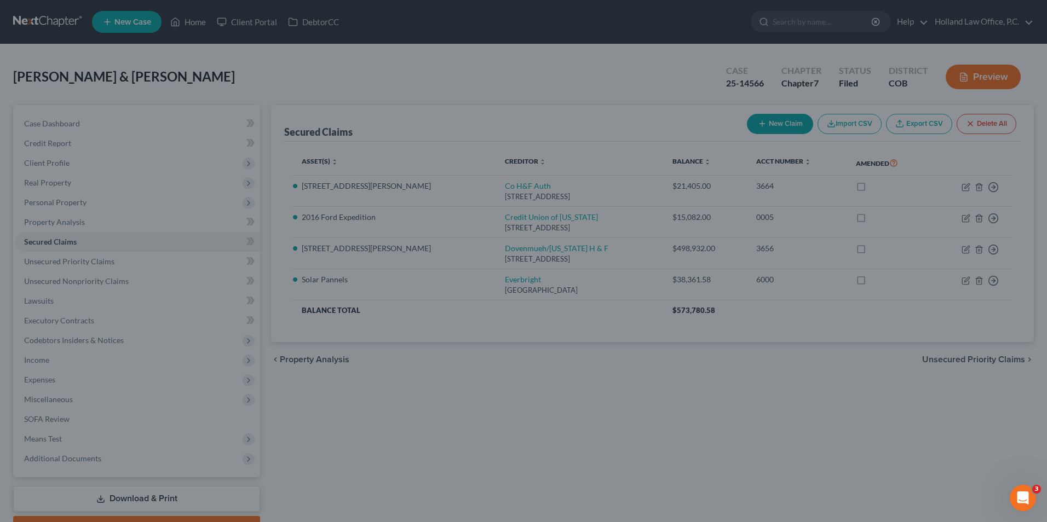
select select "2"
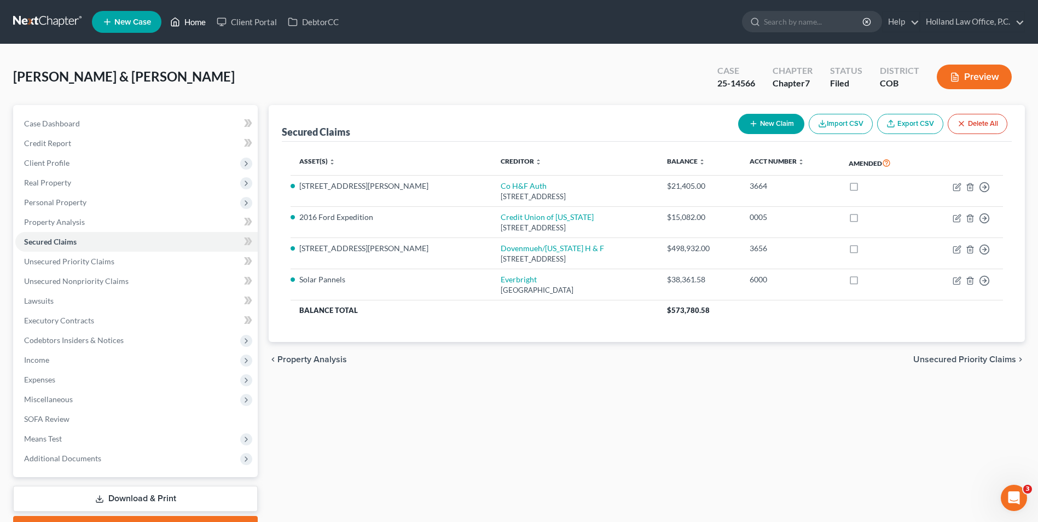
click at [175, 17] on icon at bounding box center [175, 21] width 10 height 13
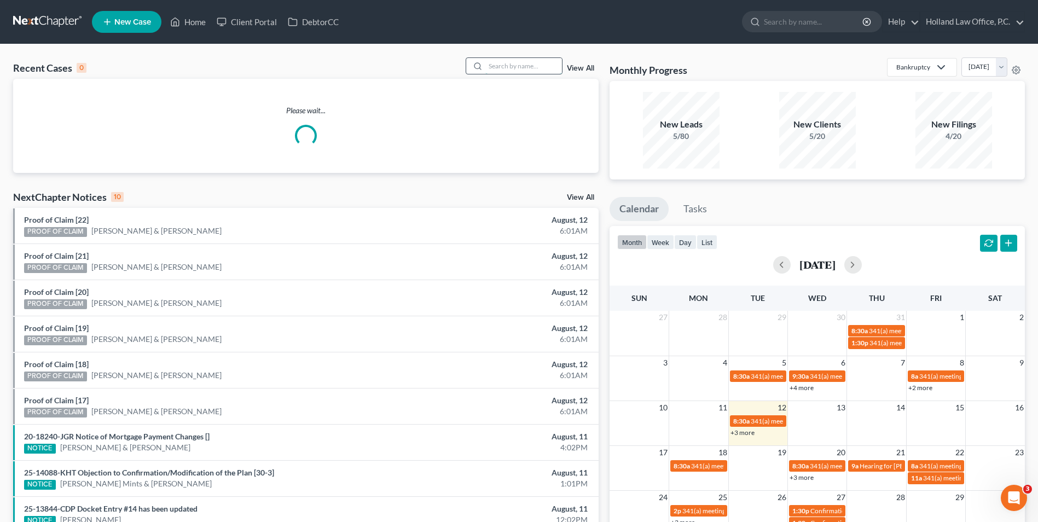
click at [501, 65] on input "search" at bounding box center [524, 66] width 77 height 16
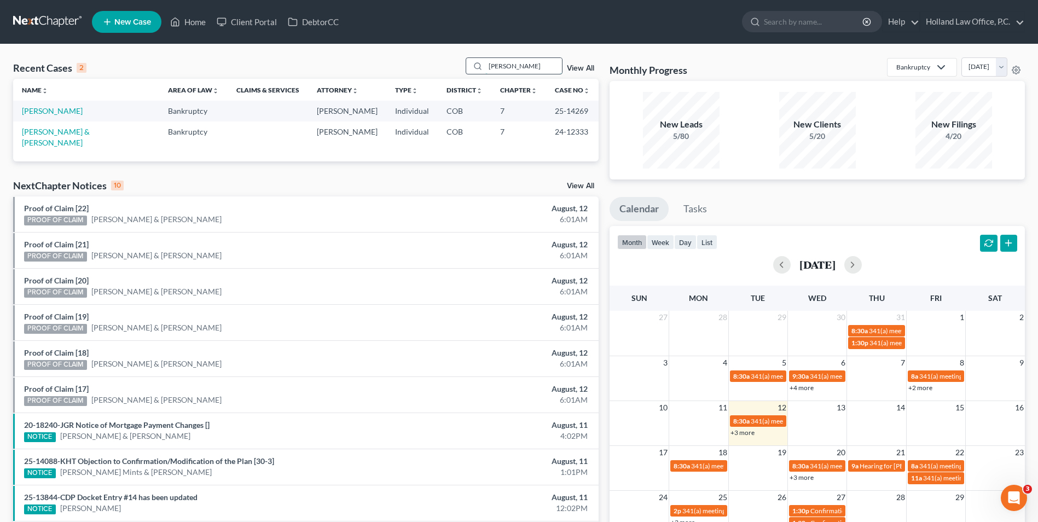
drag, startPoint x: 525, startPoint y: 76, endPoint x: 515, endPoint y: 71, distance: 12.0
click at [515, 71] on div "Recent Cases 2 mettlen View All" at bounding box center [306, 67] width 586 height 21
drag, startPoint x: 521, startPoint y: 70, endPoint x: 449, endPoint y: 56, distance: 72.5
click at [449, 56] on div "Recent Cases 2 mettlen View All Name unfold_more expand_more expand_less Area o…" at bounding box center [519, 328] width 1038 height 568
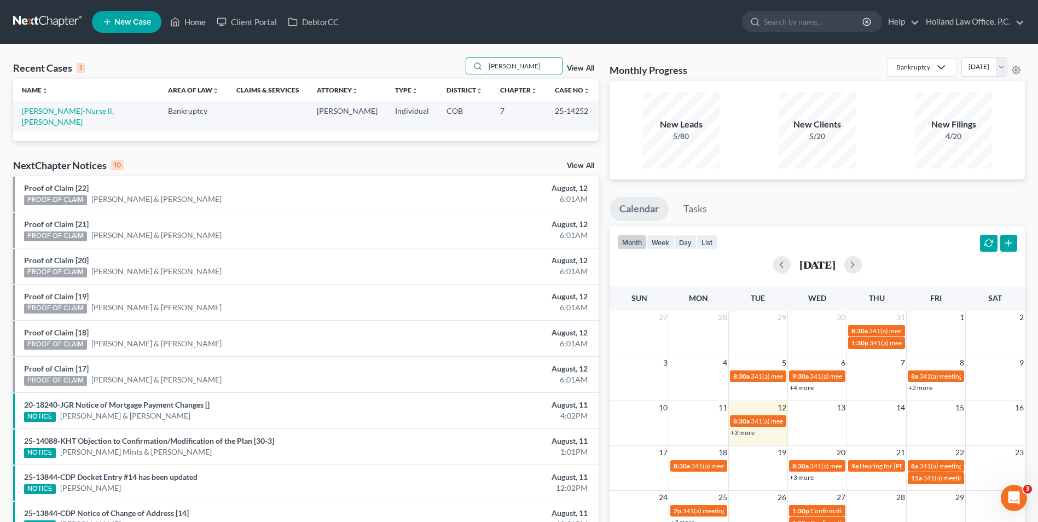
type input "cooper"
drag, startPoint x: 518, startPoint y: 65, endPoint x: 465, endPoint y: 61, distance: 53.2
click at [466, 65] on div "Recent Cases 1 cooper View All" at bounding box center [306, 67] width 586 height 21
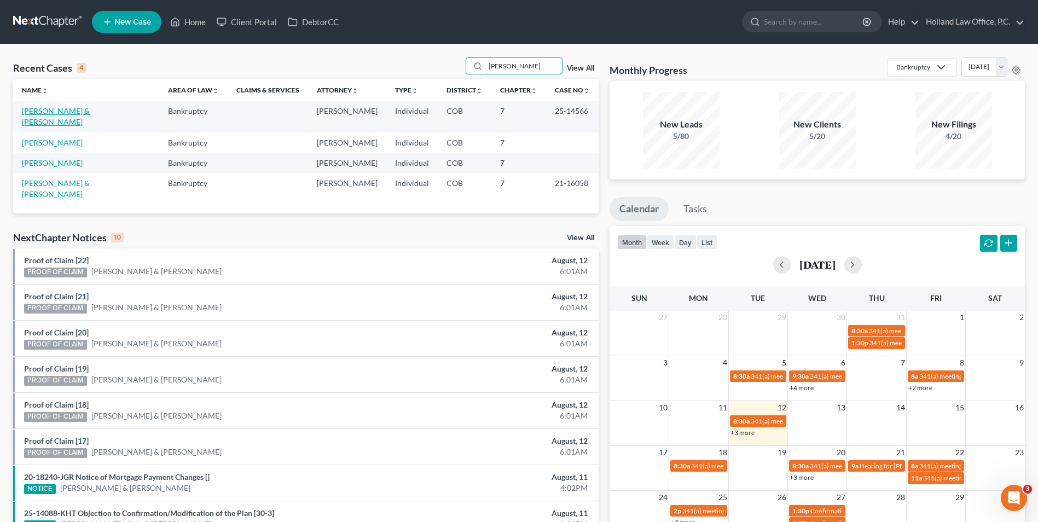
type input "trujillo"
click at [66, 112] on link "[PERSON_NAME] & [PERSON_NAME]" at bounding box center [56, 116] width 68 height 20
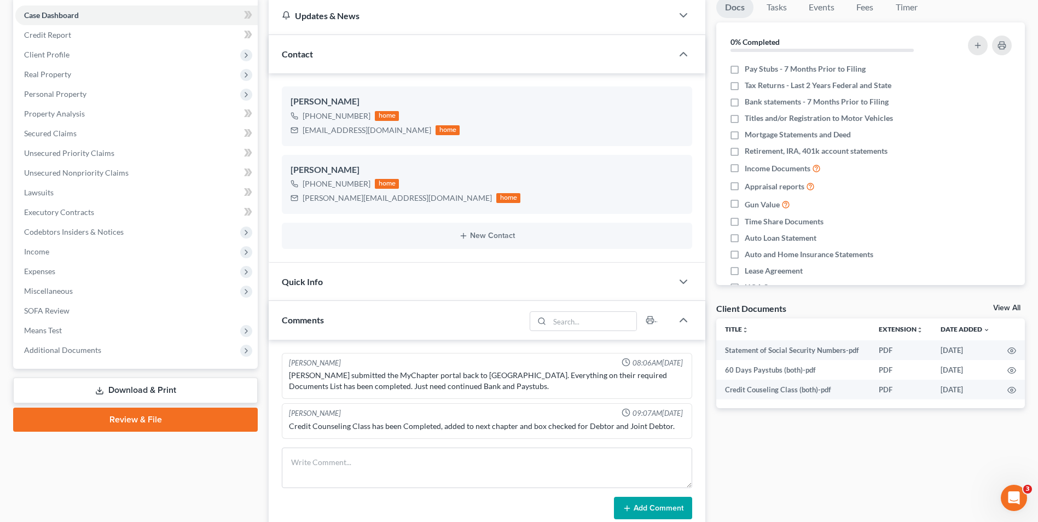
scroll to position [109, 0]
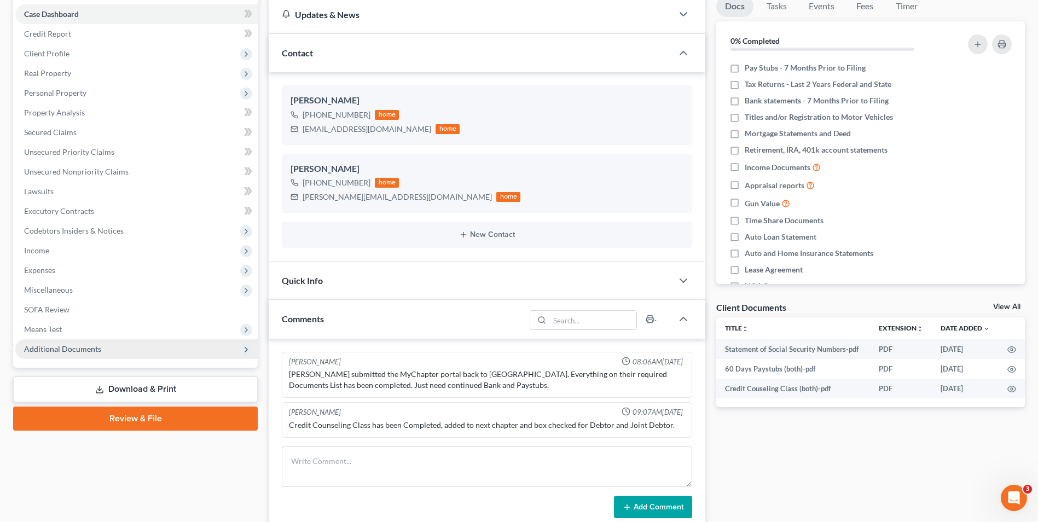
click at [81, 355] on span "Additional Documents" at bounding box center [136, 349] width 242 height 20
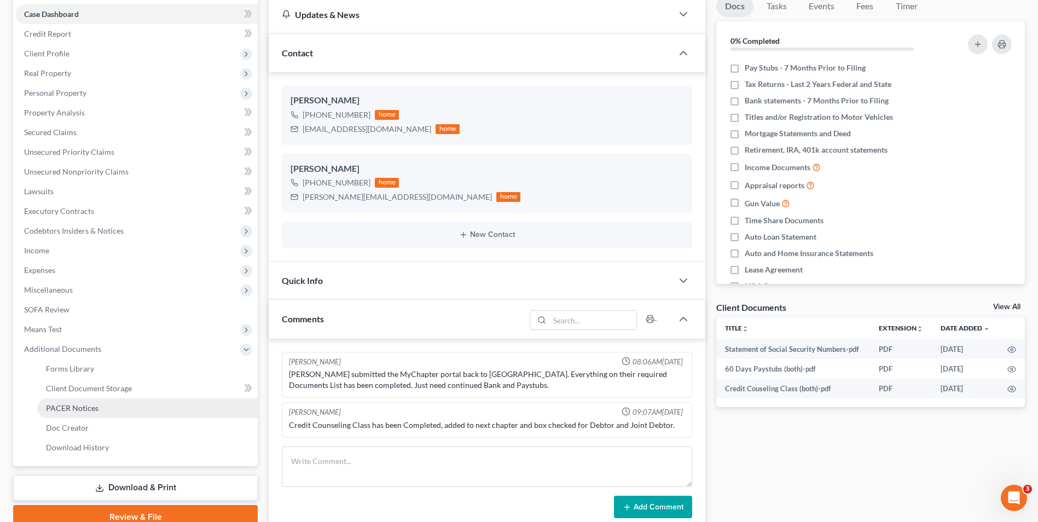
click at [82, 408] on span "PACER Notices" at bounding box center [72, 407] width 53 height 9
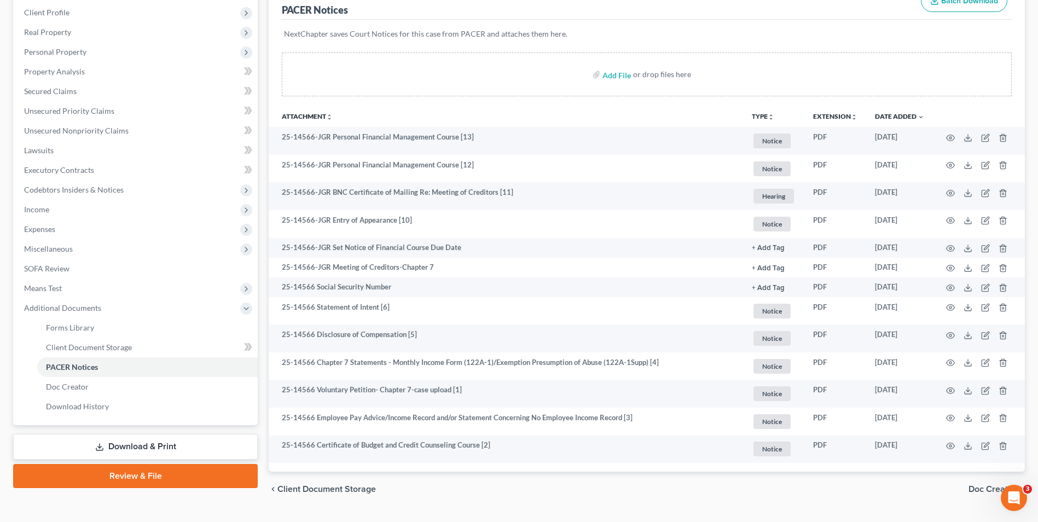
scroll to position [177, 0]
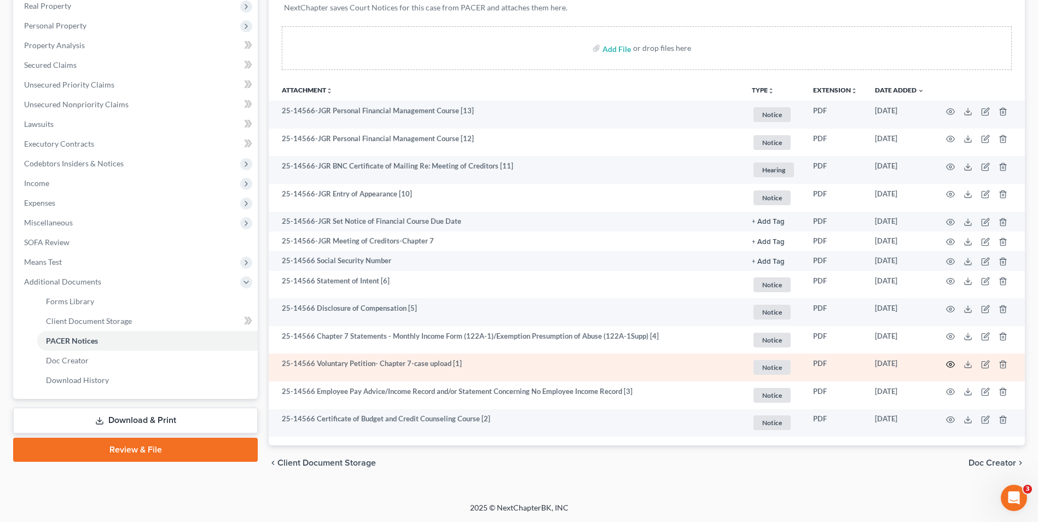
click at [950, 362] on icon "button" at bounding box center [951, 364] width 8 height 6
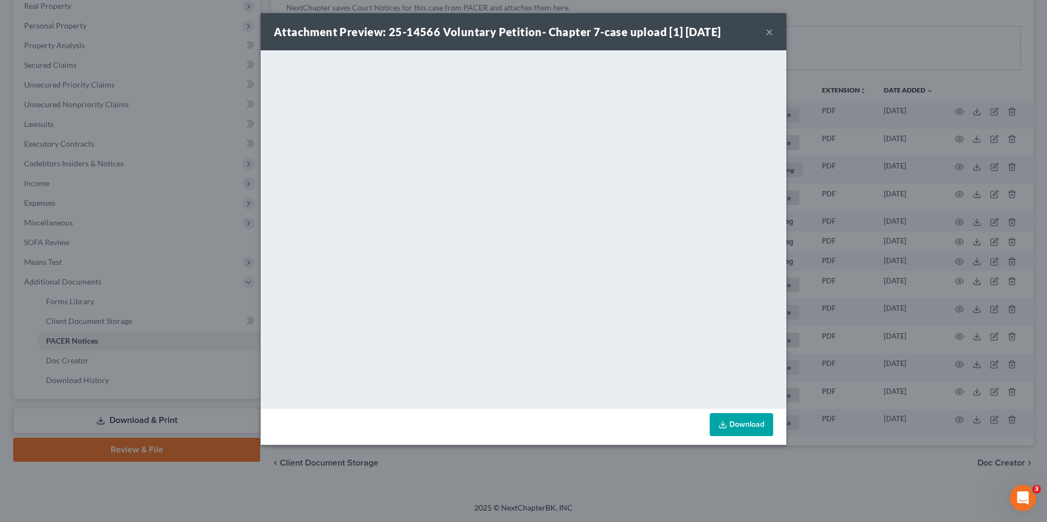
click at [764, 30] on div "Attachment Preview: 25-14566 Voluntary Petition- Chapter 7-case upload [1] 07/2…" at bounding box center [523, 31] width 525 height 37
click at [767, 28] on button "×" at bounding box center [769, 31] width 8 height 13
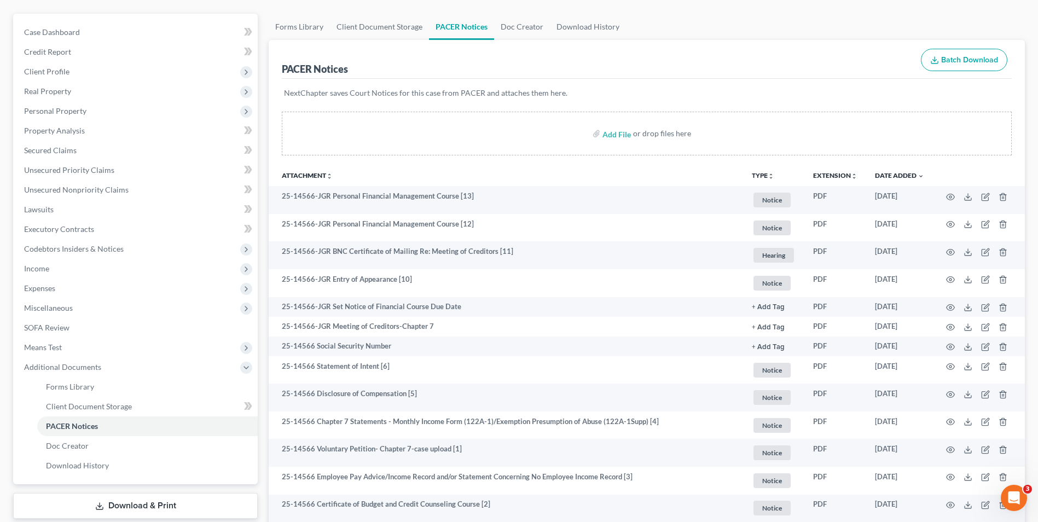
scroll to position [0, 0]
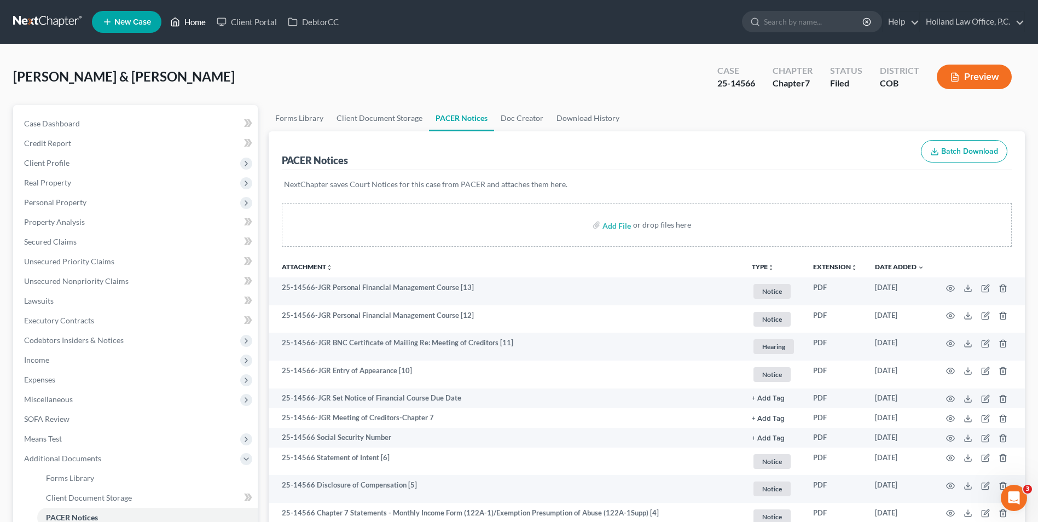
click at [196, 25] on link "Home" at bounding box center [188, 22] width 47 height 20
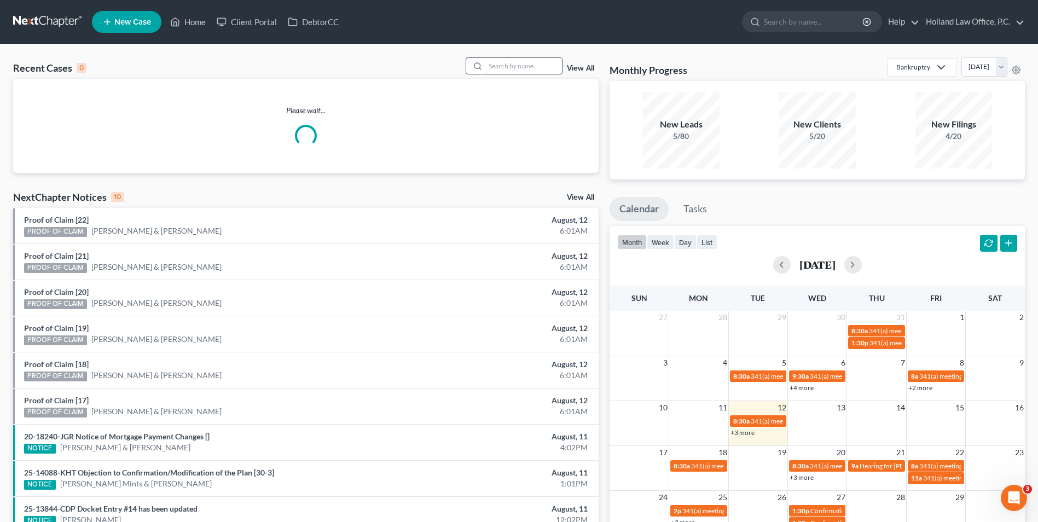
drag, startPoint x: 530, startPoint y: 67, endPoint x: 531, endPoint y: 74, distance: 7.2
click at [529, 67] on input "search" at bounding box center [524, 66] width 77 height 16
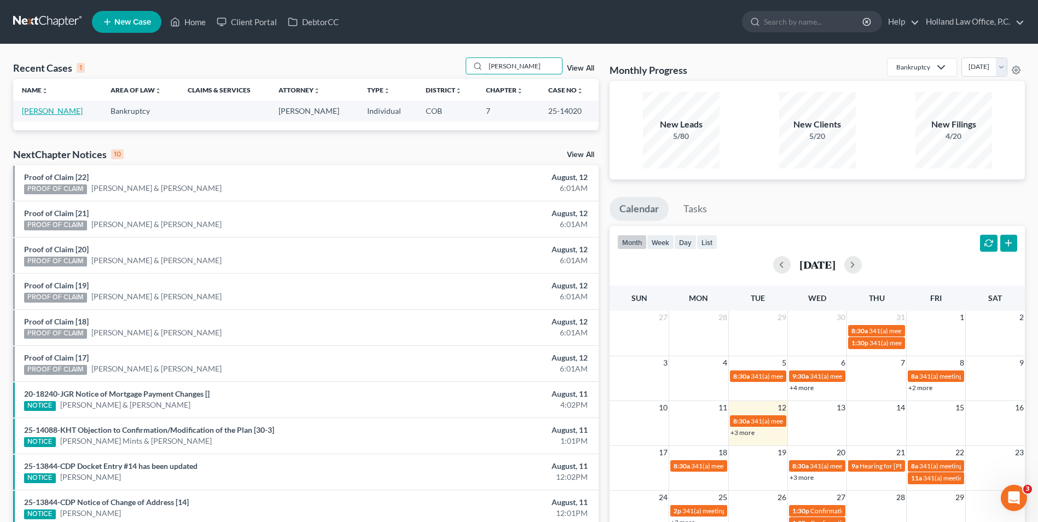
type input "horst"
click at [49, 113] on link "[PERSON_NAME]" at bounding box center [52, 110] width 61 height 9
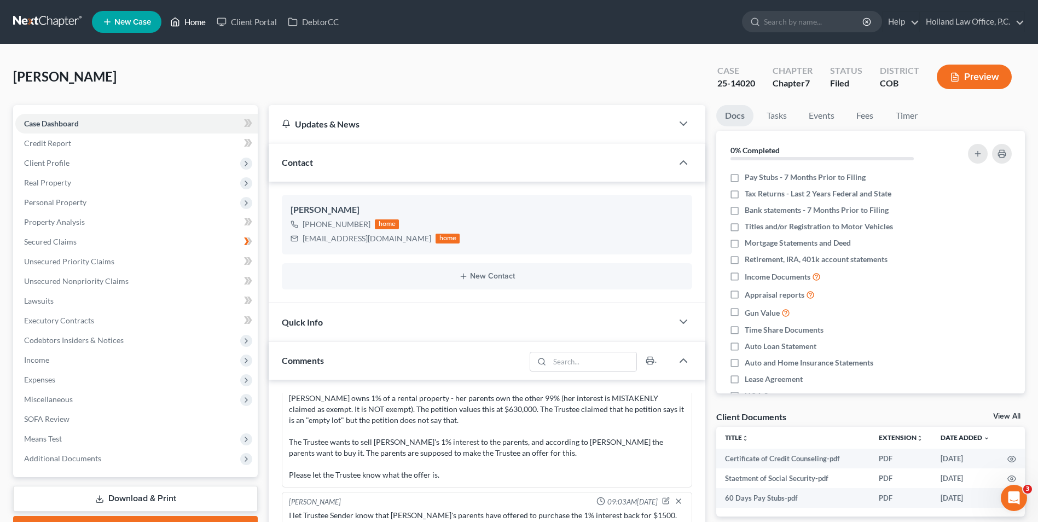
click at [204, 21] on link "Home" at bounding box center [188, 22] width 47 height 20
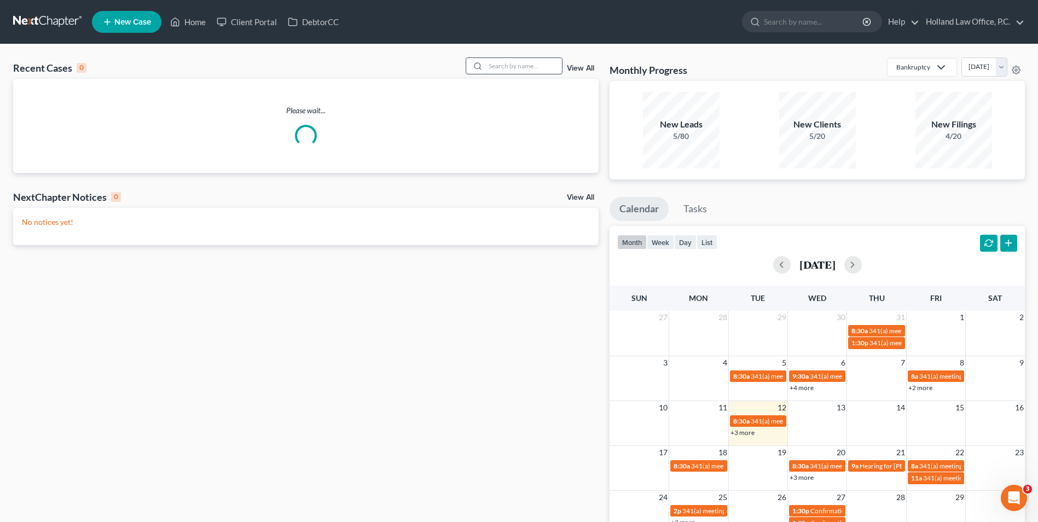
click at [514, 72] on input "search" at bounding box center [524, 66] width 77 height 16
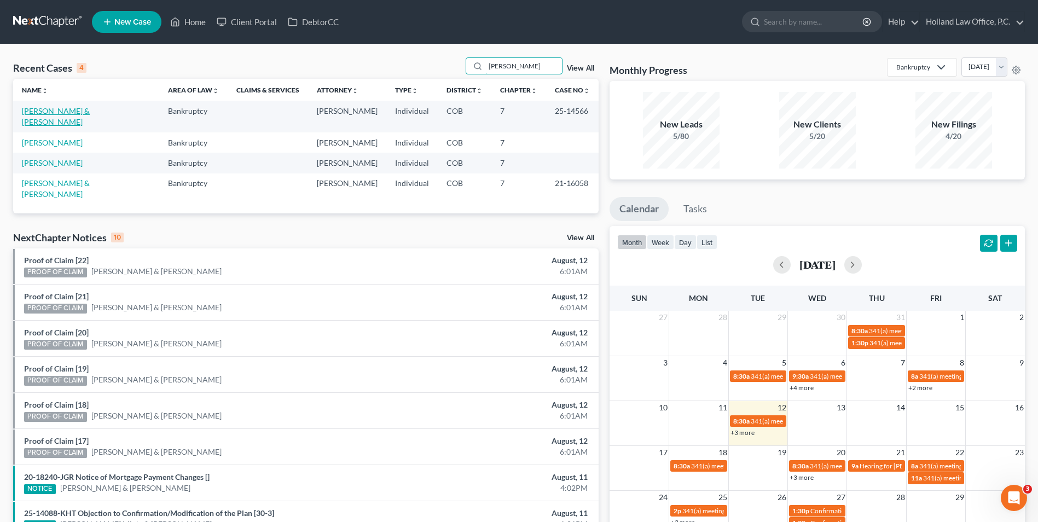
type input "trujillo"
click at [87, 109] on link "[PERSON_NAME] & [PERSON_NAME]" at bounding box center [56, 116] width 68 height 20
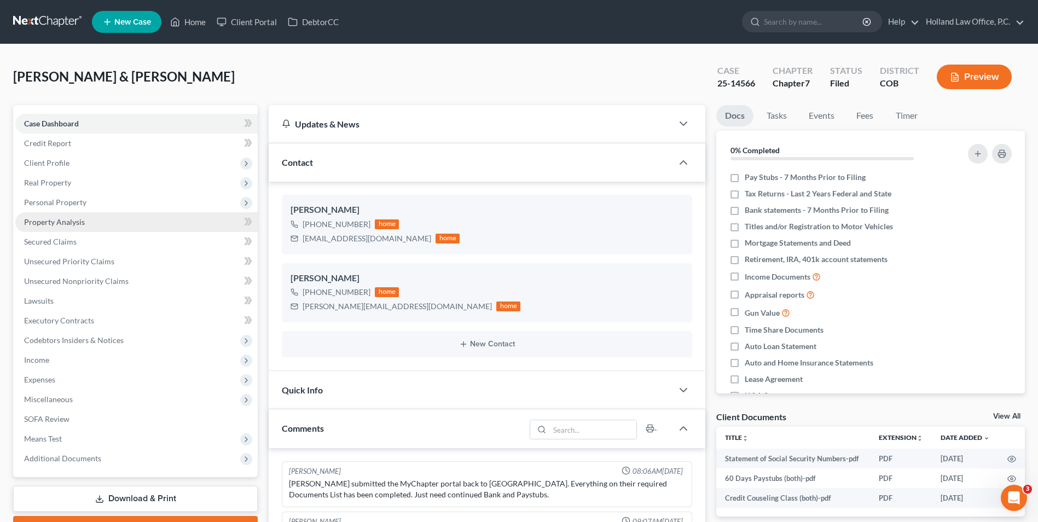
drag, startPoint x: 56, startPoint y: 205, endPoint x: 60, endPoint y: 215, distance: 11.1
click at [56, 205] on span "Personal Property" at bounding box center [55, 202] width 62 height 9
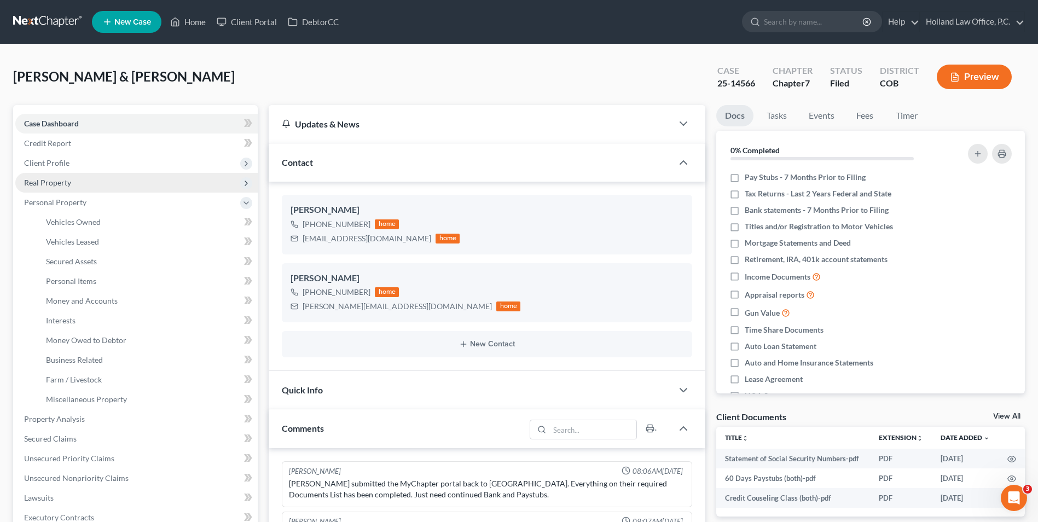
click at [74, 180] on span "Real Property" at bounding box center [136, 183] width 242 height 20
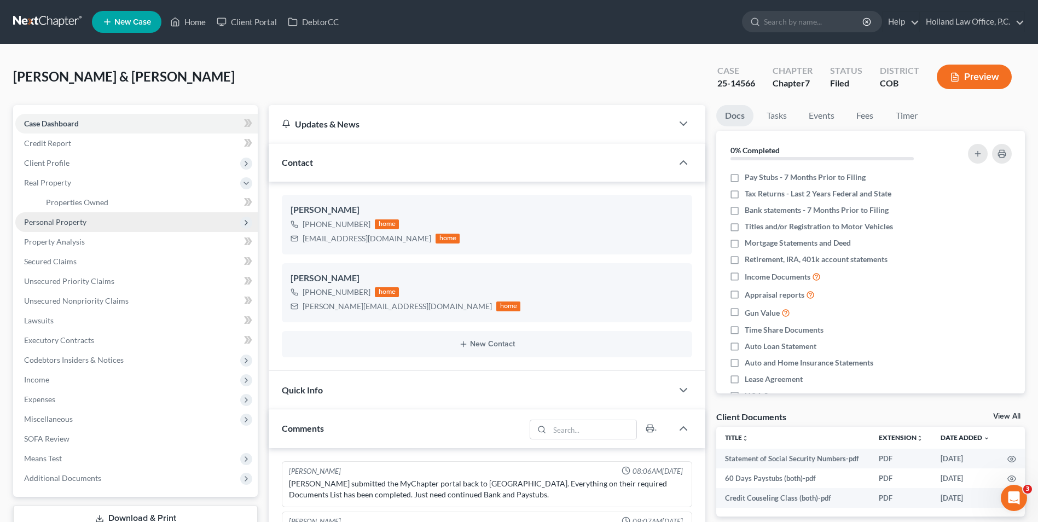
click at [77, 222] on span "Personal Property" at bounding box center [55, 221] width 62 height 9
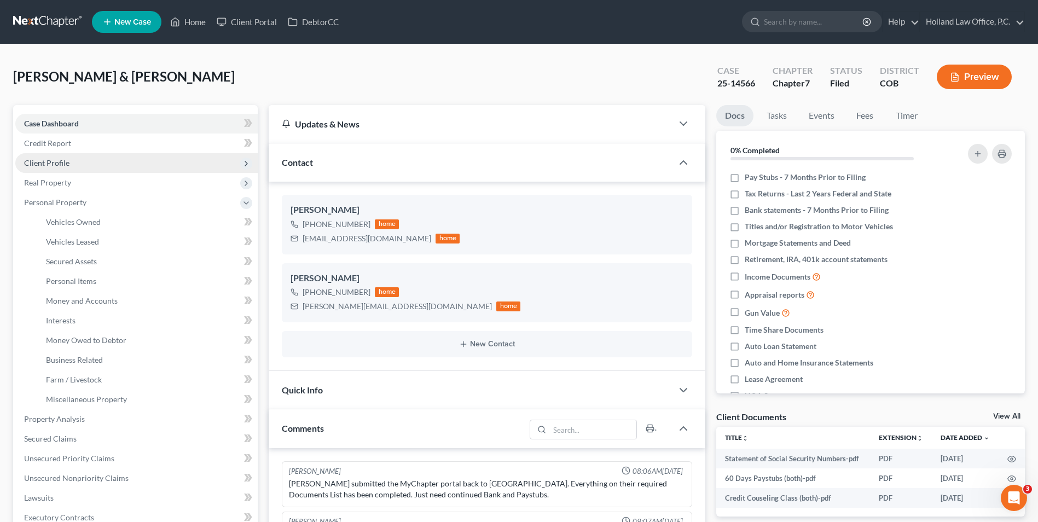
click at [70, 161] on span "Client Profile" at bounding box center [136, 163] width 242 height 20
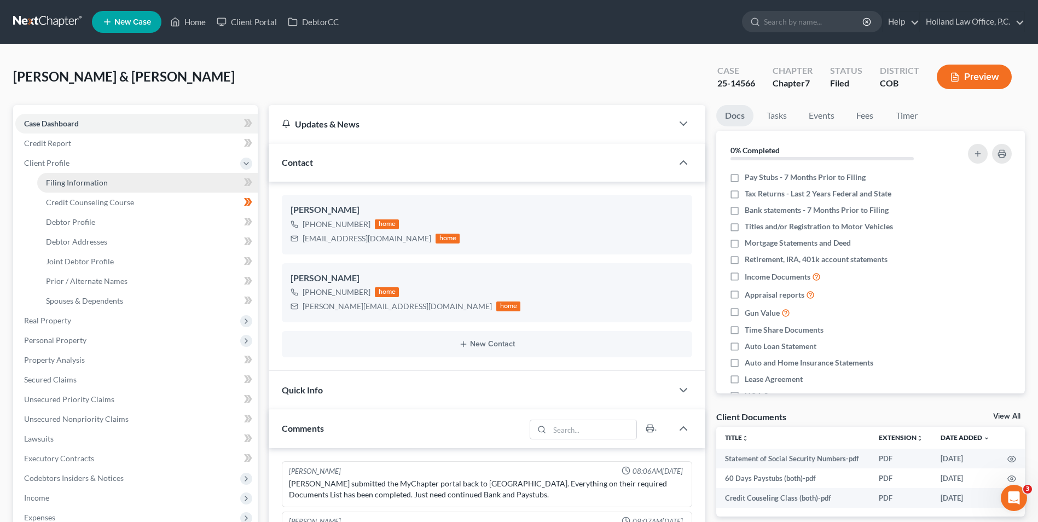
click at [73, 183] on span "Filing Information" at bounding box center [77, 182] width 62 height 9
select select "1"
select select "0"
select select "11"
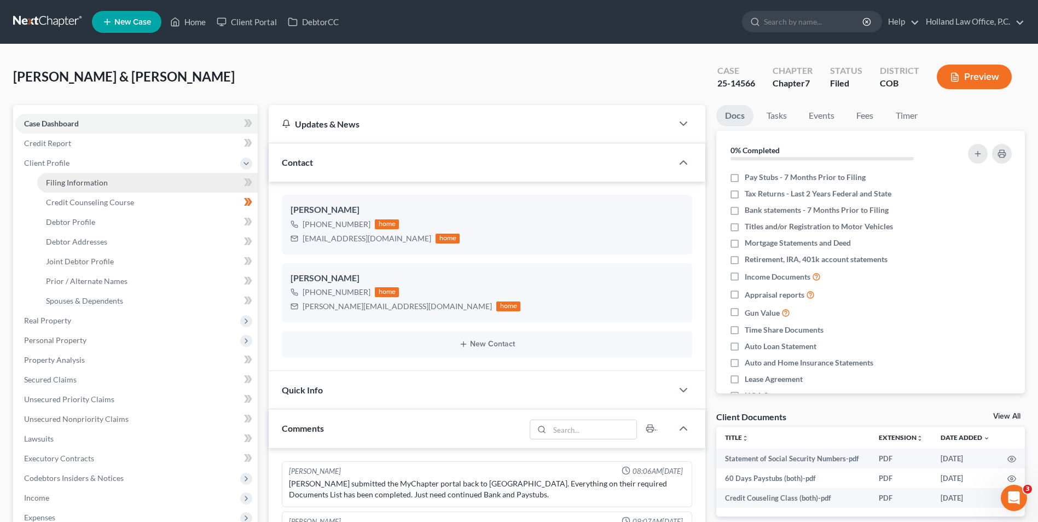
select select "0"
select select "5"
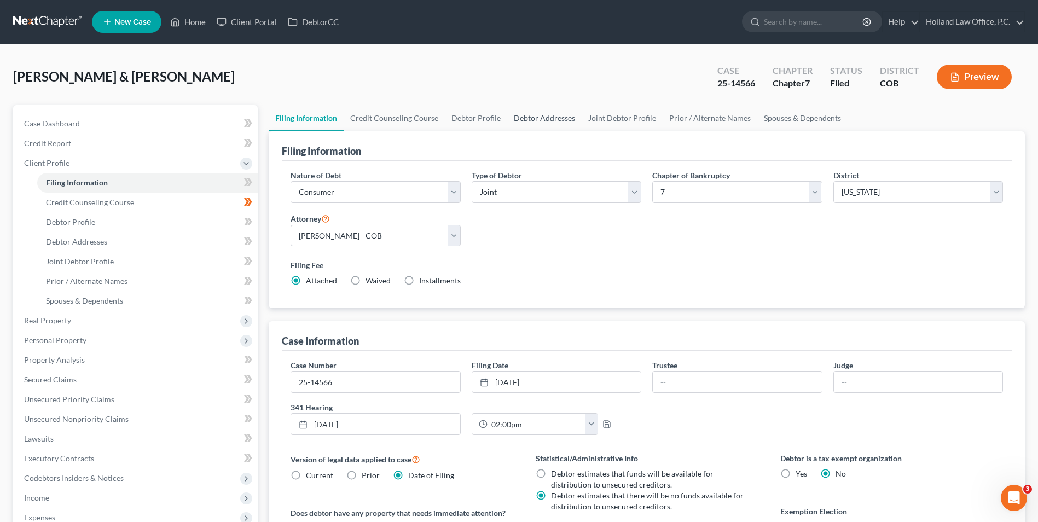
click at [507, 120] on link "Debtor Addresses" at bounding box center [544, 118] width 74 height 26
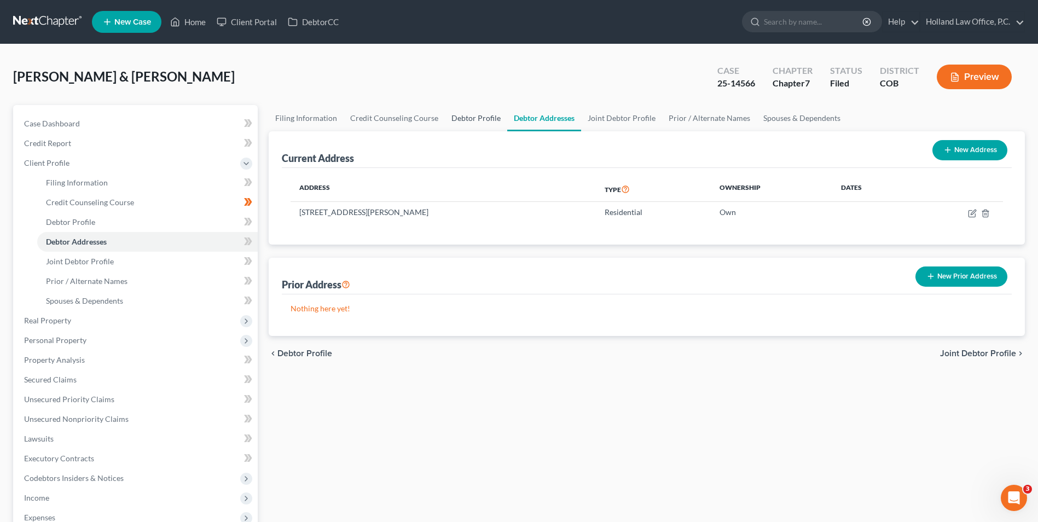
click at [475, 120] on link "Debtor Profile" at bounding box center [476, 118] width 62 height 26
select select "1"
select select "6"
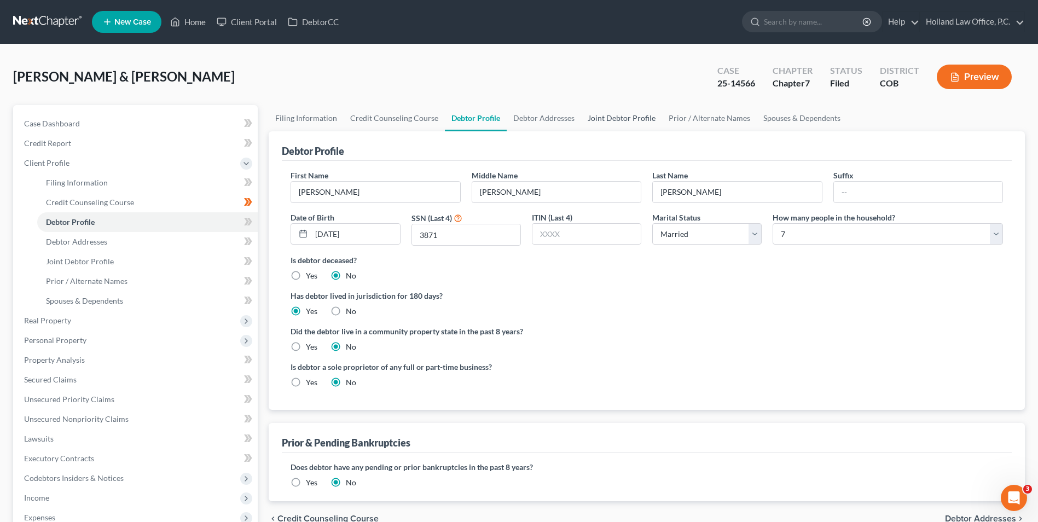
click at [642, 116] on link "Joint Debtor Profile" at bounding box center [621, 118] width 81 height 26
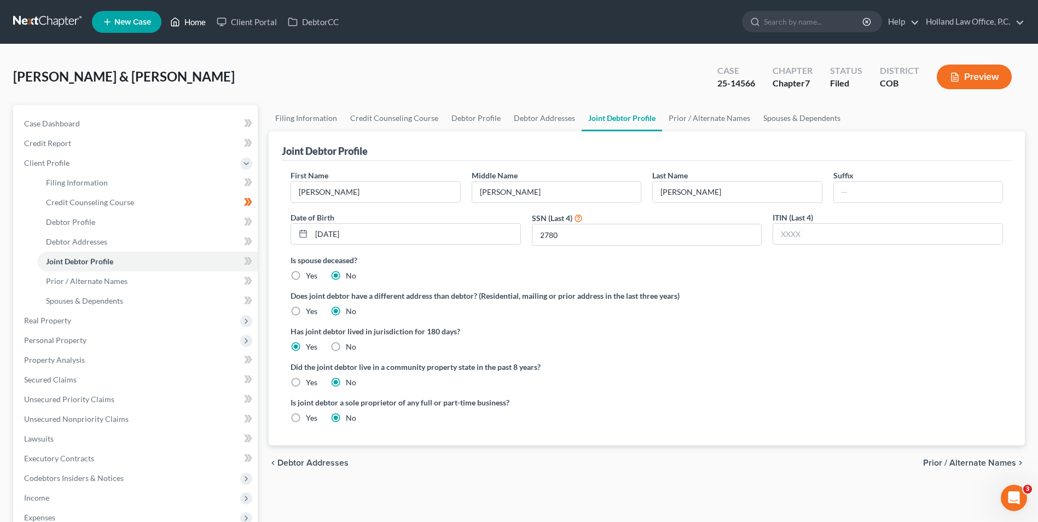
click at [206, 25] on link "Home" at bounding box center [188, 22] width 47 height 20
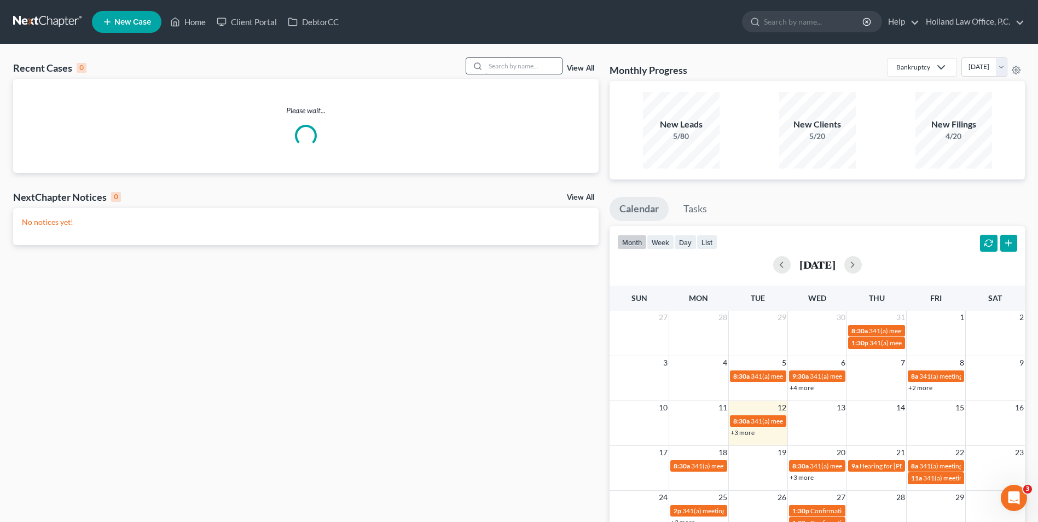
click at [533, 60] on input "search" at bounding box center [524, 66] width 77 height 16
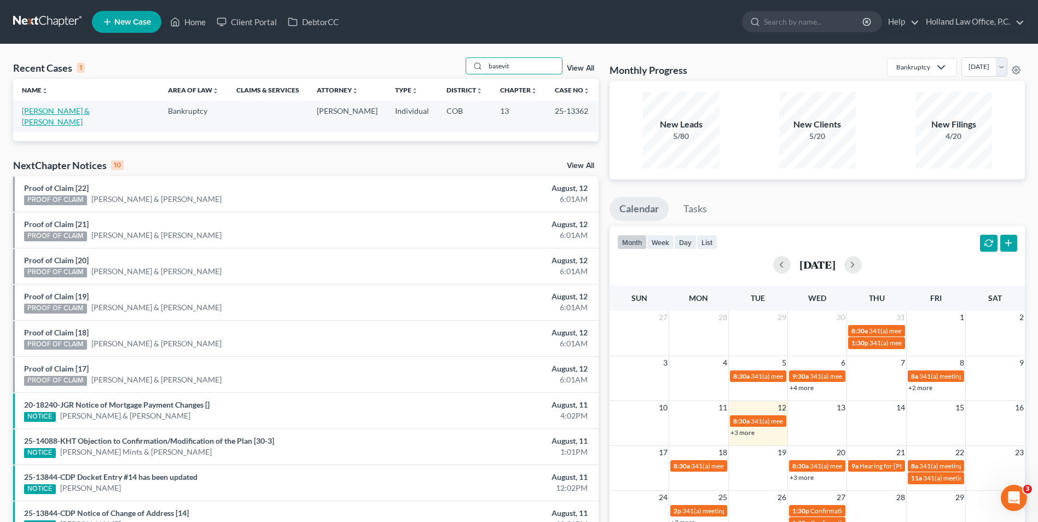
type input "basevit"
click at [71, 108] on link "[PERSON_NAME] & [PERSON_NAME]" at bounding box center [56, 116] width 68 height 20
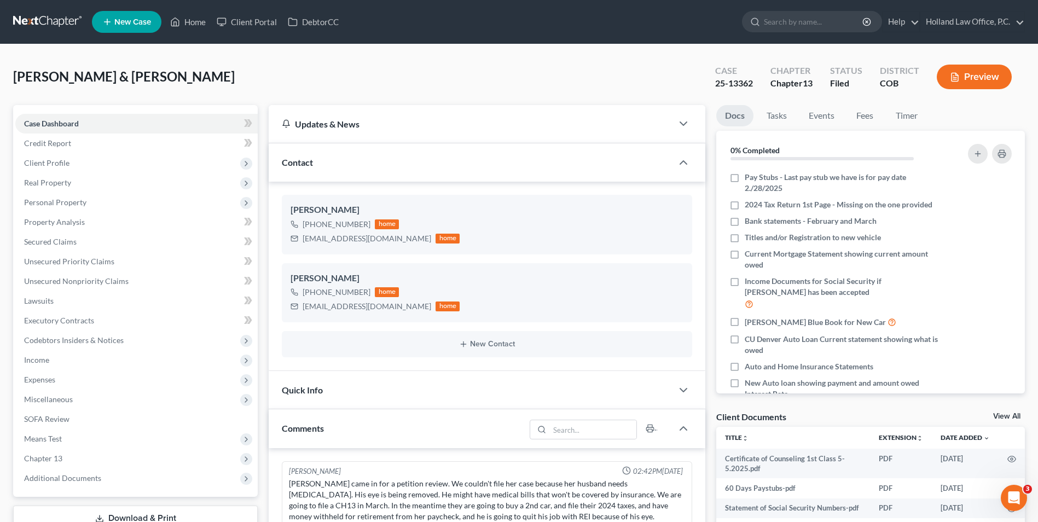
scroll to position [89, 0]
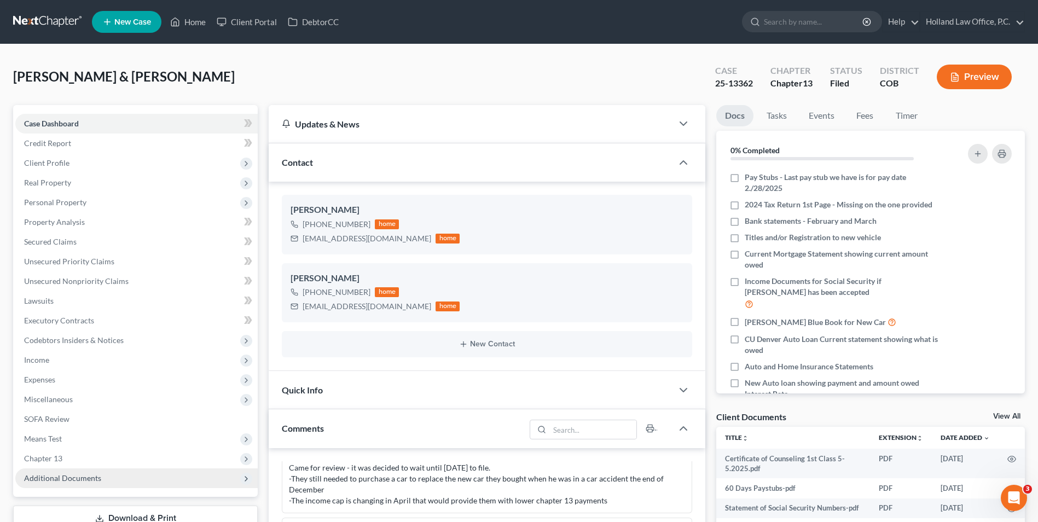
click at [48, 479] on span "Additional Documents" at bounding box center [62, 477] width 77 height 9
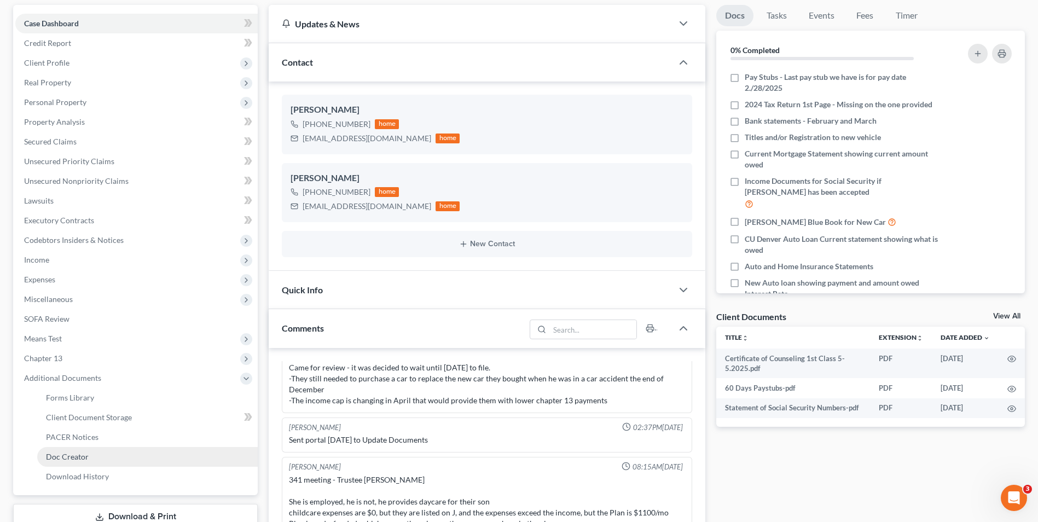
scroll to position [109, 0]
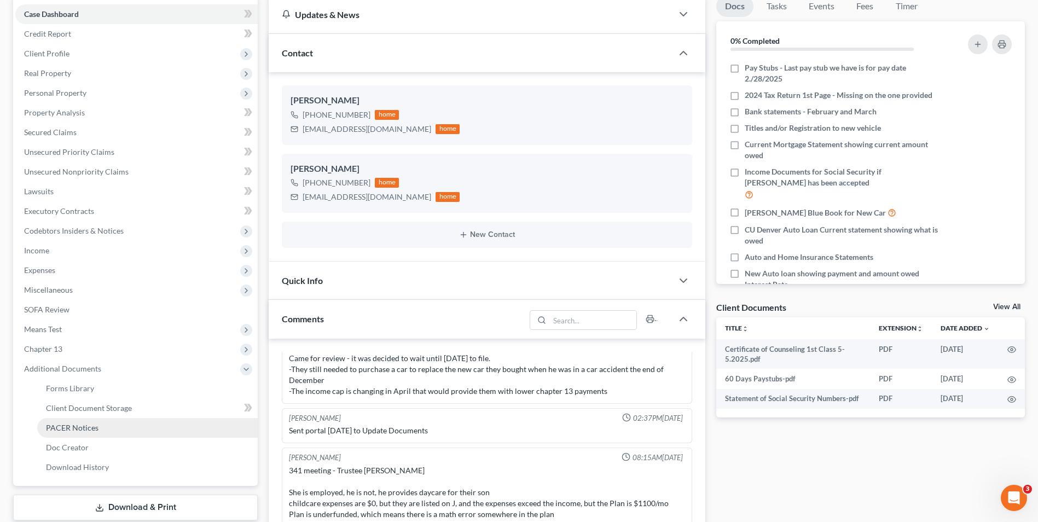
click at [94, 429] on span "PACER Notices" at bounding box center [72, 427] width 53 height 9
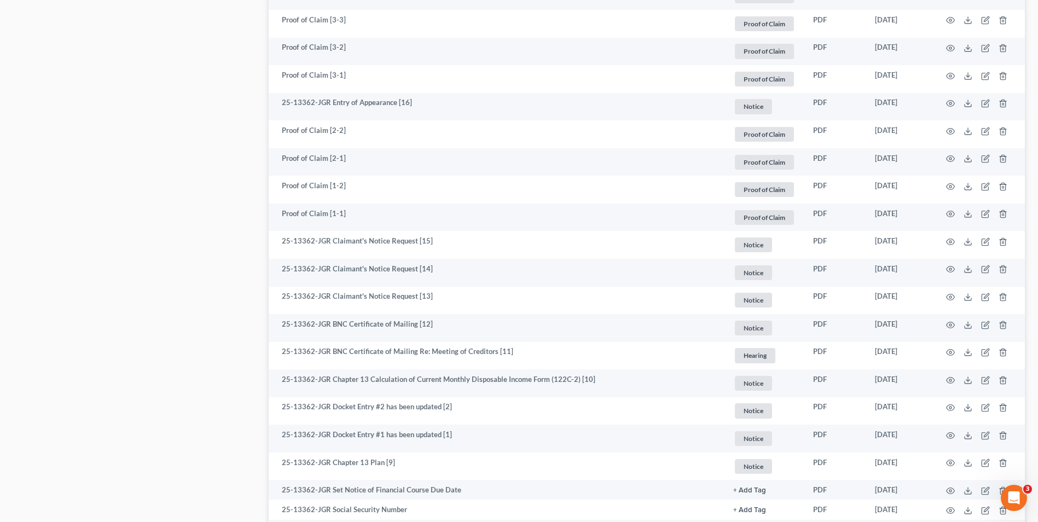
scroll to position [933, 0]
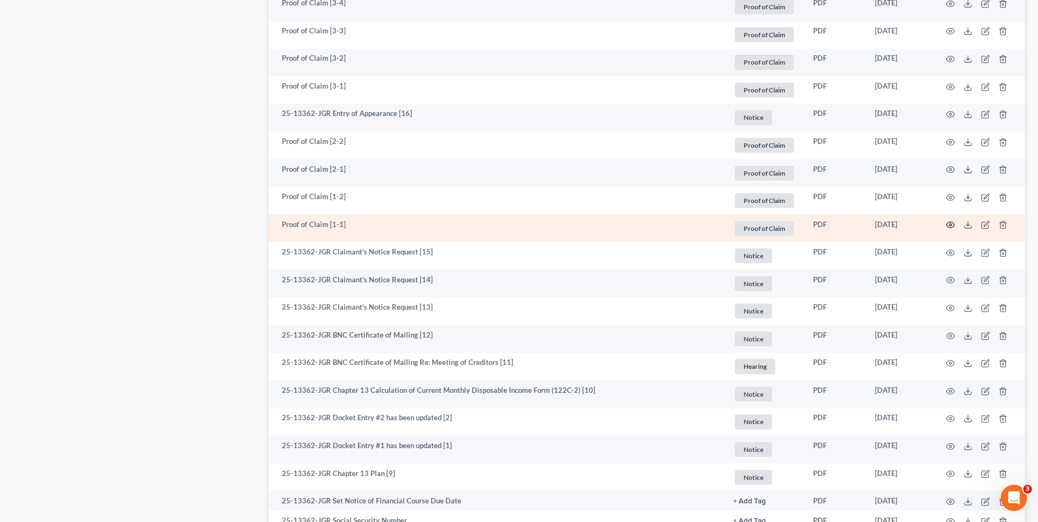
click at [951, 223] on icon "button" at bounding box center [950, 225] width 9 height 9
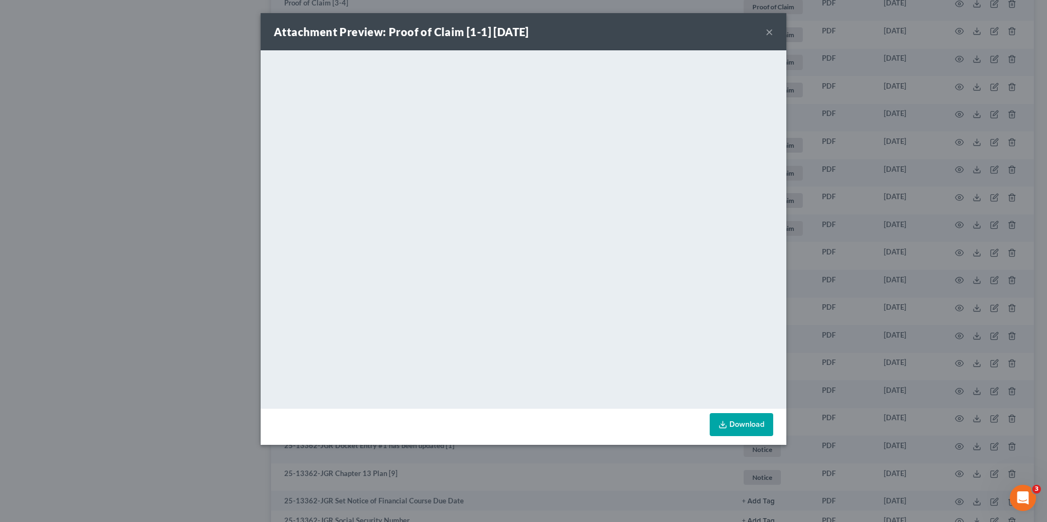
click at [770, 30] on button "×" at bounding box center [769, 31] width 8 height 13
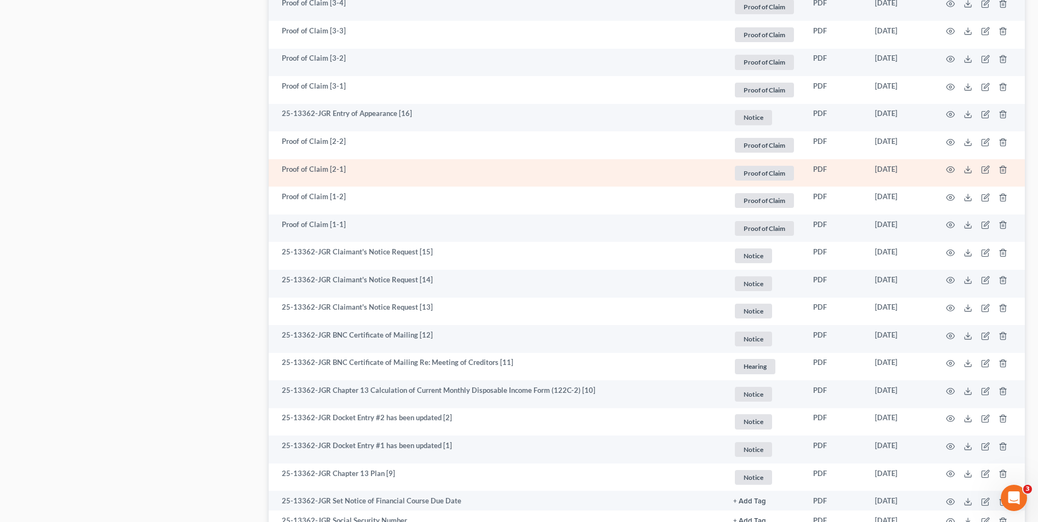
click at [945, 170] on td at bounding box center [979, 173] width 92 height 28
click at [949, 170] on icon "button" at bounding box center [950, 169] width 9 height 9
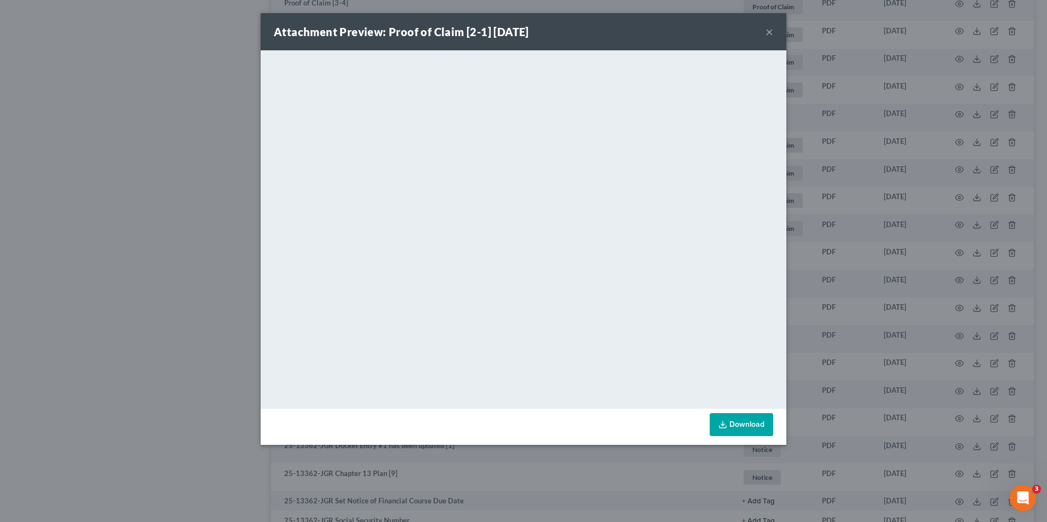
click at [768, 31] on button "×" at bounding box center [769, 31] width 8 height 13
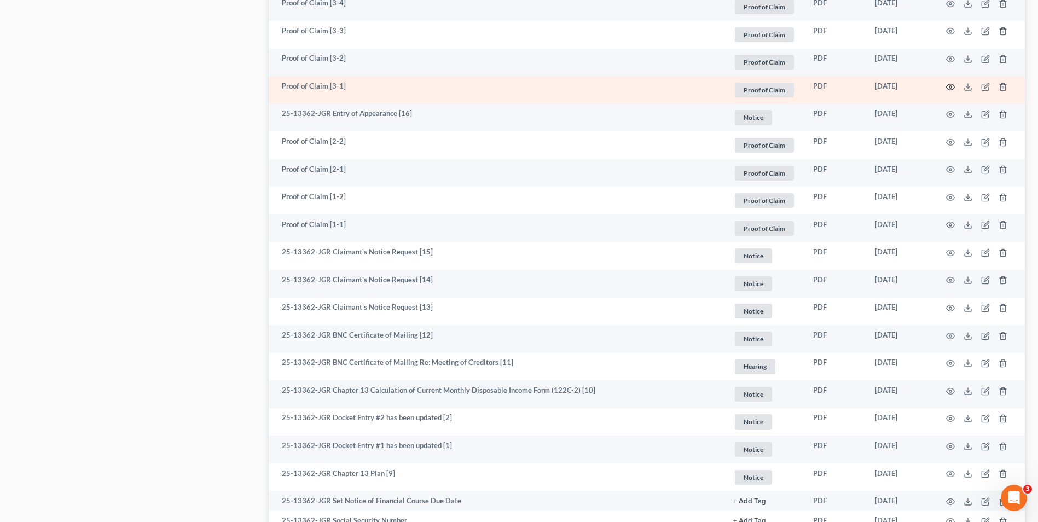
click at [954, 88] on icon "button" at bounding box center [951, 87] width 8 height 6
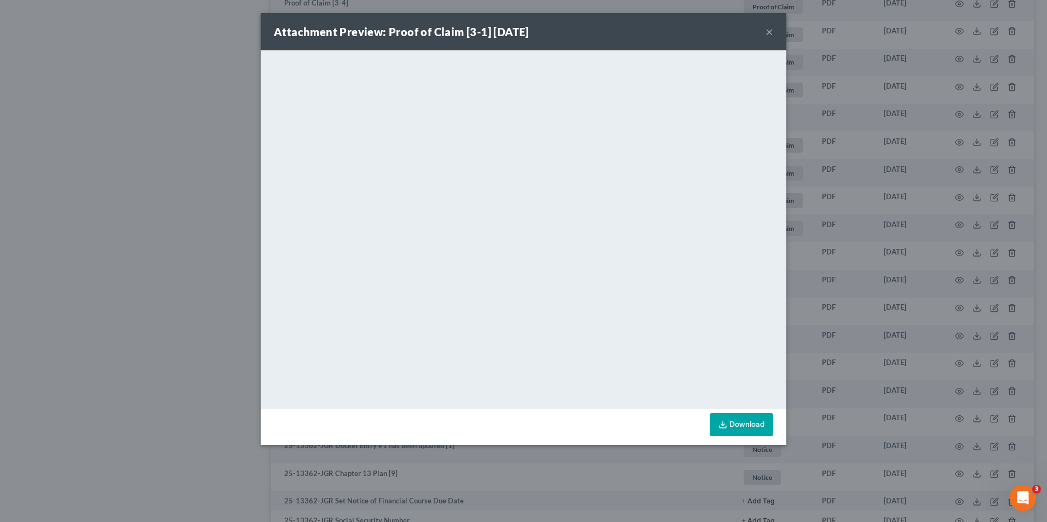
click at [771, 30] on button "×" at bounding box center [769, 31] width 8 height 13
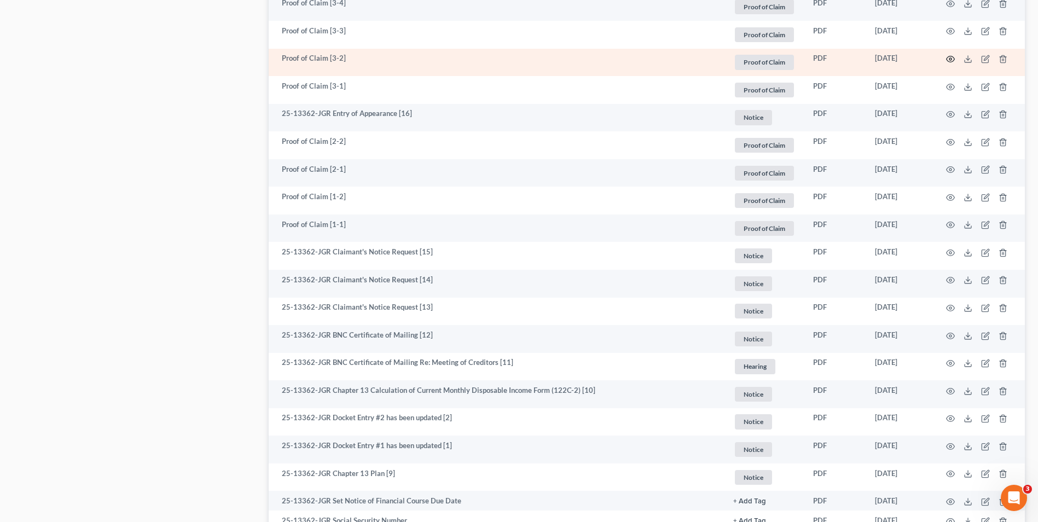
click at [954, 60] on icon "button" at bounding box center [950, 59] width 9 height 9
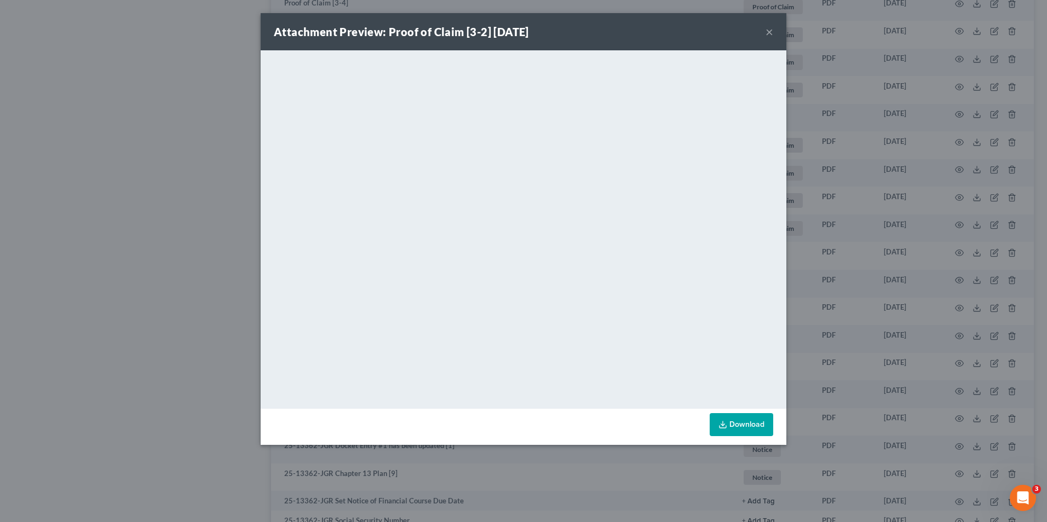
click at [767, 33] on button "×" at bounding box center [769, 31] width 8 height 13
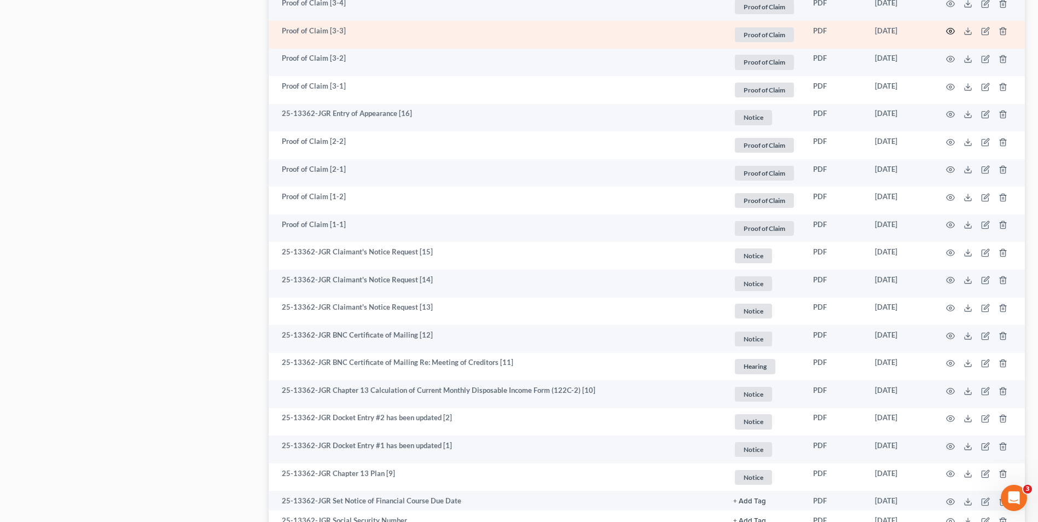
click at [955, 32] on icon "button" at bounding box center [951, 31] width 8 height 6
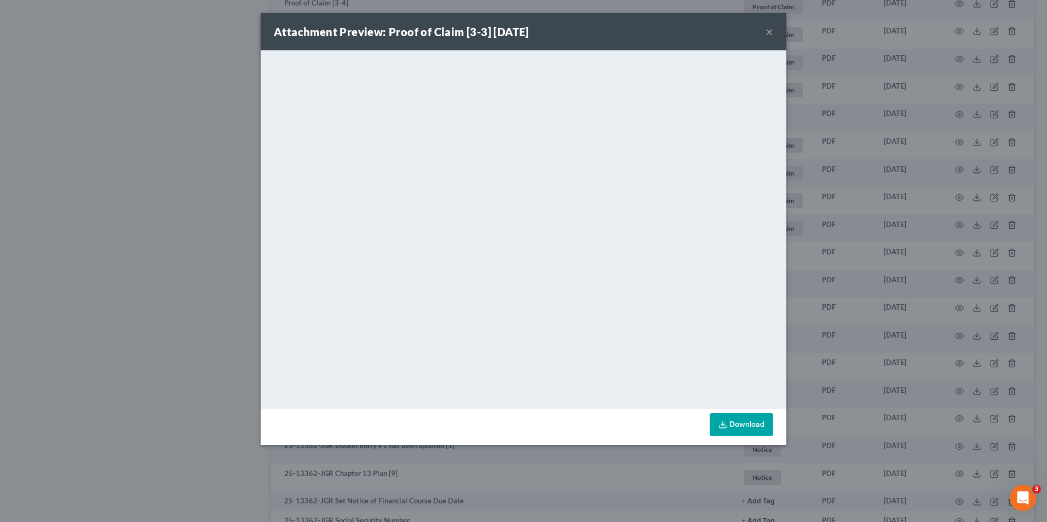
click at [774, 30] on div "Attachment Preview: Proof of Claim [3-3] 06/23/2025 ×" at bounding box center [523, 31] width 525 height 37
click at [770, 32] on button "×" at bounding box center [769, 31] width 8 height 13
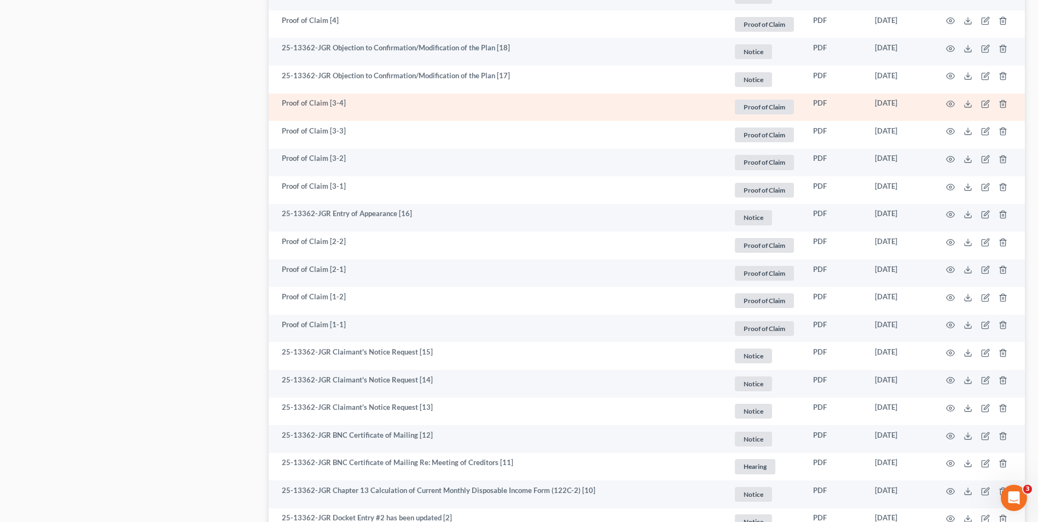
scroll to position [823, 0]
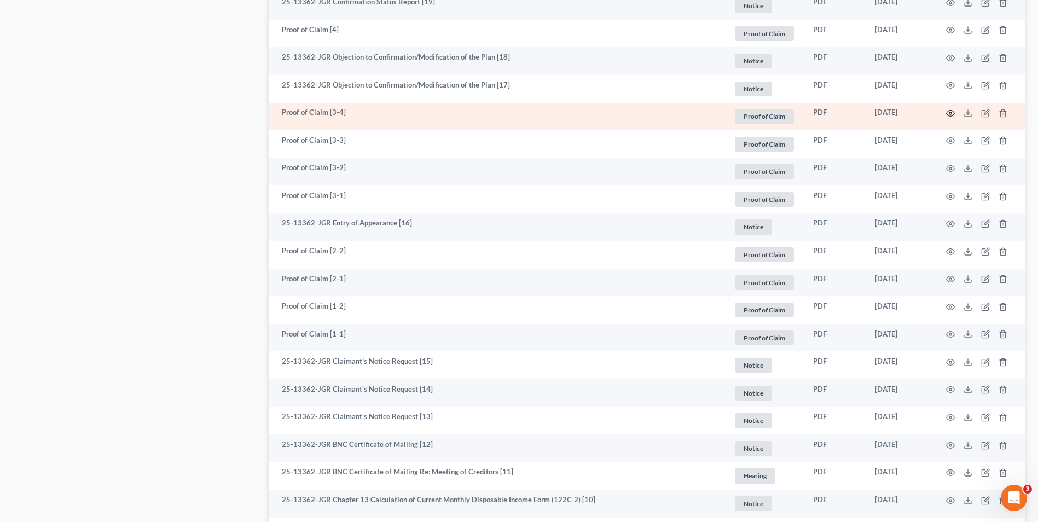
click at [948, 112] on icon "button" at bounding box center [951, 114] width 8 height 6
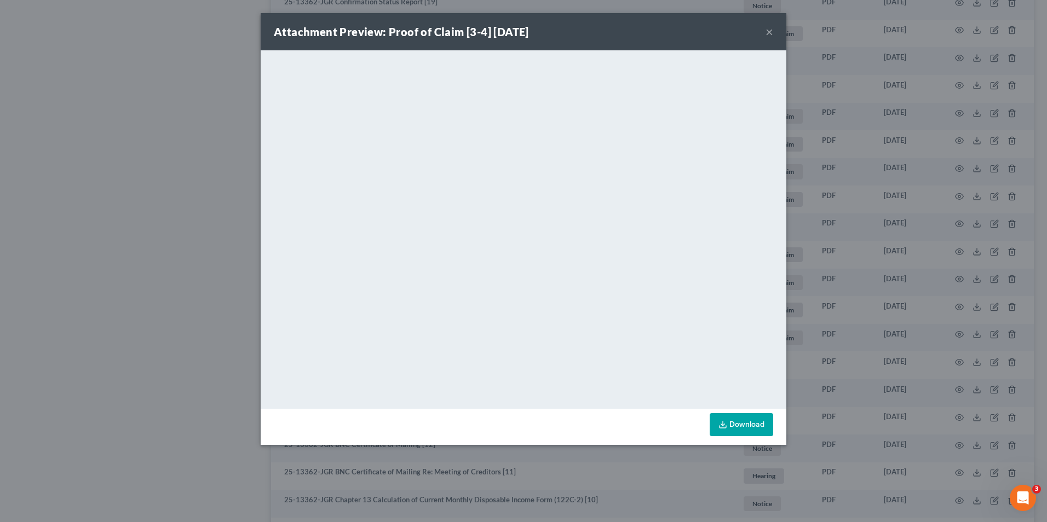
click at [770, 32] on button "×" at bounding box center [769, 31] width 8 height 13
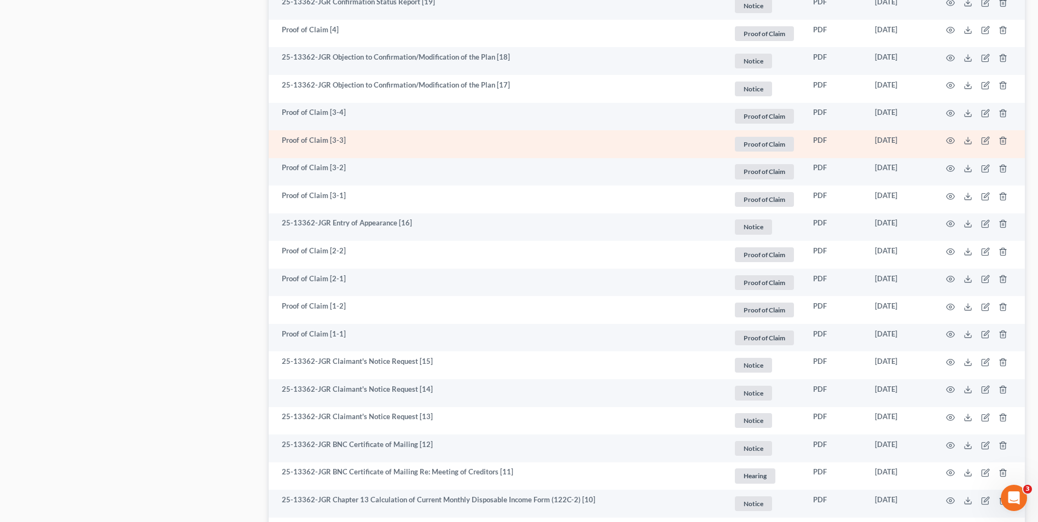
scroll to position [769, 0]
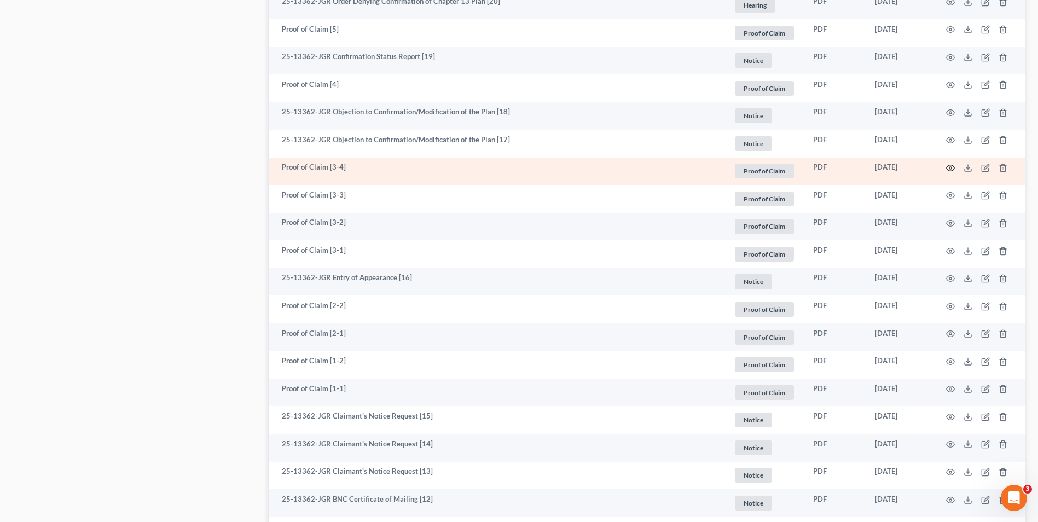
click at [950, 166] on icon "button" at bounding box center [950, 168] width 9 height 9
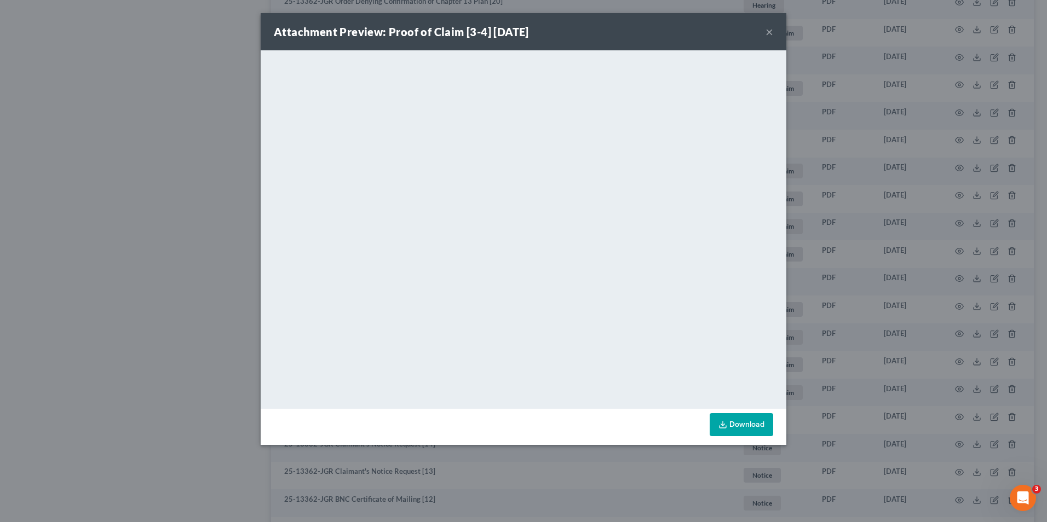
click at [771, 33] on button "×" at bounding box center [769, 31] width 8 height 13
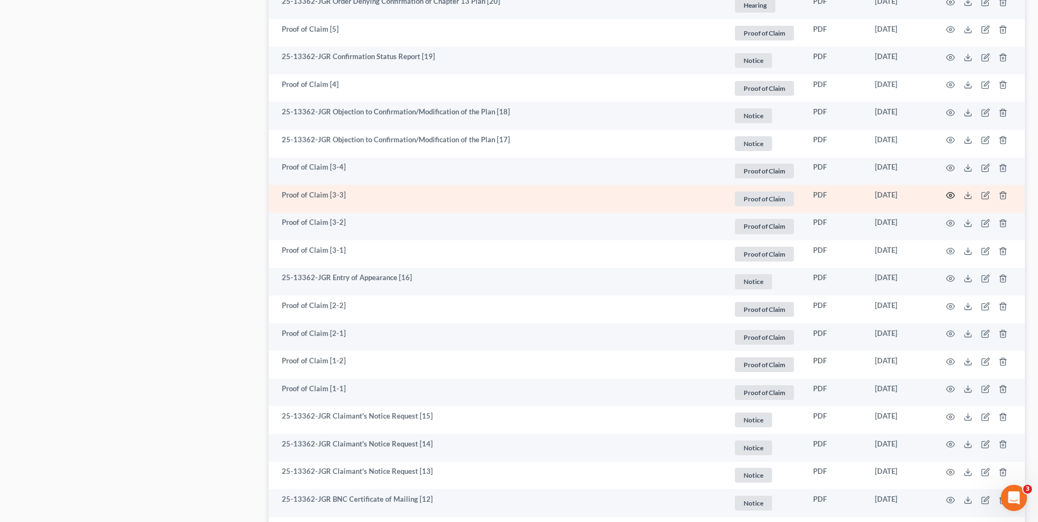
click at [952, 194] on icon "button" at bounding box center [950, 195] width 9 height 9
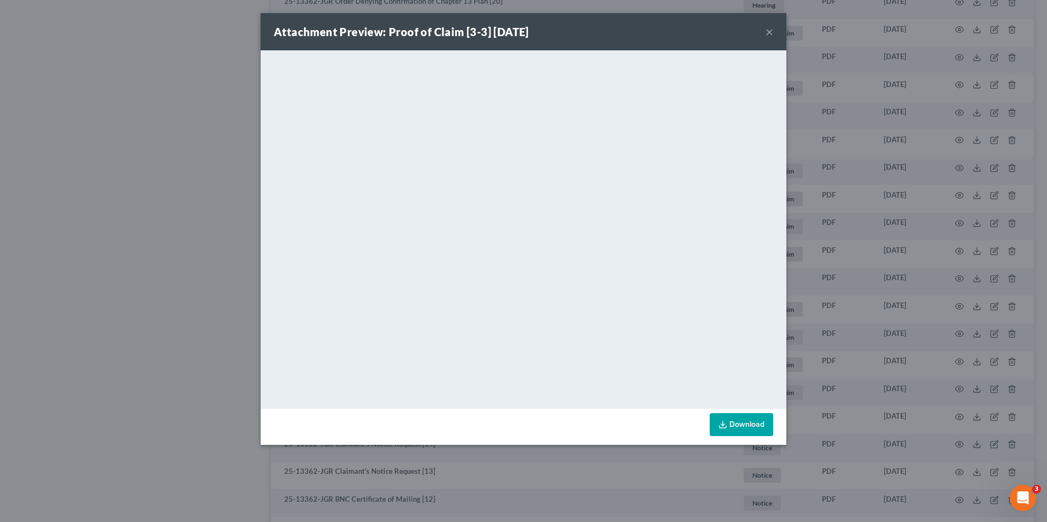
click at [769, 32] on button "×" at bounding box center [769, 31] width 8 height 13
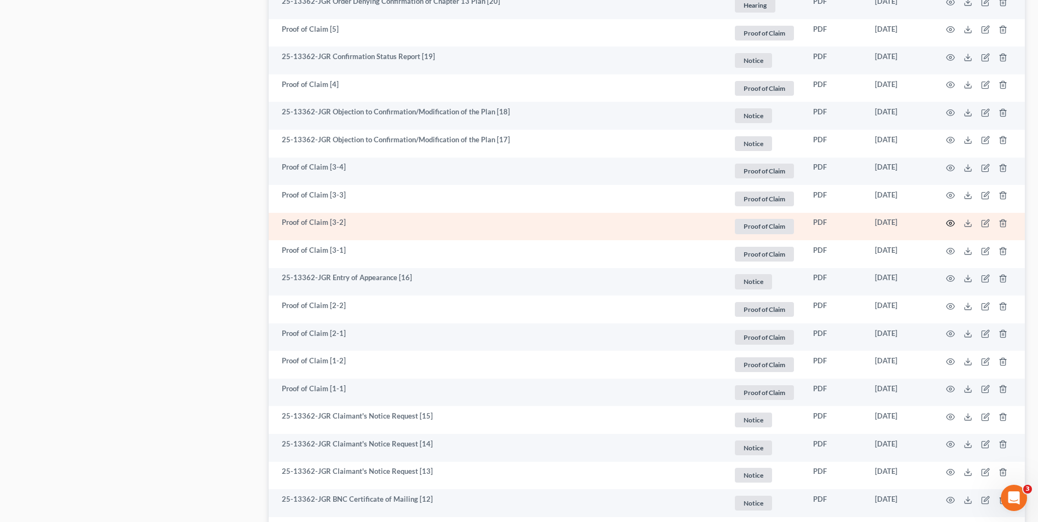
click at [947, 219] on icon "button" at bounding box center [950, 223] width 9 height 9
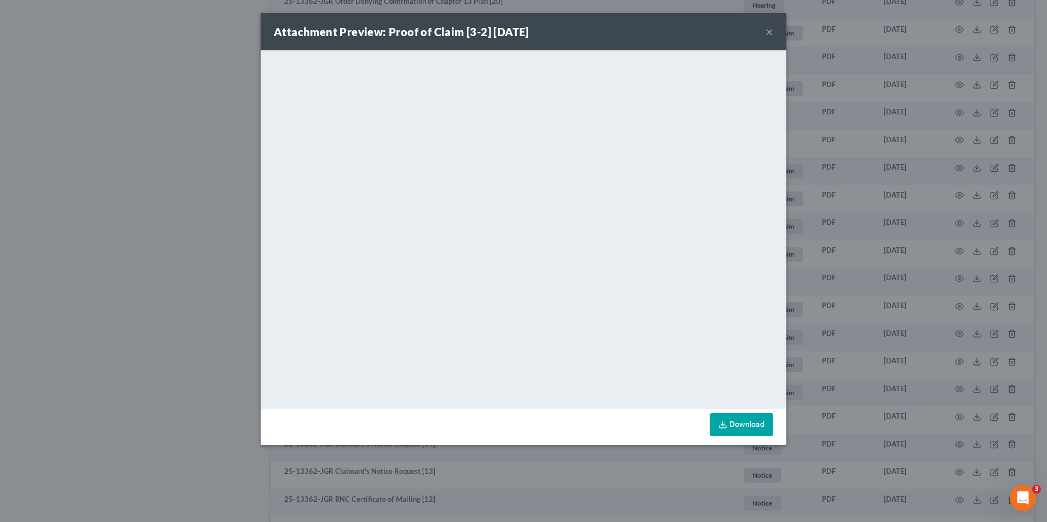
drag, startPoint x: 766, startPoint y: 32, endPoint x: 729, endPoint y: 55, distance: 44.5
click at [766, 32] on button "×" at bounding box center [769, 31] width 8 height 13
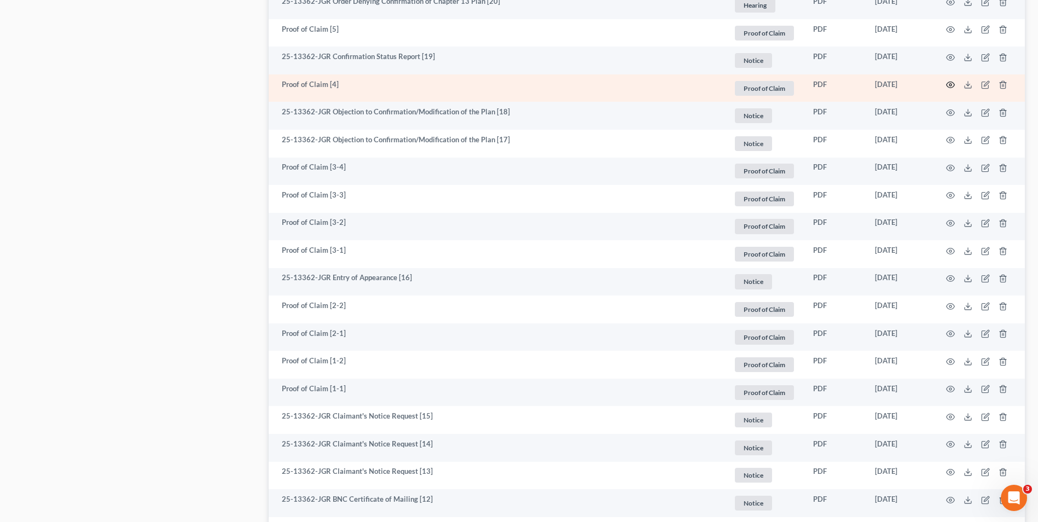
click at [947, 83] on icon "button" at bounding box center [950, 84] width 9 height 9
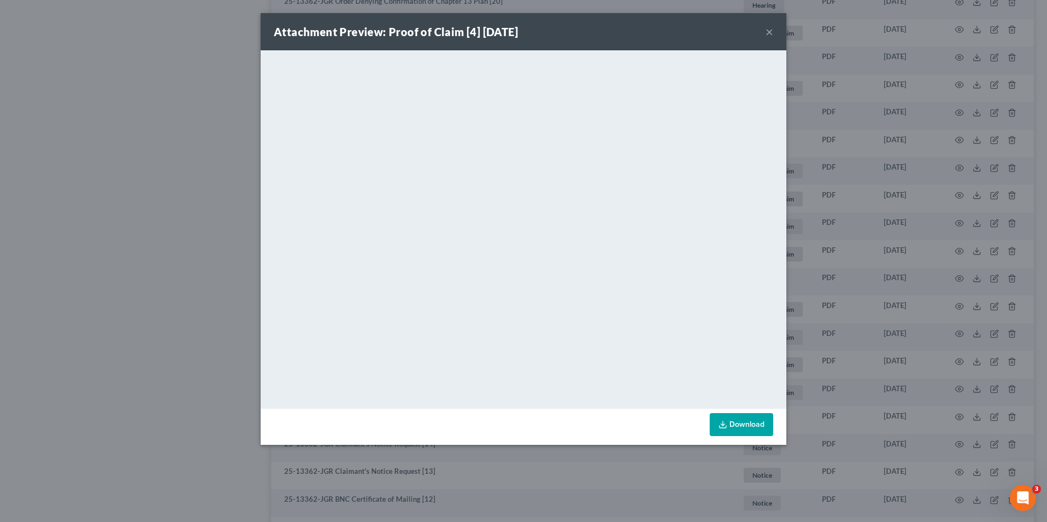
click at [772, 31] on button "×" at bounding box center [769, 31] width 8 height 13
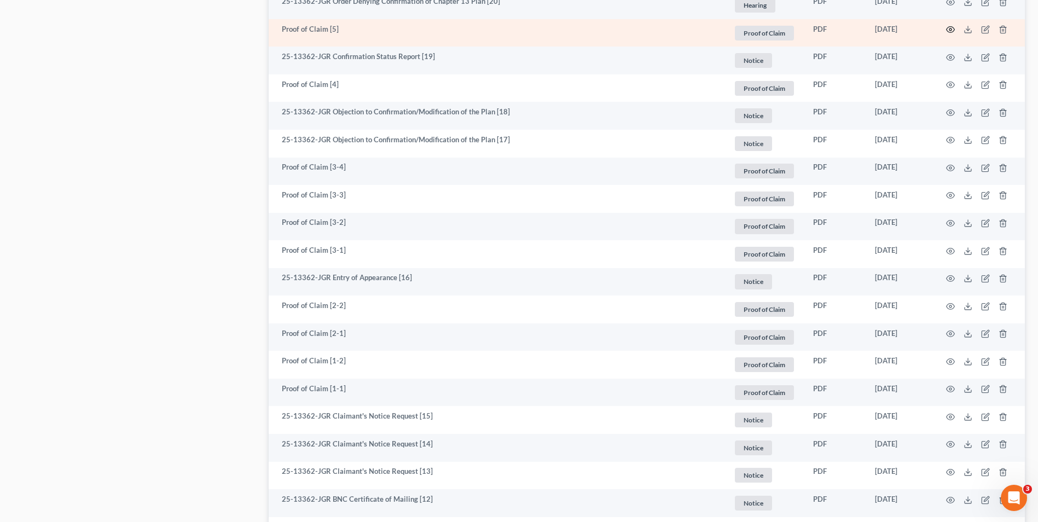
click at [952, 31] on icon "button" at bounding box center [950, 29] width 9 height 9
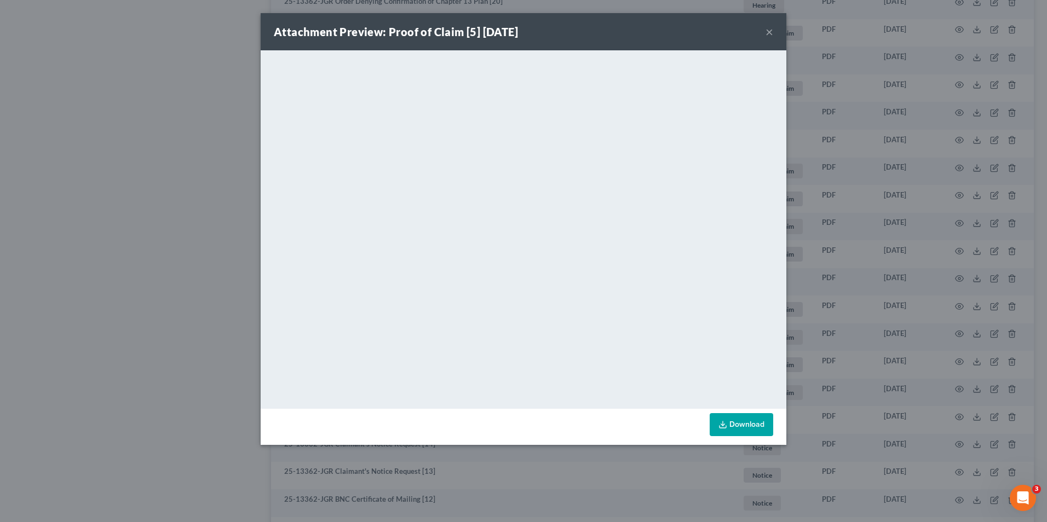
click at [771, 36] on button "×" at bounding box center [769, 31] width 8 height 13
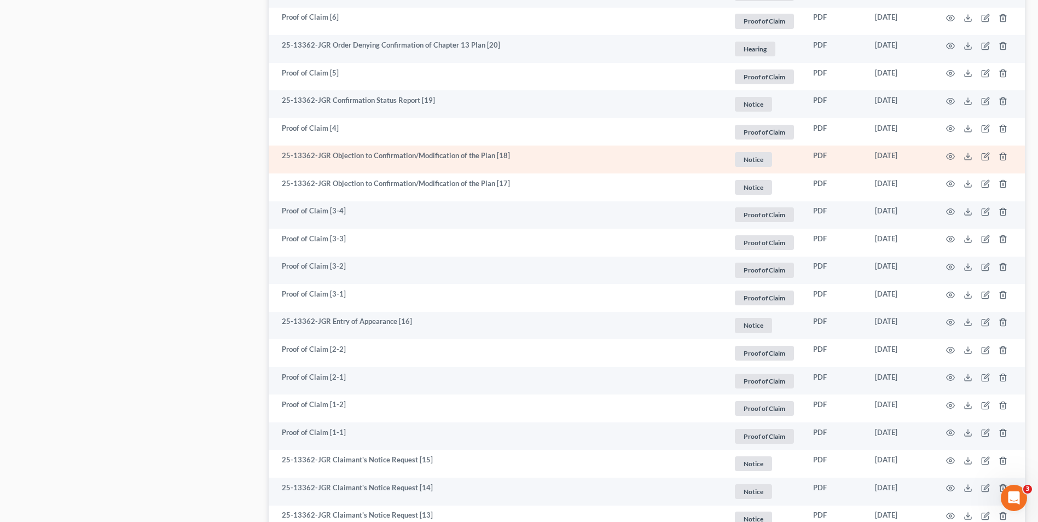
scroll to position [659, 0]
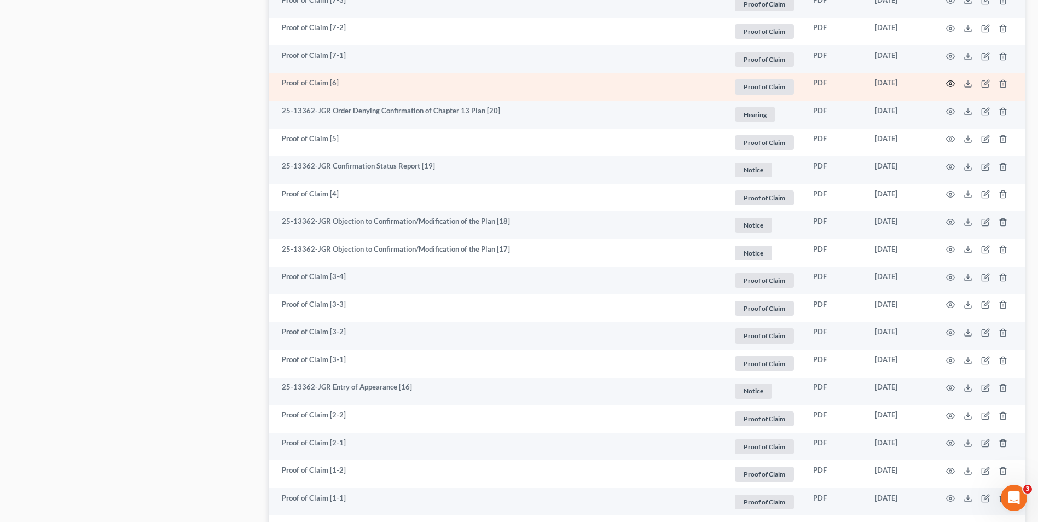
click at [950, 82] on icon "button" at bounding box center [950, 83] width 9 height 9
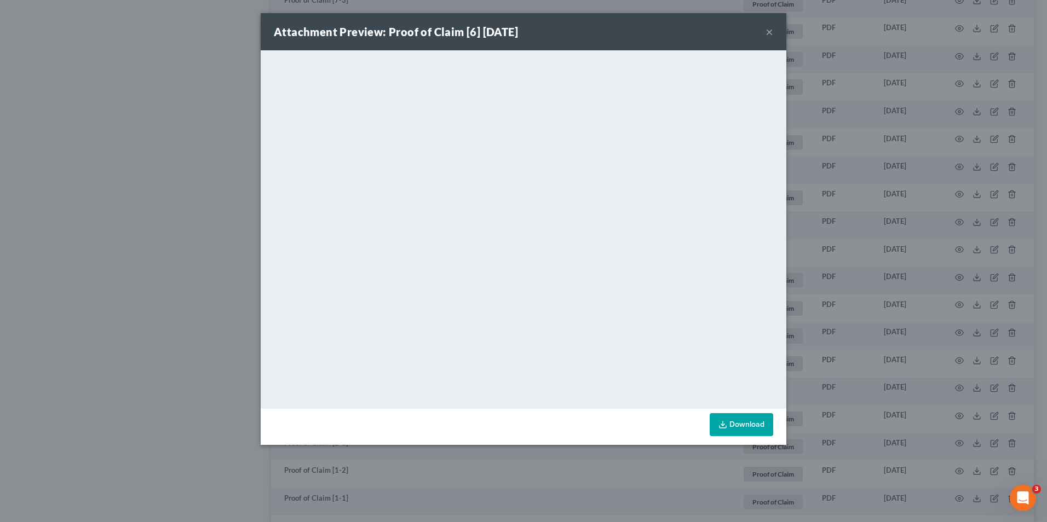
drag, startPoint x: 767, startPoint y: 29, endPoint x: 754, endPoint y: 38, distance: 15.8
click at [767, 29] on button "×" at bounding box center [769, 31] width 8 height 13
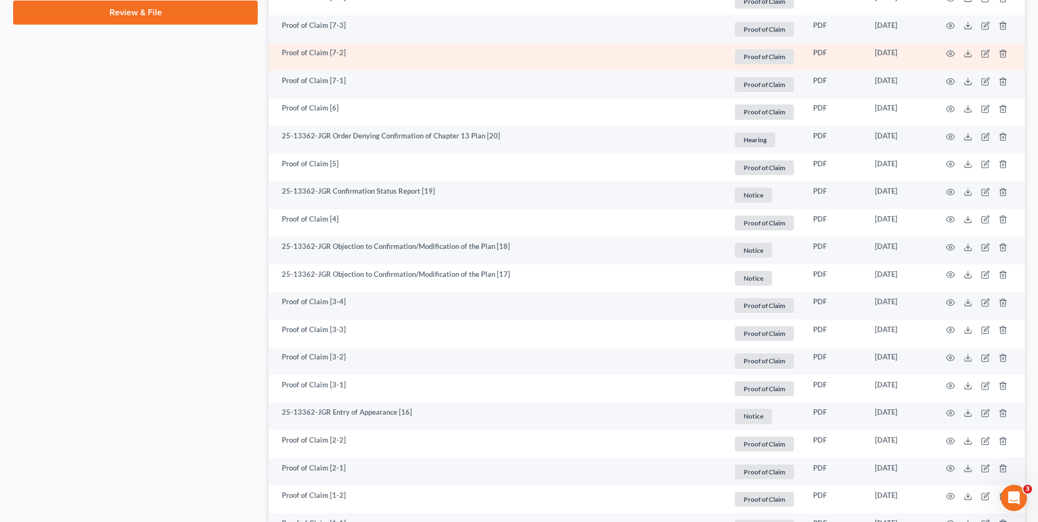
scroll to position [604, 0]
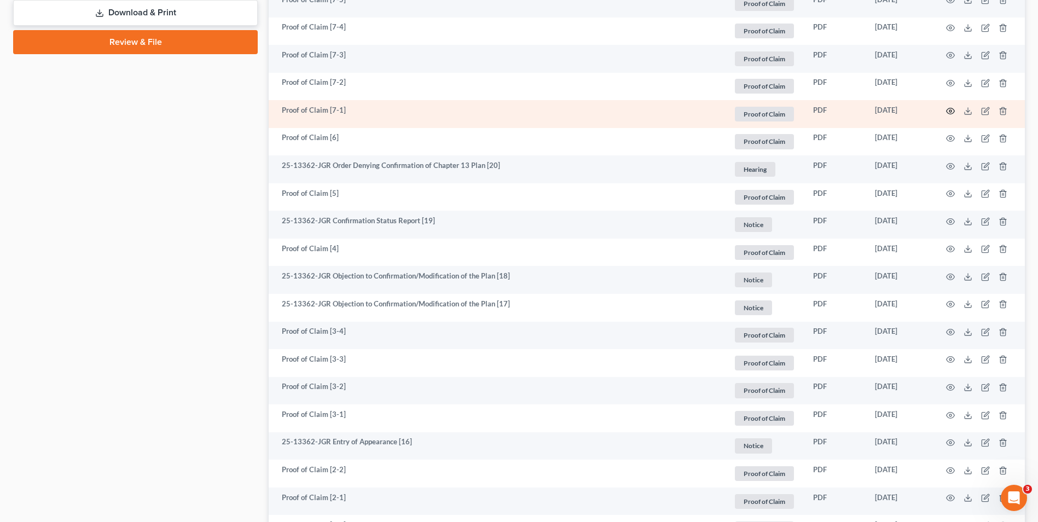
click at [949, 113] on icon "button" at bounding box center [951, 111] width 8 height 6
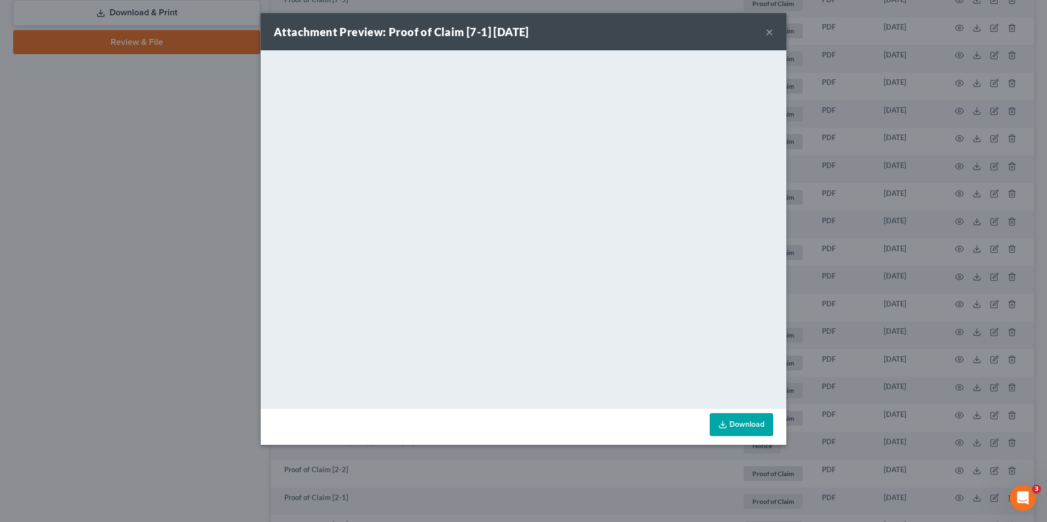
click at [763, 31] on div "Attachment Preview: Proof of Claim [7-1] 07/16/2025 ×" at bounding box center [523, 31] width 525 height 37
click at [772, 32] on button "×" at bounding box center [769, 31] width 8 height 13
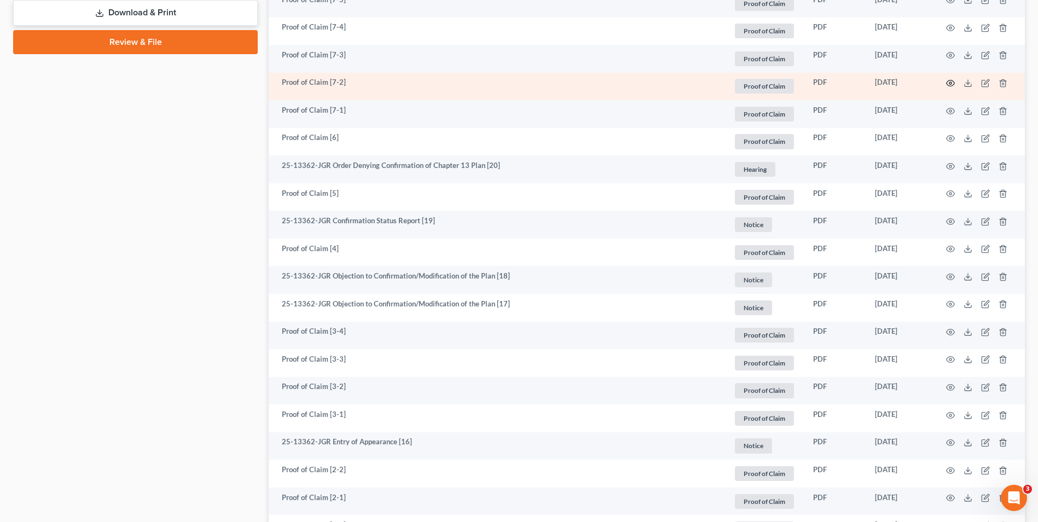
click at [951, 82] on circle "button" at bounding box center [951, 83] width 2 height 2
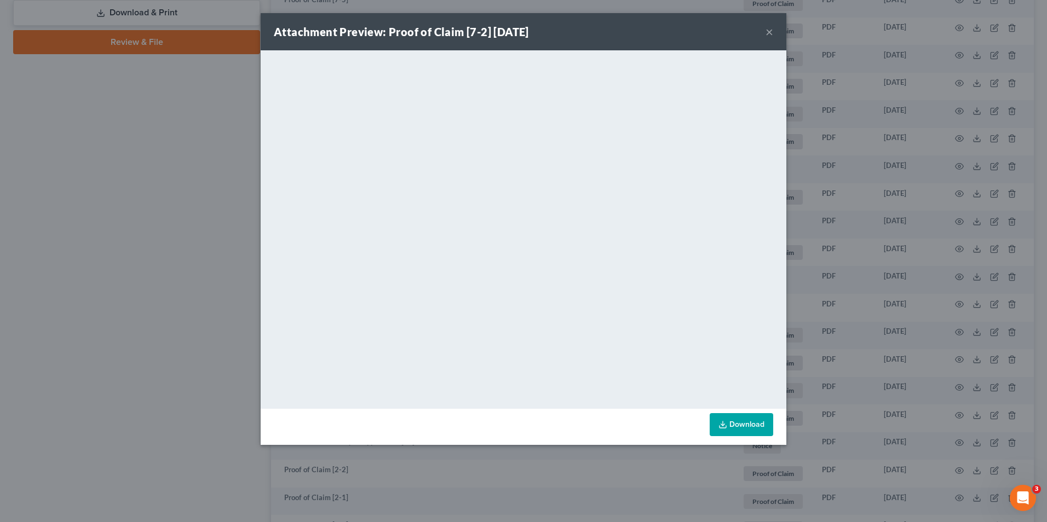
click at [766, 32] on button "×" at bounding box center [769, 31] width 8 height 13
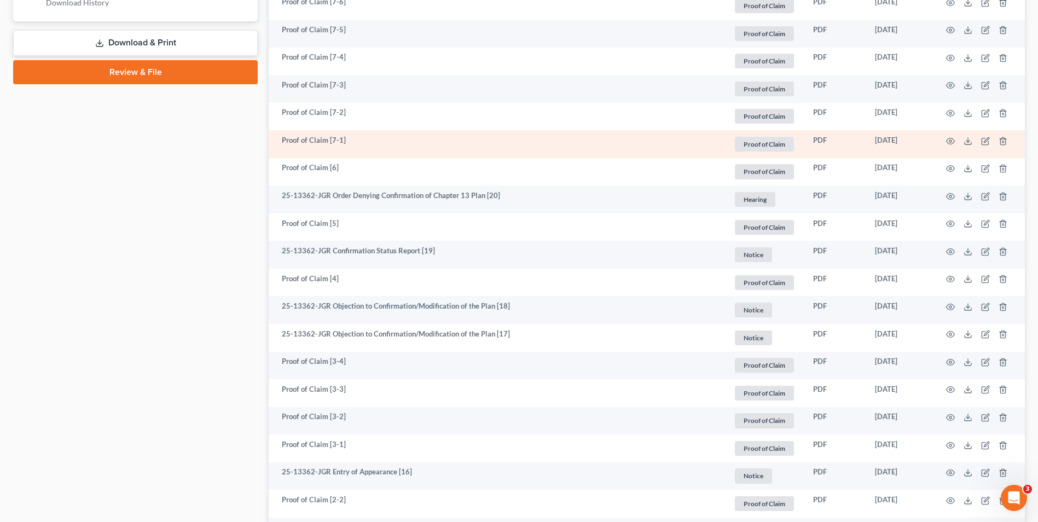
scroll to position [550, 0]
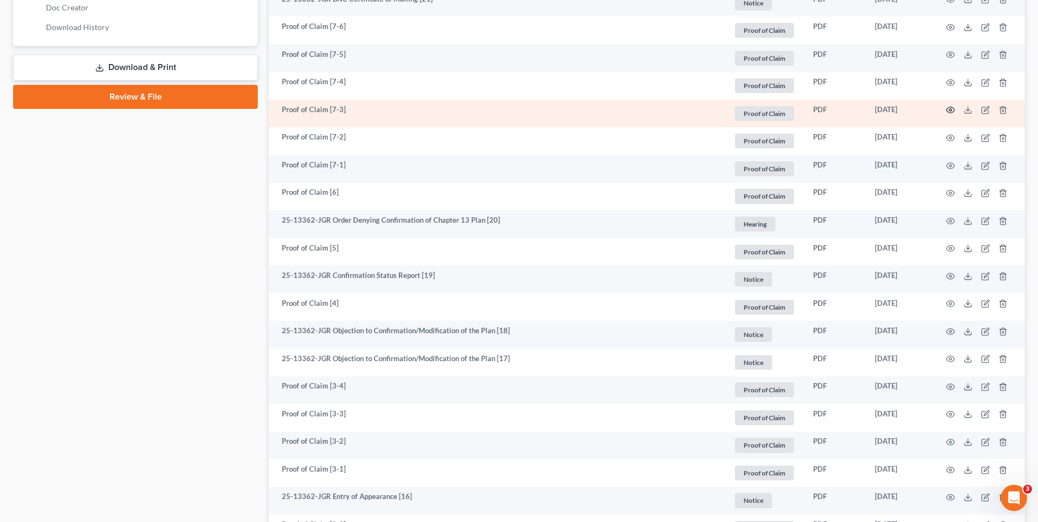
click at [946, 112] on icon "button" at bounding box center [950, 110] width 9 height 9
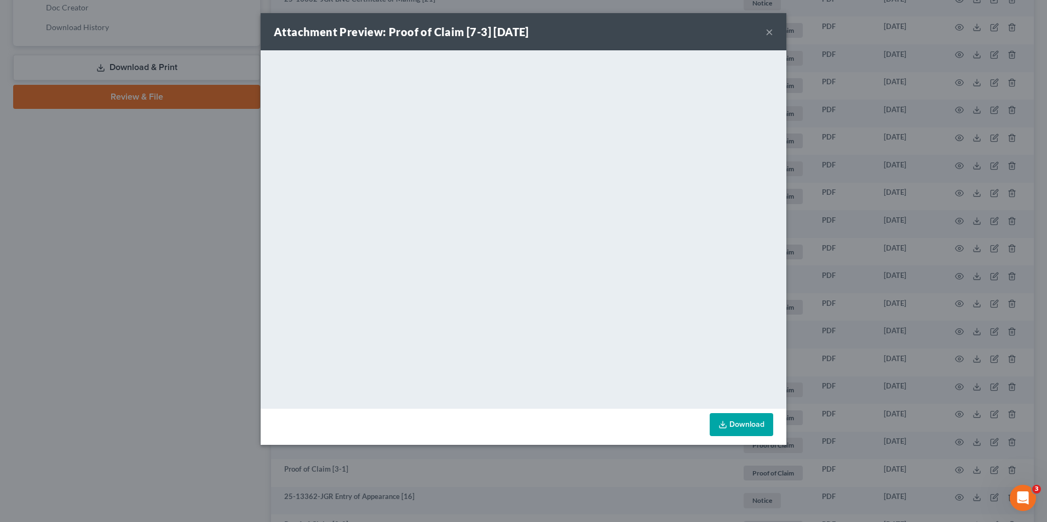
click at [770, 32] on button "×" at bounding box center [769, 31] width 8 height 13
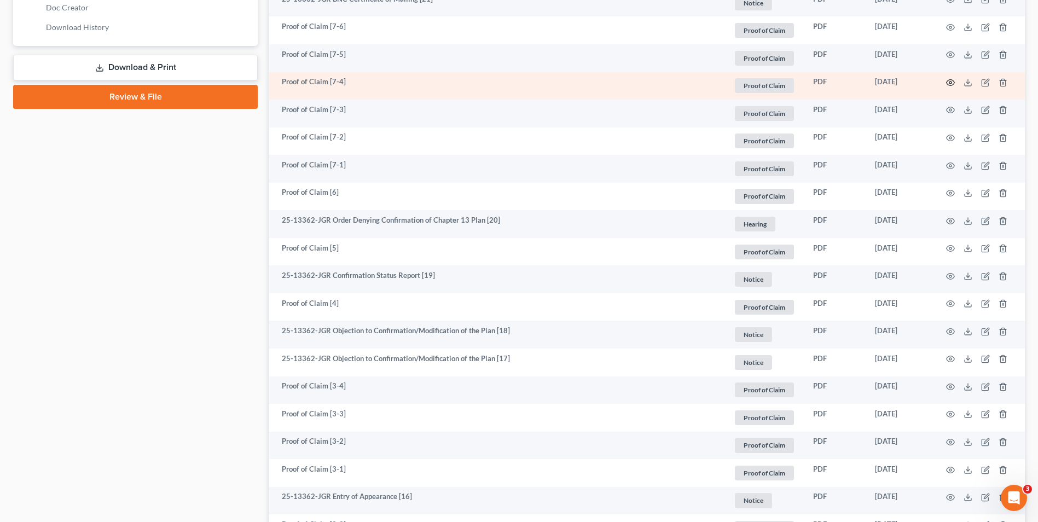
click at [951, 82] on icon "button" at bounding box center [950, 82] width 9 height 9
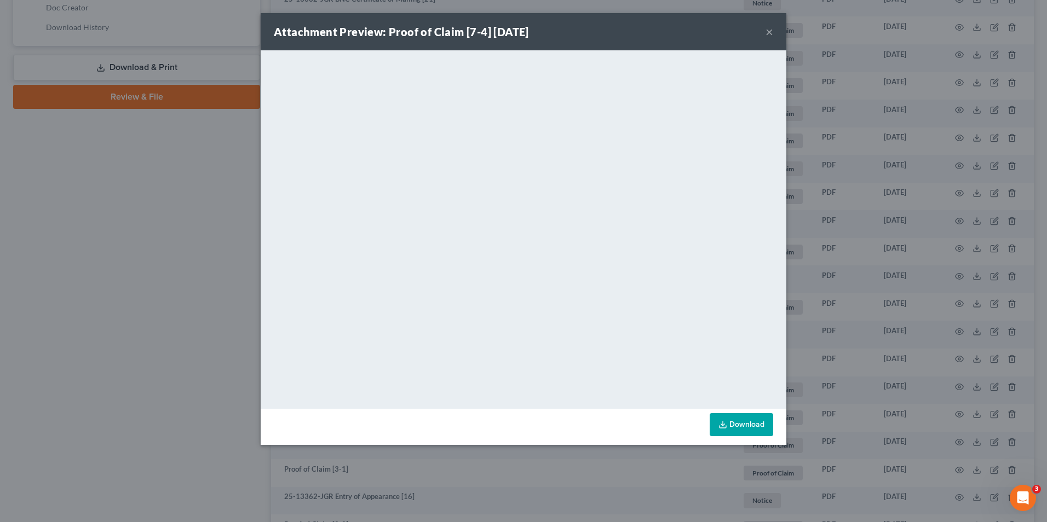
drag, startPoint x: 770, startPoint y: 32, endPoint x: 722, endPoint y: 50, distance: 50.9
click at [770, 32] on button "×" at bounding box center [769, 31] width 8 height 13
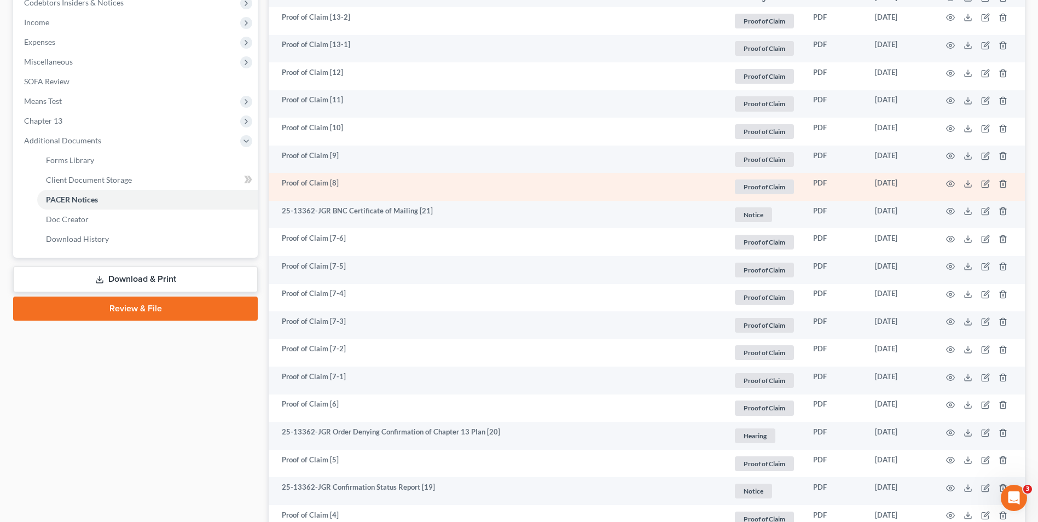
scroll to position [331, 0]
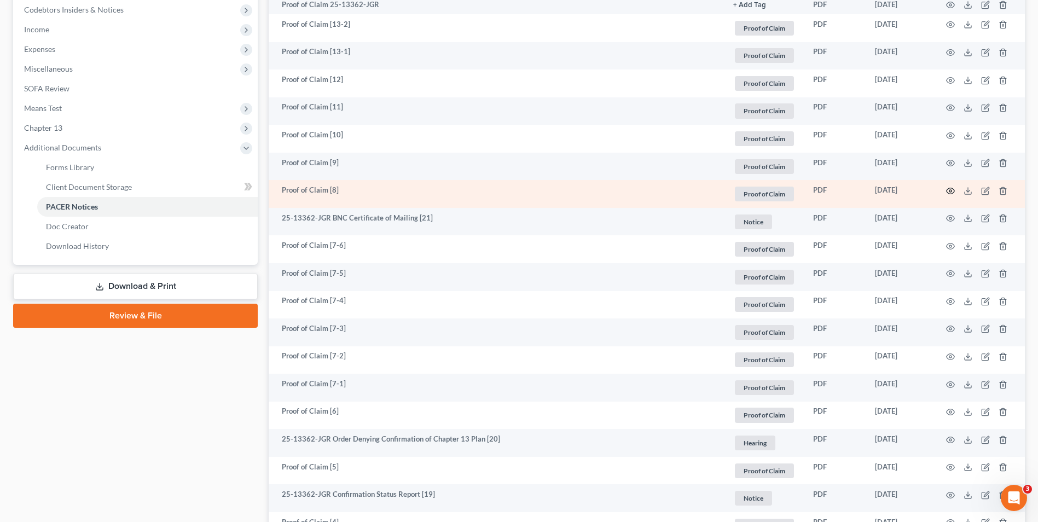
click at [949, 192] on icon "button" at bounding box center [950, 191] width 9 height 9
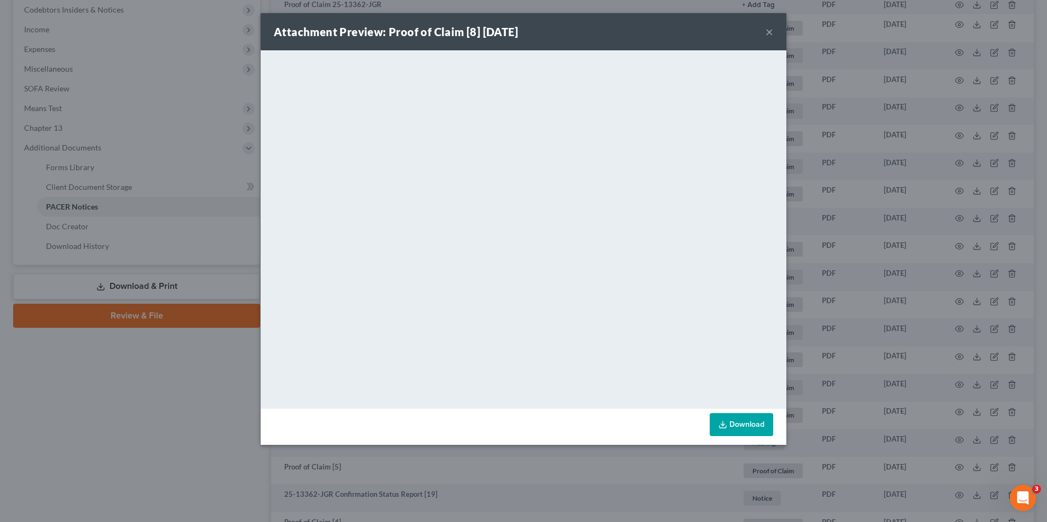
drag, startPoint x: 766, startPoint y: 34, endPoint x: 758, endPoint y: 37, distance: 8.1
click at [766, 34] on button "×" at bounding box center [769, 31] width 8 height 13
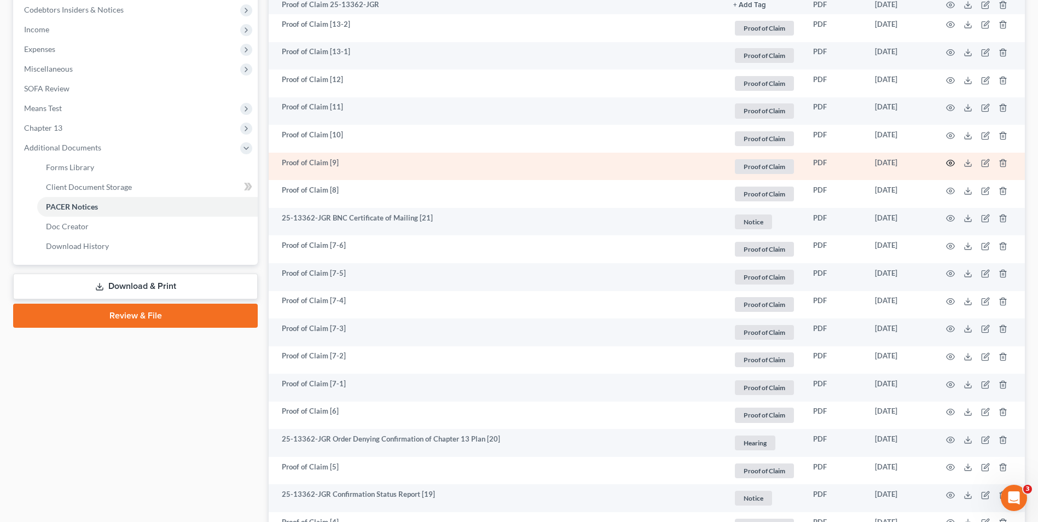
click at [950, 164] on icon "button" at bounding box center [950, 163] width 9 height 9
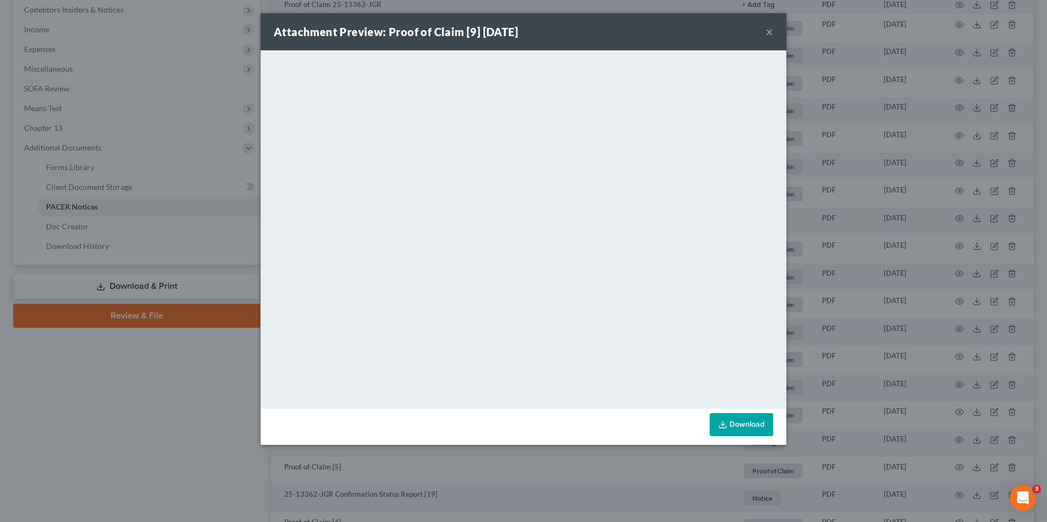
click at [764, 31] on div "Attachment Preview: Proof of Claim [9] 07/21/2025 ×" at bounding box center [523, 31] width 525 height 37
click at [770, 31] on button "×" at bounding box center [769, 31] width 8 height 13
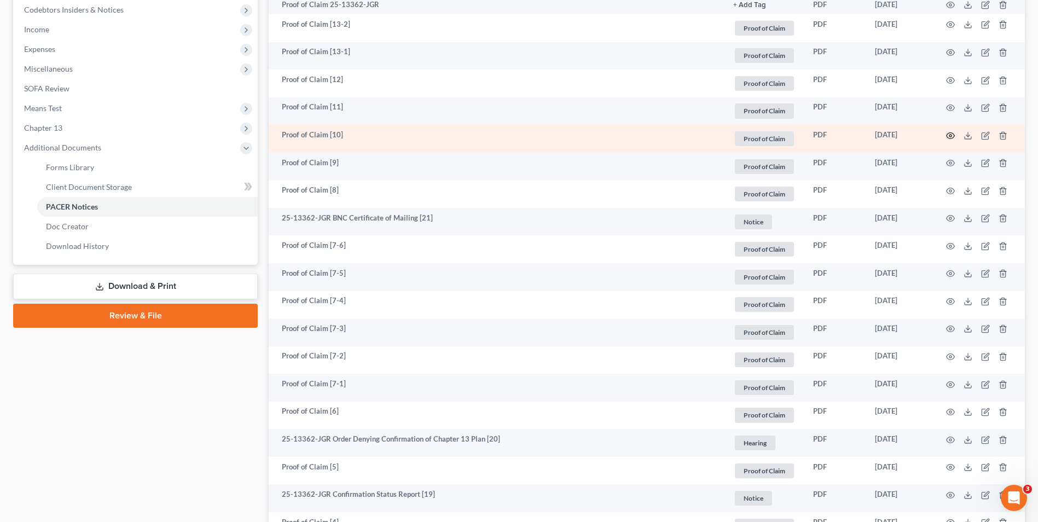
click at [947, 139] on icon "button" at bounding box center [950, 135] width 9 height 9
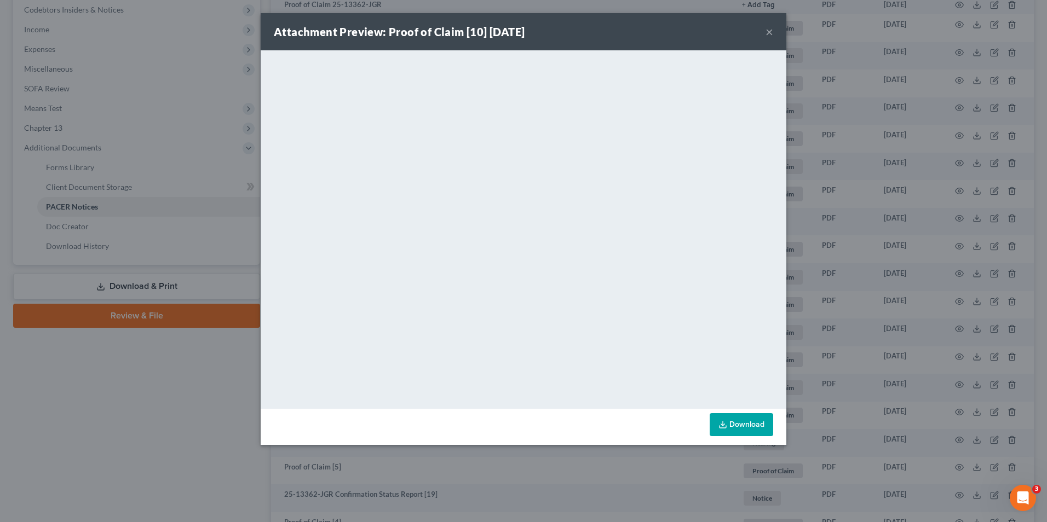
click at [769, 32] on button "×" at bounding box center [769, 31] width 8 height 13
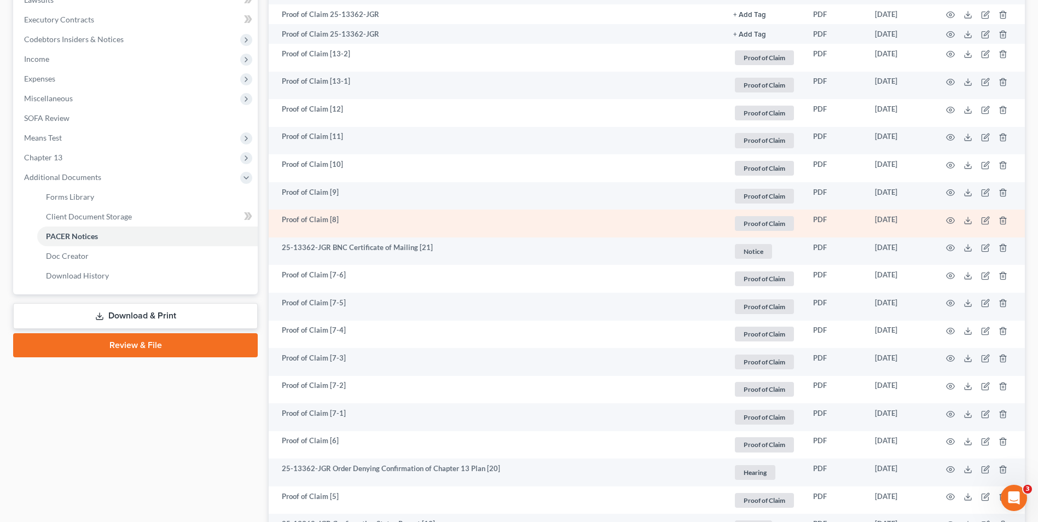
scroll to position [276, 0]
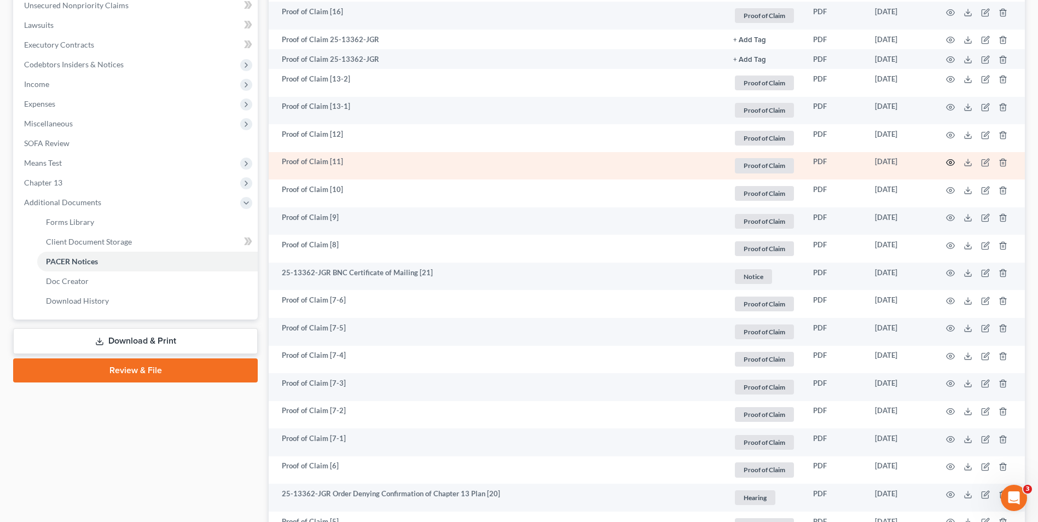
click at [952, 164] on icon "button" at bounding box center [950, 162] width 9 height 9
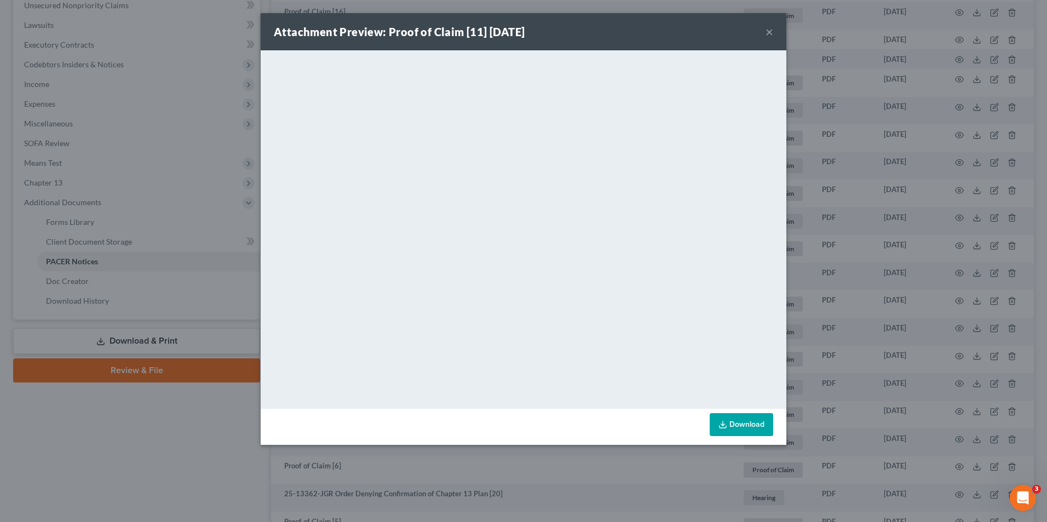
click at [765, 31] on div "Attachment Preview: Proof of Claim [11] 08/05/2025 ×" at bounding box center [523, 31] width 525 height 37
click at [766, 30] on button "×" at bounding box center [769, 31] width 8 height 13
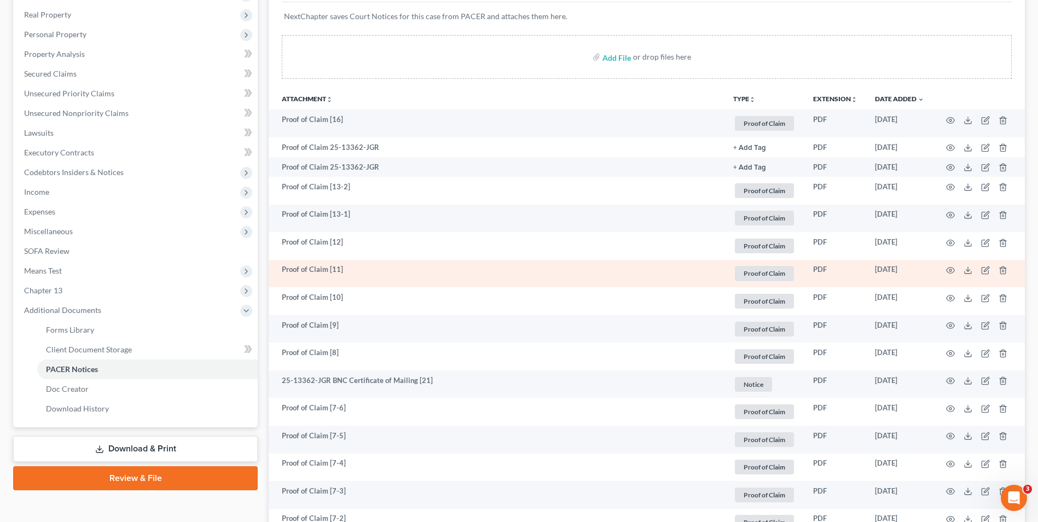
scroll to position [166, 0]
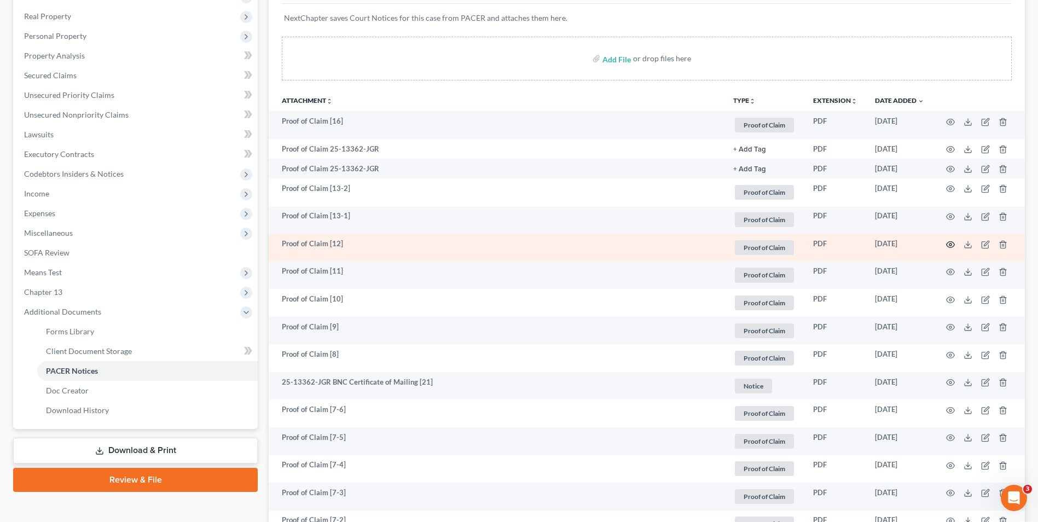
click at [952, 242] on icon "button" at bounding box center [950, 244] width 9 height 9
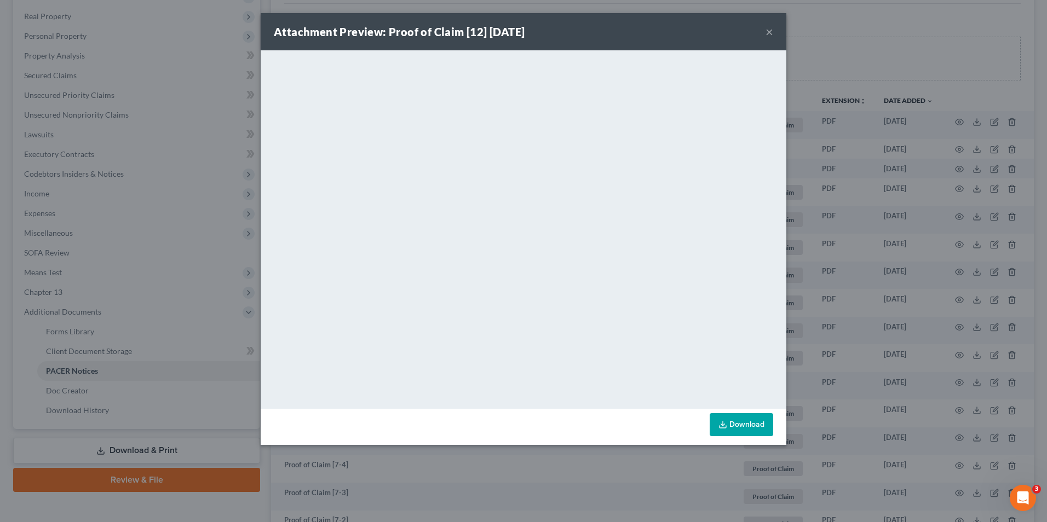
click at [767, 32] on button "×" at bounding box center [769, 31] width 8 height 13
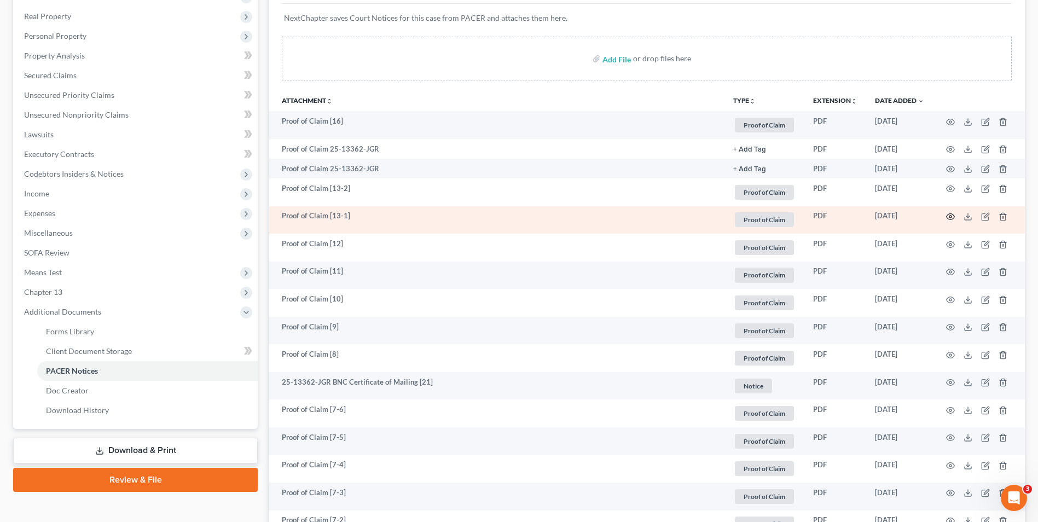
click at [947, 215] on icon "button" at bounding box center [950, 216] width 9 height 9
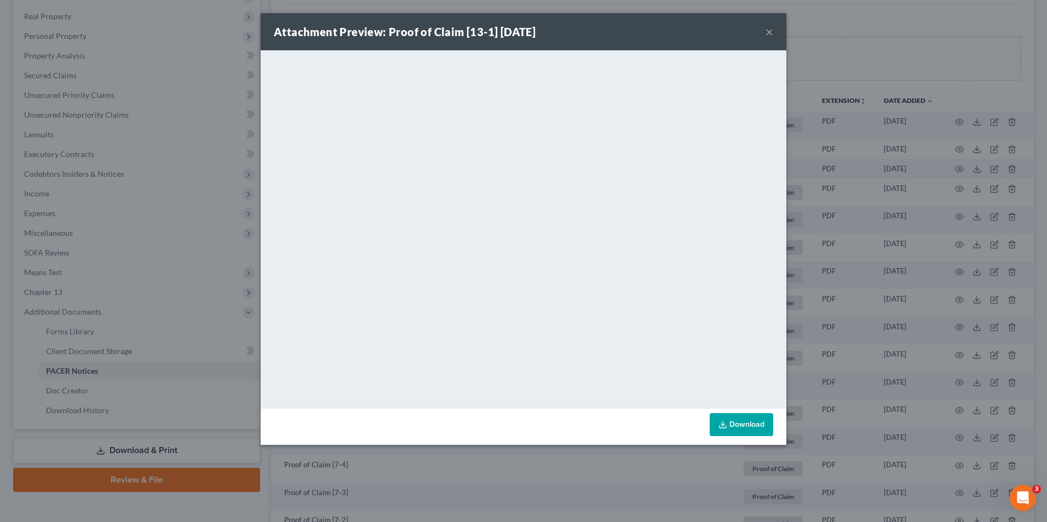
click at [769, 33] on button "×" at bounding box center [769, 31] width 8 height 13
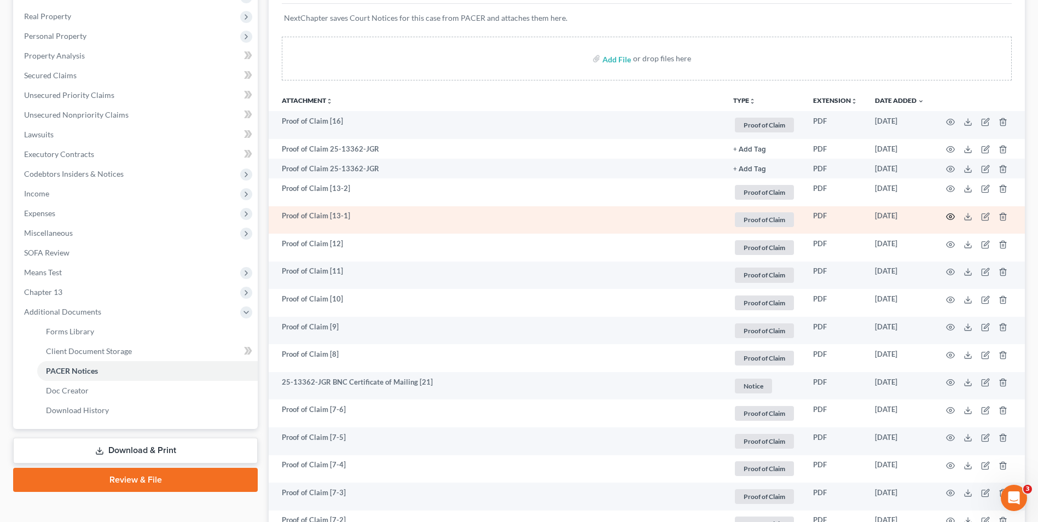
click at [948, 216] on icon "button" at bounding box center [950, 216] width 9 height 9
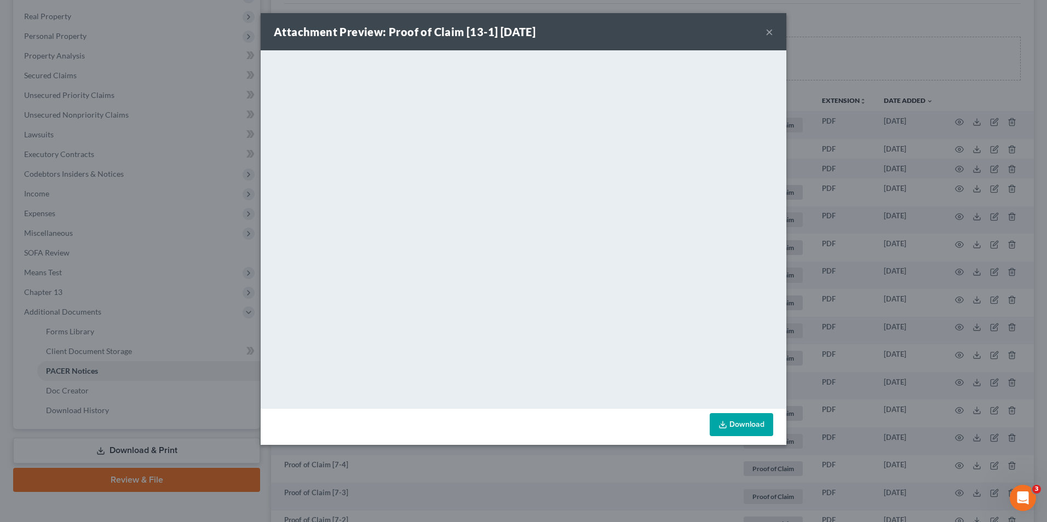
click at [769, 33] on button "×" at bounding box center [769, 31] width 8 height 13
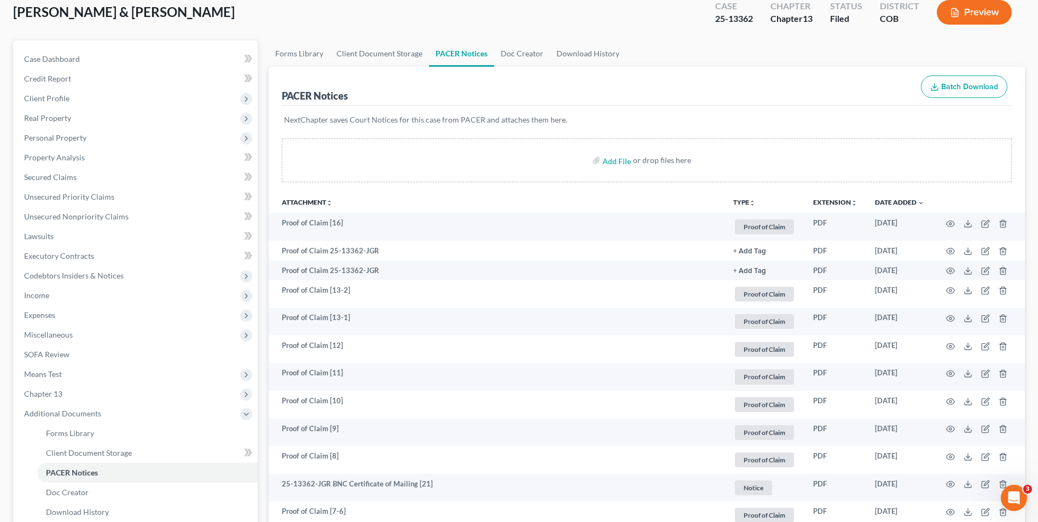
scroll to position [0, 0]
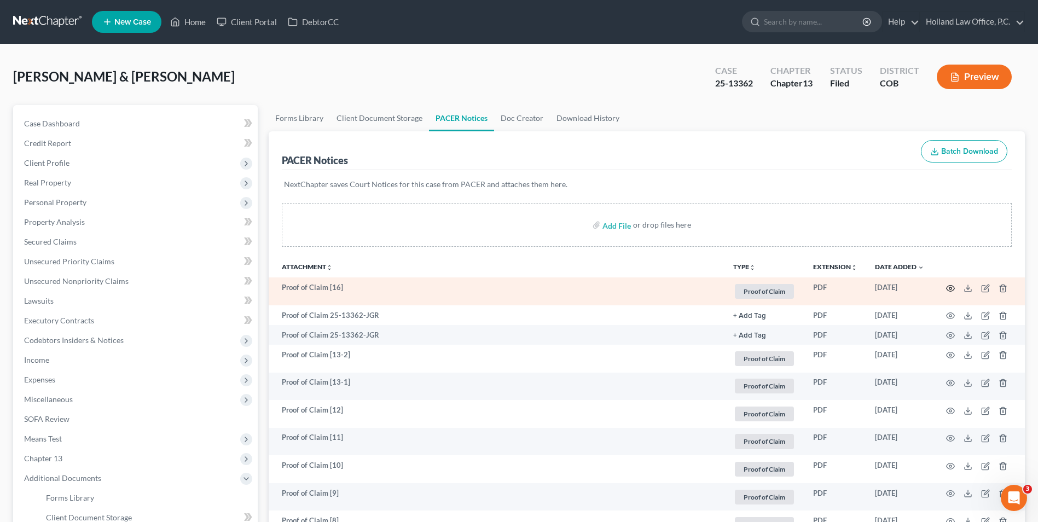
click at [949, 290] on icon "button" at bounding box center [950, 288] width 9 height 9
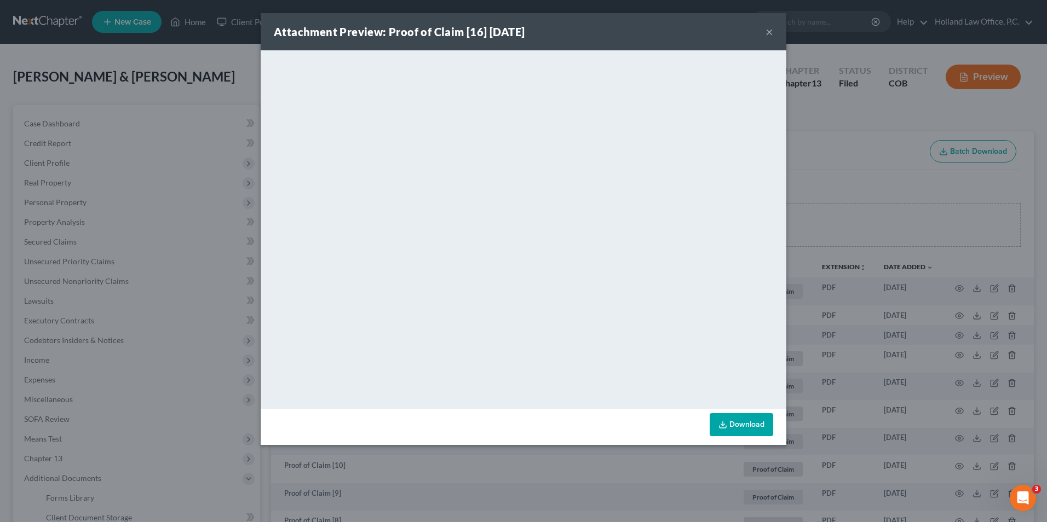
click at [787, 192] on div "Attachment Preview: Proof of Claim [16] 08/11/2025 × <object ng-attr-data='http…" at bounding box center [523, 261] width 1047 height 522
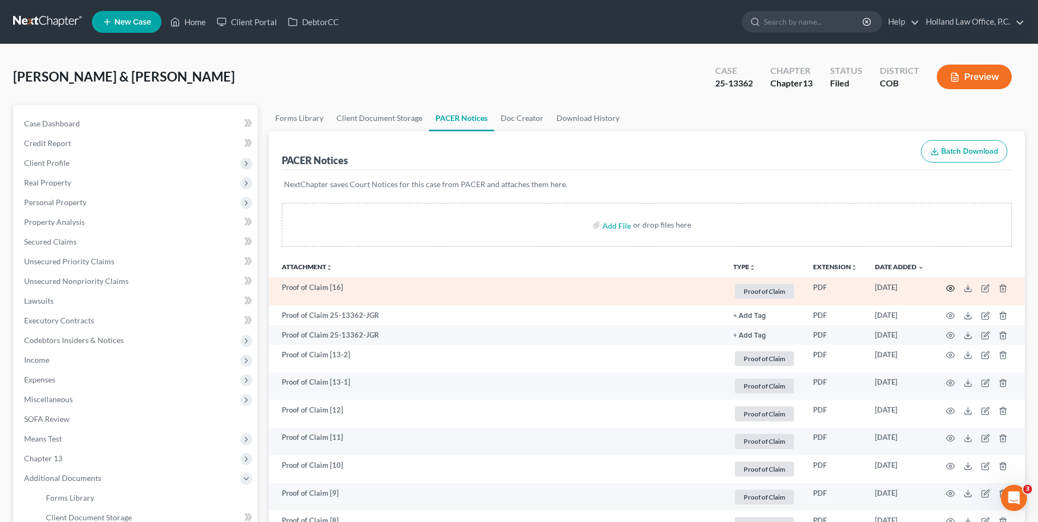
click at [952, 287] on icon "button" at bounding box center [950, 288] width 9 height 9
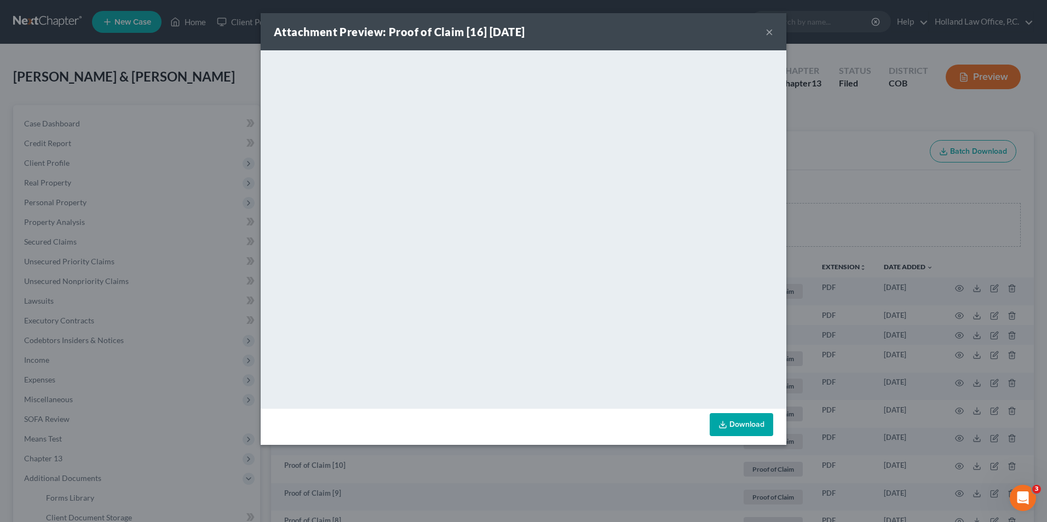
click at [768, 32] on button "×" at bounding box center [769, 31] width 8 height 13
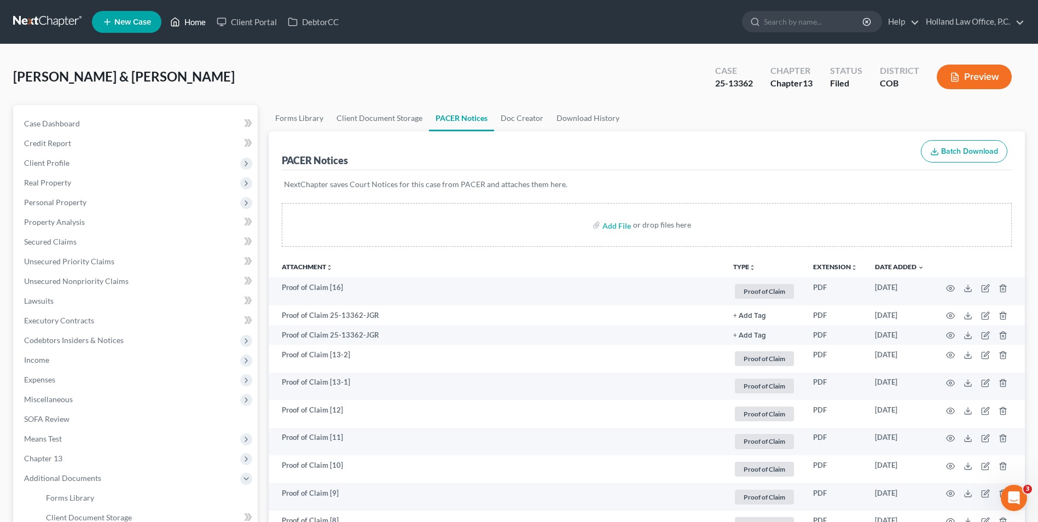
click at [179, 20] on icon at bounding box center [176, 22] width 8 height 8
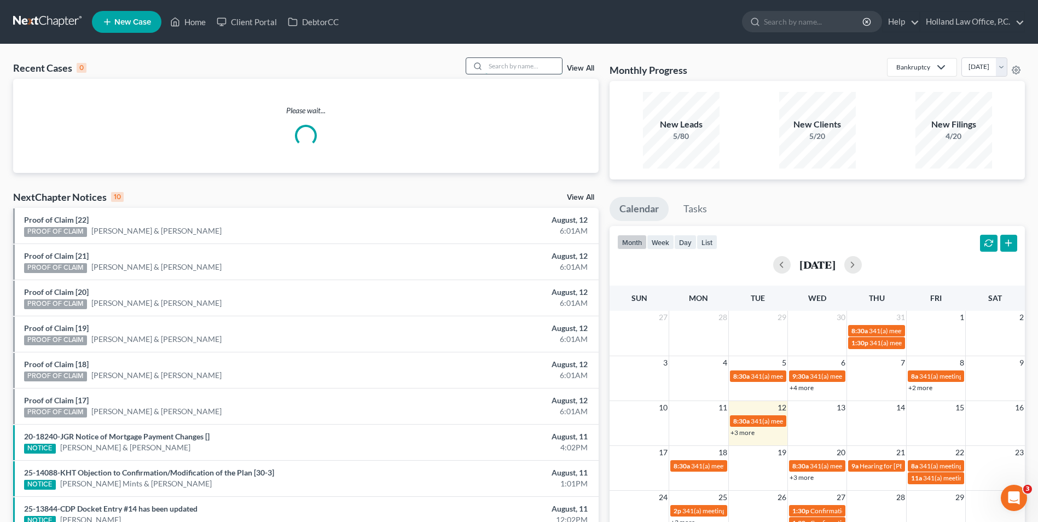
click at [494, 68] on input "search" at bounding box center [524, 66] width 77 height 16
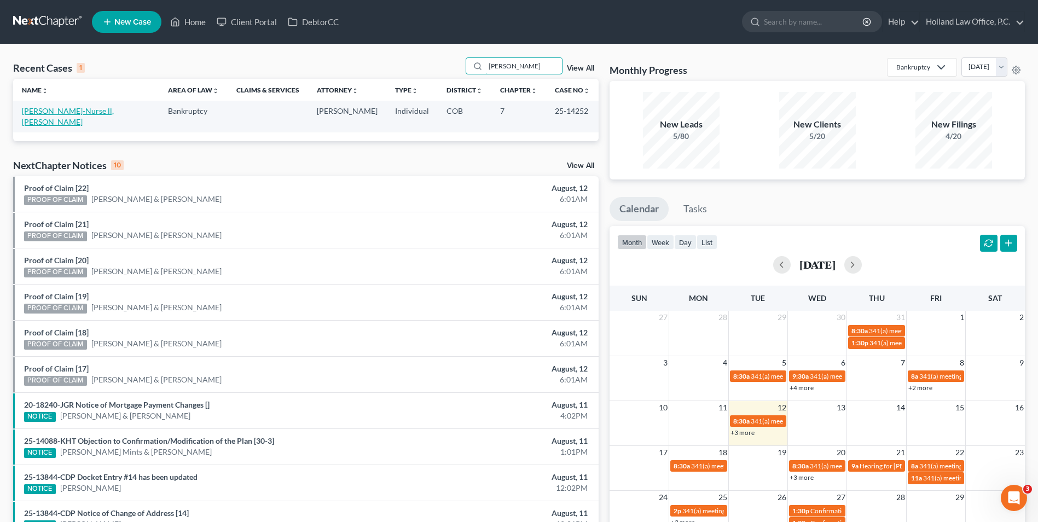
type input "[PERSON_NAME]"
click at [53, 115] on link "[PERSON_NAME]-Nurse ll, [PERSON_NAME]" at bounding box center [68, 116] width 92 height 20
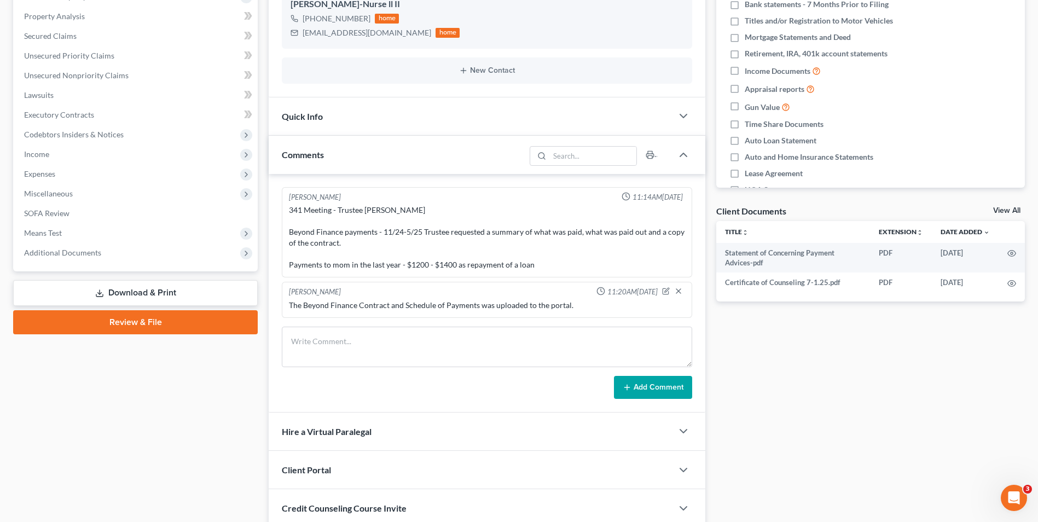
scroll to position [244, 0]
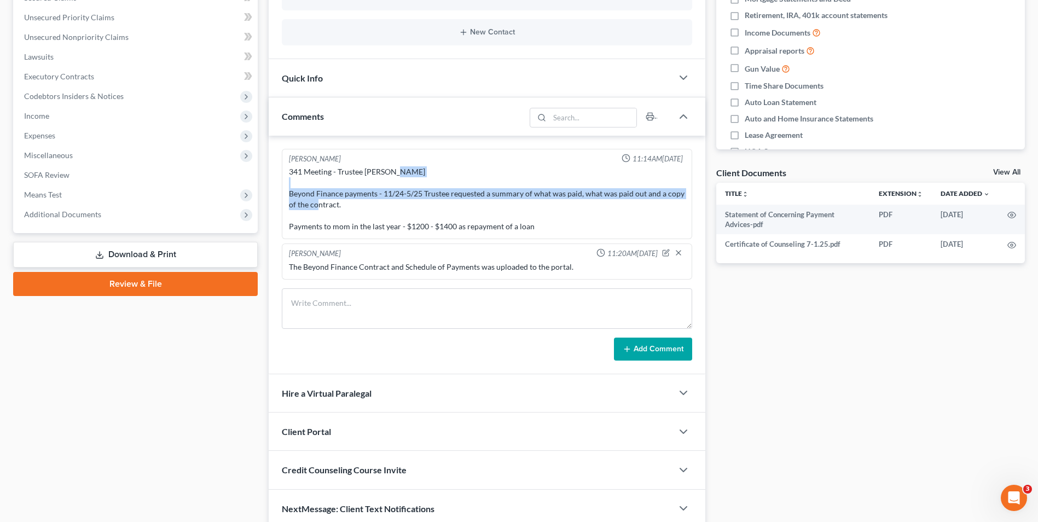
drag, startPoint x: 348, startPoint y: 206, endPoint x: 284, endPoint y: 195, distance: 65.0
click at [284, 195] on div "Donna Holland 11:14AM, 08/12/2025 341 Meeting - Trustee Walter Beyond Finance p…" at bounding box center [487, 194] width 411 height 90
click at [454, 203] on div "341 Meeting - Trustee [PERSON_NAME] Beyond Finance payments - 11/24-5/25 Truste…" at bounding box center [487, 199] width 396 height 66
drag, startPoint x: 492, startPoint y: 195, endPoint x: 643, endPoint y: 197, distance: 150.5
click at [643, 197] on div "341 Meeting - Trustee [PERSON_NAME] Beyond Finance payments - 11/24-5/25 Truste…" at bounding box center [487, 199] width 396 height 66
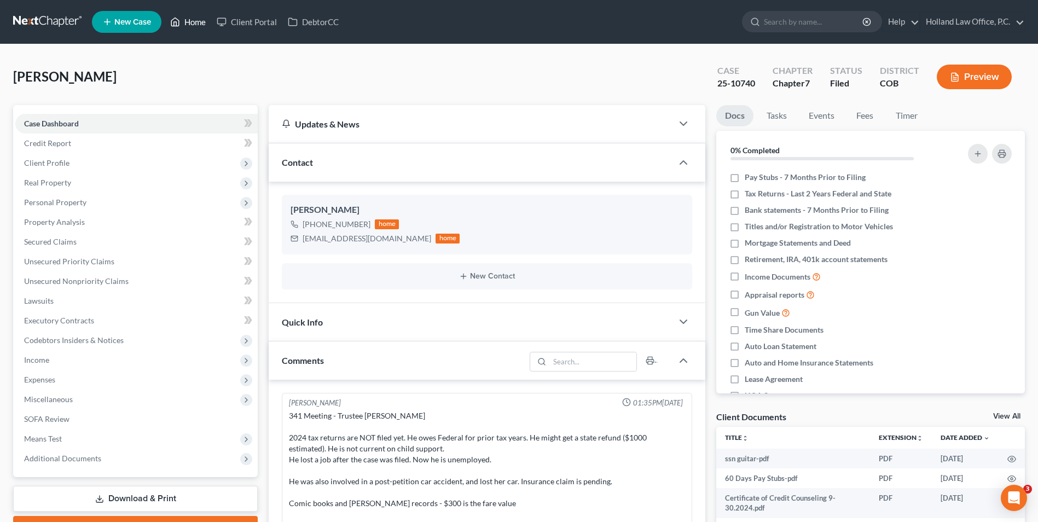
click at [188, 17] on link "Home" at bounding box center [188, 22] width 47 height 20
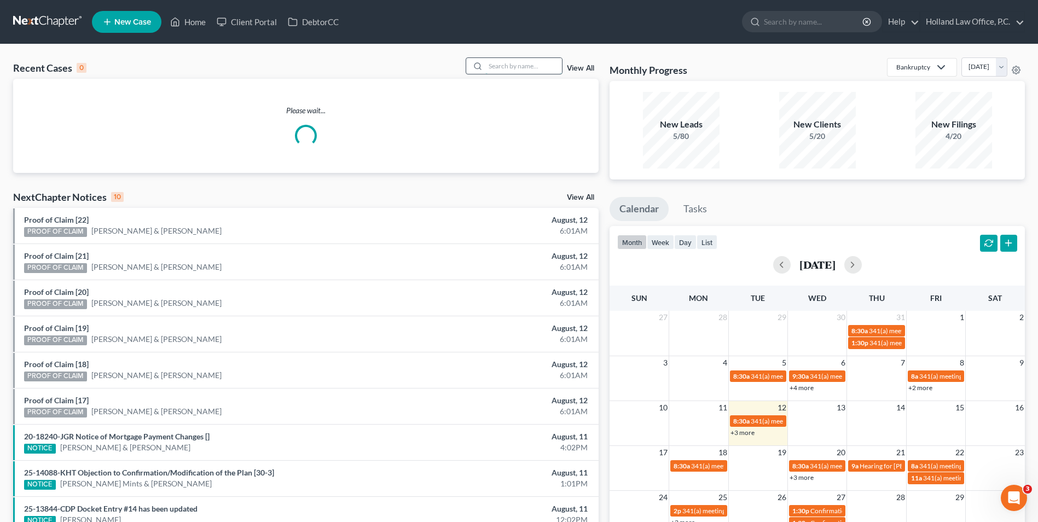
click at [498, 62] on input "search" at bounding box center [524, 66] width 77 height 16
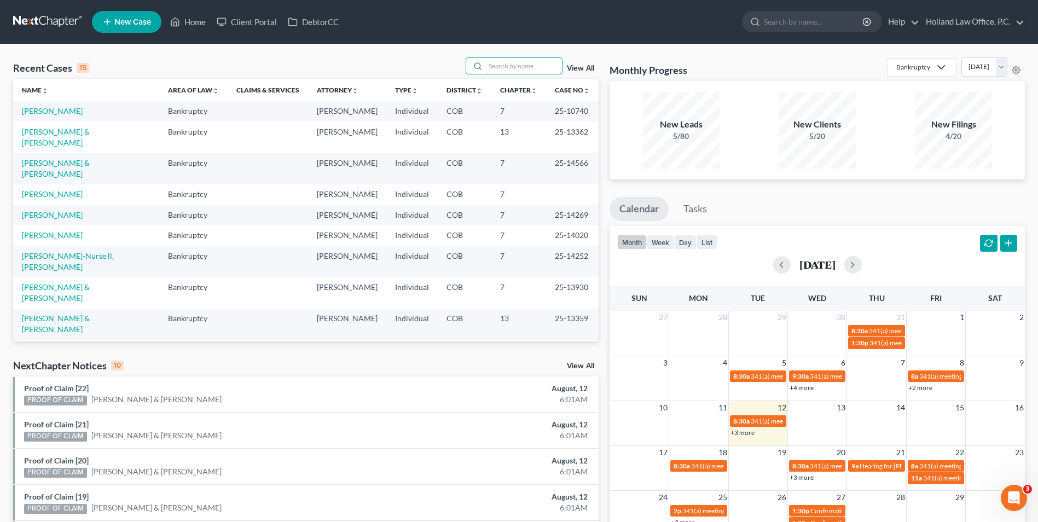
type input "c"
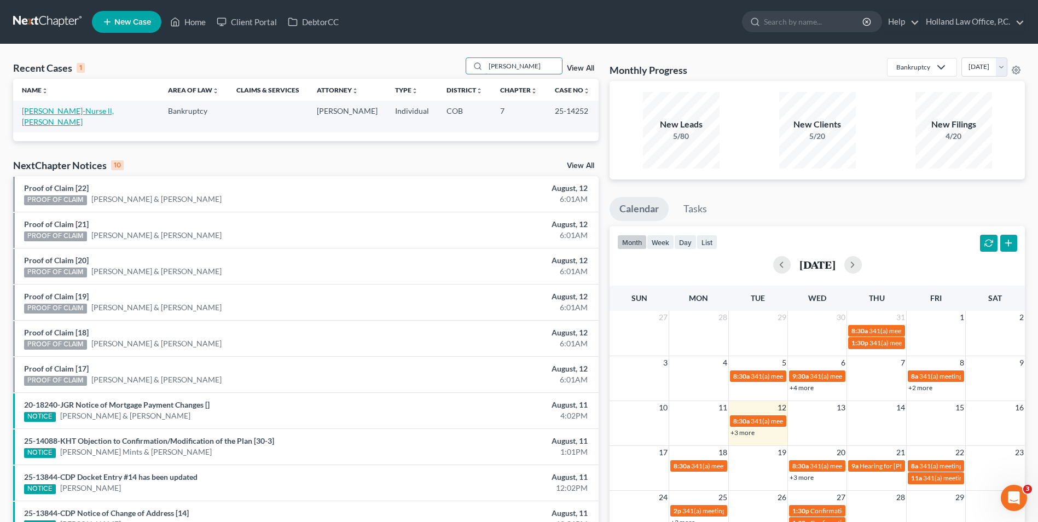
type input "[PERSON_NAME]"
click at [53, 112] on link "[PERSON_NAME]-Nurse ll, [PERSON_NAME]" at bounding box center [68, 116] width 92 height 20
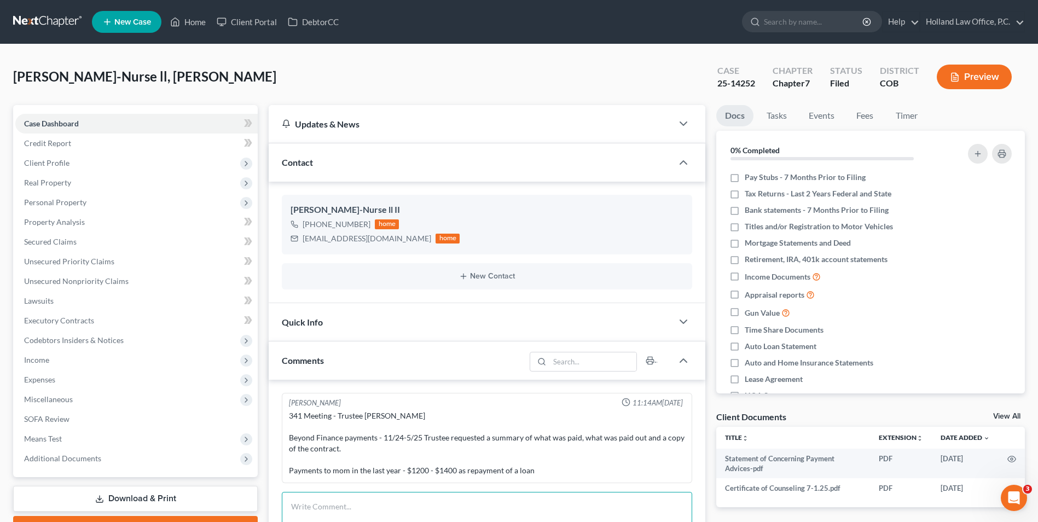
click at [380, 511] on textarea at bounding box center [487, 512] width 411 height 41
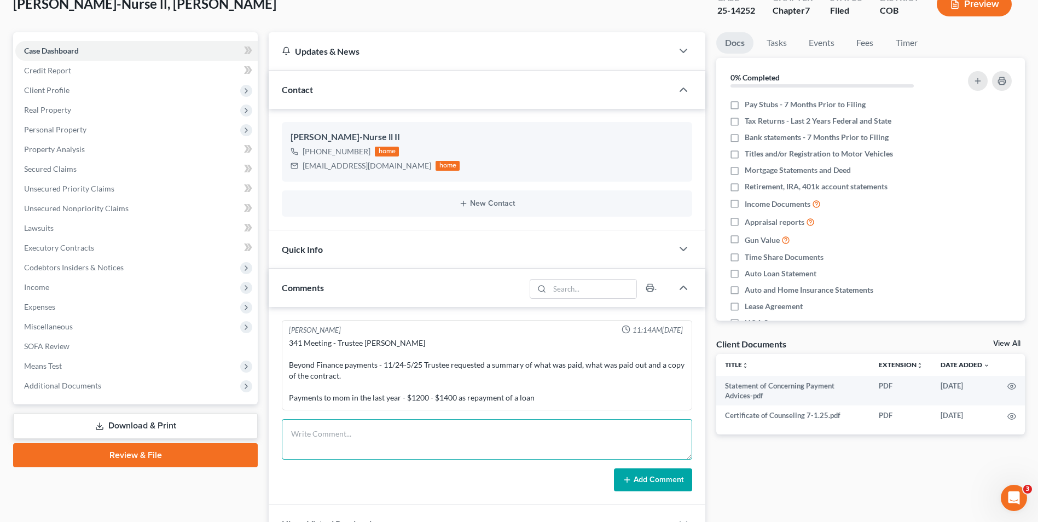
scroll to position [55, 0]
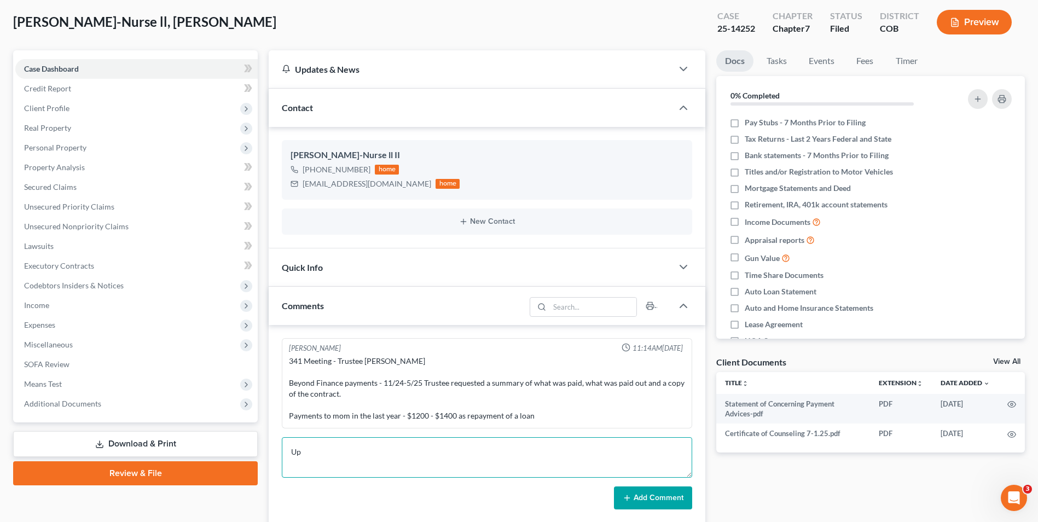
type textarea "U"
type textarea "The Beyond Finance Contract and Schedule of Payments was uploaded to the portal."
click at [637, 502] on button "Add Comment" at bounding box center [653, 498] width 78 height 23
